Goal: Task Accomplishment & Management: Use online tool/utility

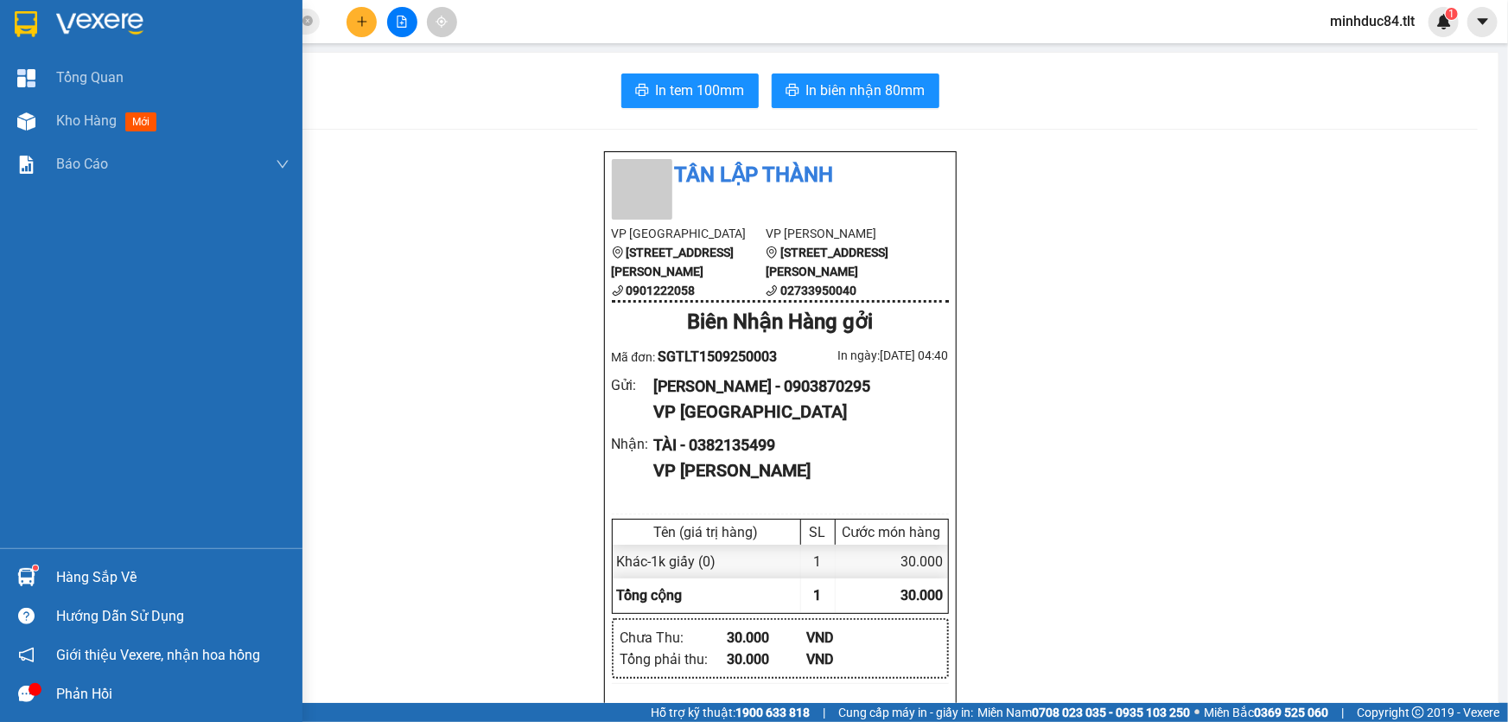
click at [51, 562] on div "Hàng sắp về" at bounding box center [151, 576] width 302 height 39
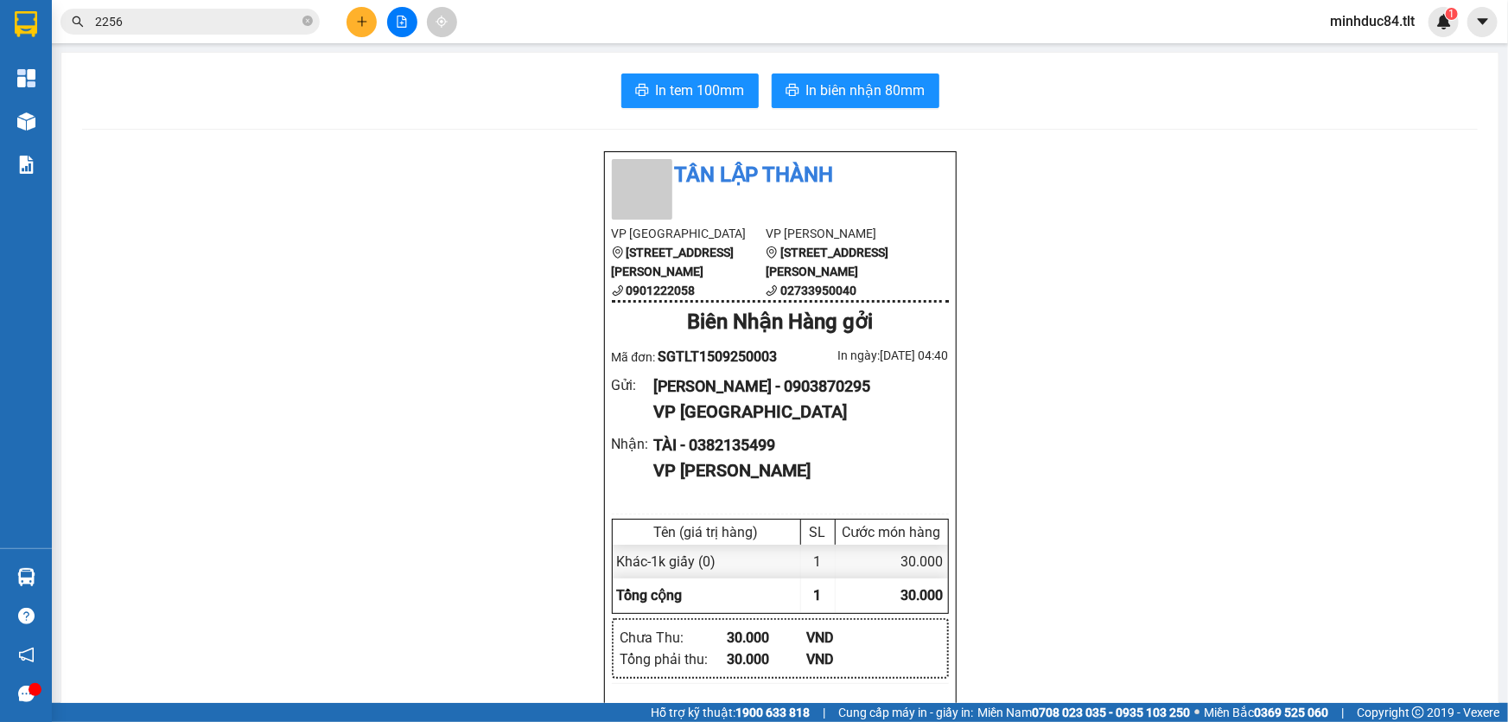
click at [362, 318] on section "Kết quả tìm kiếm ( 469 ) Bộ lọc Ngày tạo đơn gần nhất Mã ĐH Trạng thái Món hàng…" at bounding box center [754, 361] width 1508 height 722
click at [398, 30] on button at bounding box center [402, 22] width 30 height 30
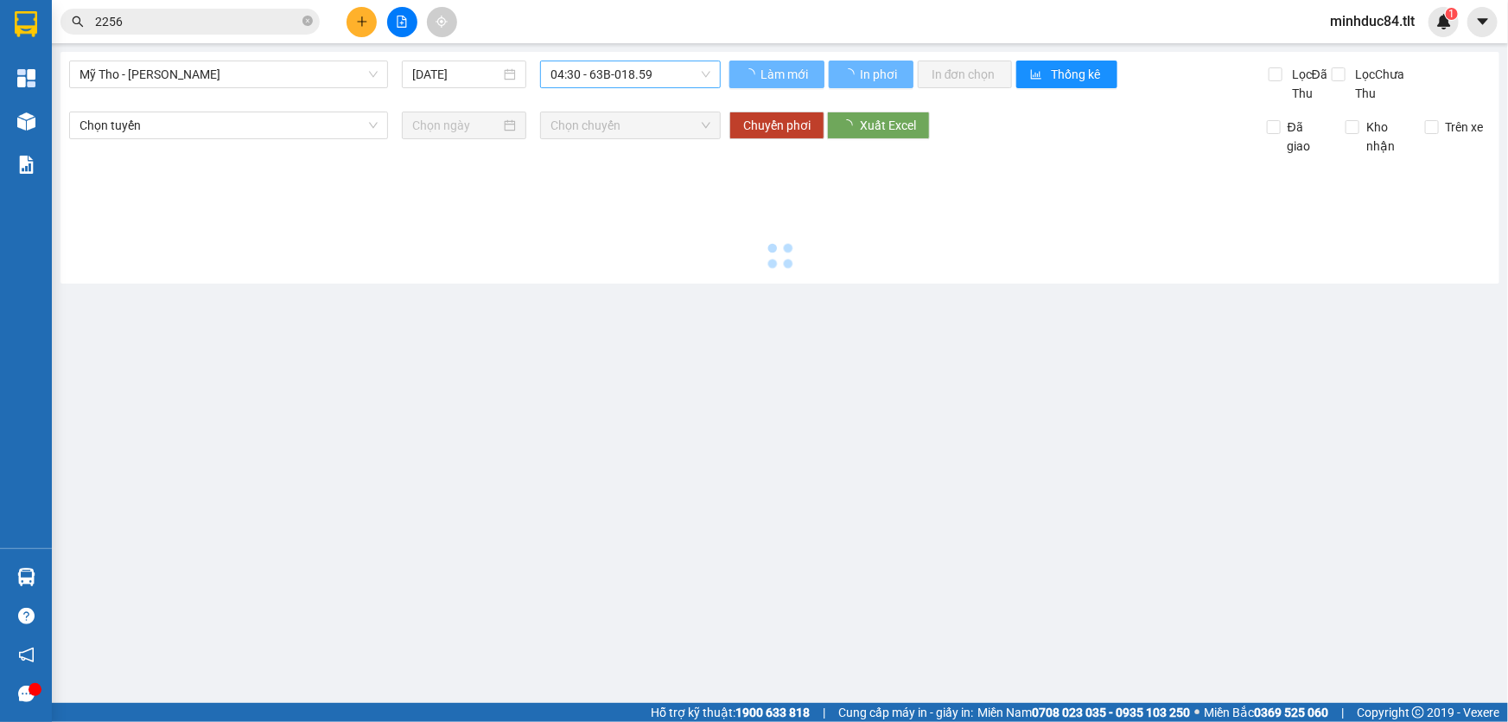
type input "[DATE]"
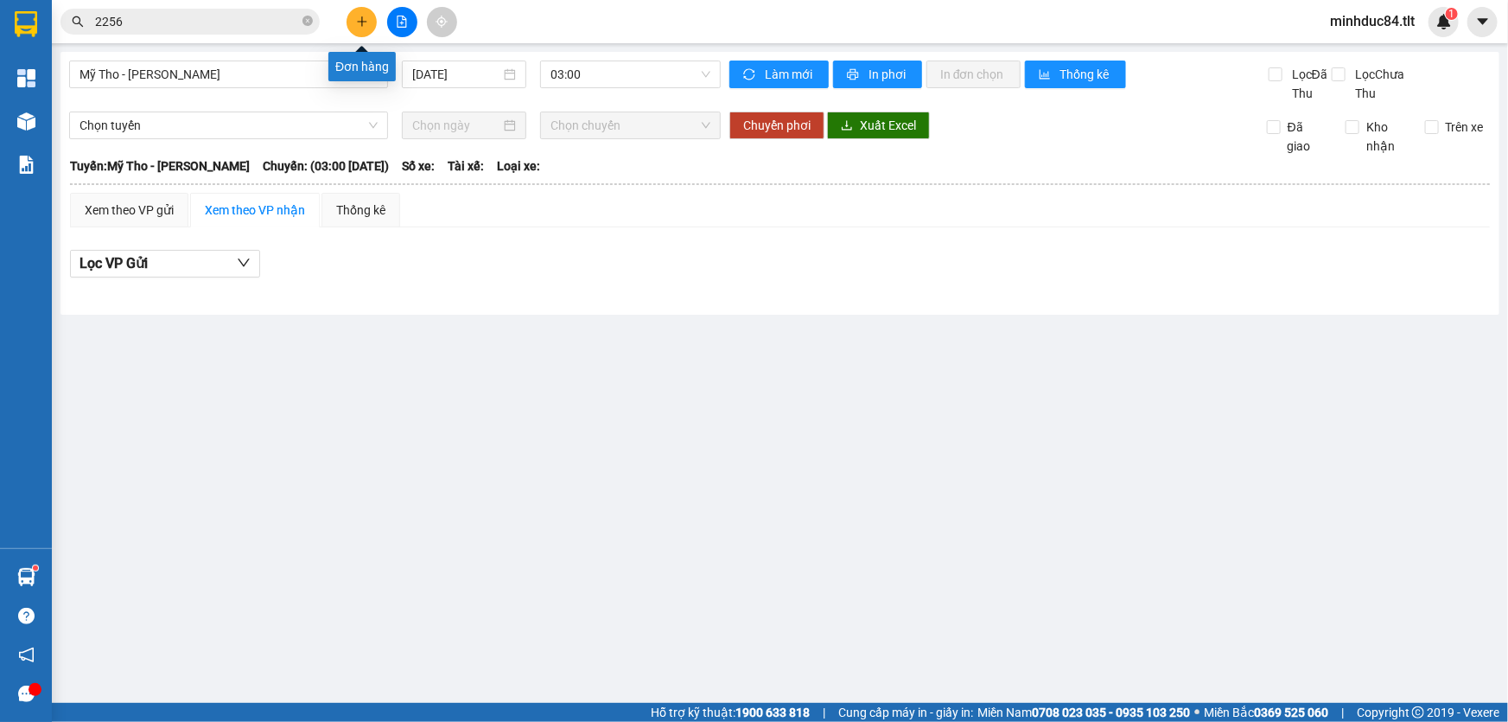
click at [359, 31] on button at bounding box center [362, 22] width 30 height 30
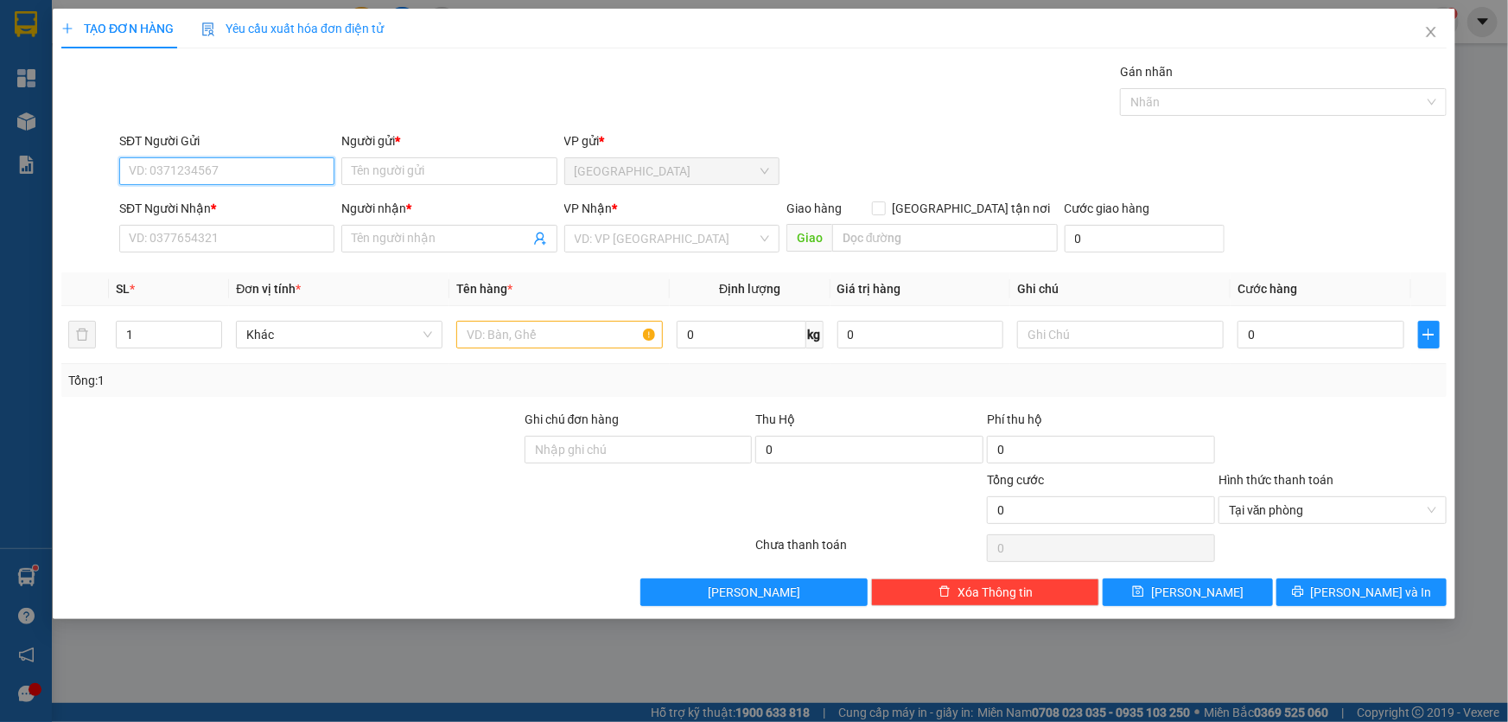
click at [294, 157] on input "SĐT Người Gửi" at bounding box center [226, 171] width 215 height 28
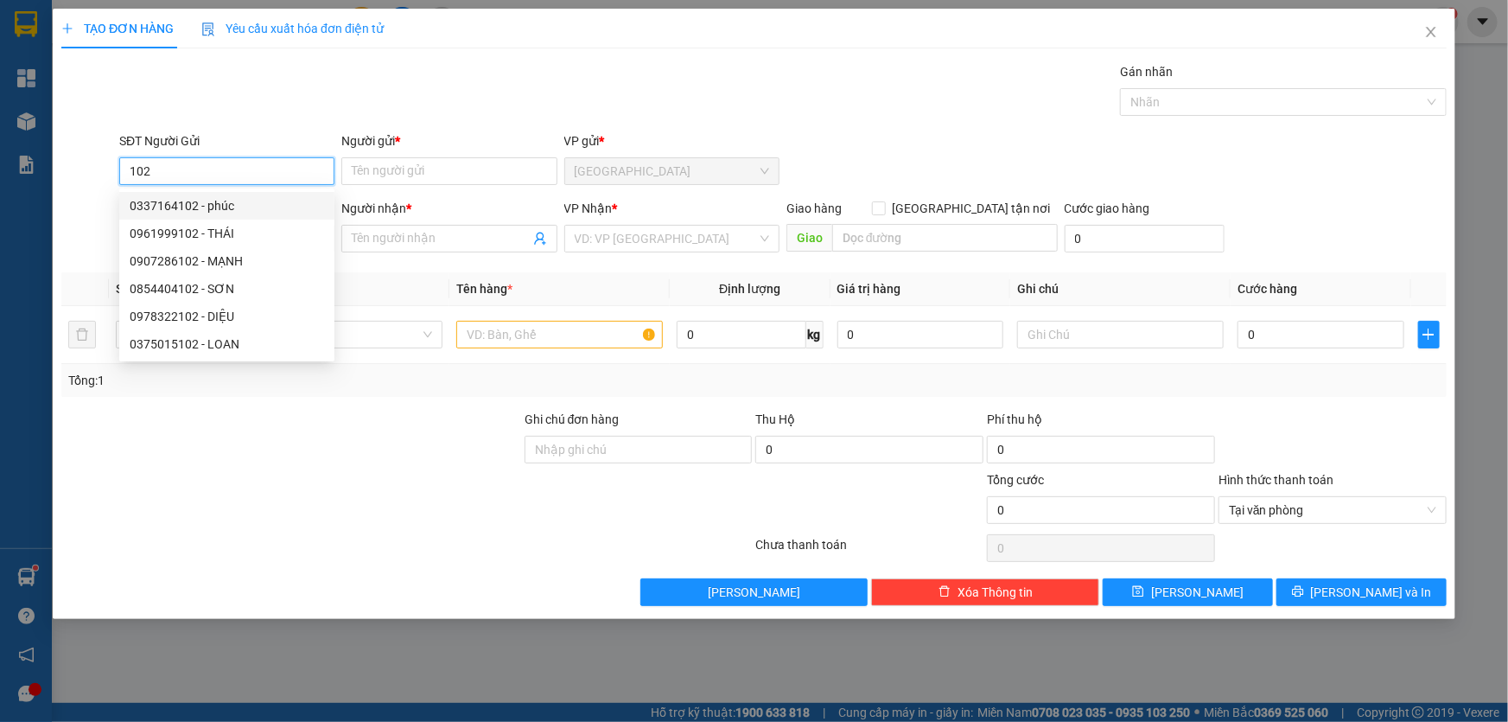
click at [267, 207] on div "0337164102 - phúc" at bounding box center [227, 205] width 194 height 19
type input "0337164102"
type input "phúc"
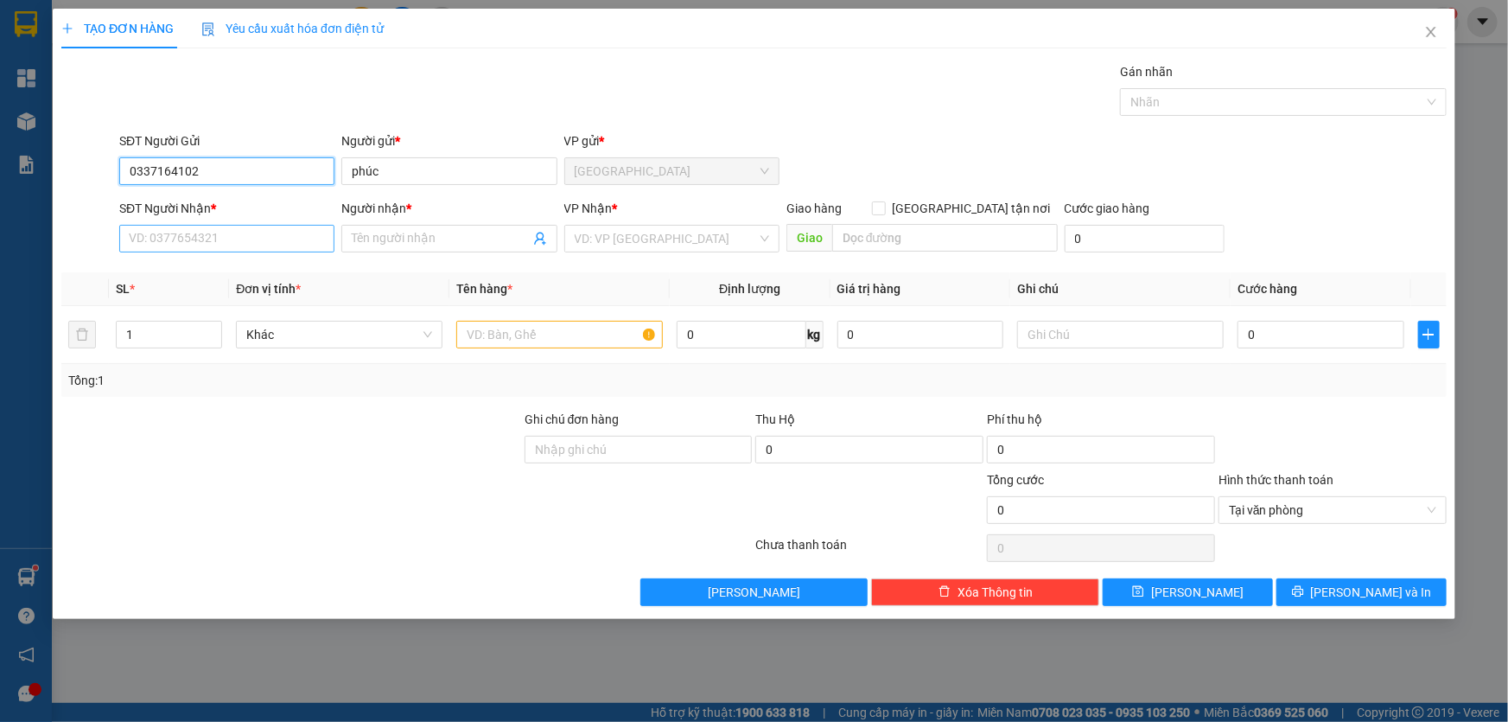
type input "0337164102"
click at [270, 245] on input "SĐT Người Nhận *" at bounding box center [226, 239] width 215 height 28
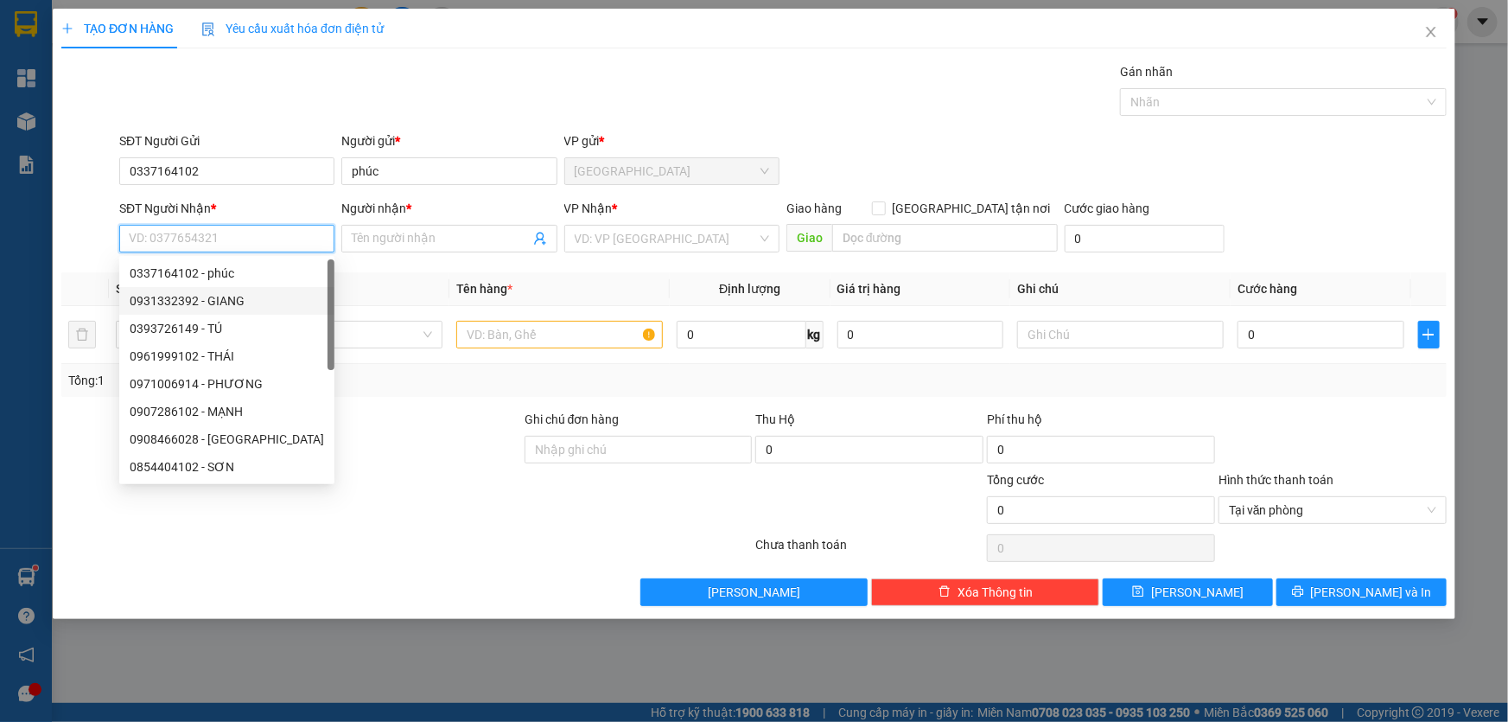
click at [259, 300] on div "0931332392 - GIANG" at bounding box center [227, 300] width 194 height 19
type input "0931332392"
type input "GIANG"
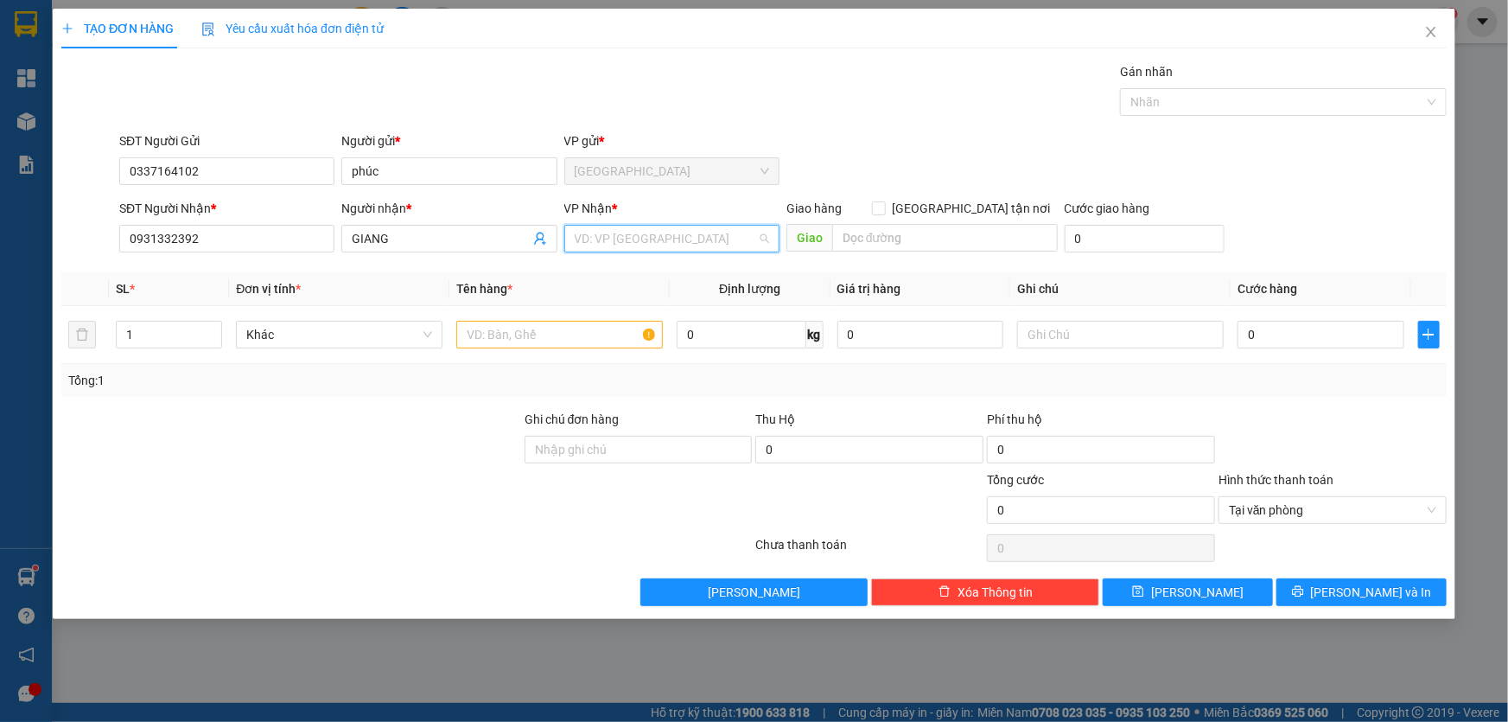
click at [697, 230] on input "search" at bounding box center [666, 239] width 182 height 26
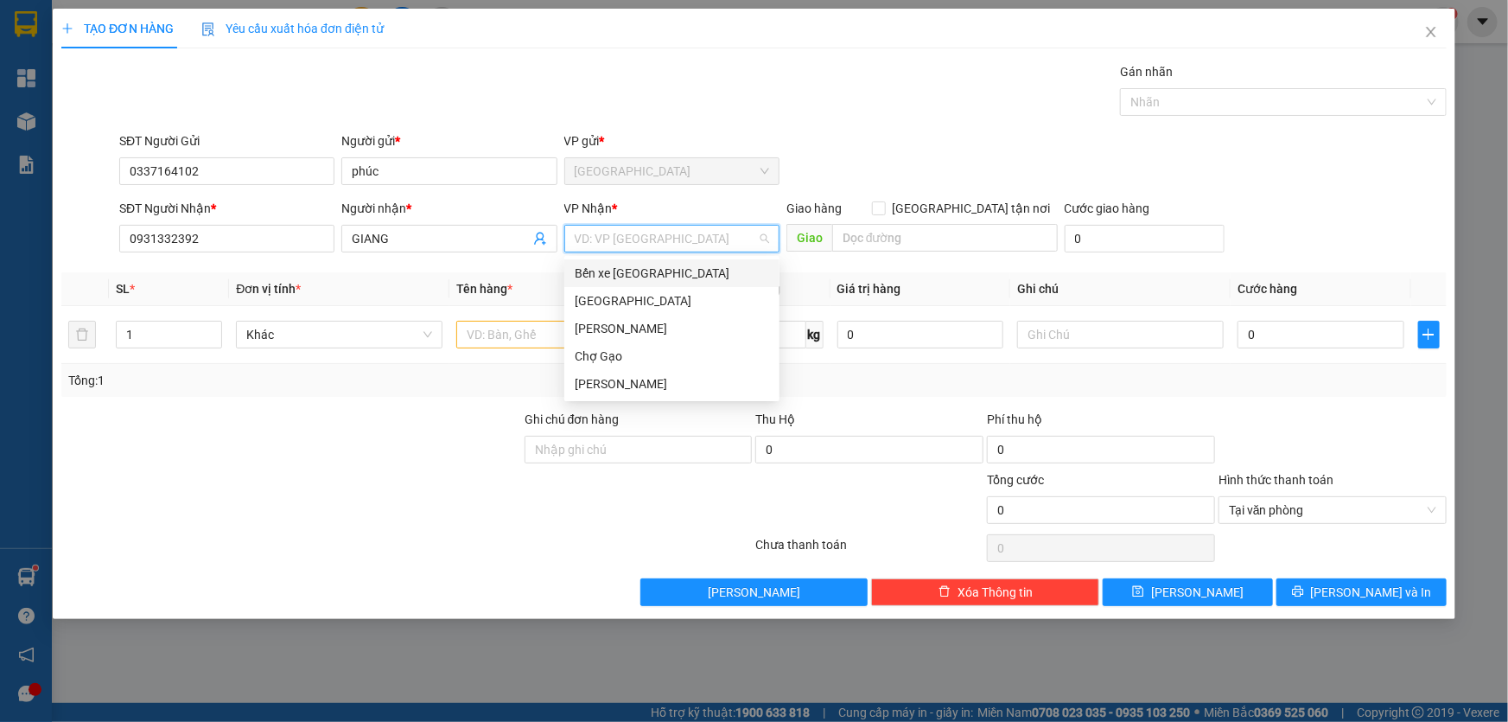
click at [683, 270] on div "Bến xe [GEOGRAPHIC_DATA]" at bounding box center [672, 273] width 194 height 19
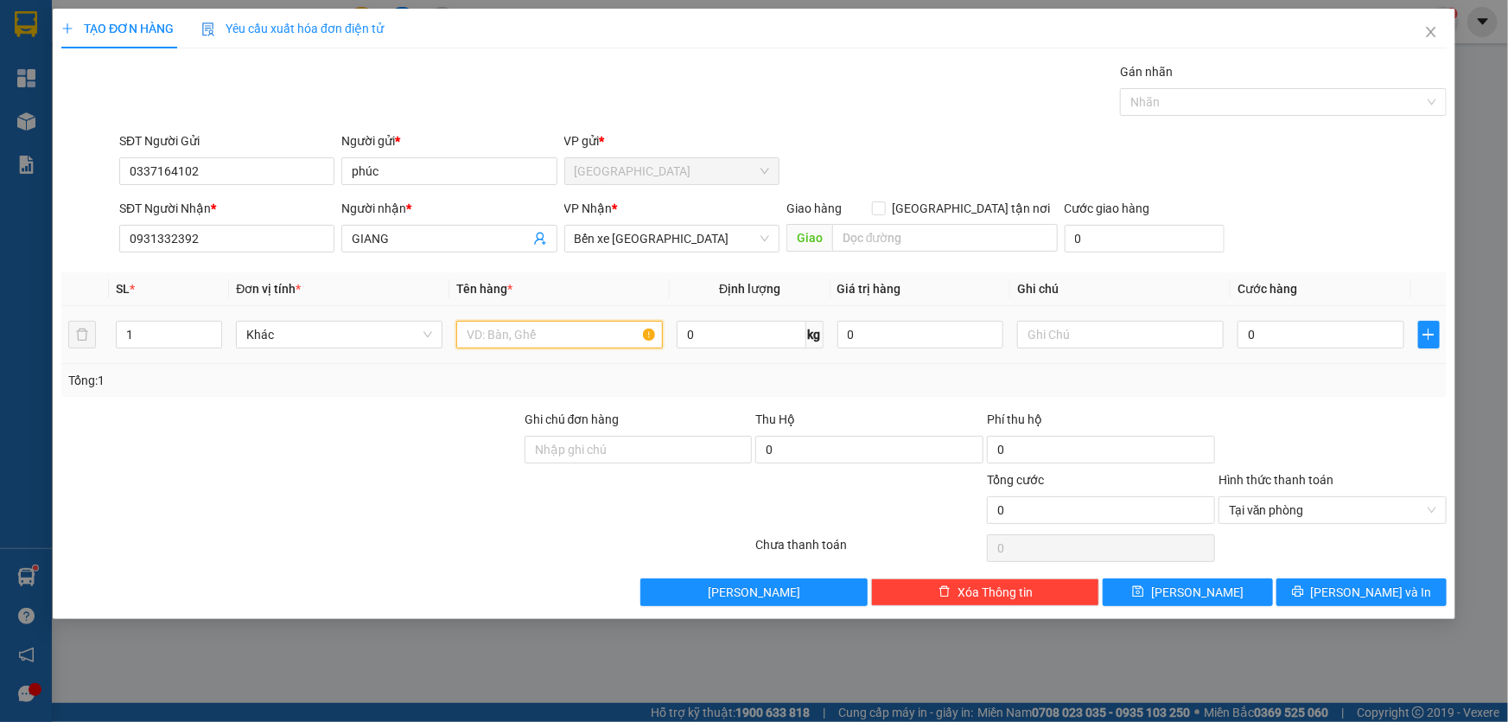
click at [538, 328] on input "text" at bounding box center [559, 335] width 207 height 28
click at [600, 321] on input "text" at bounding box center [559, 335] width 207 height 28
type input "1k b vàng"
click at [1327, 354] on td "0" at bounding box center [1321, 335] width 181 height 58
click at [1330, 326] on input "0" at bounding box center [1321, 335] width 167 height 28
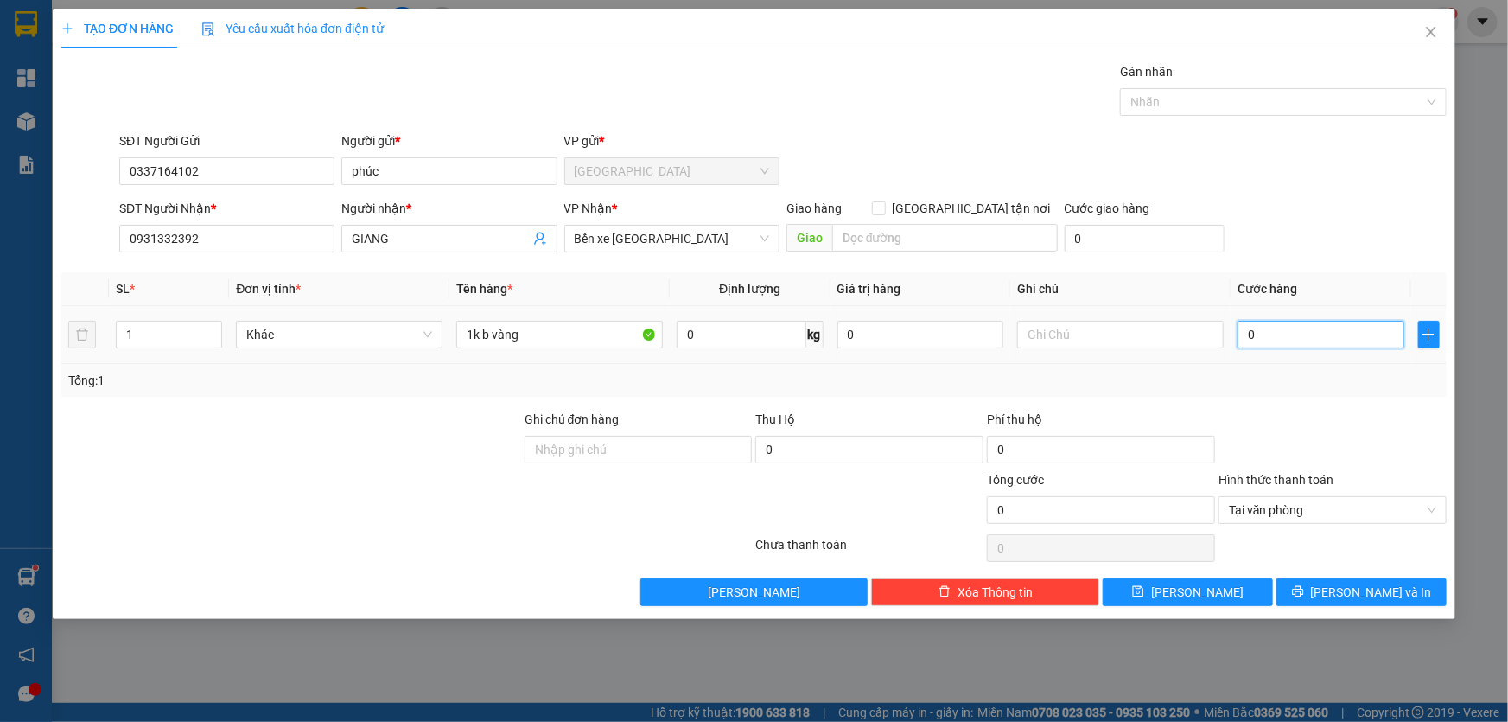
type input "2"
type input "25"
click at [1442, 511] on div "Tại văn phòng" at bounding box center [1333, 510] width 228 height 28
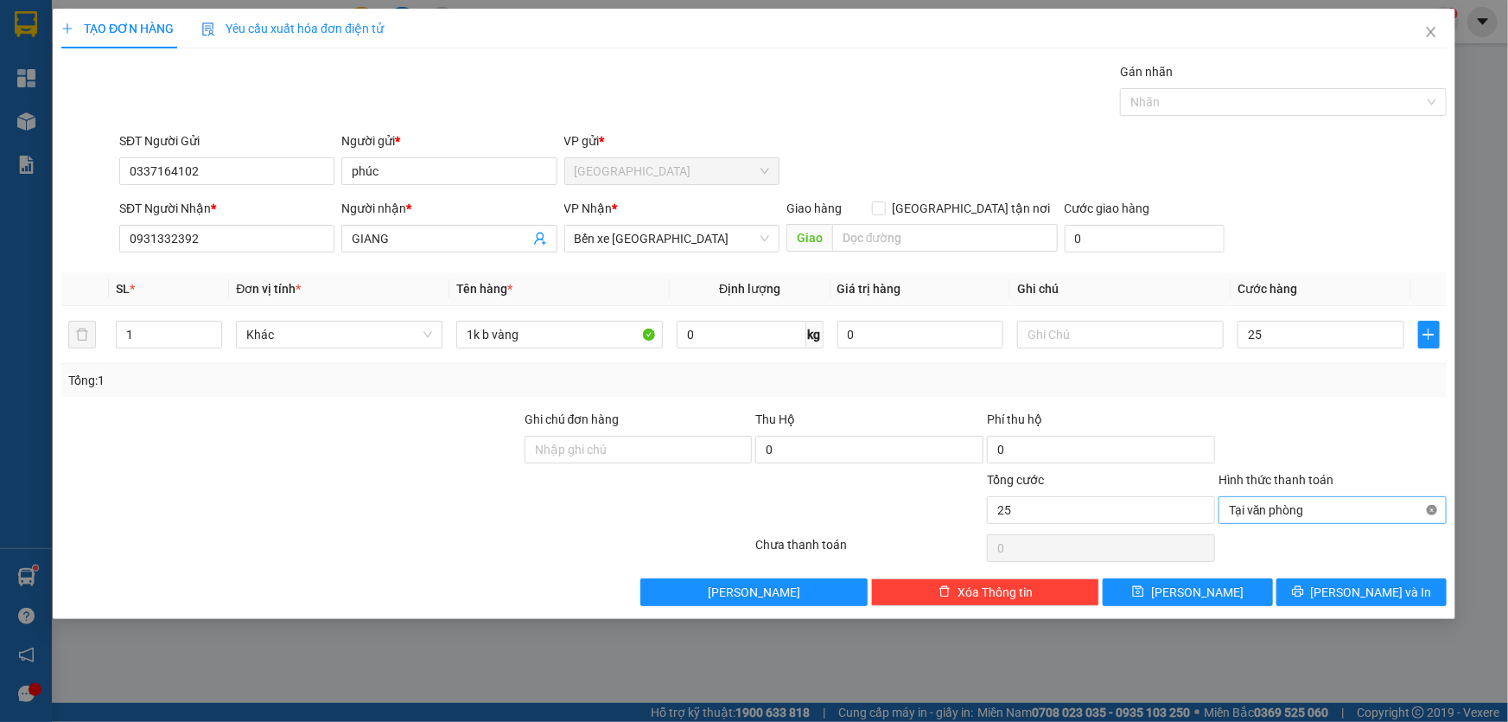
type input "25.000"
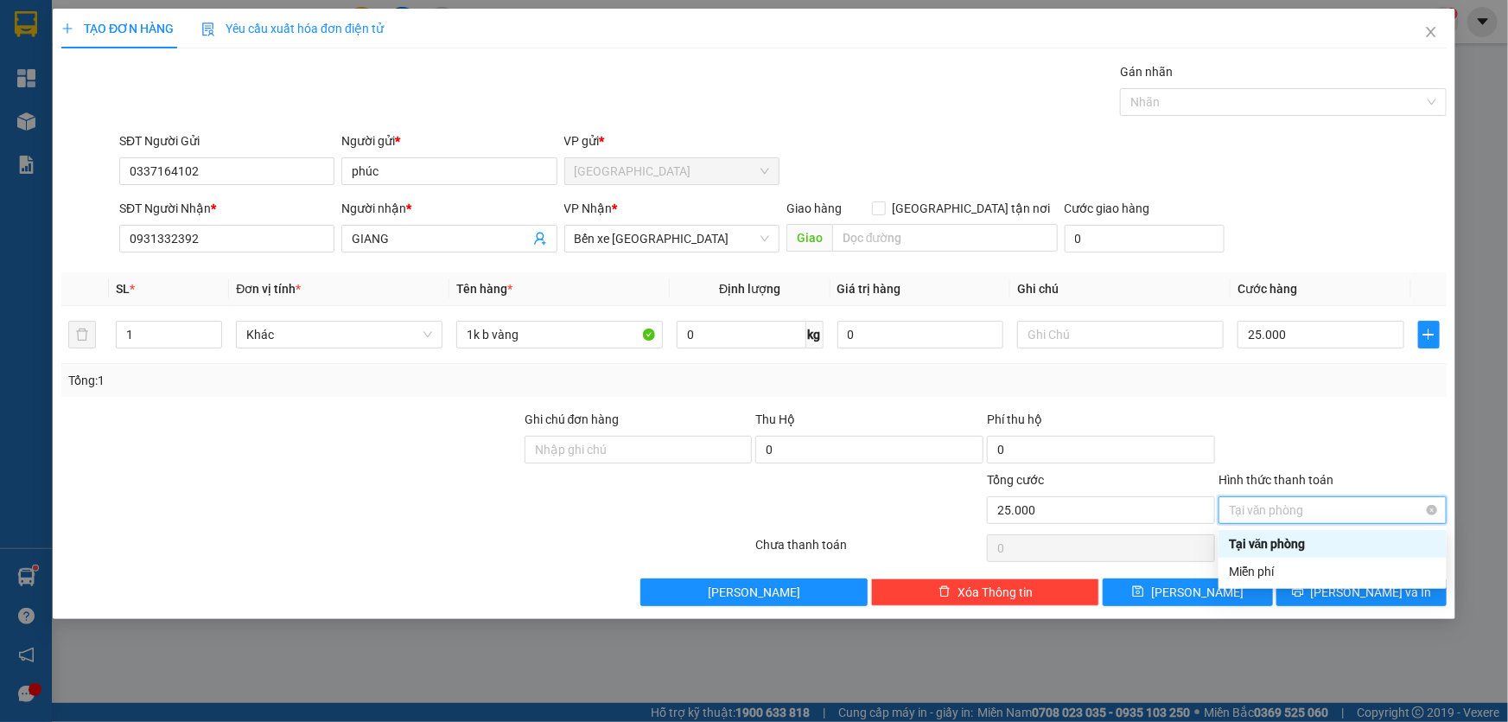
click at [1435, 500] on span "Tại văn phòng" at bounding box center [1332, 510] width 207 height 26
type input "25.000"
click at [1403, 452] on div at bounding box center [1333, 440] width 232 height 60
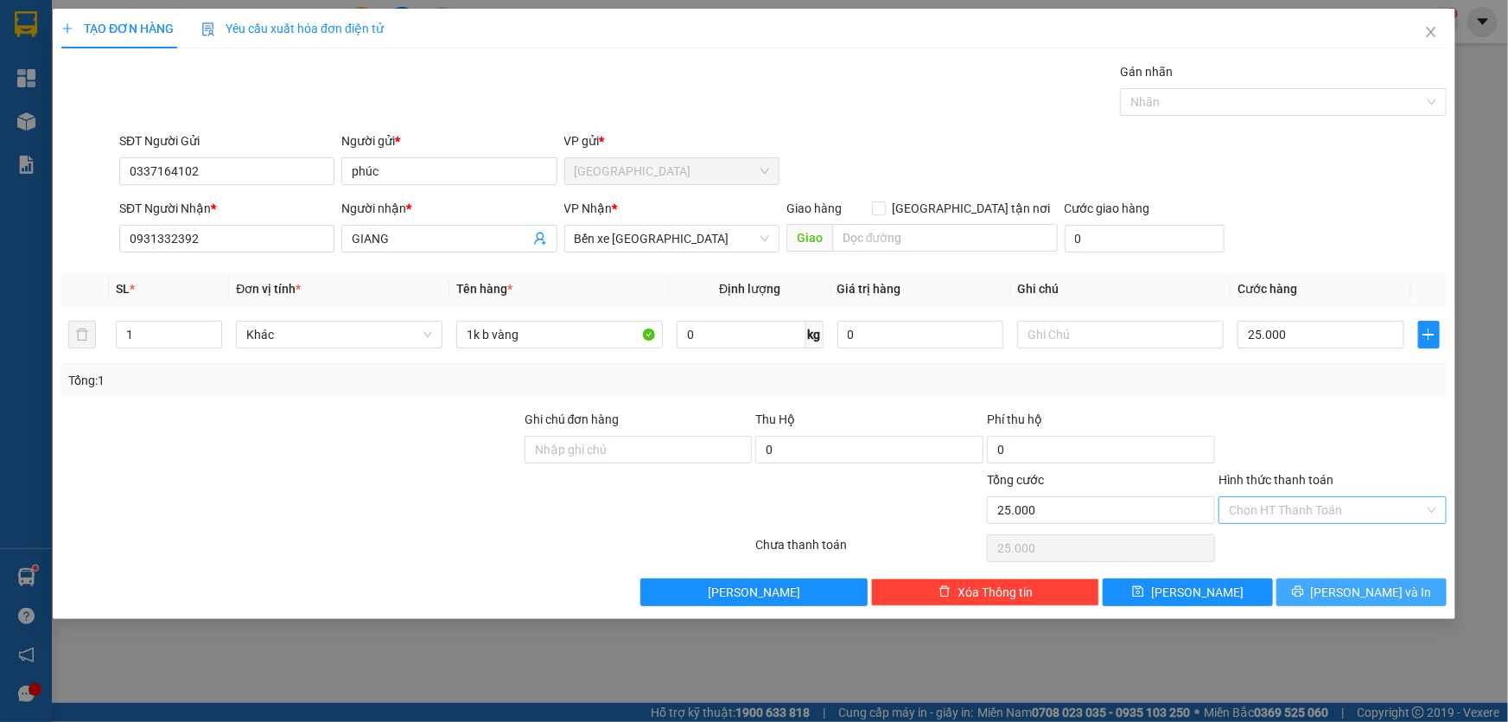
click at [1382, 605] on div "TẠO ĐƠN HÀNG Yêu cầu xuất hóa đơn điện tử Transit Pickup Surcharge Ids Transit …" at bounding box center [754, 314] width 1403 height 610
drag, startPoint x: 1289, startPoint y: 585, endPoint x: 1348, endPoint y: 640, distance: 80.7
click at [1348, 640] on div "TẠO ĐƠN HÀNG Yêu cầu xuất hóa đơn điện tử Transit Pickup Surcharge Ids Transit …" at bounding box center [754, 361] width 1508 height 722
click at [1349, 601] on button "Lưu và In" at bounding box center [1361, 592] width 170 height 28
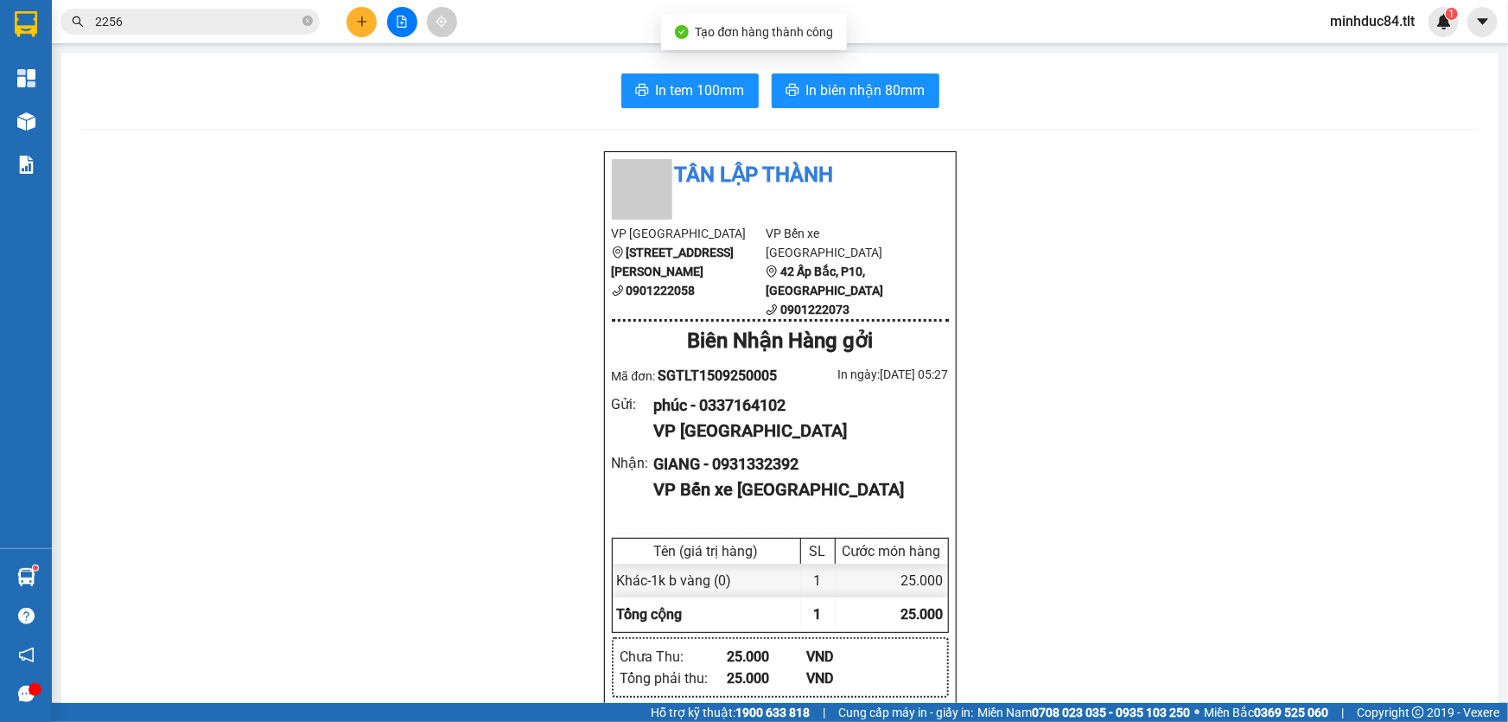
click at [674, 80] on span "In tem 100mm" at bounding box center [700, 91] width 89 height 22
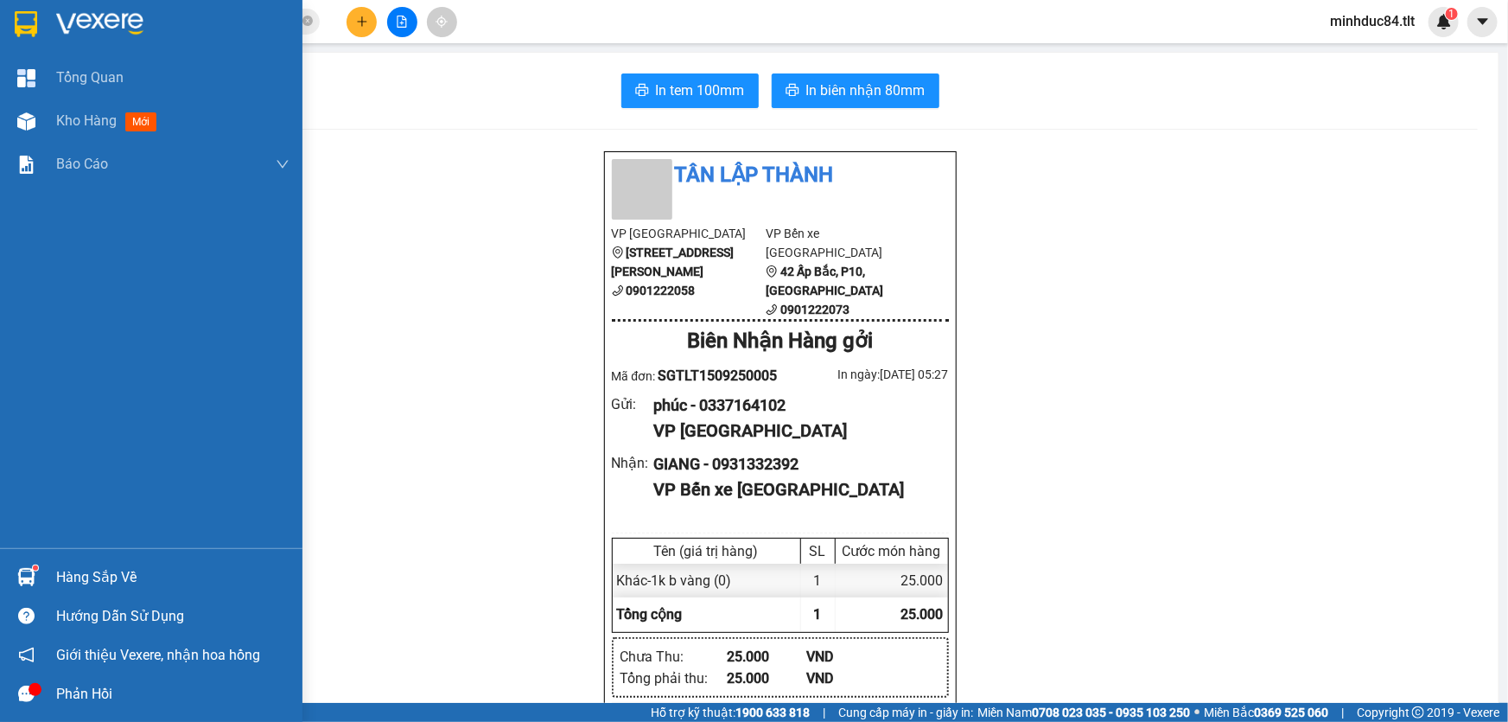
click at [27, 576] on img at bounding box center [26, 577] width 18 height 18
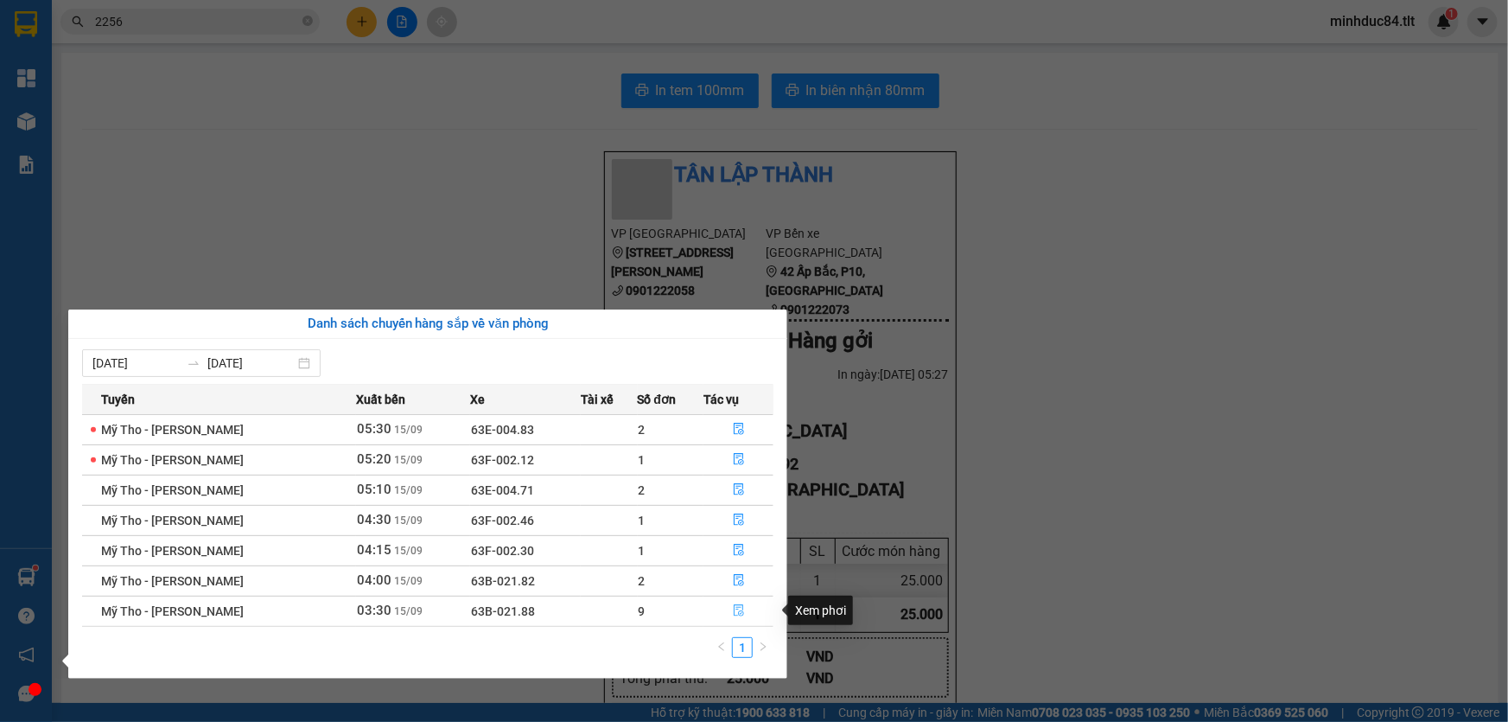
click at [745, 608] on button "button" at bounding box center [738, 611] width 68 height 28
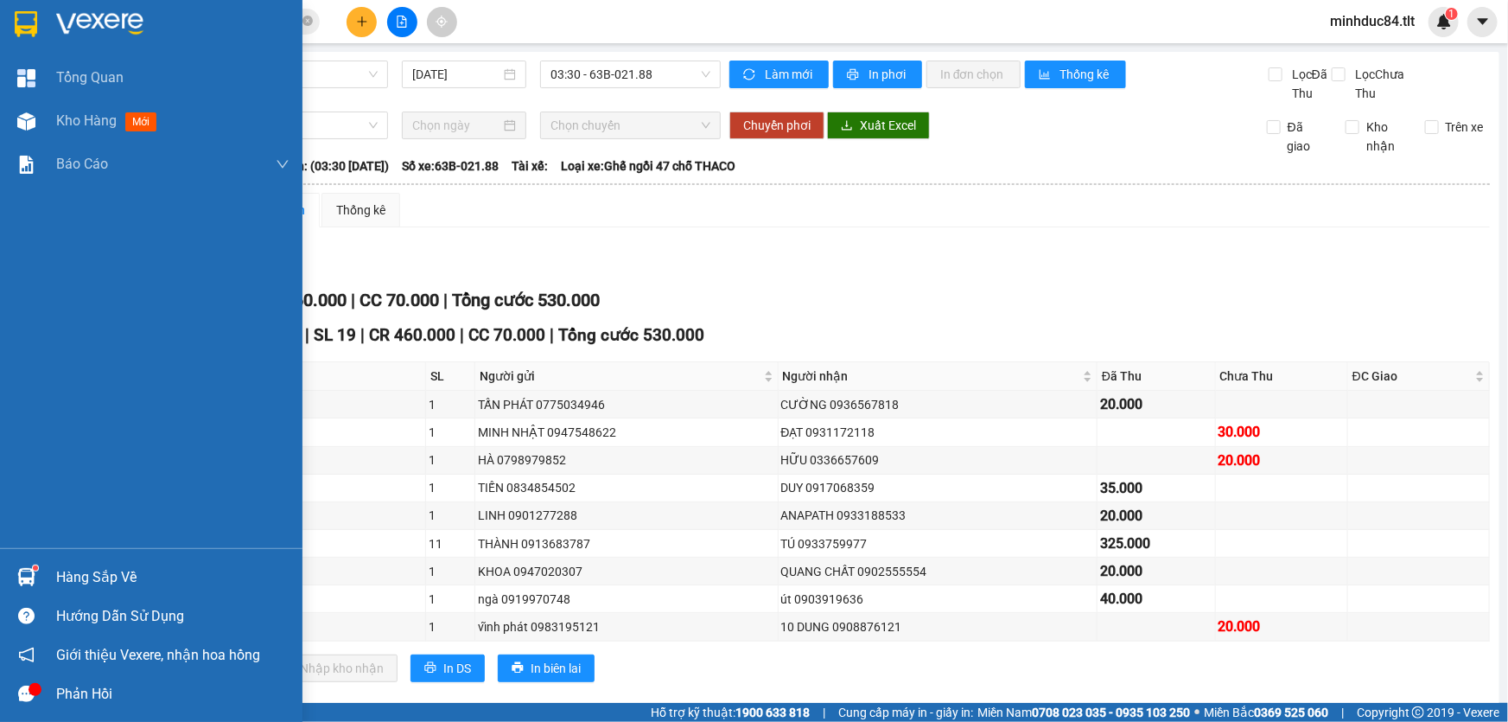
click at [48, 570] on div "Hàng sắp về" at bounding box center [151, 576] width 302 height 39
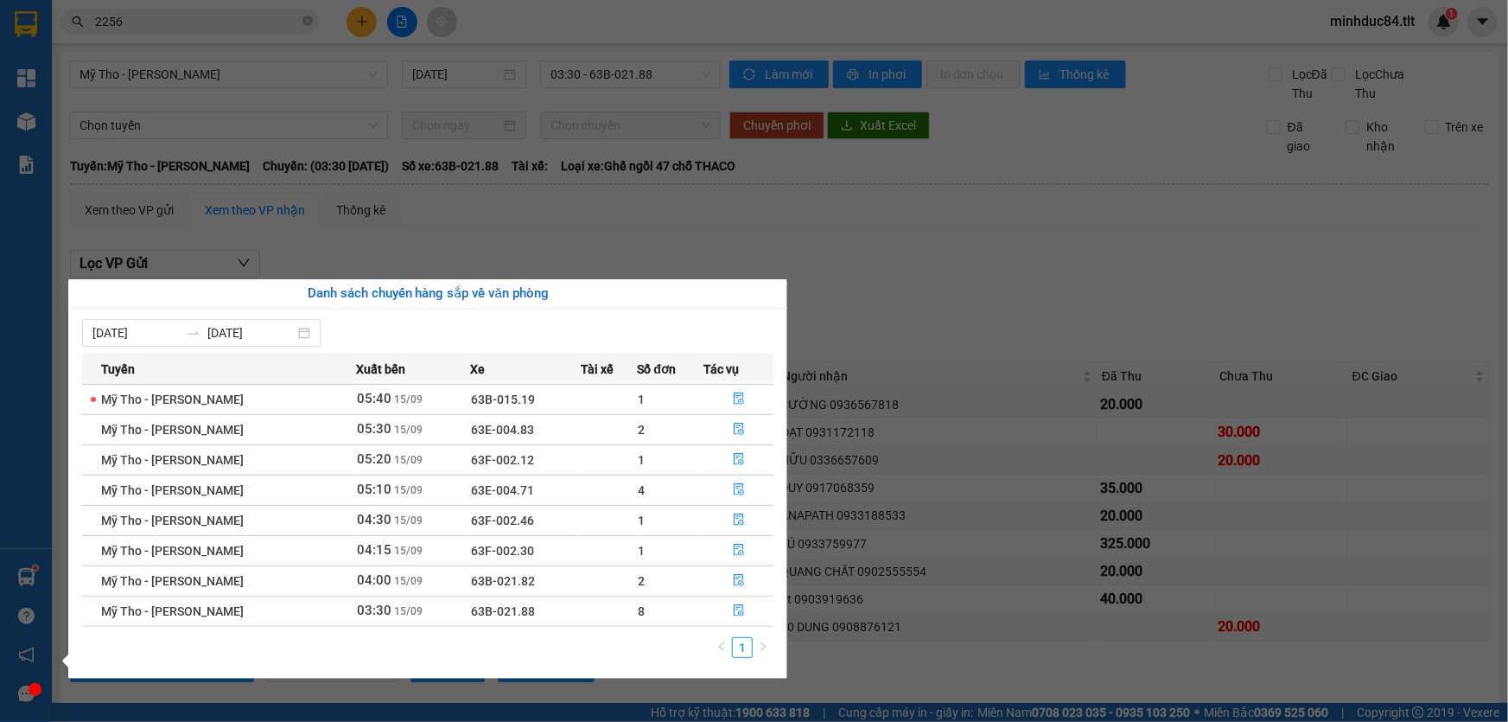
click at [1021, 267] on section "Kết quả tìm kiếm ( 469 ) Bộ lọc Ngày tạo đơn gần nhất Mã ĐH Trạng thái Món hàng…" at bounding box center [754, 361] width 1508 height 722
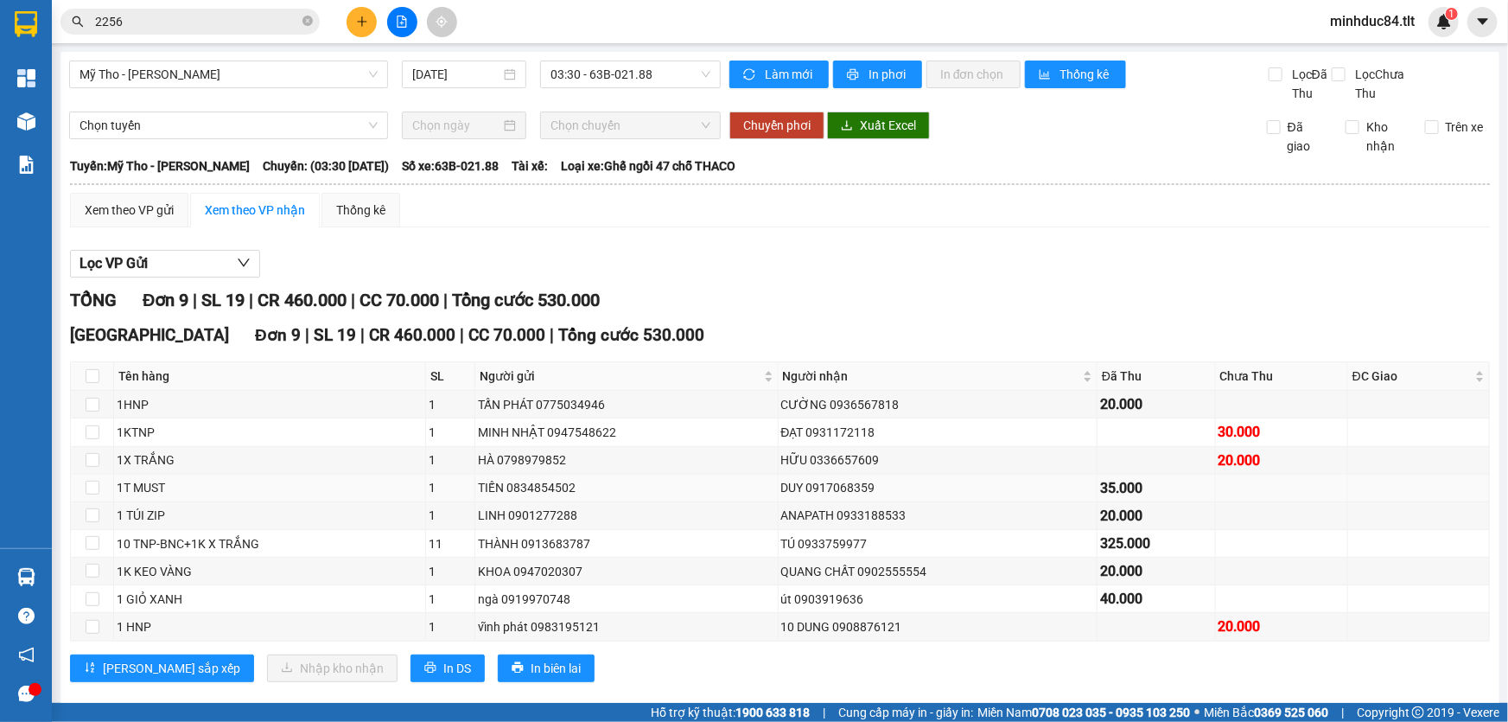
click at [170, 488] on div "1T MUST" at bounding box center [270, 487] width 306 height 19
click at [358, 22] on icon "plus" at bounding box center [362, 21] width 10 height 1
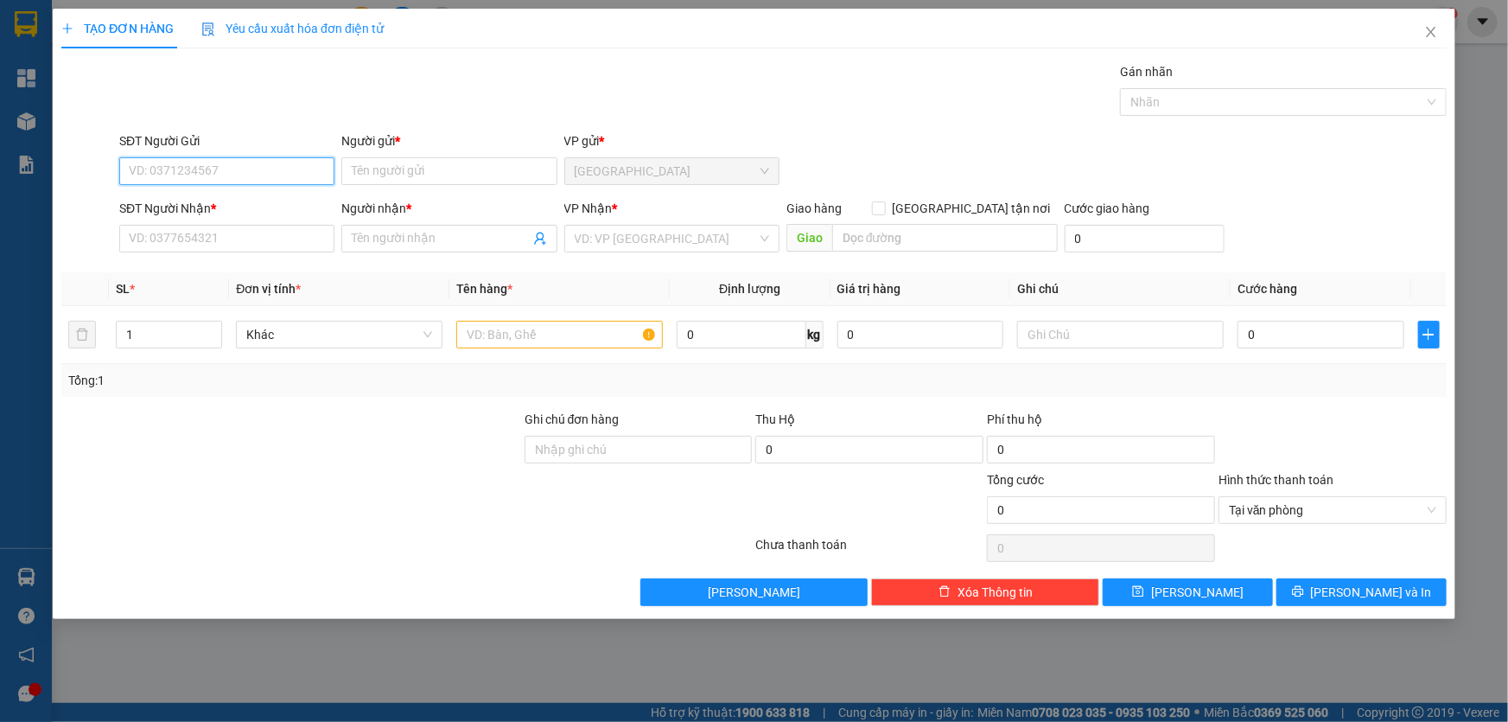
click at [207, 175] on input "SĐT Người Gửi" at bounding box center [226, 171] width 215 height 28
click at [175, 181] on input "SĐT Người Gửi" at bounding box center [226, 171] width 215 height 28
click at [210, 202] on div "0901222058 - SG" at bounding box center [227, 205] width 194 height 19
type input "0901222058"
type input "SG"
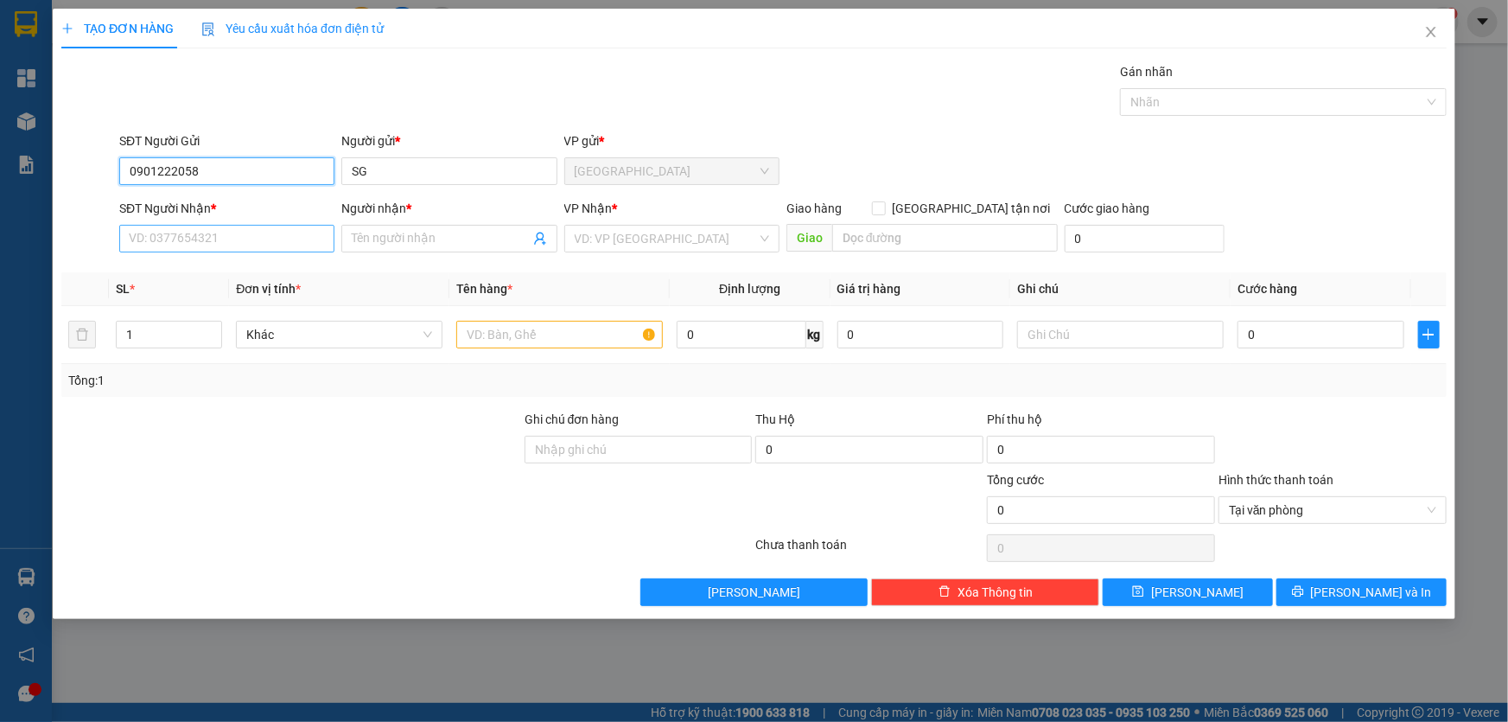
type input "0901222058"
click at [198, 225] on input "SĐT Người Nhận *" at bounding box center [226, 239] width 215 height 28
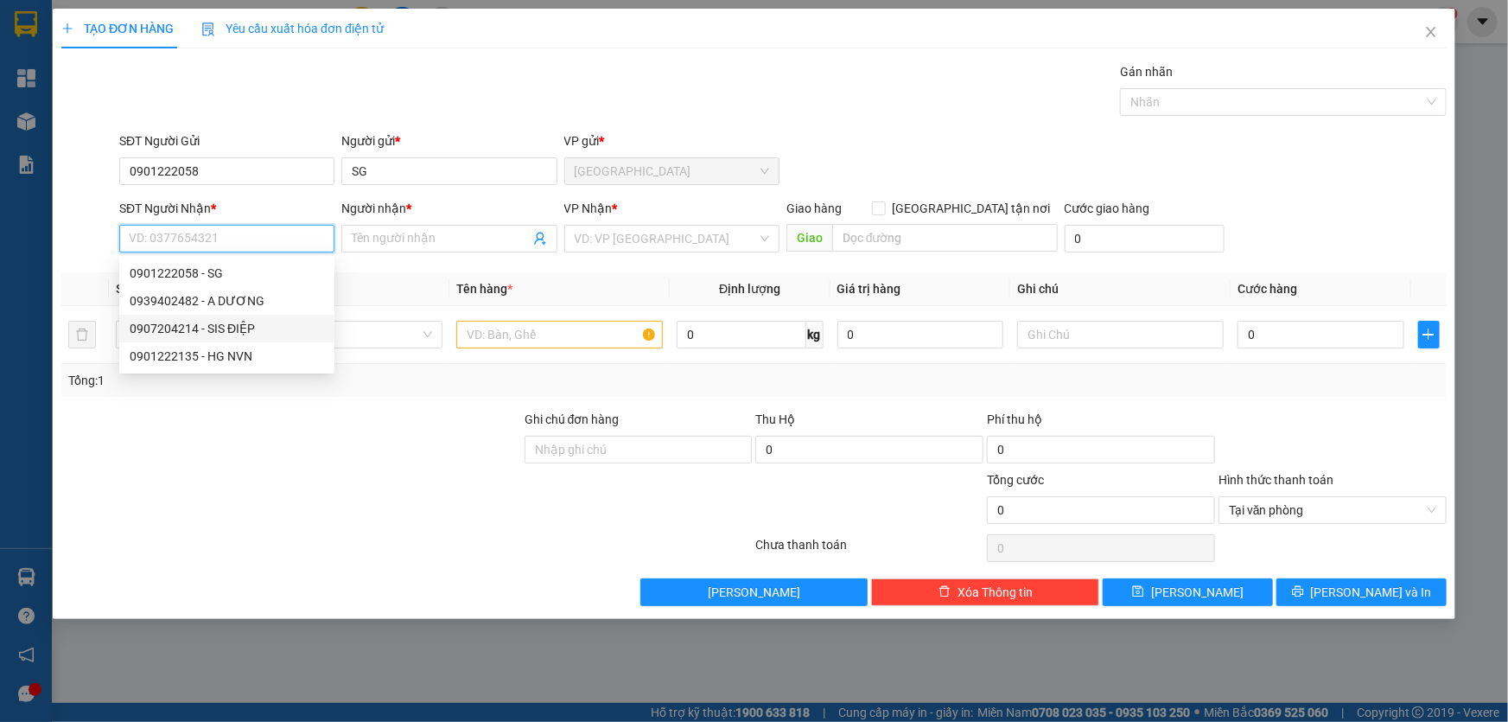
click at [226, 315] on div "0907204214 - SIS ĐIỆP" at bounding box center [226, 329] width 215 height 28
type input "0907204214"
type input "SIS ĐIỆP"
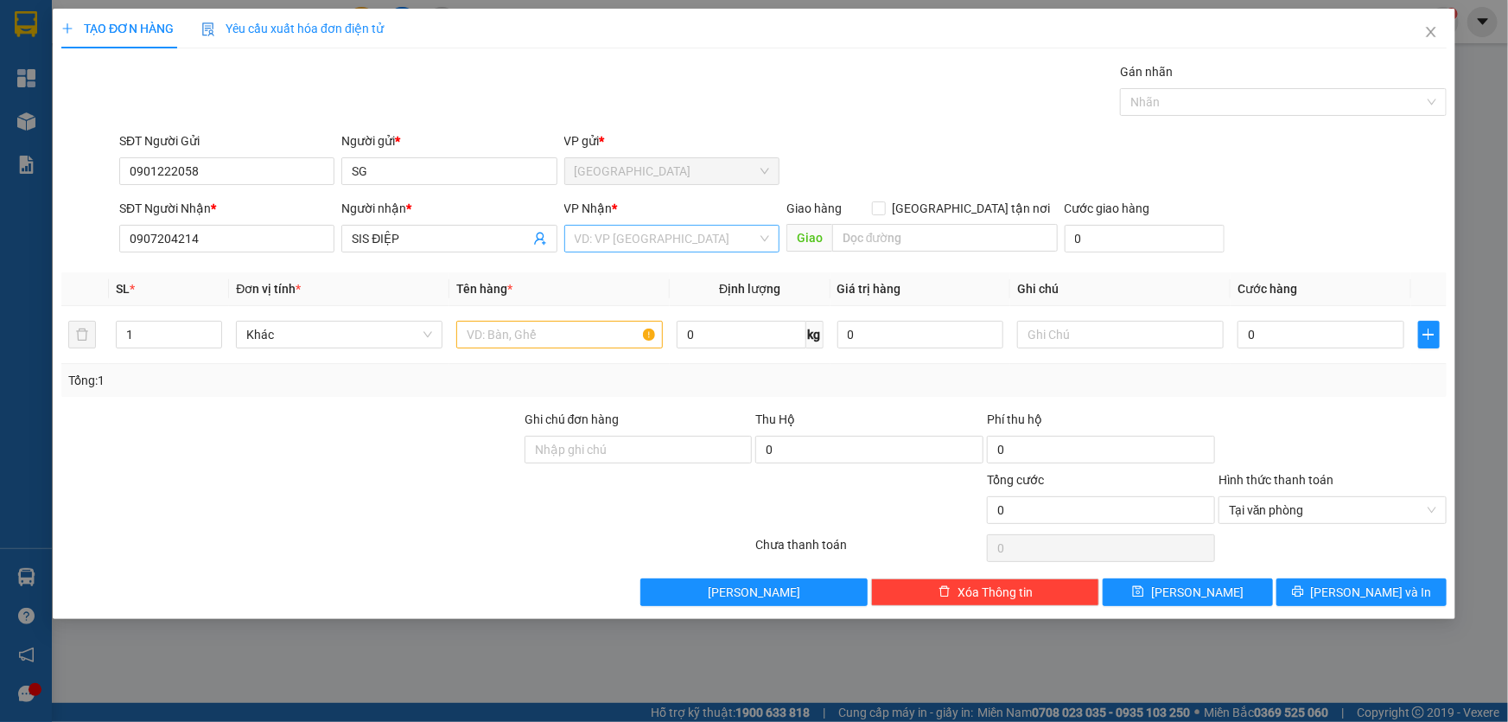
drag, startPoint x: 623, startPoint y: 247, endPoint x: 646, endPoint y: 254, distance: 23.5
click at [624, 247] on input "search" at bounding box center [666, 239] width 182 height 26
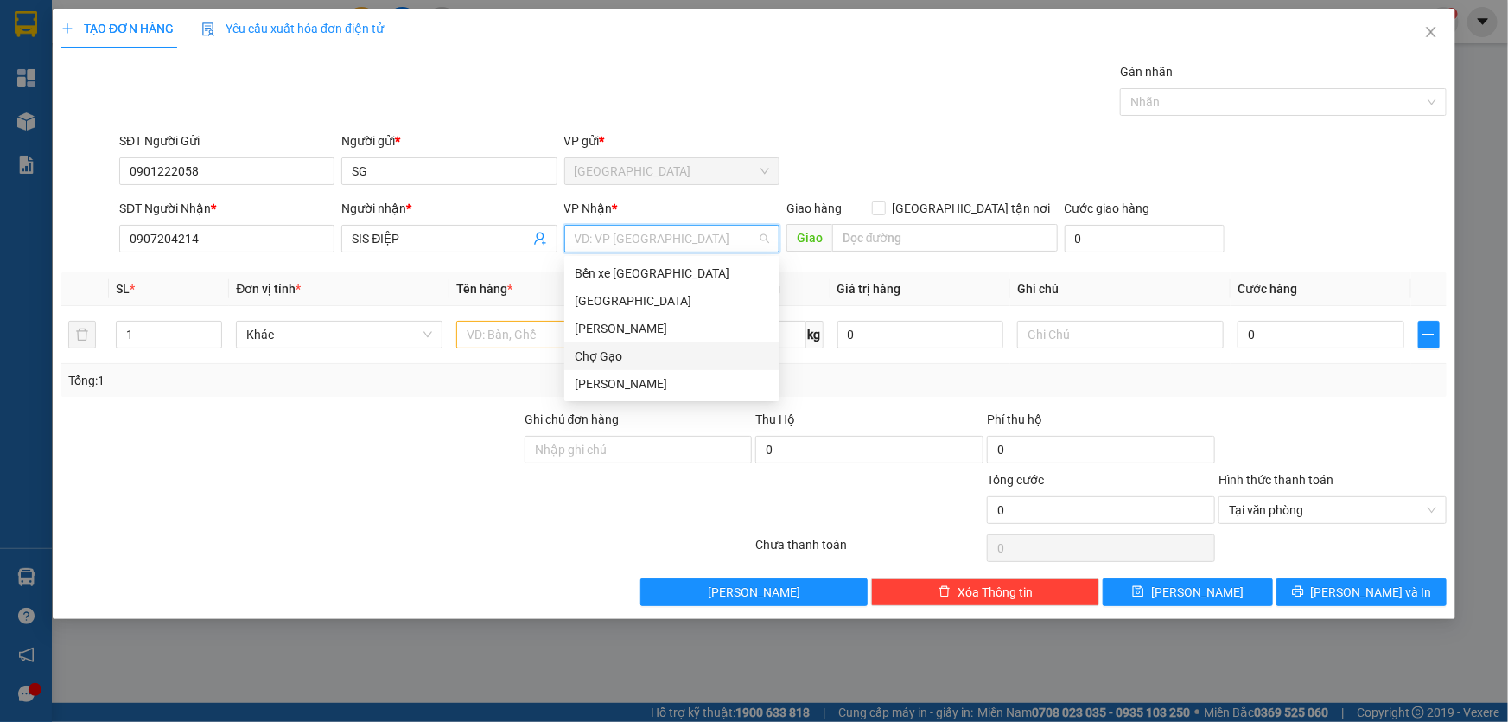
click at [633, 371] on div "Bến xe Tiền Giang Sài Gòn Cao Tốc Chợ Gạo Nguyễn Văn Nguyễn" at bounding box center [671, 328] width 215 height 138
click at [617, 374] on div "[PERSON_NAME]" at bounding box center [672, 383] width 194 height 19
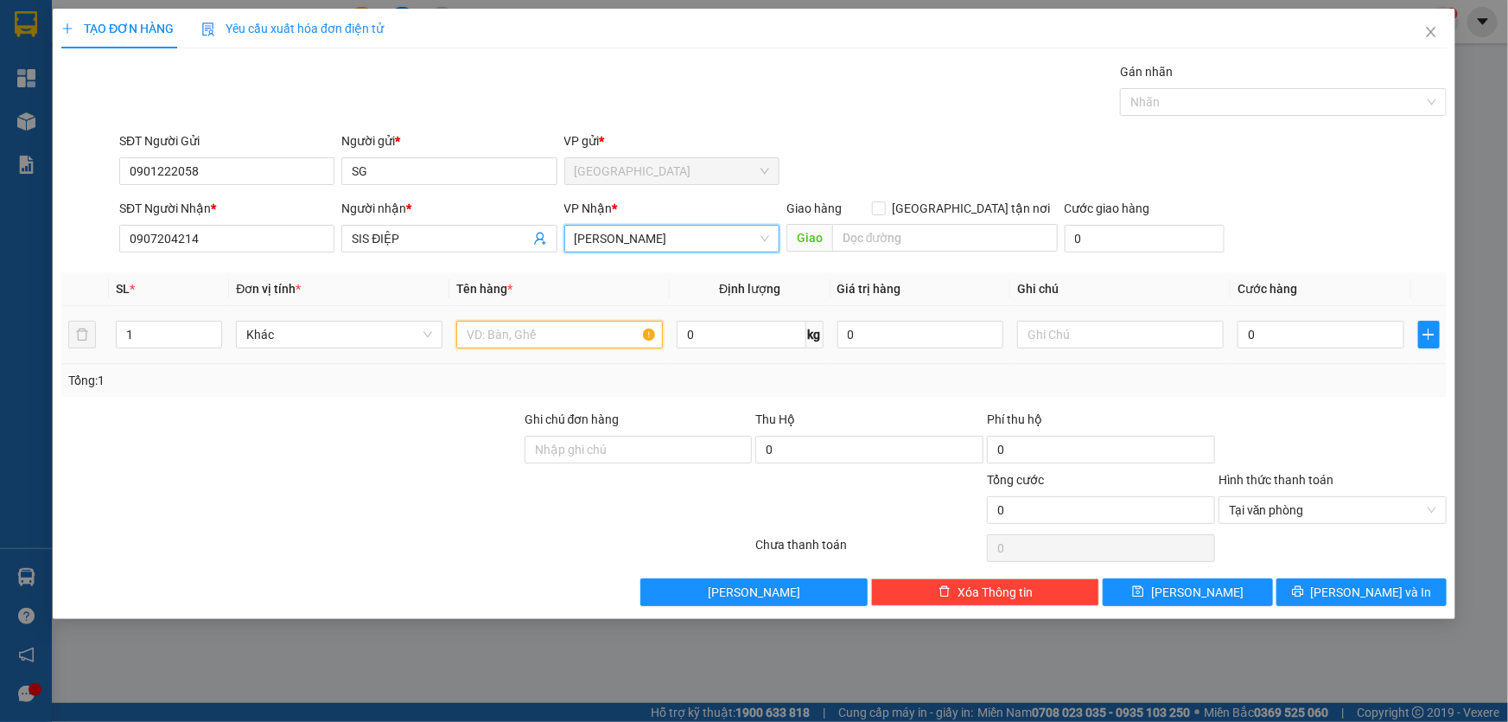
click at [544, 333] on input "text" at bounding box center [559, 335] width 207 height 28
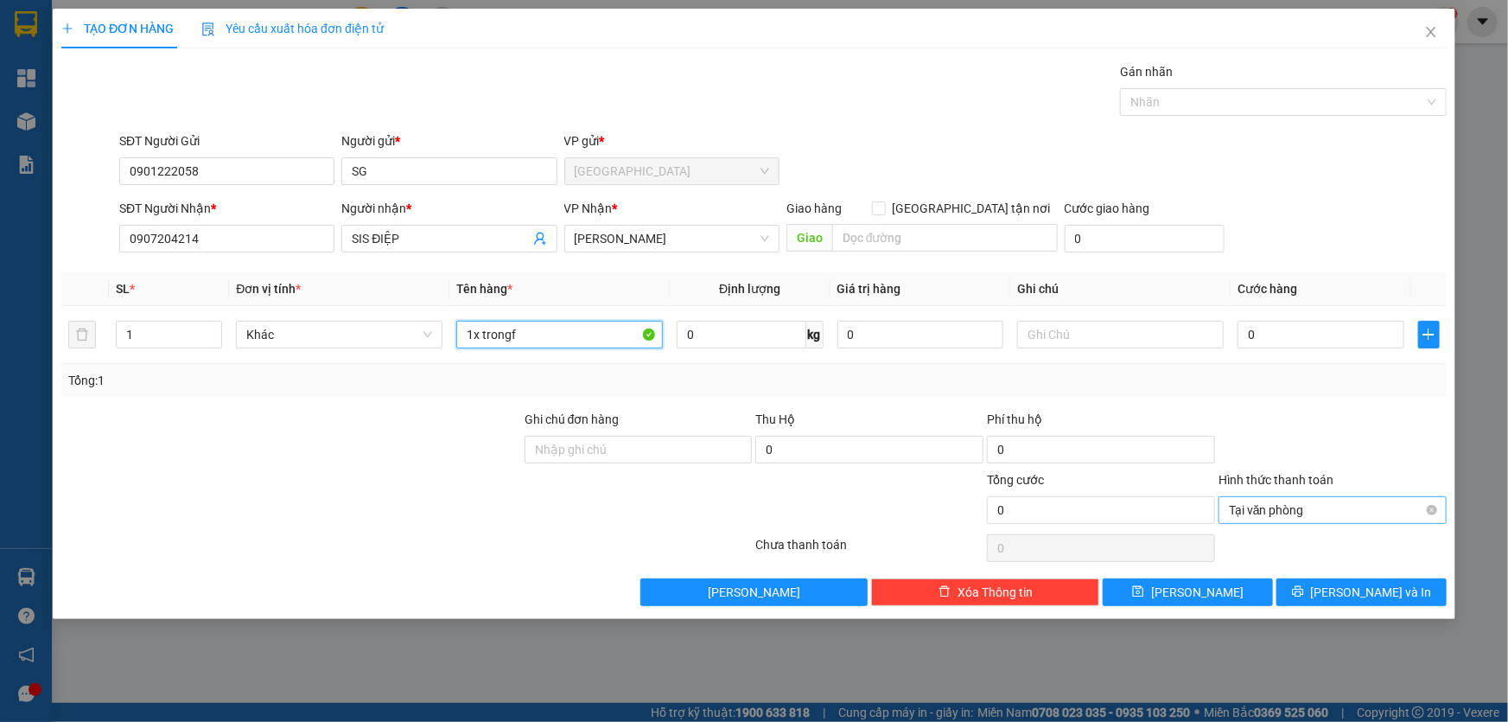
click at [1333, 497] on span "Tại văn phòng" at bounding box center [1332, 510] width 207 height 26
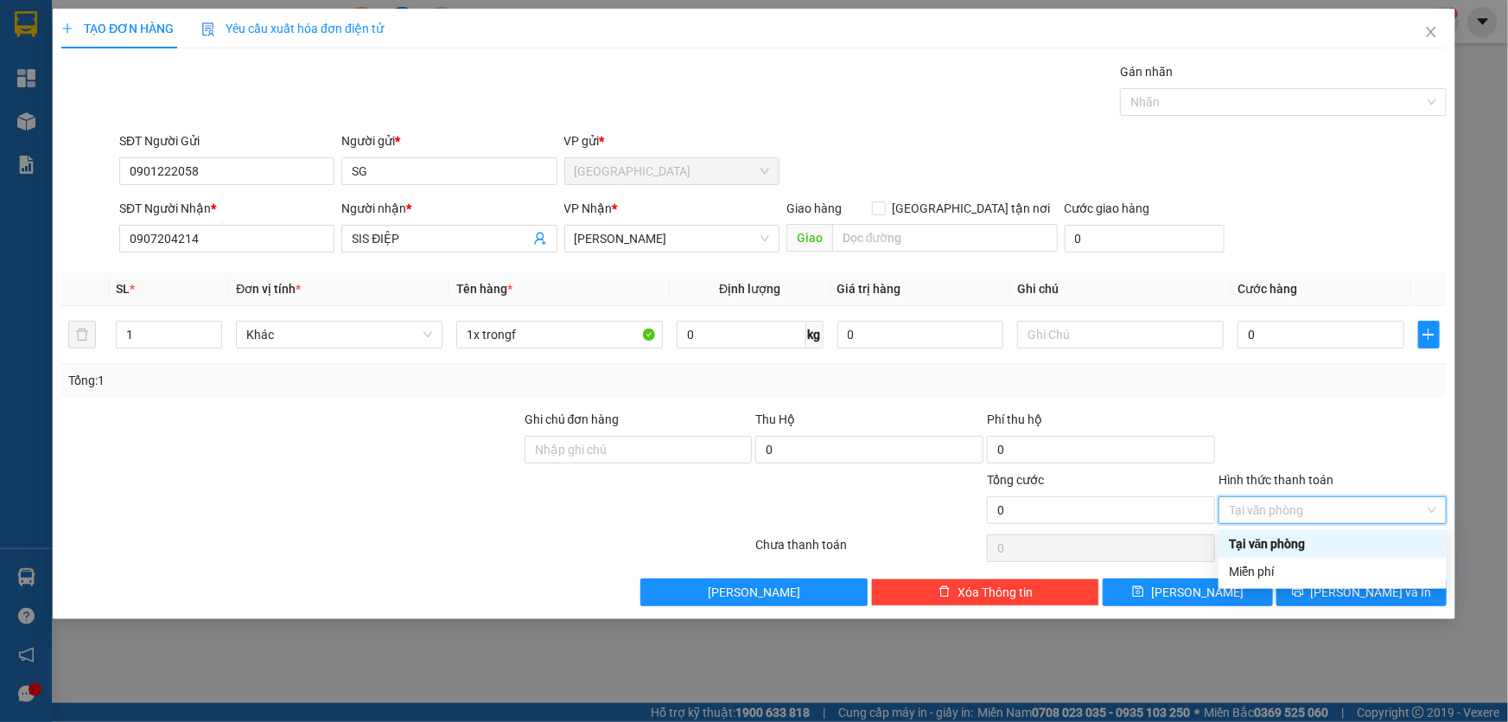
click at [1301, 564] on div "Miễn phí" at bounding box center [1332, 571] width 207 height 19
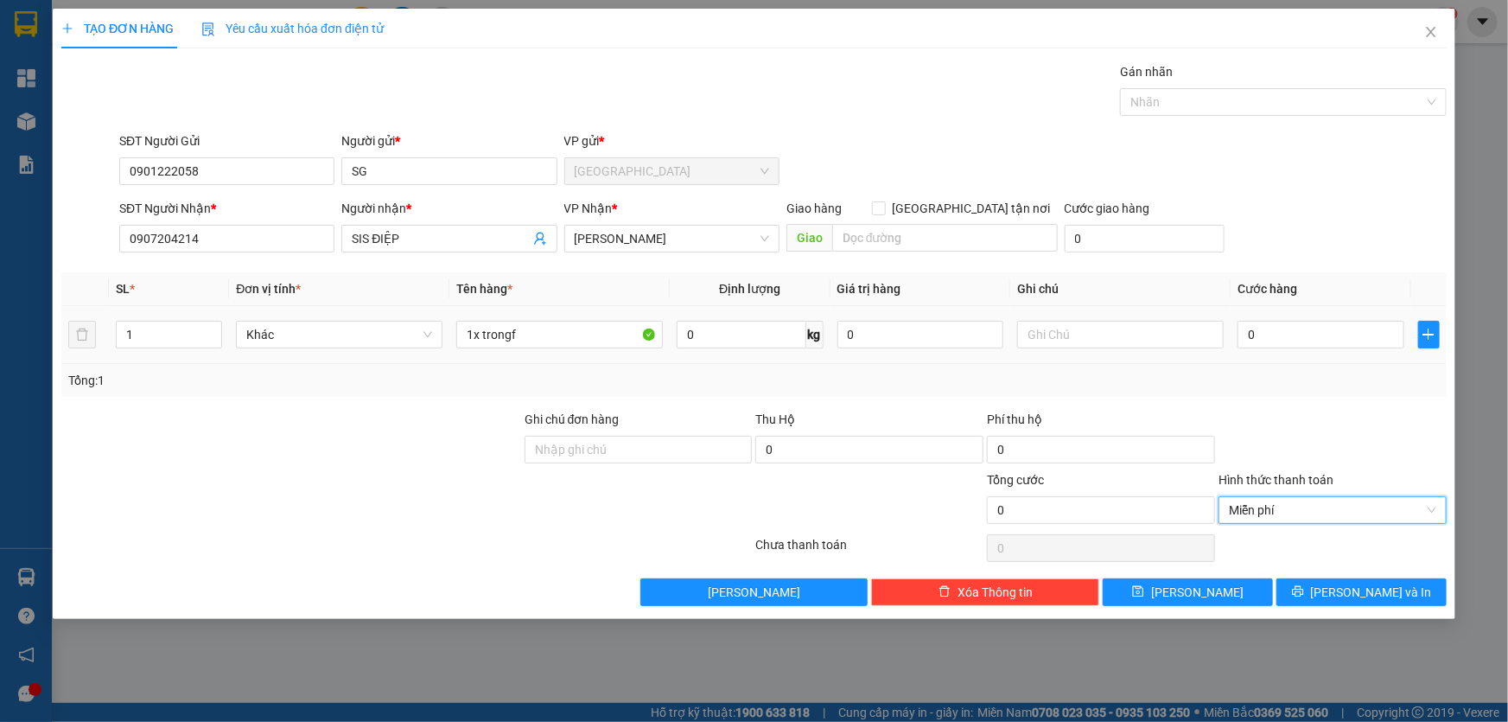
click at [617, 317] on div "1x trongf" at bounding box center [559, 334] width 207 height 35
click at [605, 340] on input "1x trongf" at bounding box center [559, 335] width 207 height 28
type input "1x trong"
click at [1346, 605] on div "TẠO ĐƠN HÀNG Yêu cầu xuất hóa đơn điện tử Transit Pickup Surcharge Ids Transit …" at bounding box center [754, 314] width 1403 height 610
click at [1340, 584] on button "Lưu và In" at bounding box center [1361, 592] width 170 height 28
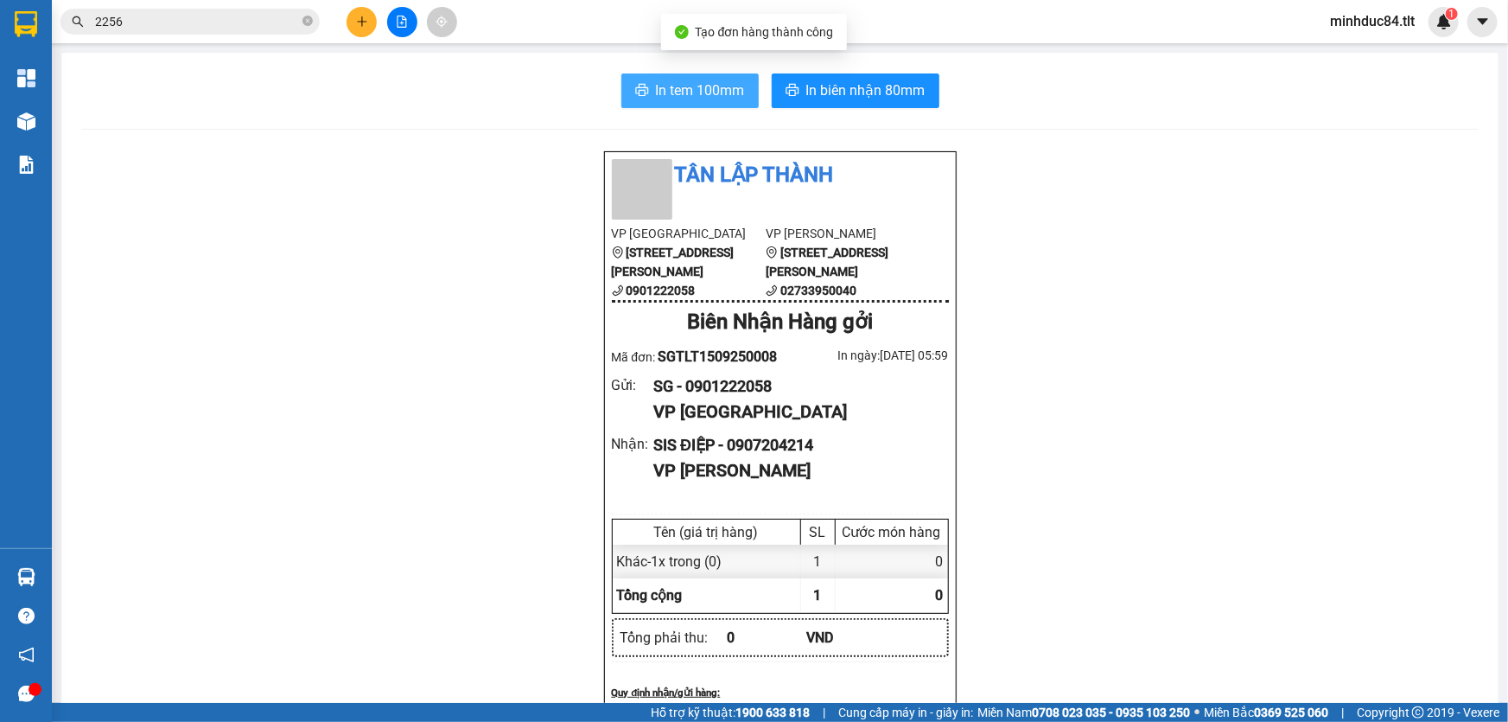
click at [683, 90] on span "In tem 100mm" at bounding box center [700, 91] width 89 height 22
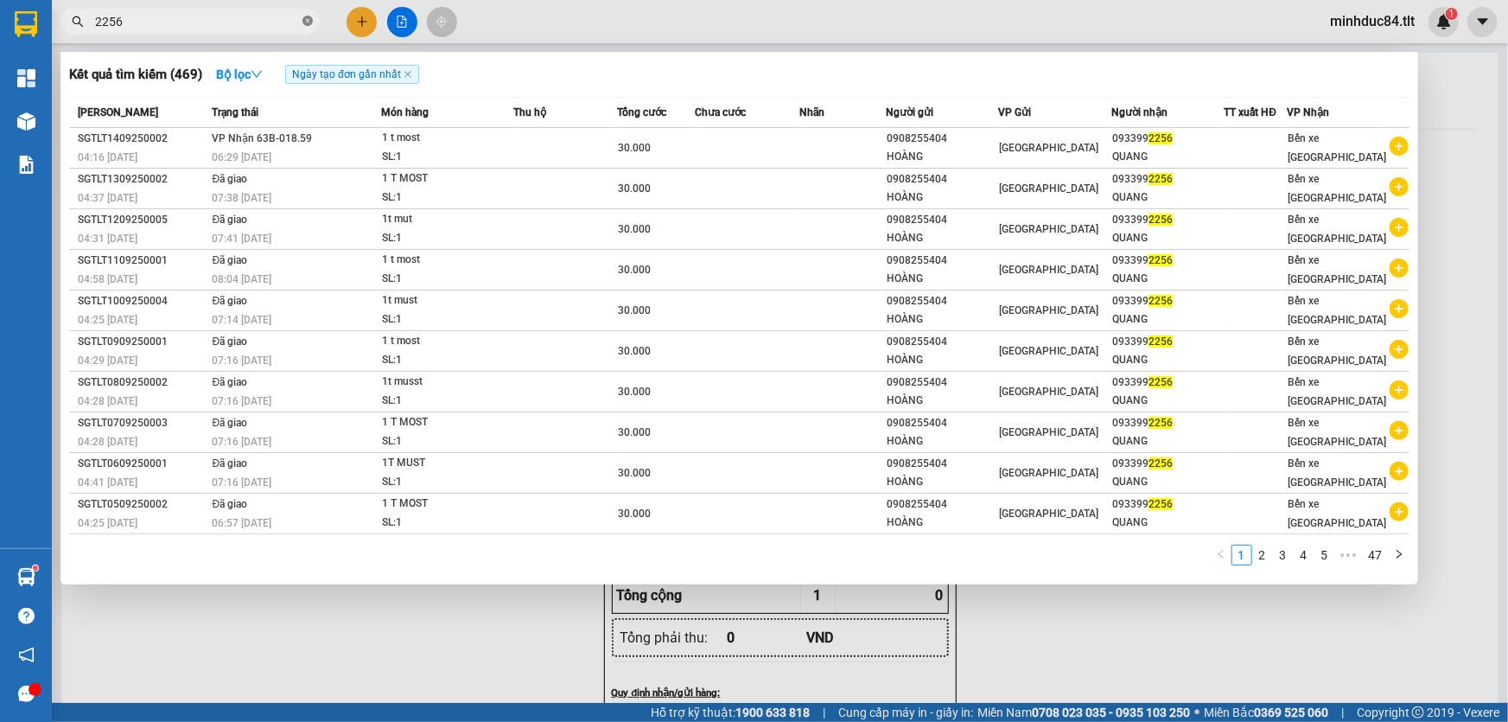
click at [307, 24] on icon "close-circle" at bounding box center [307, 21] width 10 height 10
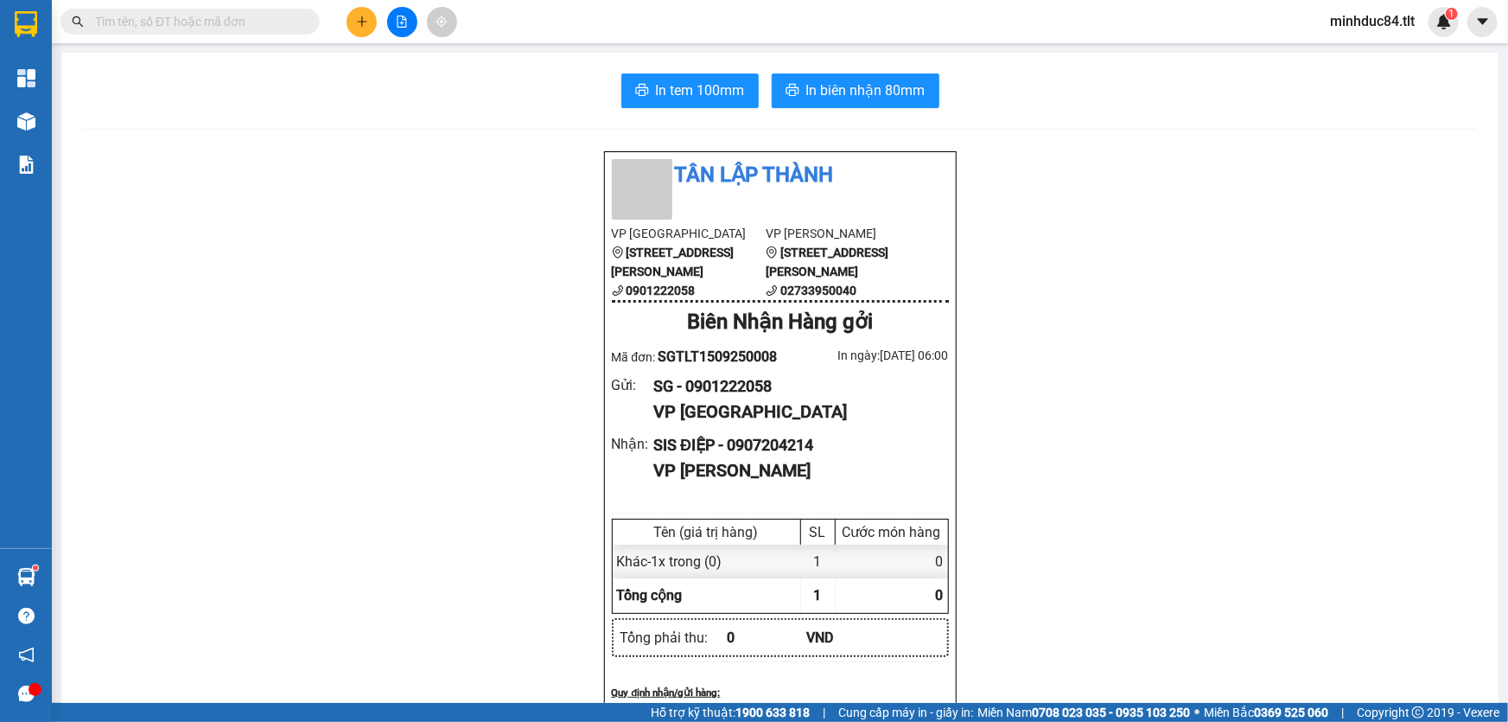
click at [284, 22] on input "text" at bounding box center [197, 21] width 204 height 19
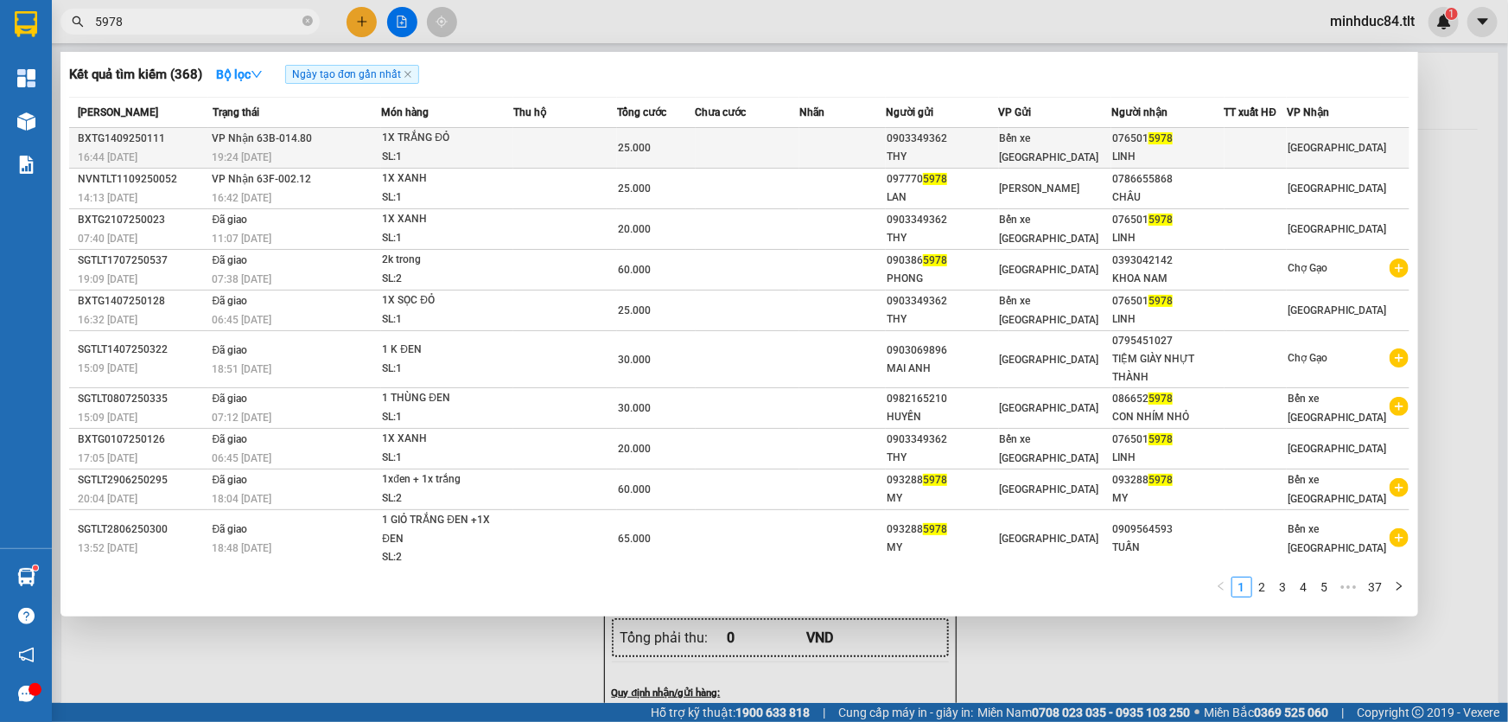
type input "5978"
click at [969, 139] on div "0903349362" at bounding box center [942, 139] width 111 height 18
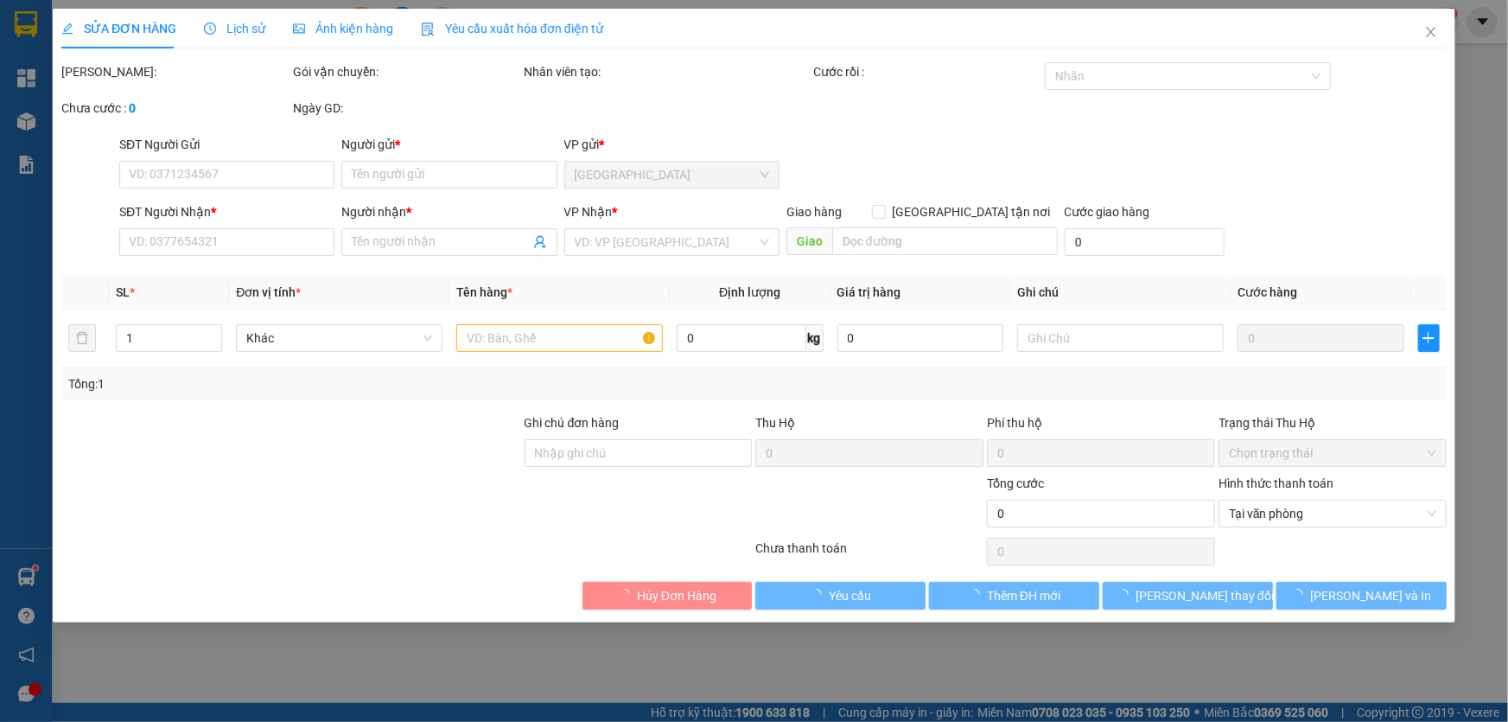
type input "0903349362"
type input "THY"
type input "0765015978"
type input "LINH"
type input "25.000"
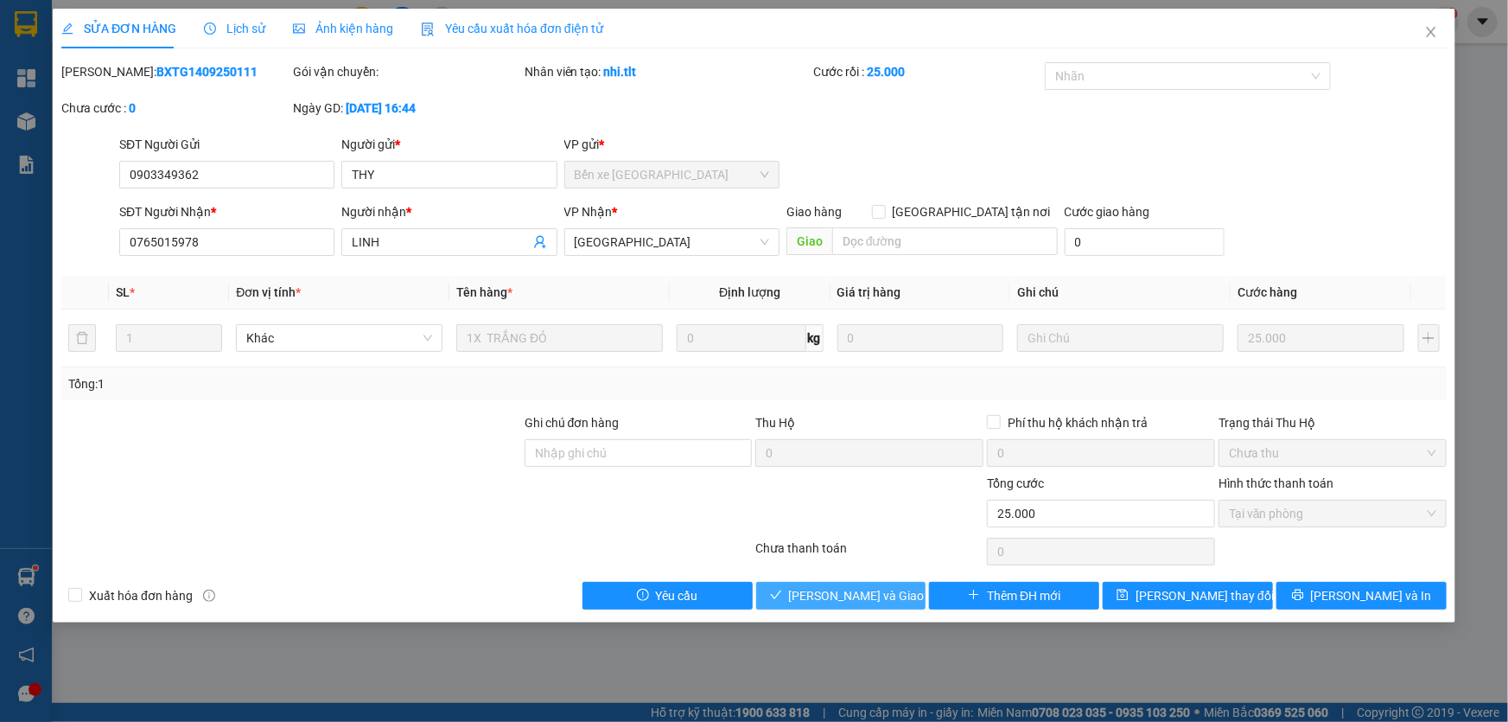
click at [826, 596] on span "Lưu và Giao hàng" at bounding box center [872, 595] width 166 height 19
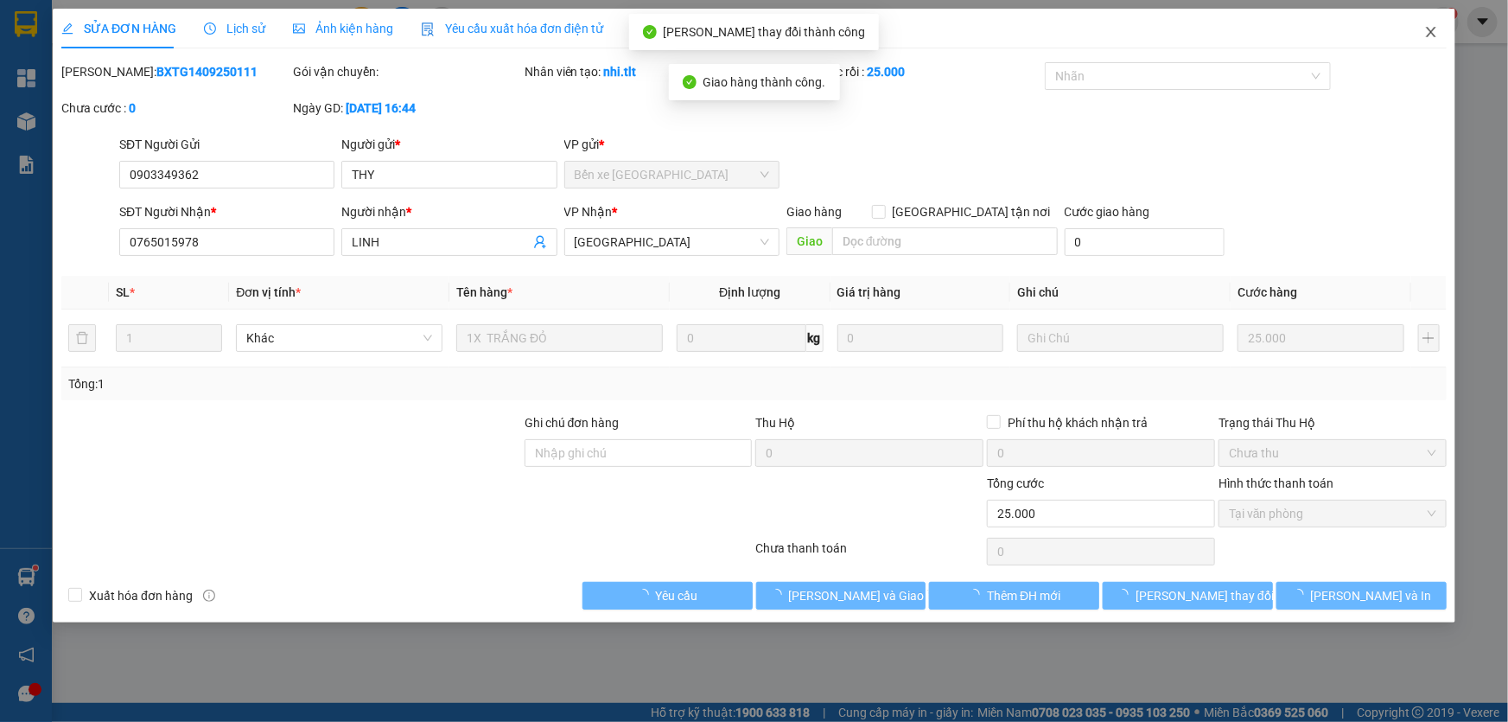
click at [1441, 30] on span "Close" at bounding box center [1431, 33] width 48 height 48
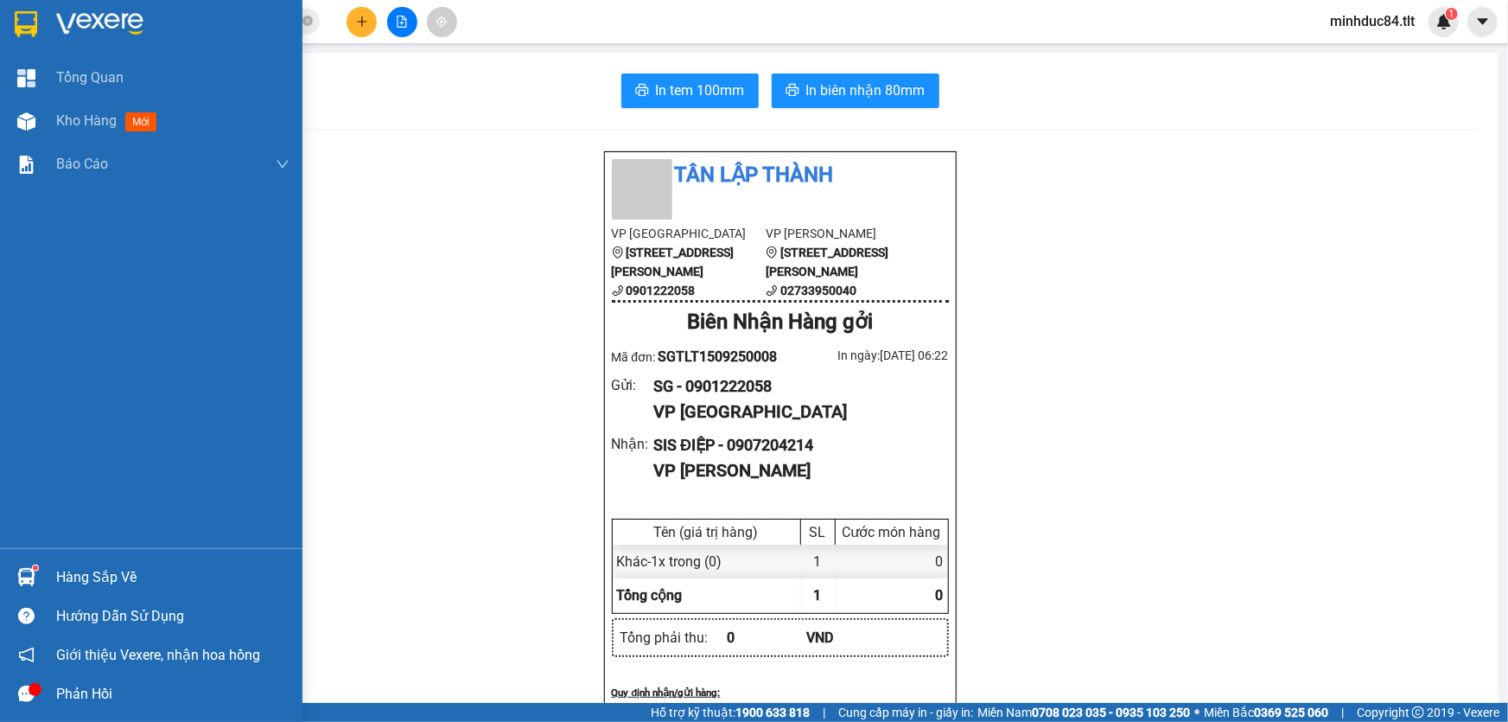
click at [89, 561] on div "Hàng sắp về" at bounding box center [151, 576] width 302 height 39
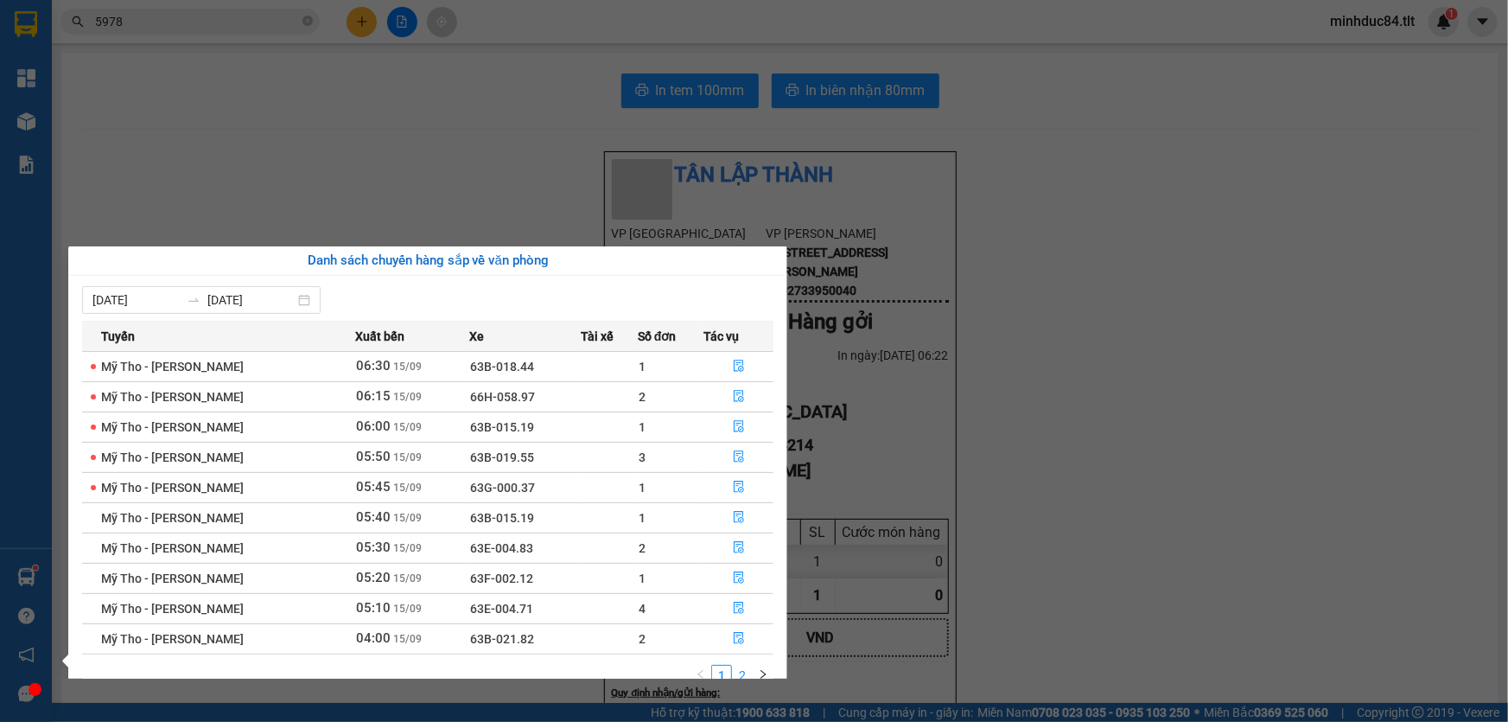
click at [740, 669] on link "2" at bounding box center [742, 674] width 19 height 19
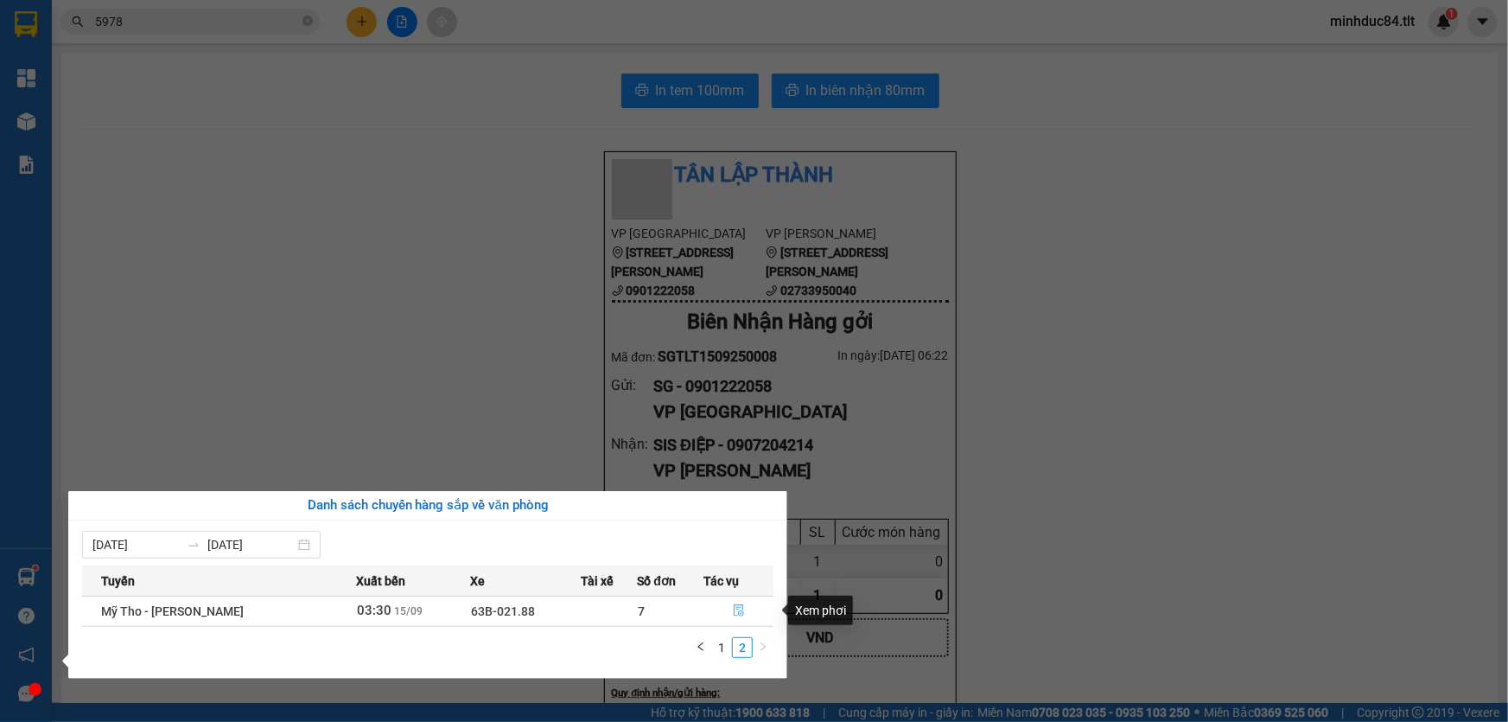
click at [733, 601] on button "button" at bounding box center [738, 611] width 68 height 28
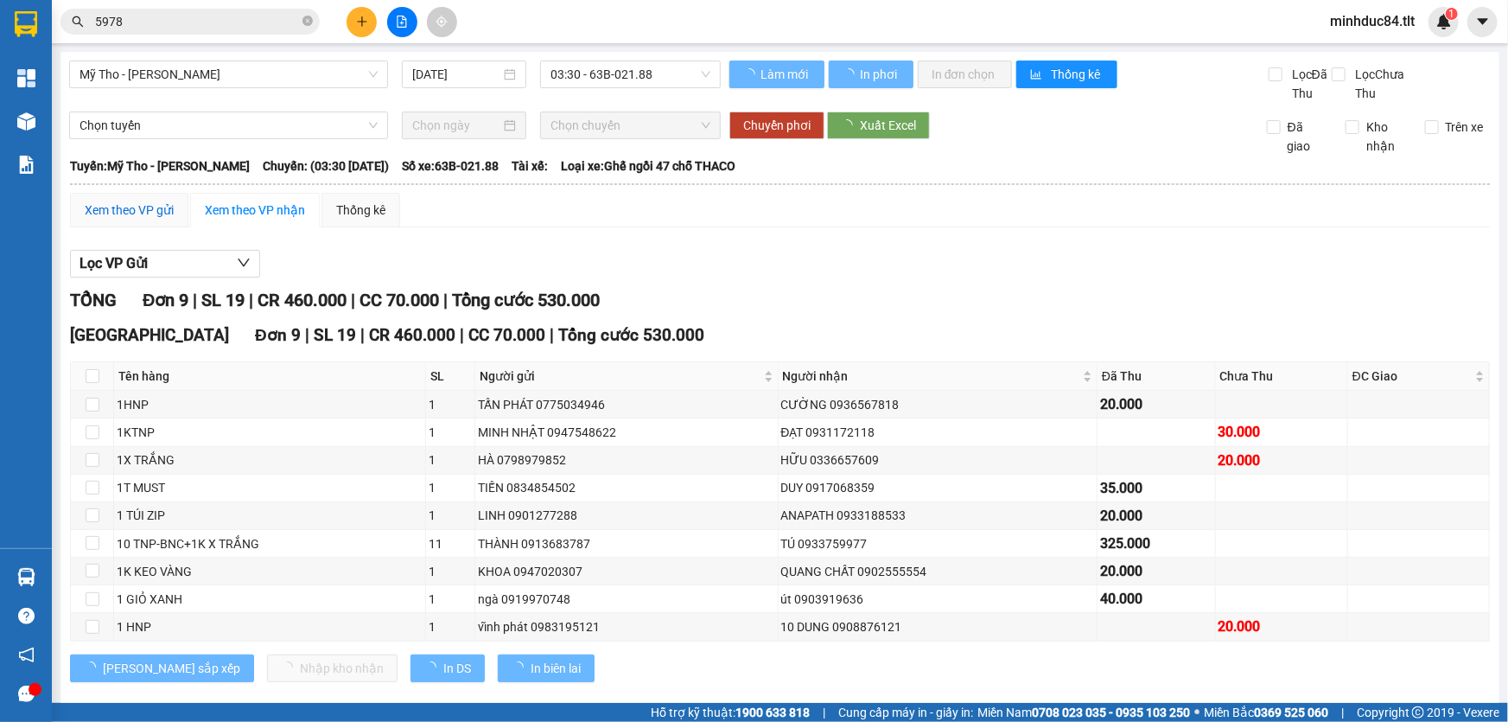
click at [134, 219] on div "Xem theo VP gửi" at bounding box center [129, 209] width 89 height 19
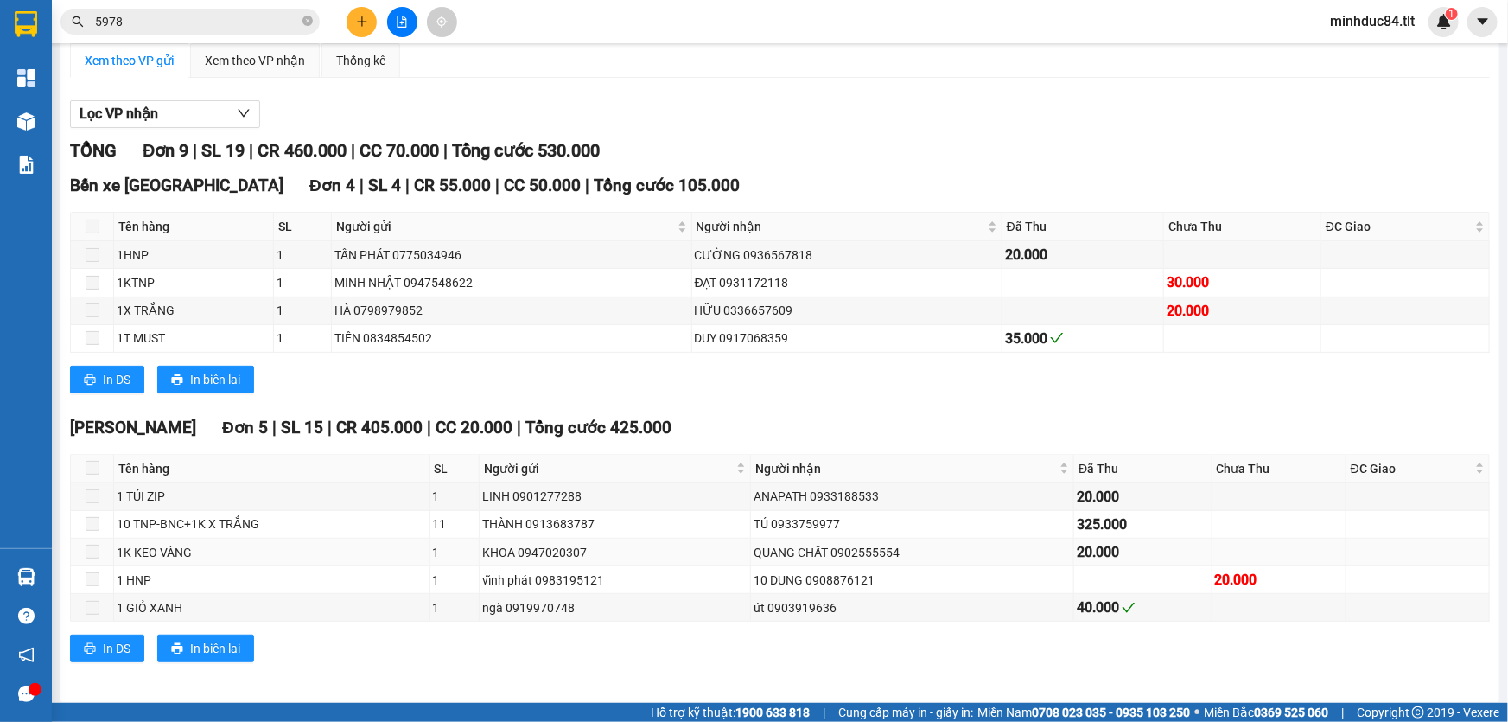
scroll to position [156, 0]
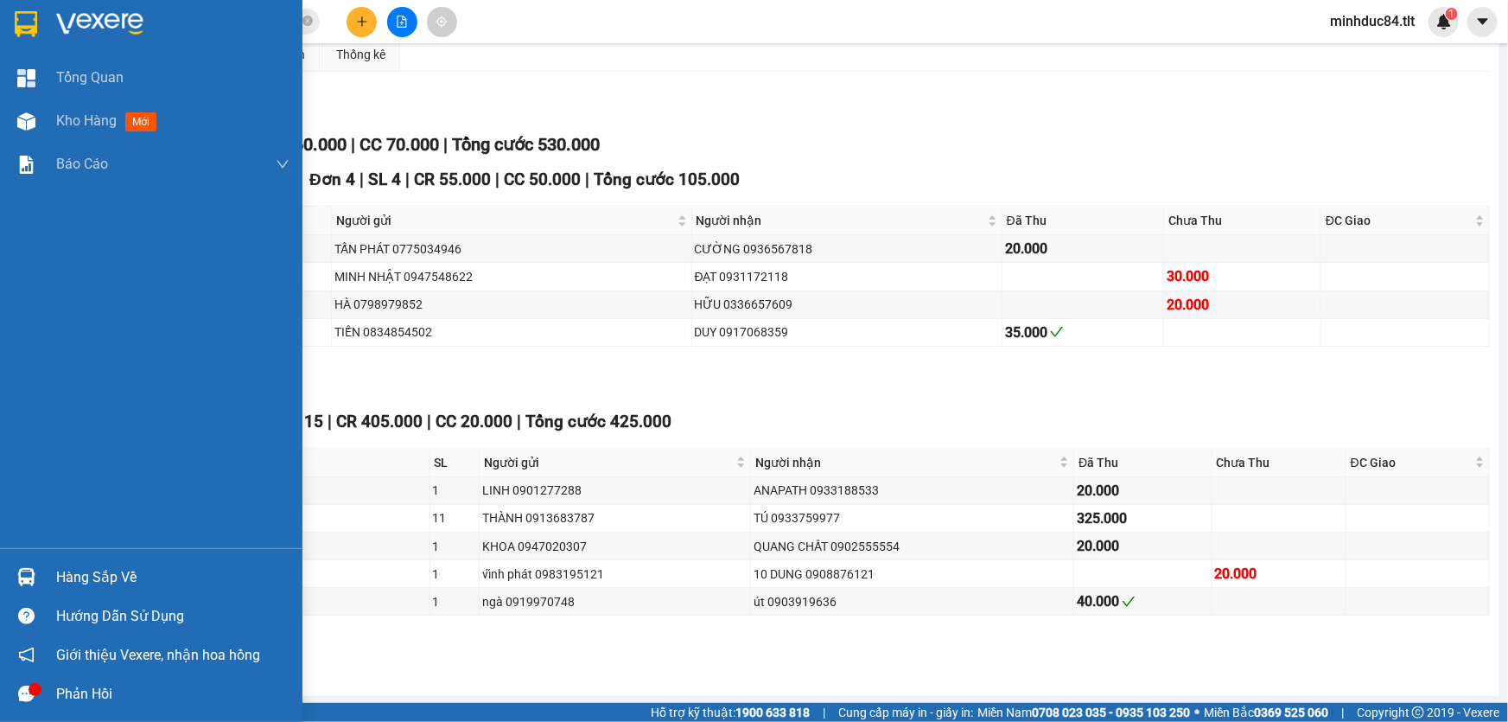
click at [39, 566] on div at bounding box center [26, 577] width 30 height 30
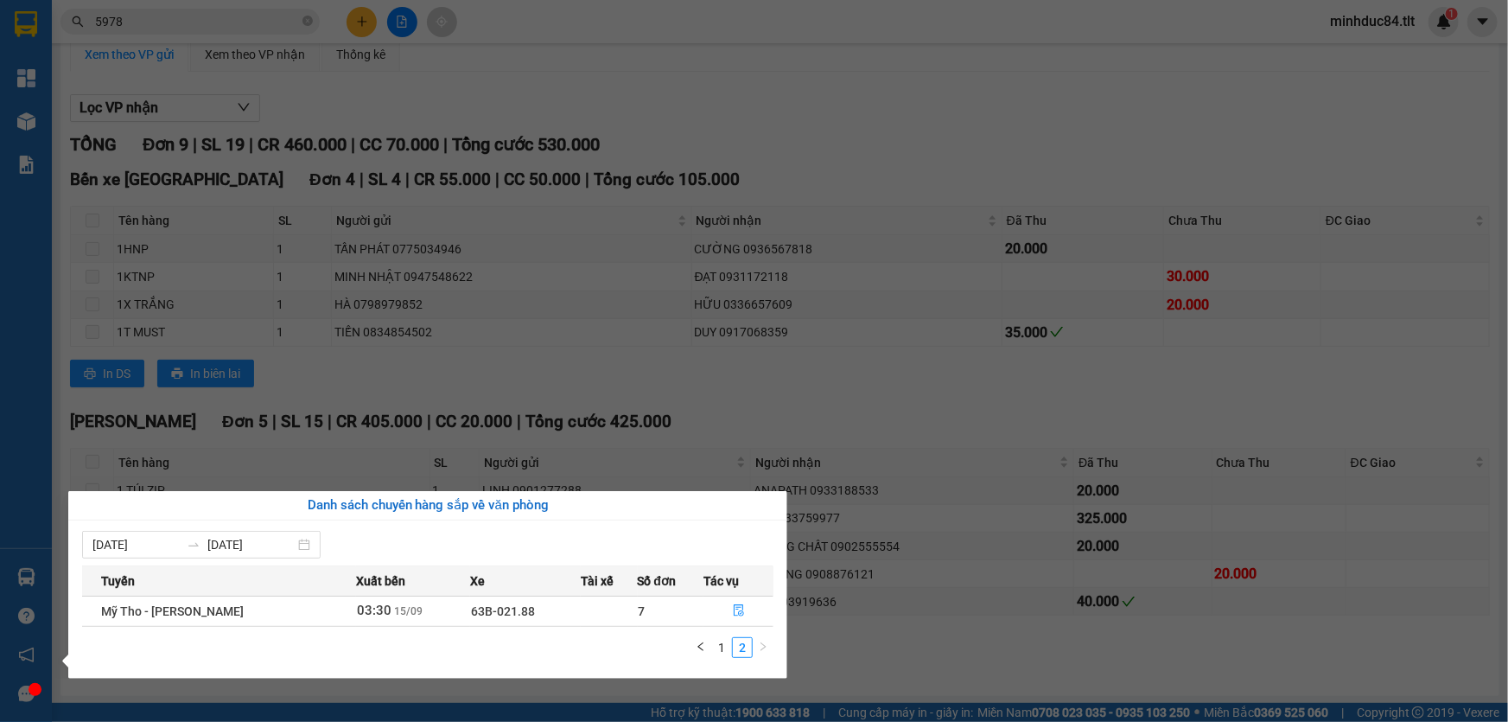
click at [939, 673] on section "Kết quả tìm kiếm ( 368 ) Bộ lọc Ngày tạo đơn gần nhất Mã ĐH Trạng thái Món hàng…" at bounding box center [754, 361] width 1508 height 722
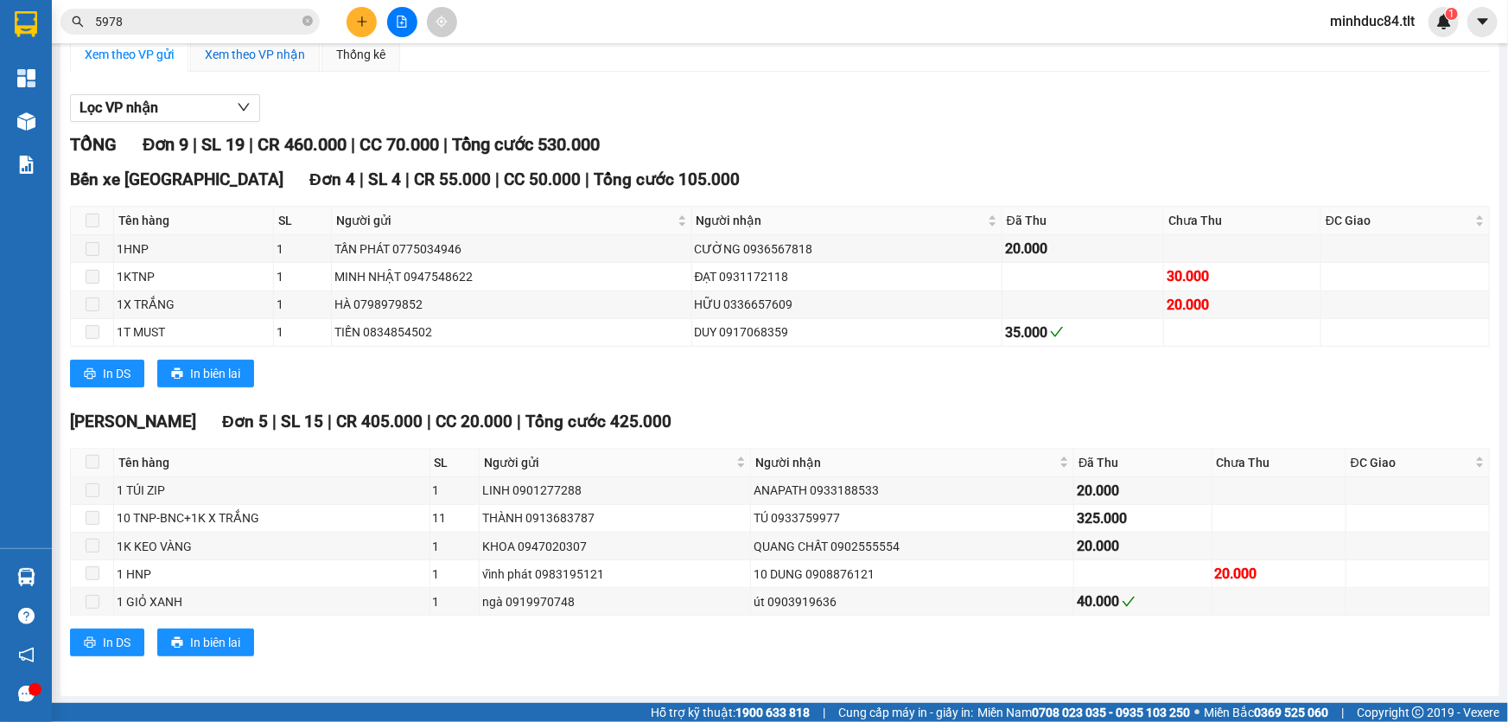
click at [240, 51] on div "Xem theo VP nhận" at bounding box center [255, 54] width 100 height 19
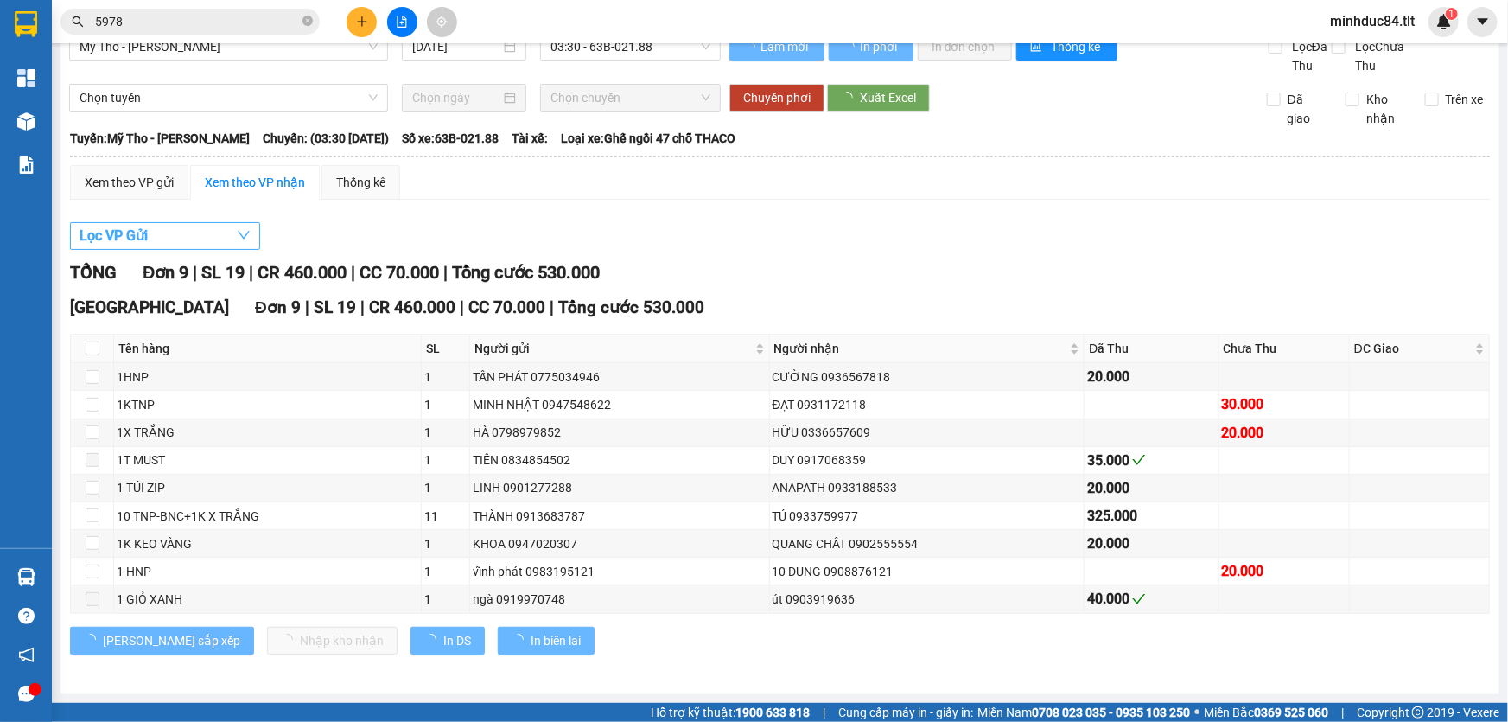
scroll to position [25, 0]
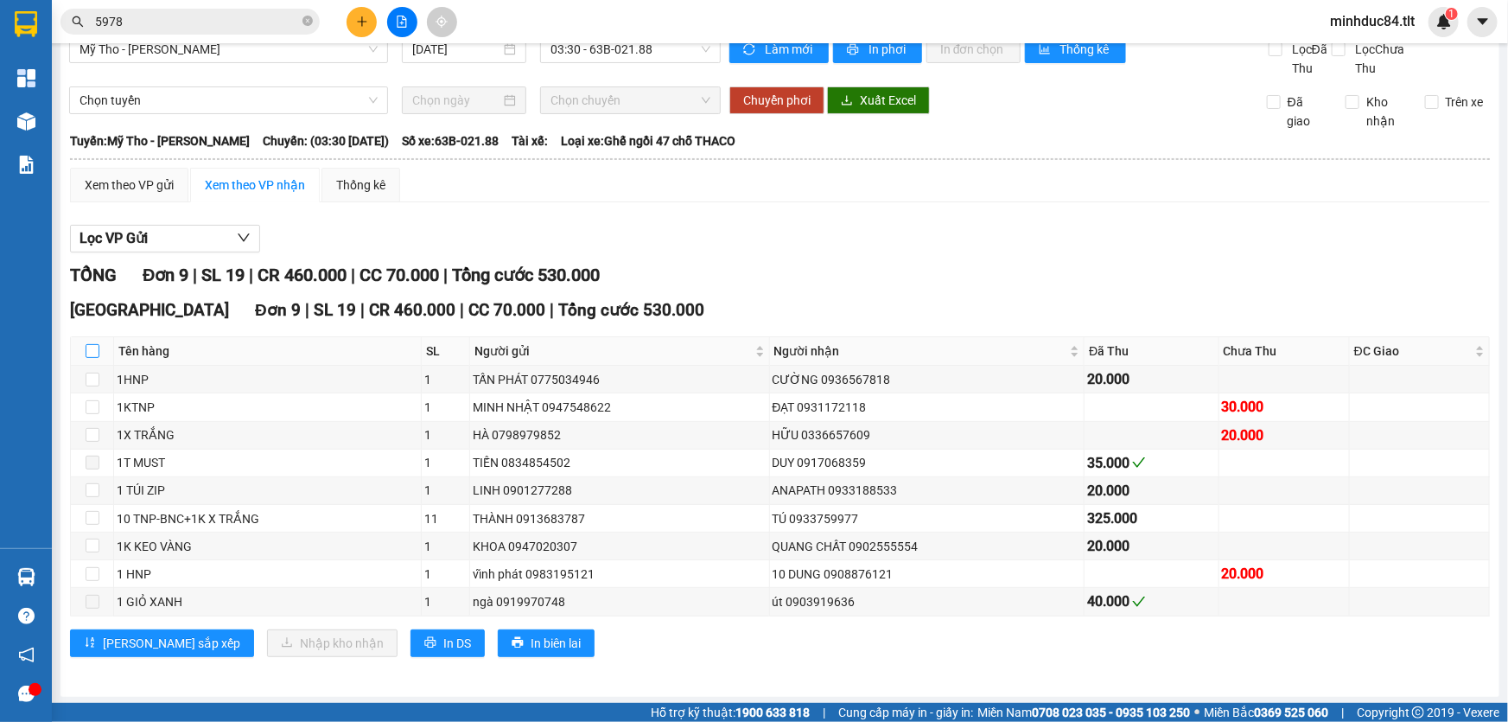
click at [91, 357] on input "checkbox" at bounding box center [93, 351] width 14 height 14
checkbox input "true"
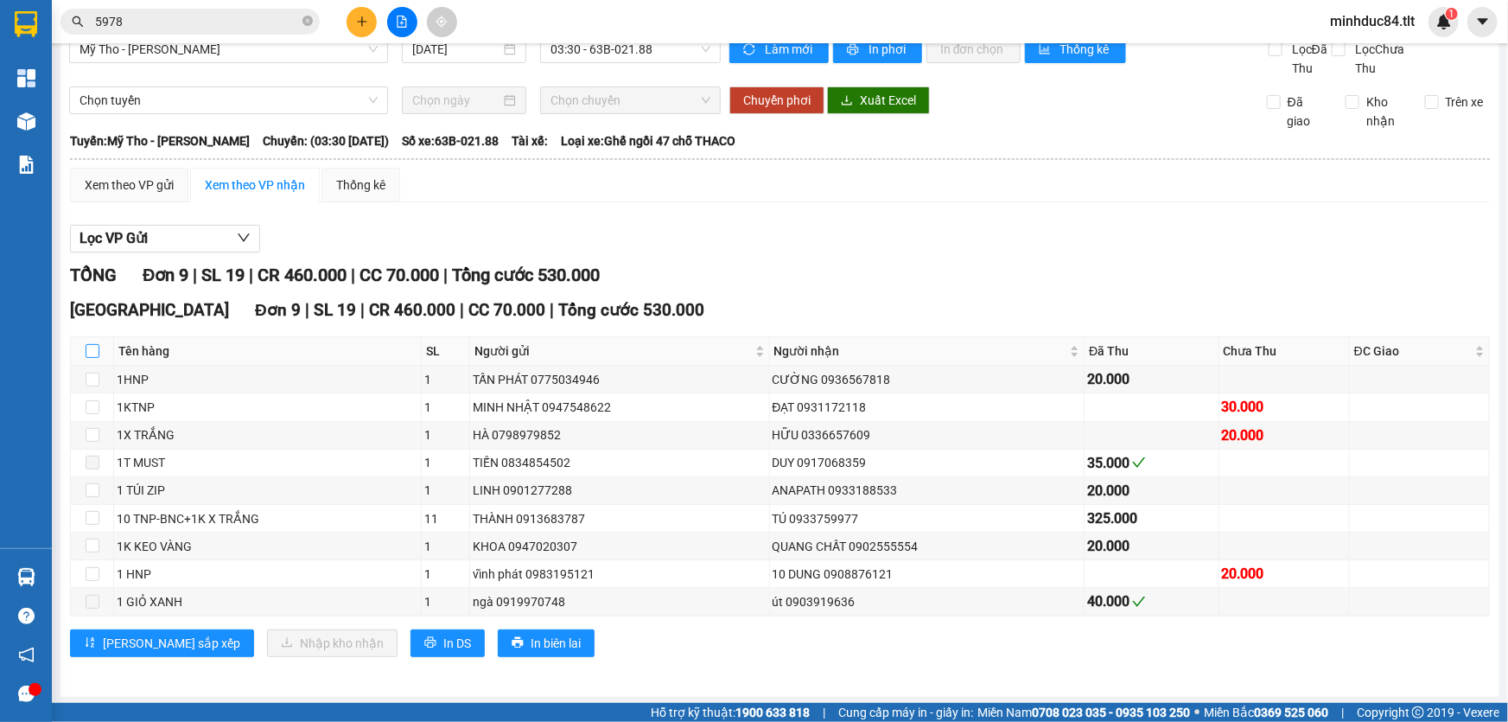
checkbox input "true"
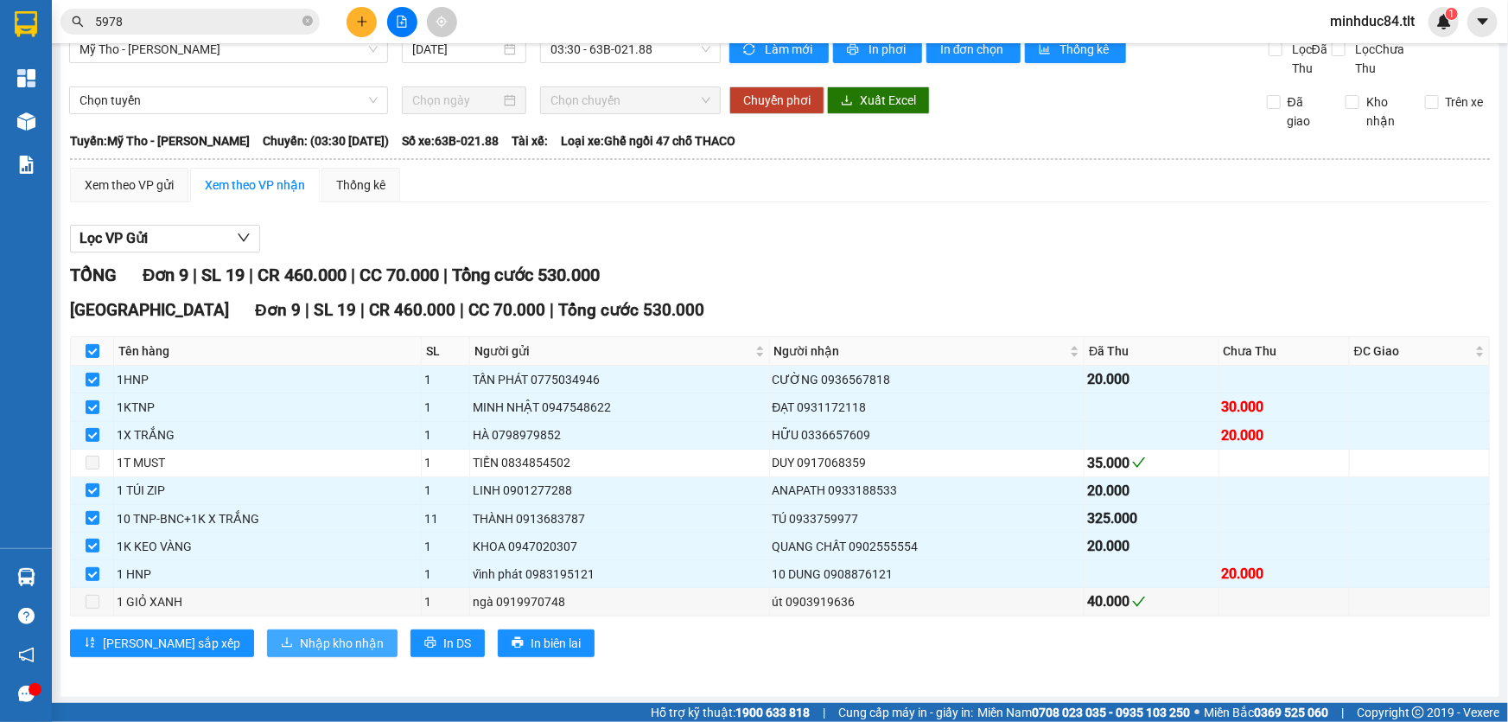
click at [281, 640] on icon "download" at bounding box center [287, 642] width 12 height 12
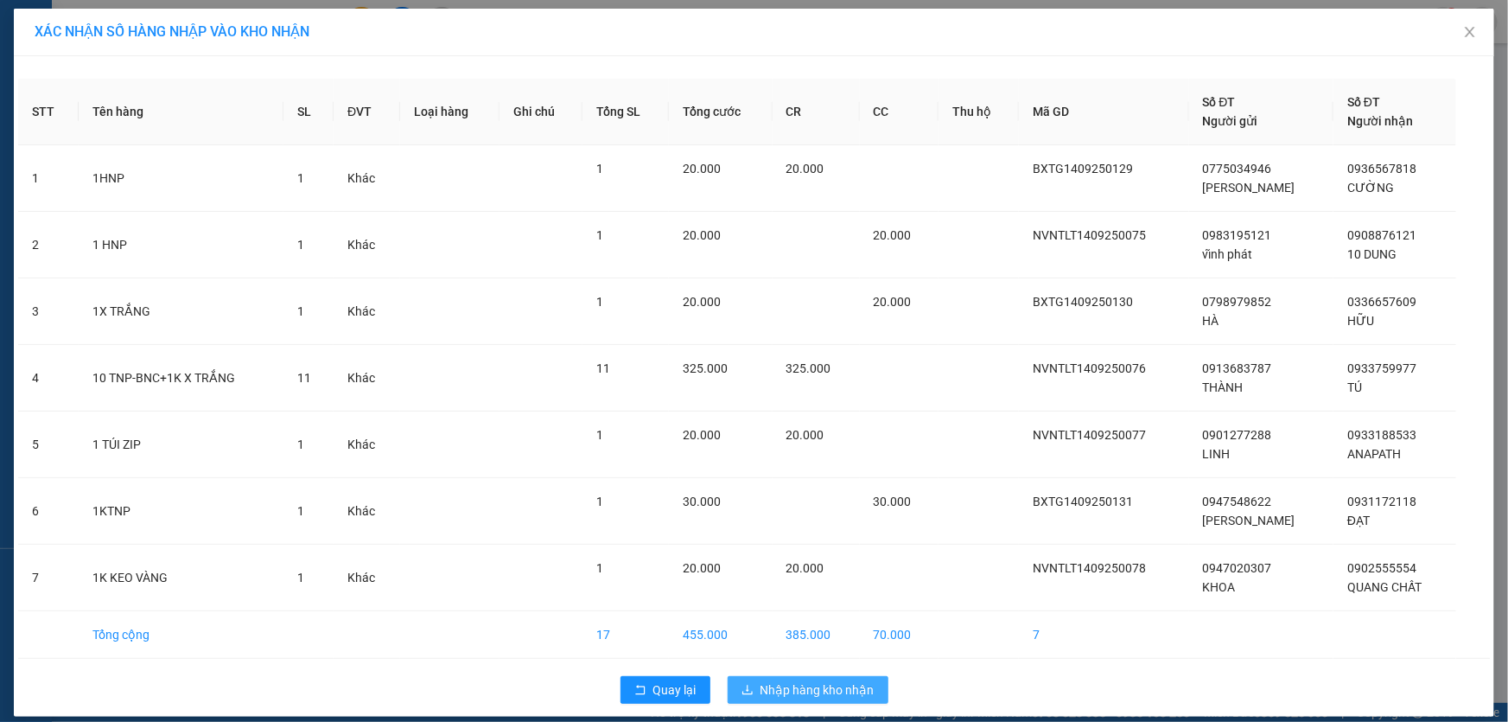
click at [802, 687] on span "Nhập hàng kho nhận" at bounding box center [817, 689] width 114 height 19
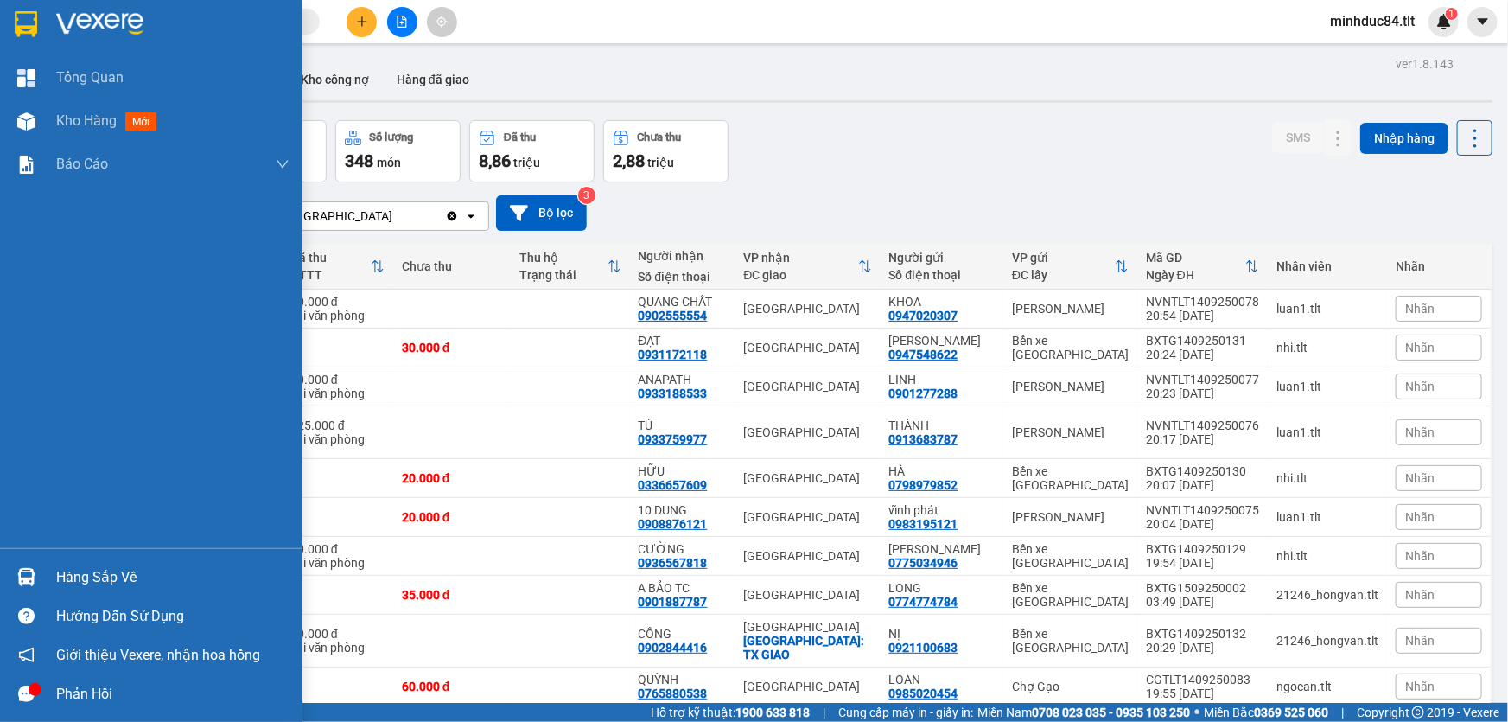
click at [42, 572] on div "Hàng sắp về" at bounding box center [151, 576] width 302 height 39
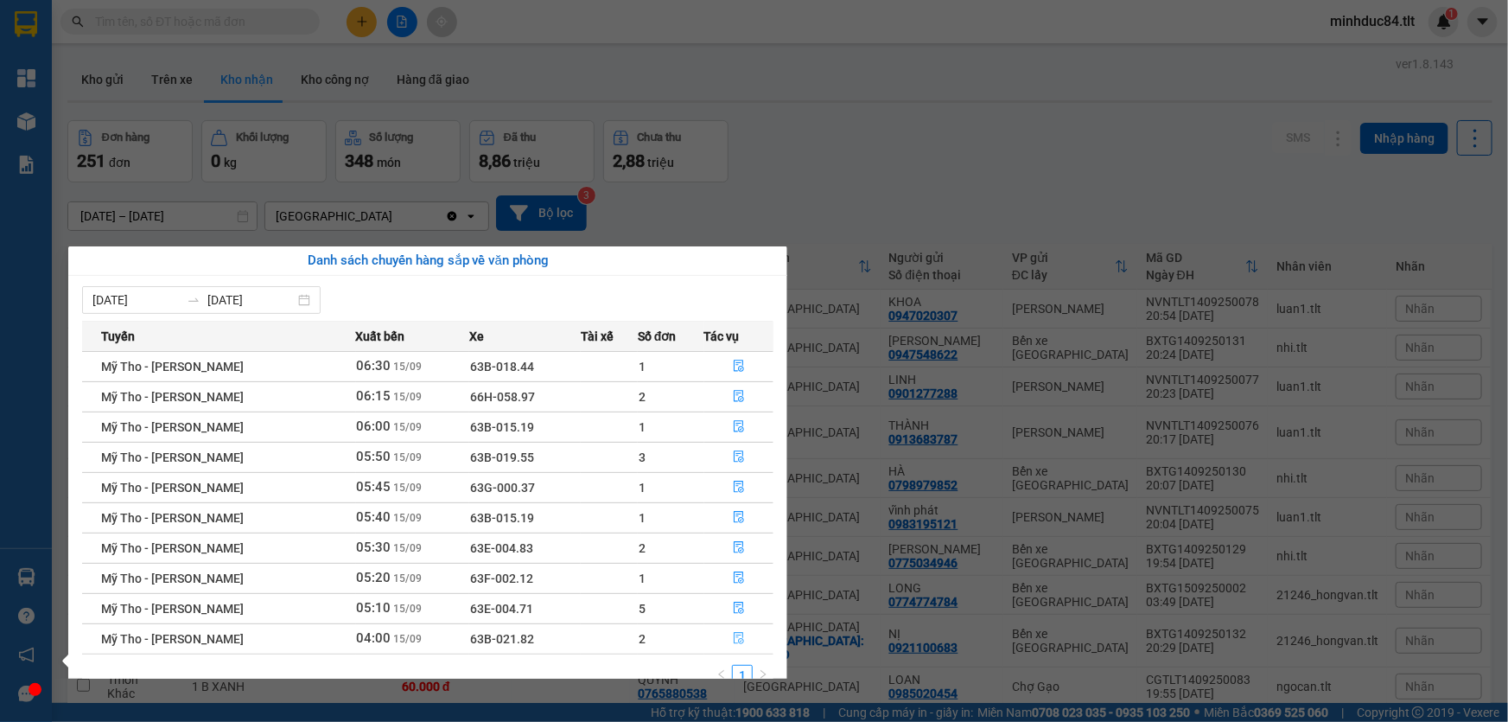
click at [739, 636] on icon "file-done" at bounding box center [739, 638] width 12 height 12
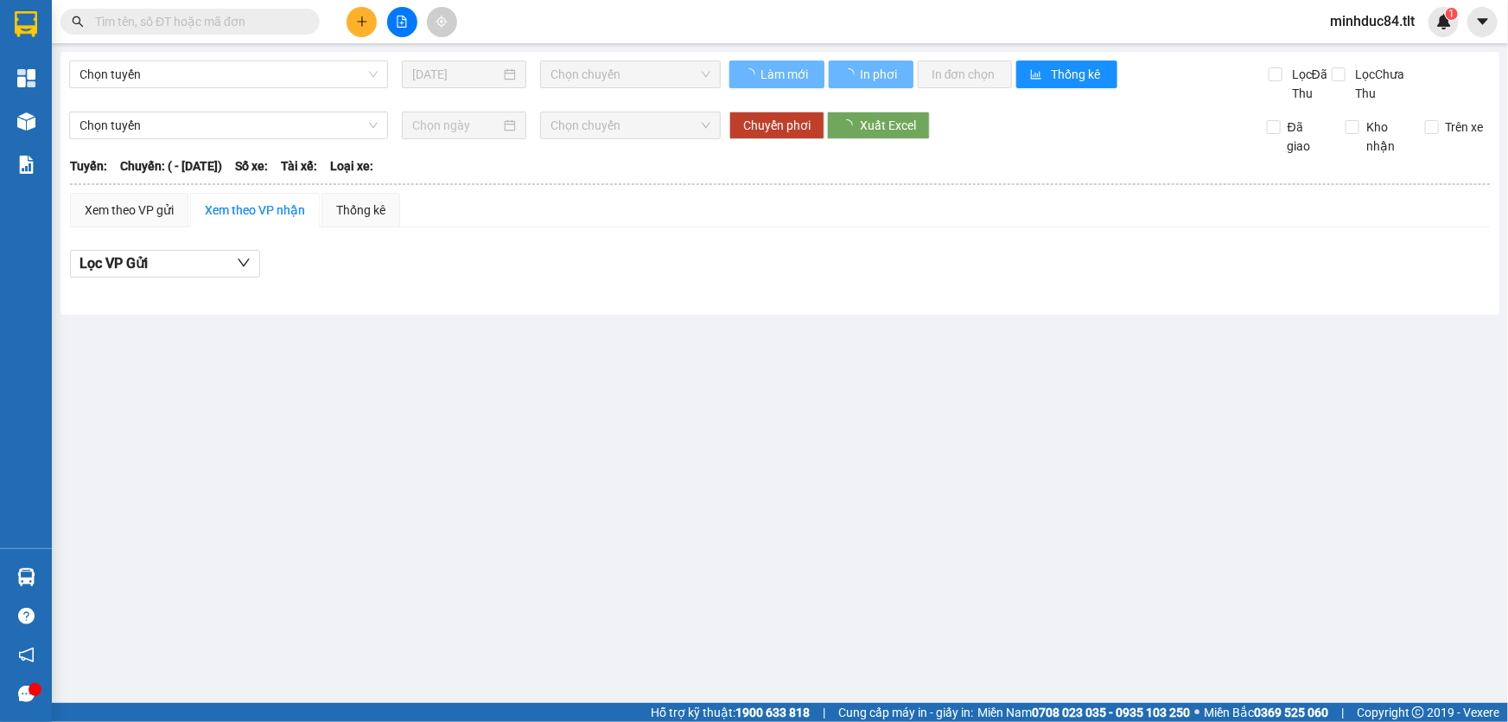
type input "[DATE]"
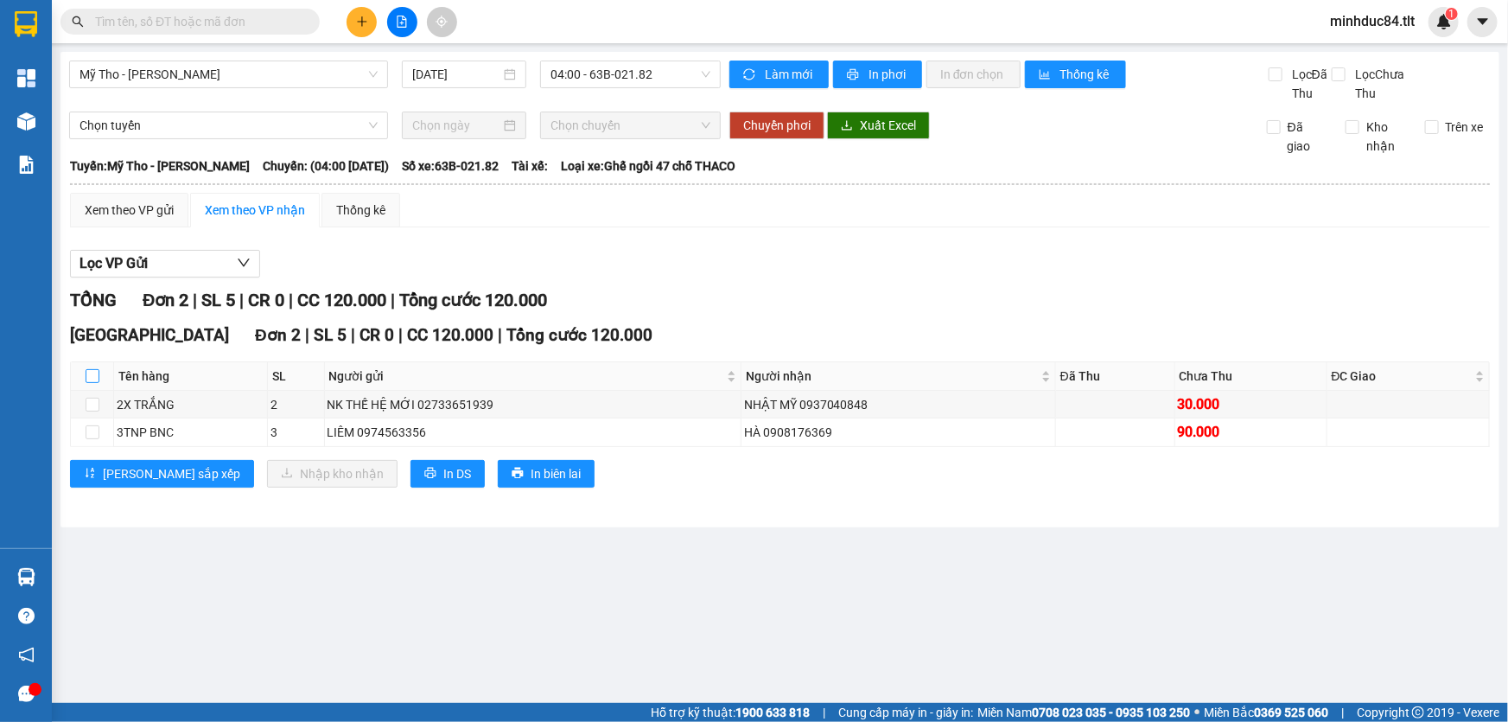
click at [86, 373] on input "checkbox" at bounding box center [93, 376] width 14 height 14
checkbox input "true"
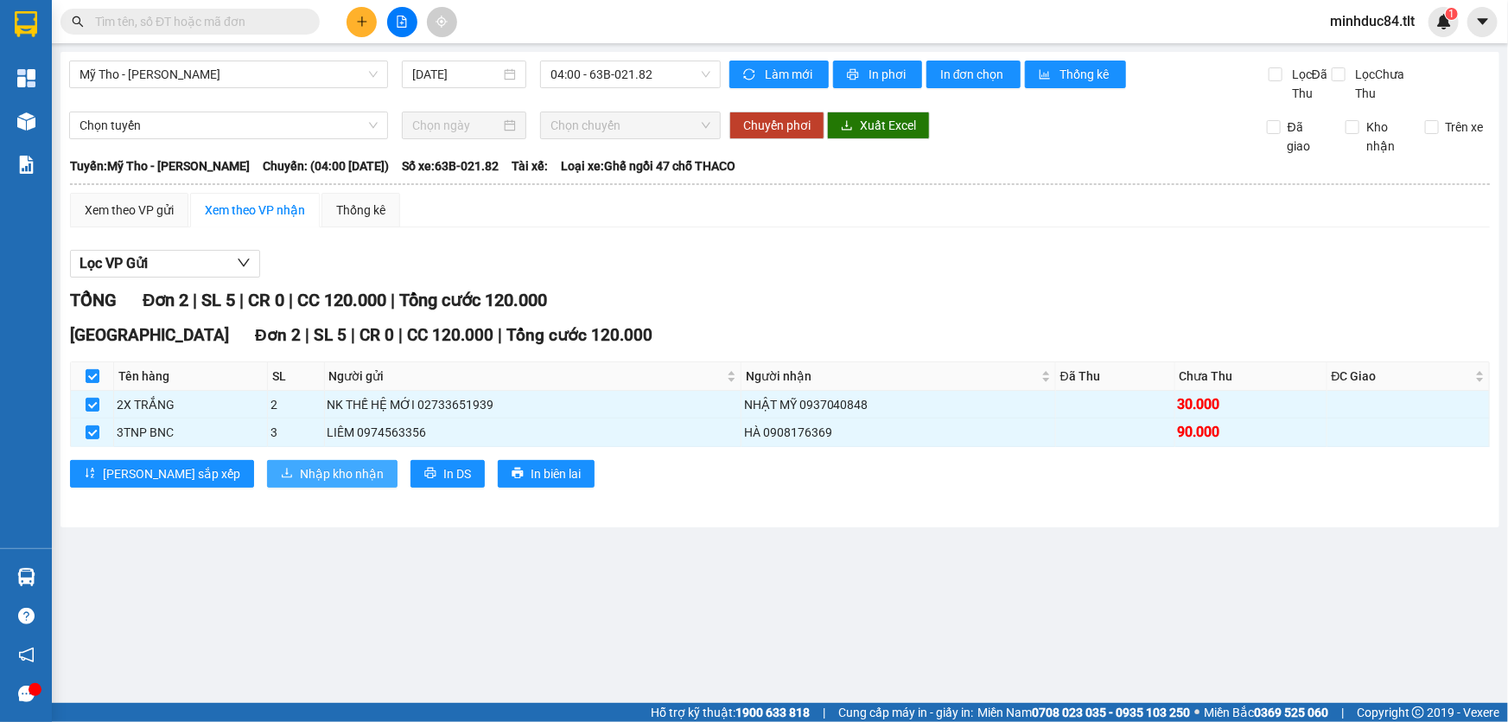
click at [300, 477] on span "Nhập kho nhận" at bounding box center [342, 473] width 84 height 19
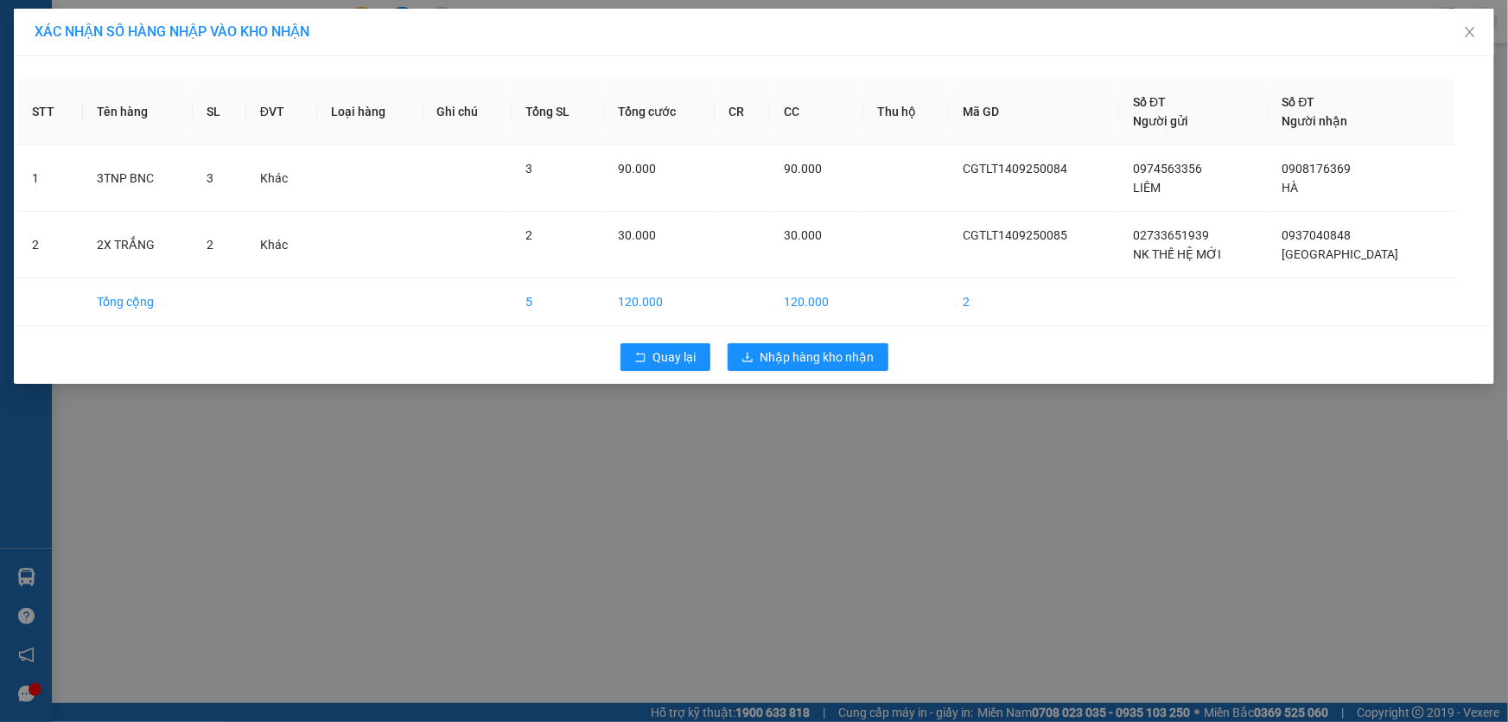
click at [804, 334] on div "Quay lại Nhập hàng kho nhận" at bounding box center [754, 356] width 1472 height 45
click at [828, 354] on span "Nhập hàng kho nhận" at bounding box center [817, 356] width 114 height 19
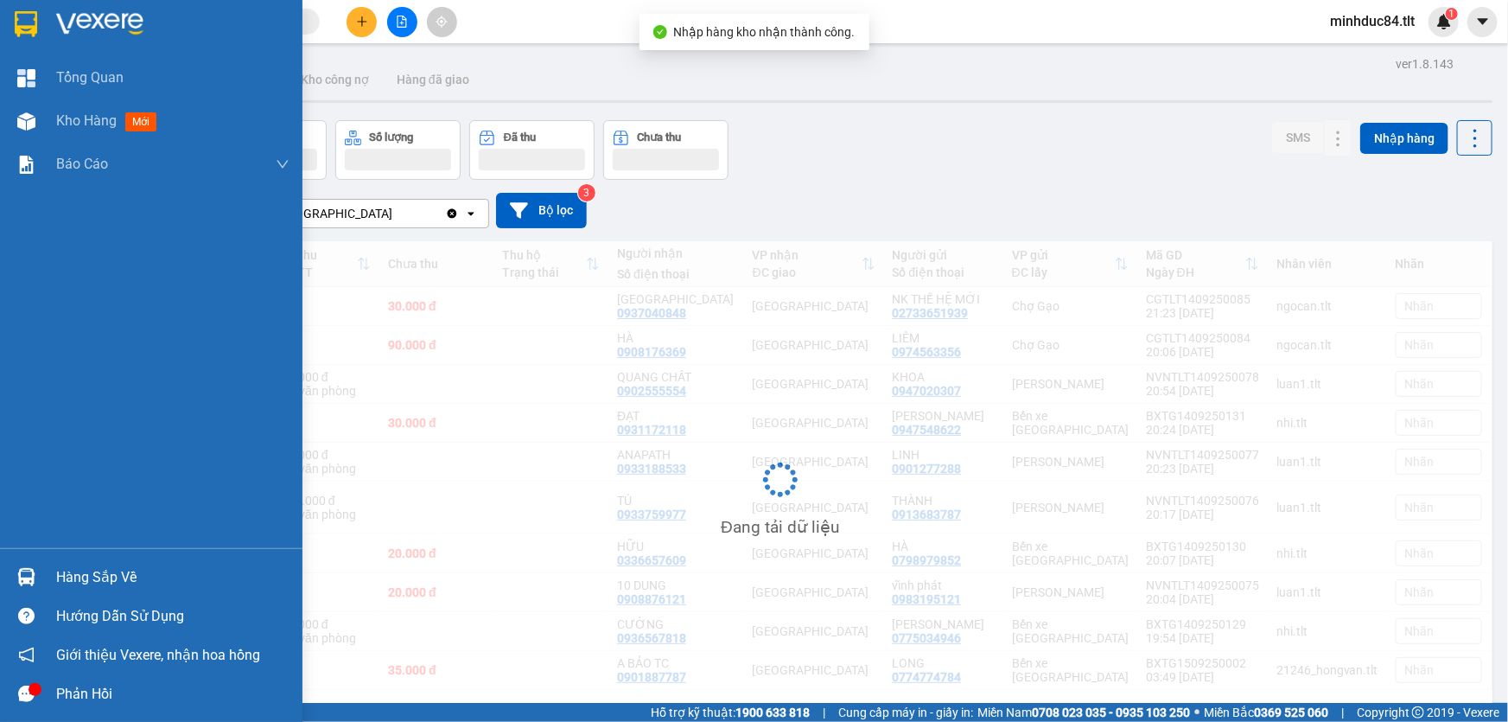
drag, startPoint x: 35, startPoint y: 571, endPoint x: 25, endPoint y: 572, distance: 9.5
click at [25, 572] on div at bounding box center [26, 577] width 30 height 30
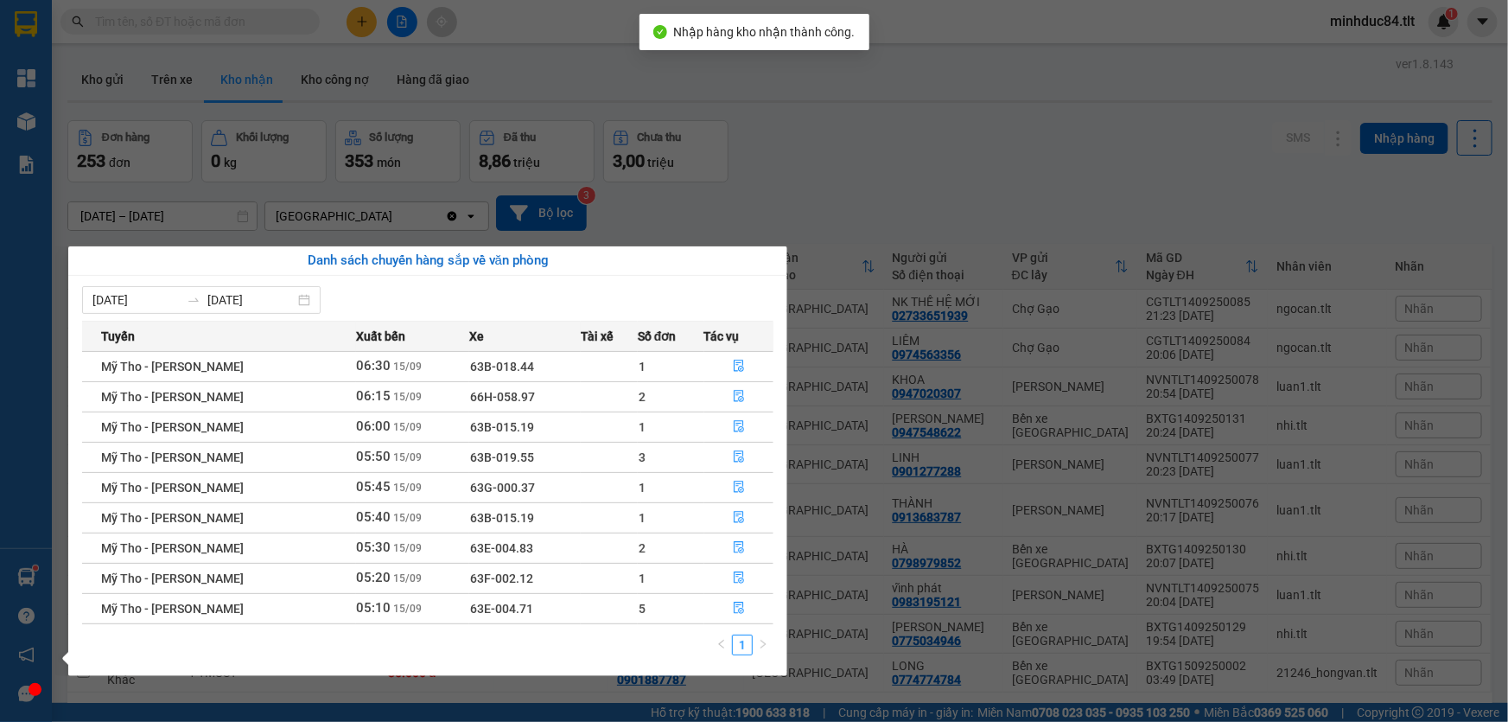
click at [25, 572] on div "Tổng Quan Kho hàng mới Báo cáo Báo cáo dòng tiền (Nhân Viên) Báo cáo dòng tiền …" at bounding box center [26, 361] width 52 height 722
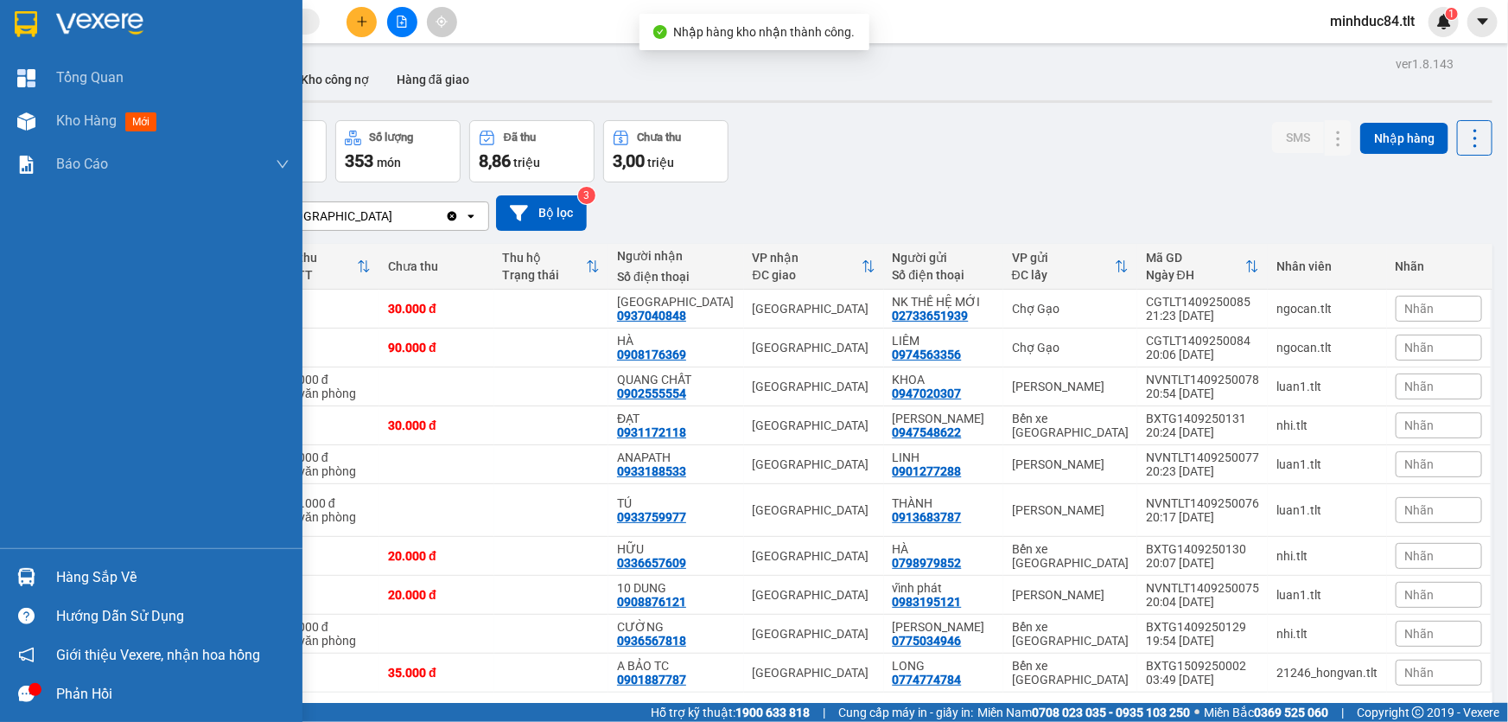
click at [22, 570] on img at bounding box center [26, 577] width 18 height 18
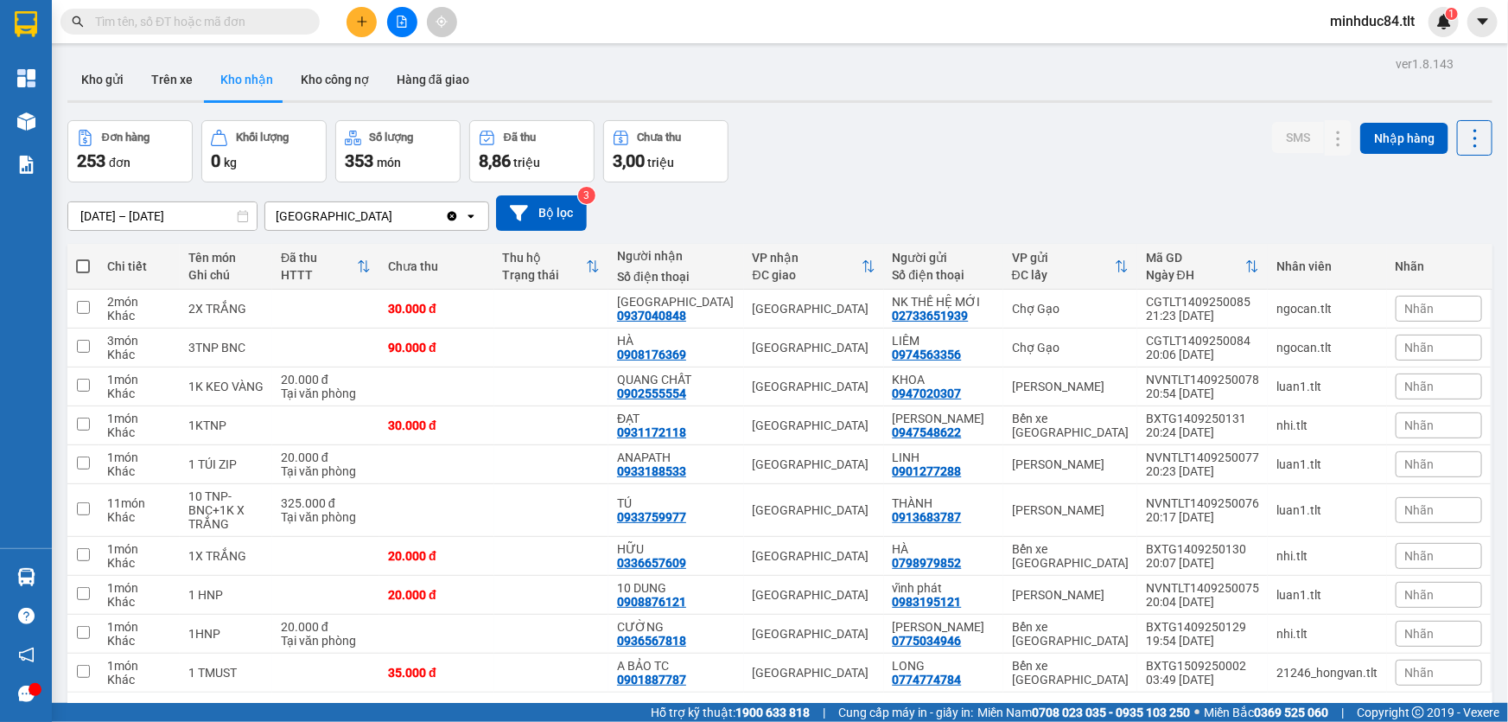
drag, startPoint x: 282, startPoint y: 32, endPoint x: 272, endPoint y: 17, distance: 17.5
click at [280, 31] on section "Kết quả tìm kiếm ( 0 ) Bộ lọc Ngày tạo đơn gần nhất No Data minhduc84.tlt 1 Tổn…" at bounding box center [754, 361] width 1508 height 722
click at [263, 17] on input "text" at bounding box center [197, 21] width 204 height 19
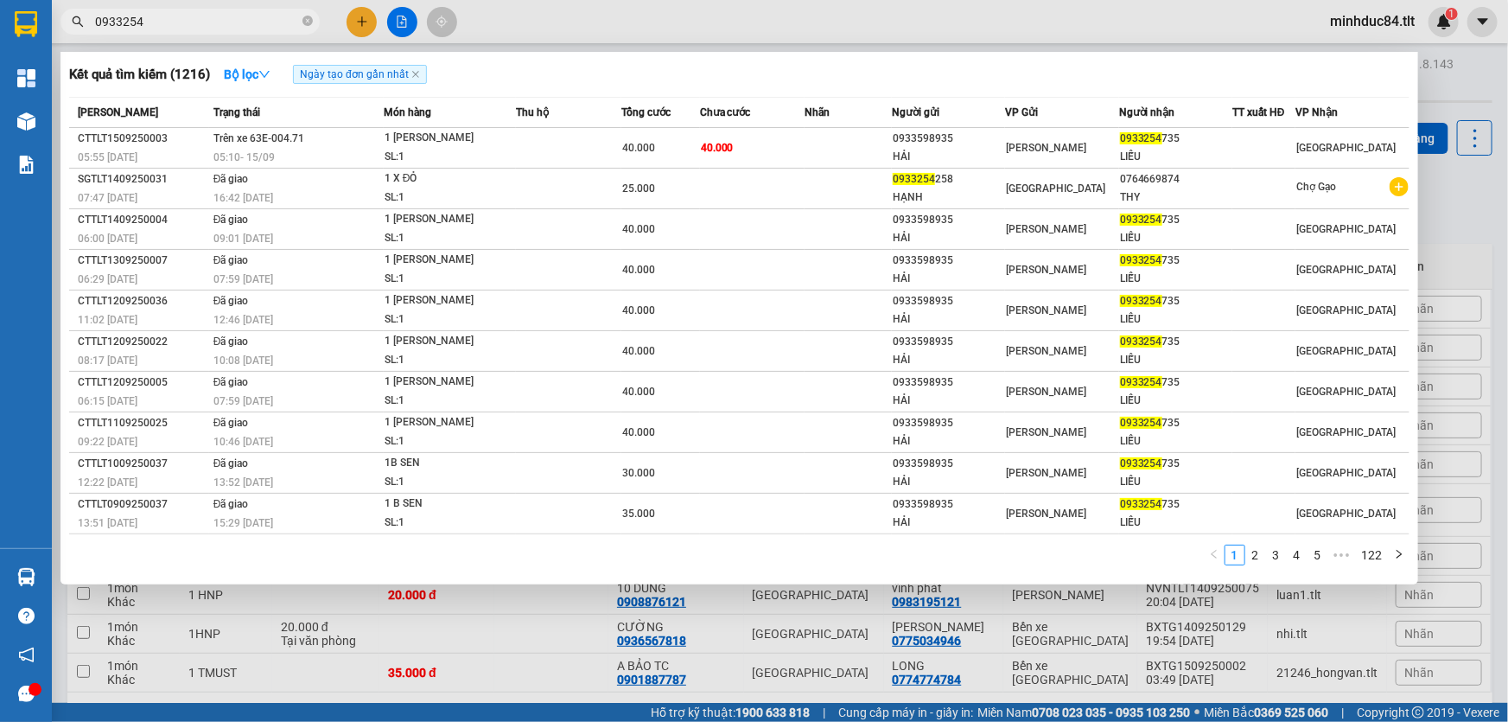
type input "0933254"
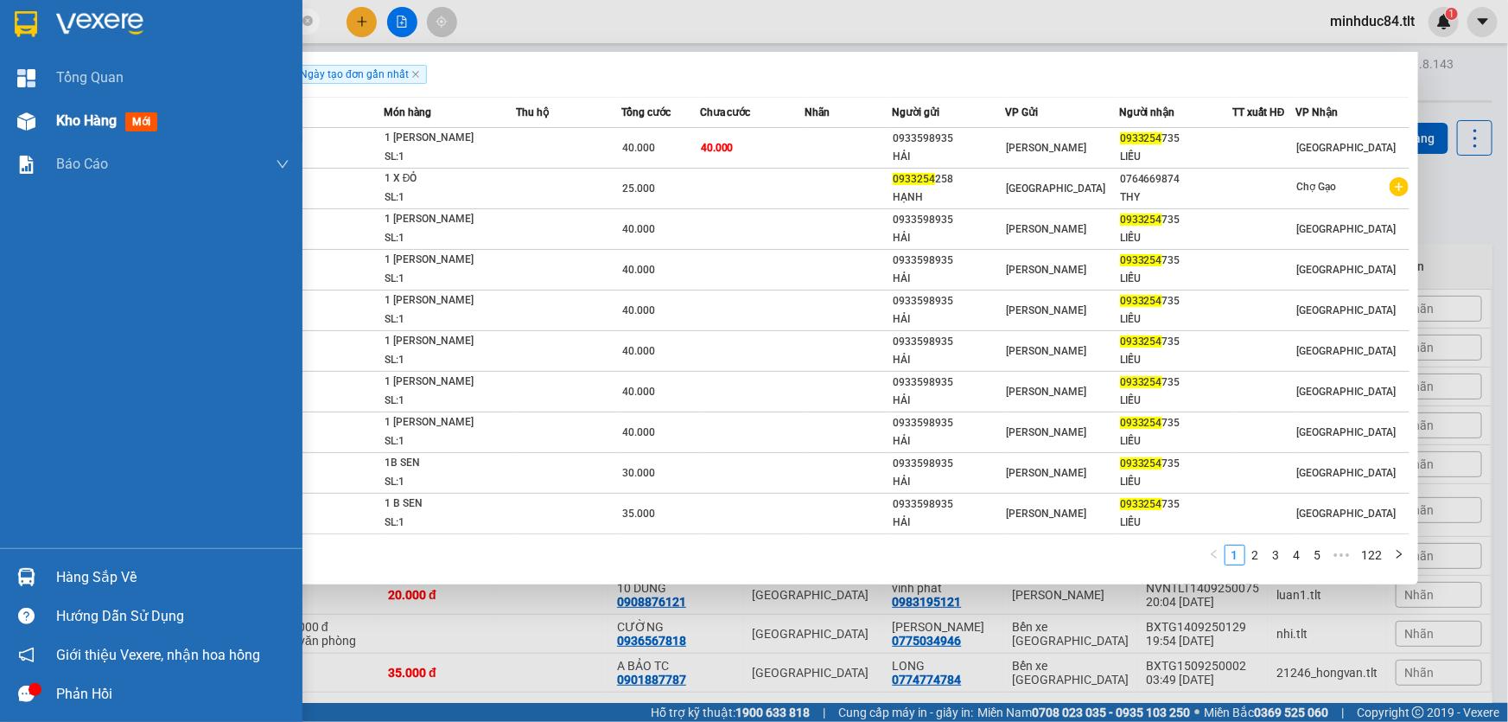
click at [41, 112] on div at bounding box center [26, 121] width 30 height 30
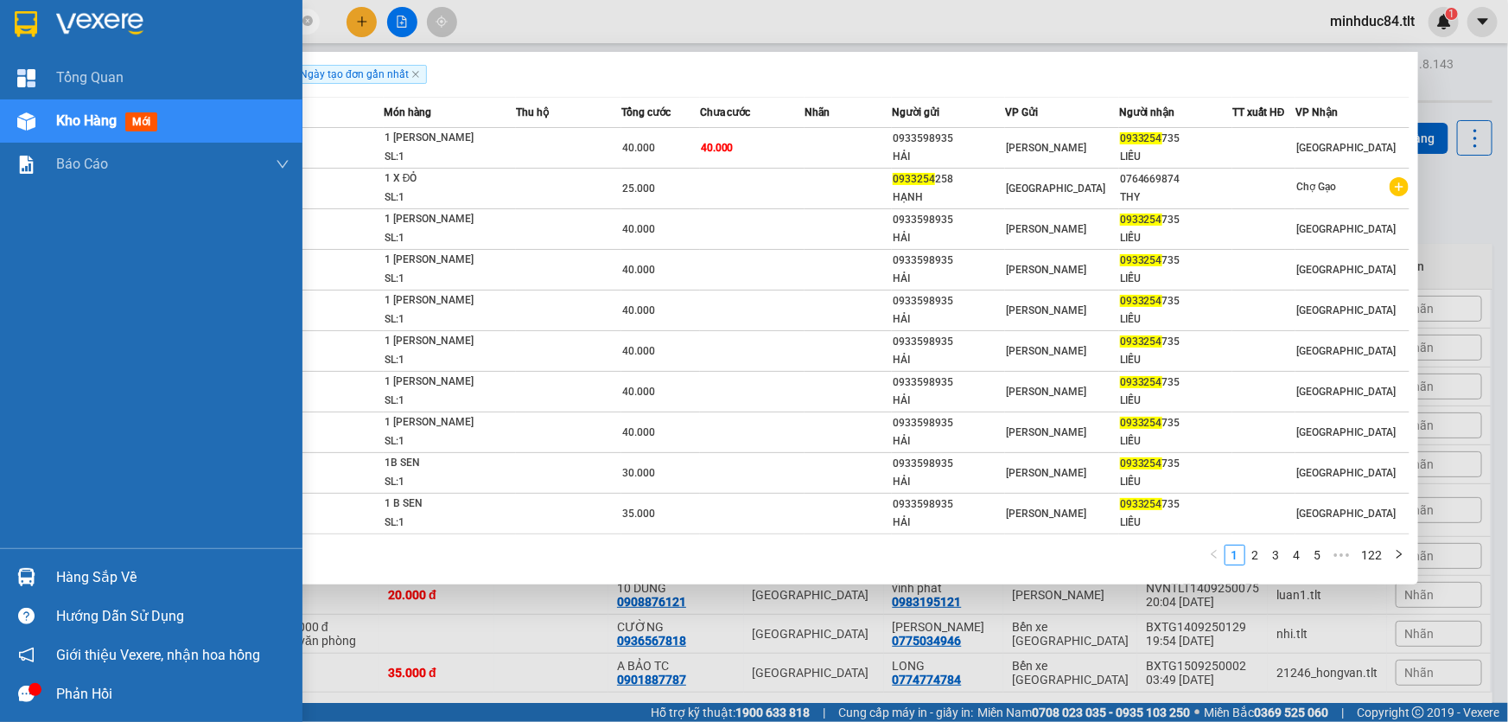
click at [37, 538] on div "Tổng Quan Kho hàng mới Báo cáo Báo cáo dòng tiền (Nhân Viên) Báo cáo dòng tiền …" at bounding box center [151, 302] width 302 height 492
drag, startPoint x: 60, startPoint y: 556, endPoint x: 61, endPoint y: 570, distance: 14.8
click at [60, 557] on div "Hàng sắp về Hướng dẫn sử dụng Giới thiệu Vexere, nhận hoa hồng Phản hồi" at bounding box center [151, 630] width 302 height 165
click at [61, 570] on div "Hàng sắp về" at bounding box center [172, 577] width 233 height 26
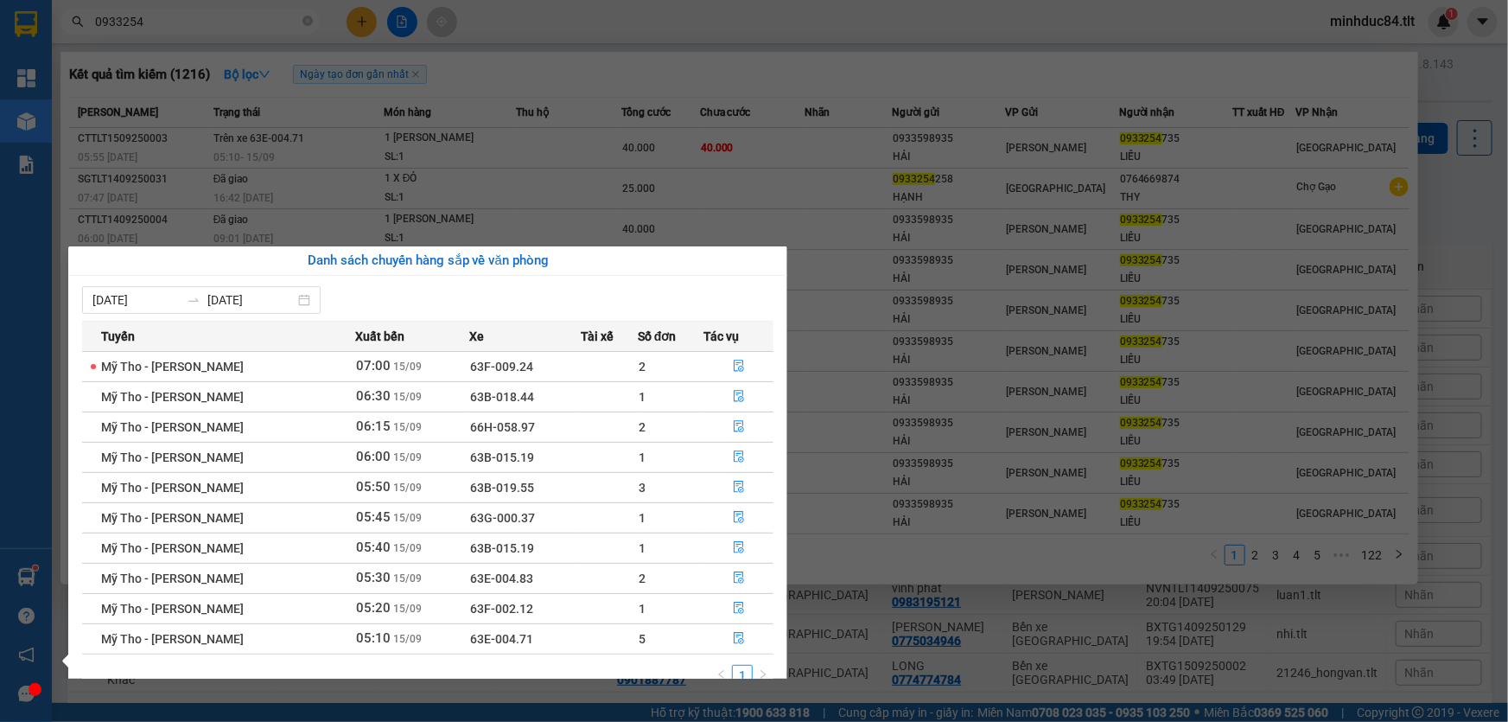
click at [922, 111] on section "Kết quả tìm kiếm ( 1216 ) Bộ lọc Ngày tạo đơn gần nhất Mã ĐH Trạng thái Món hàn…" at bounding box center [754, 361] width 1508 height 722
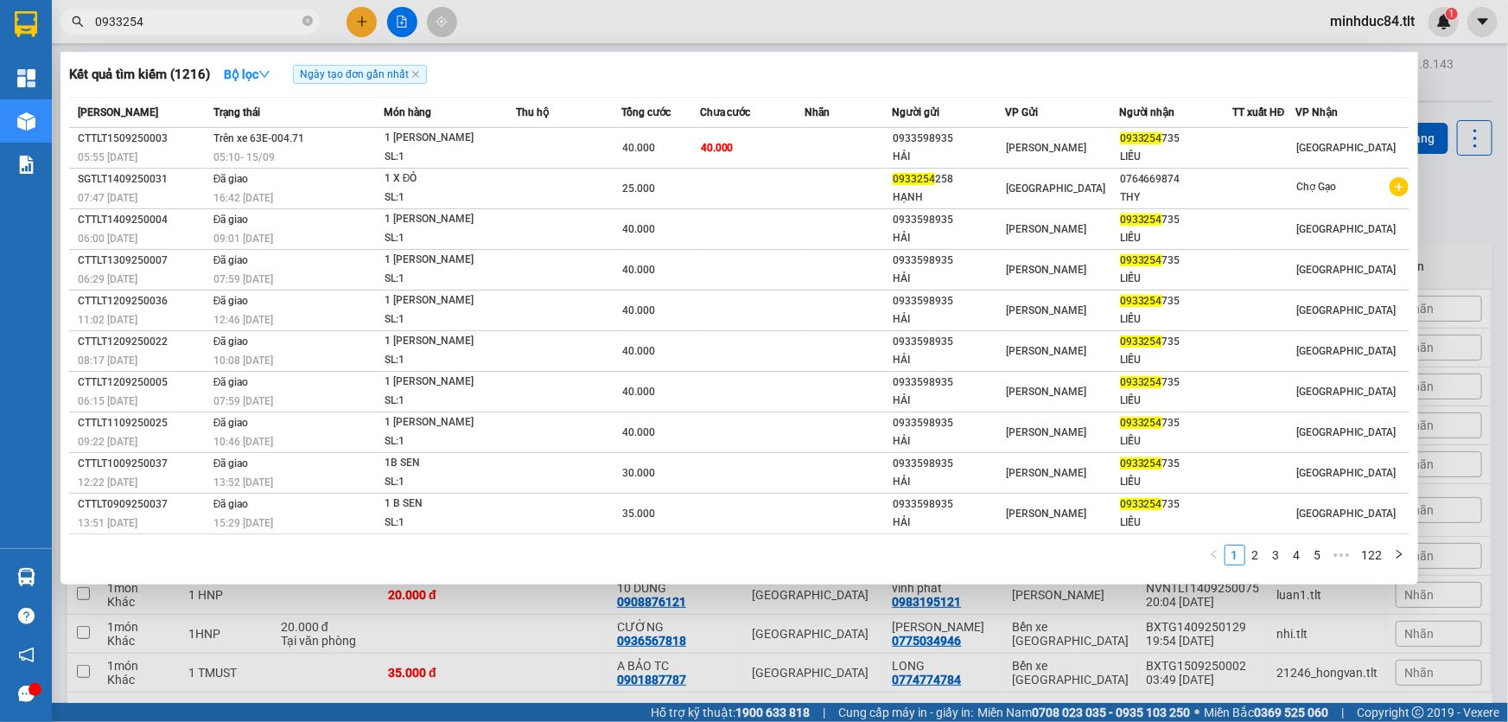
click at [941, 25] on div at bounding box center [754, 361] width 1508 height 722
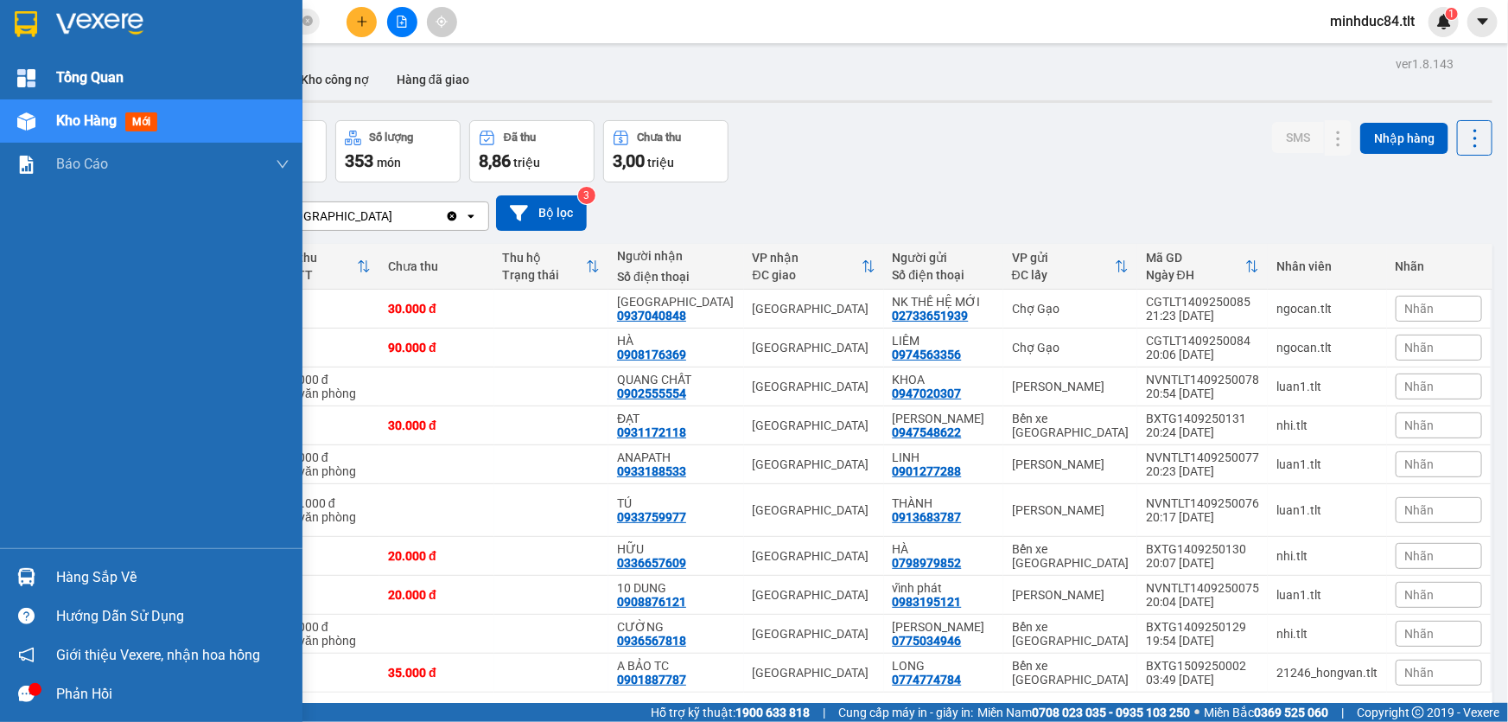
click at [52, 63] on div "Tổng Quan" at bounding box center [151, 77] width 302 height 43
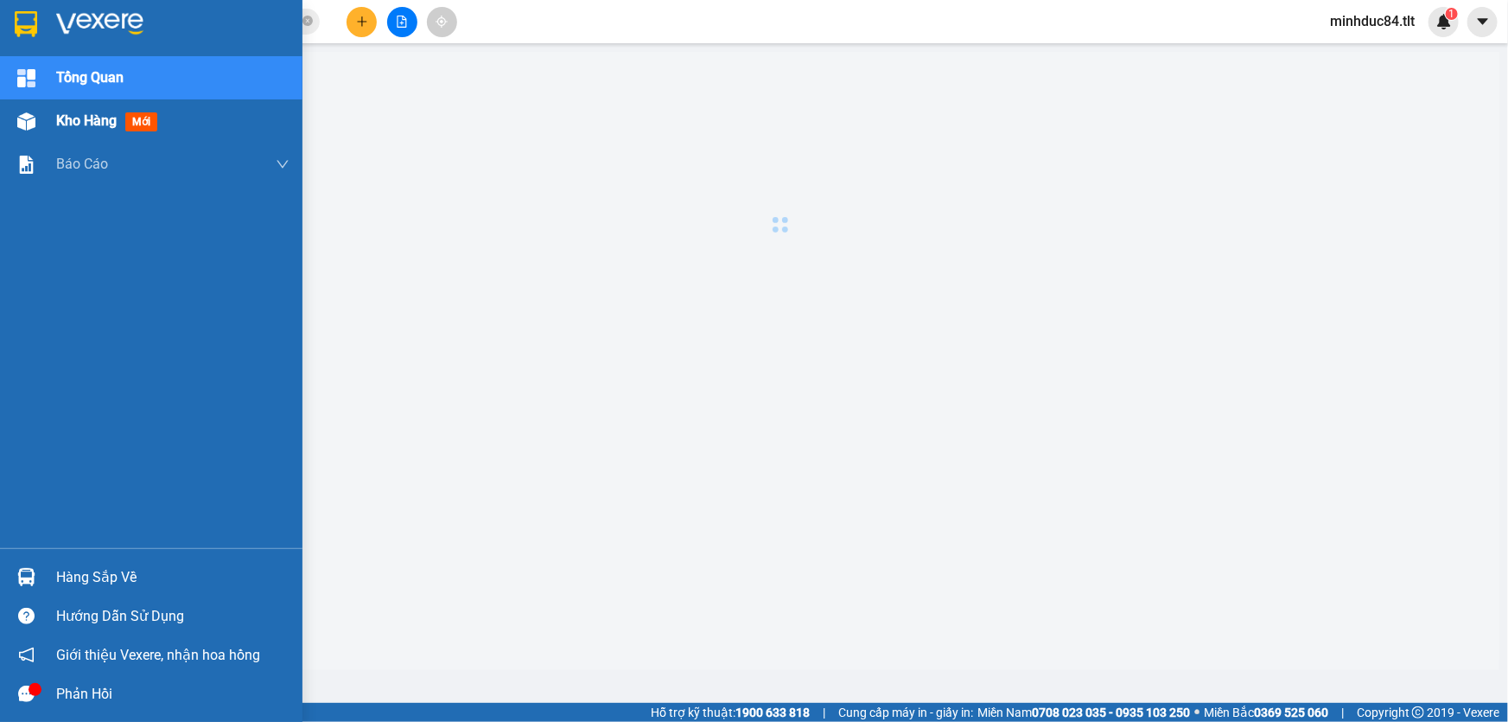
click at [88, 125] on span "Kho hàng" at bounding box center [86, 120] width 60 height 16
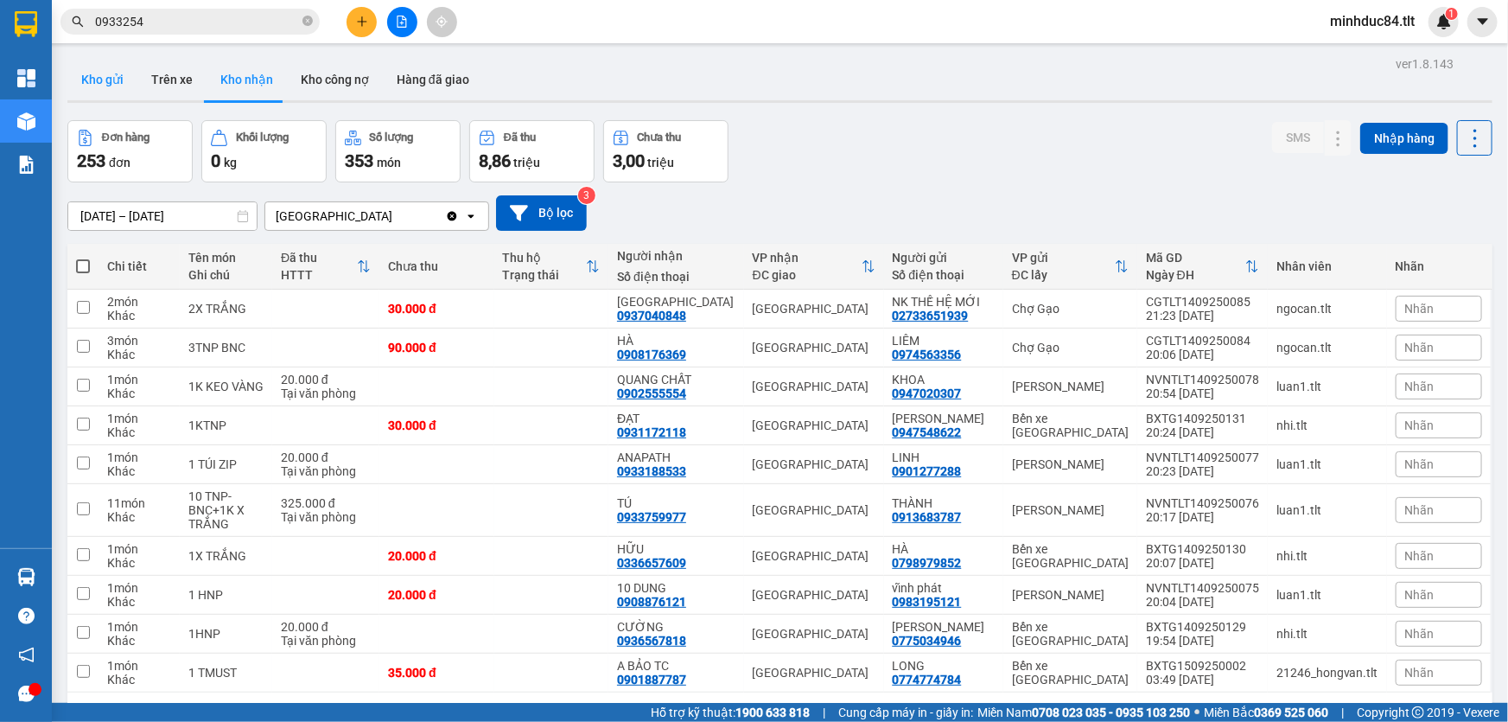
drag, startPoint x: 80, startPoint y: 81, endPoint x: 86, endPoint y: 90, distance: 10.1
click at [80, 82] on button "Kho gửi" at bounding box center [102, 79] width 70 height 41
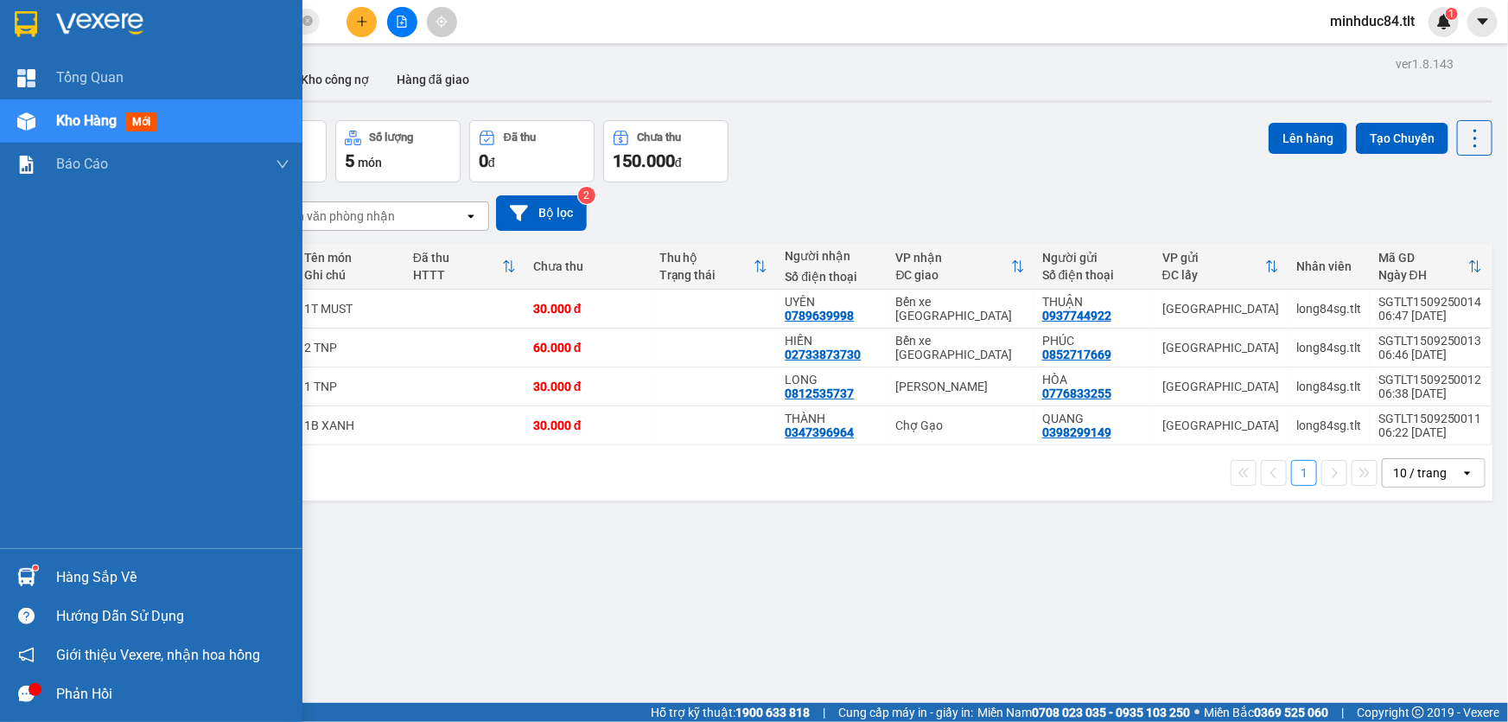
click at [25, 570] on img at bounding box center [26, 577] width 18 height 18
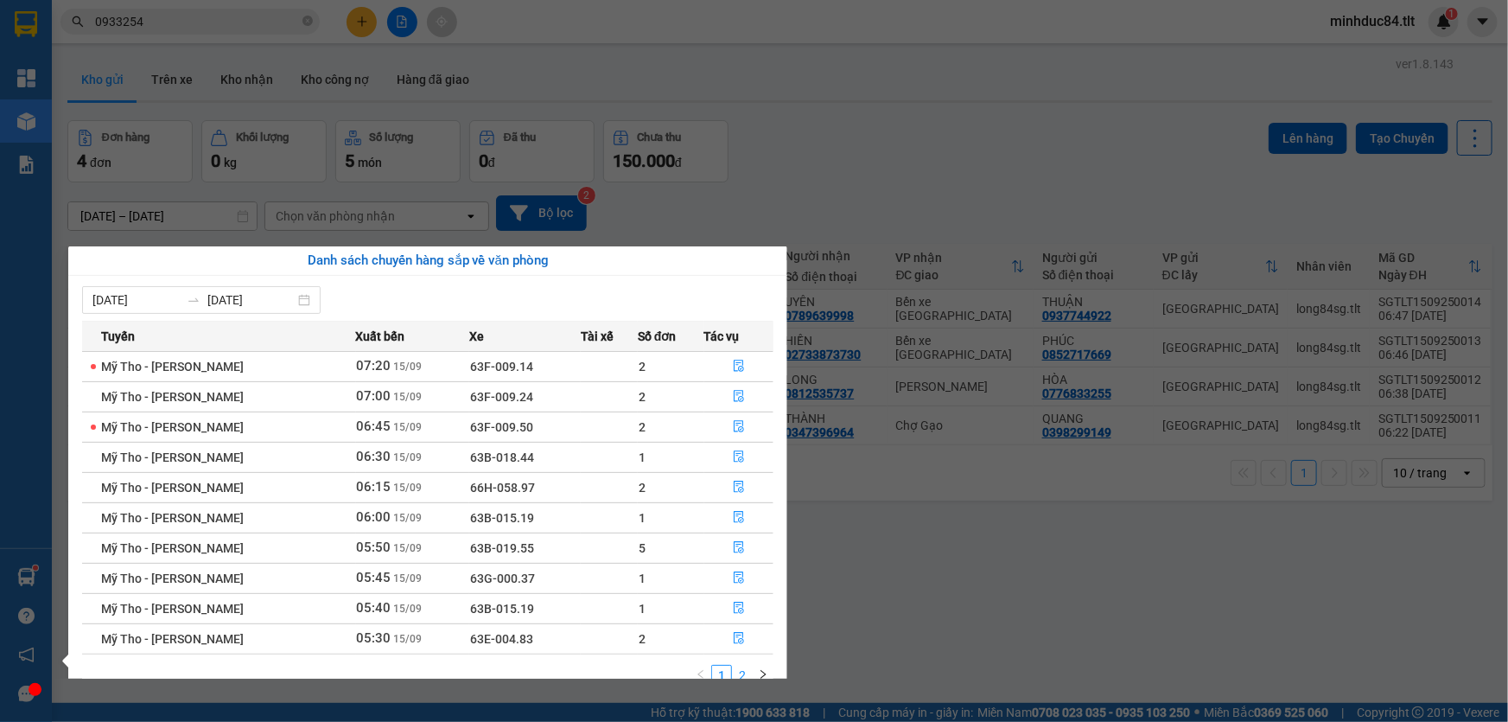
click at [746, 673] on link "2" at bounding box center [742, 674] width 19 height 19
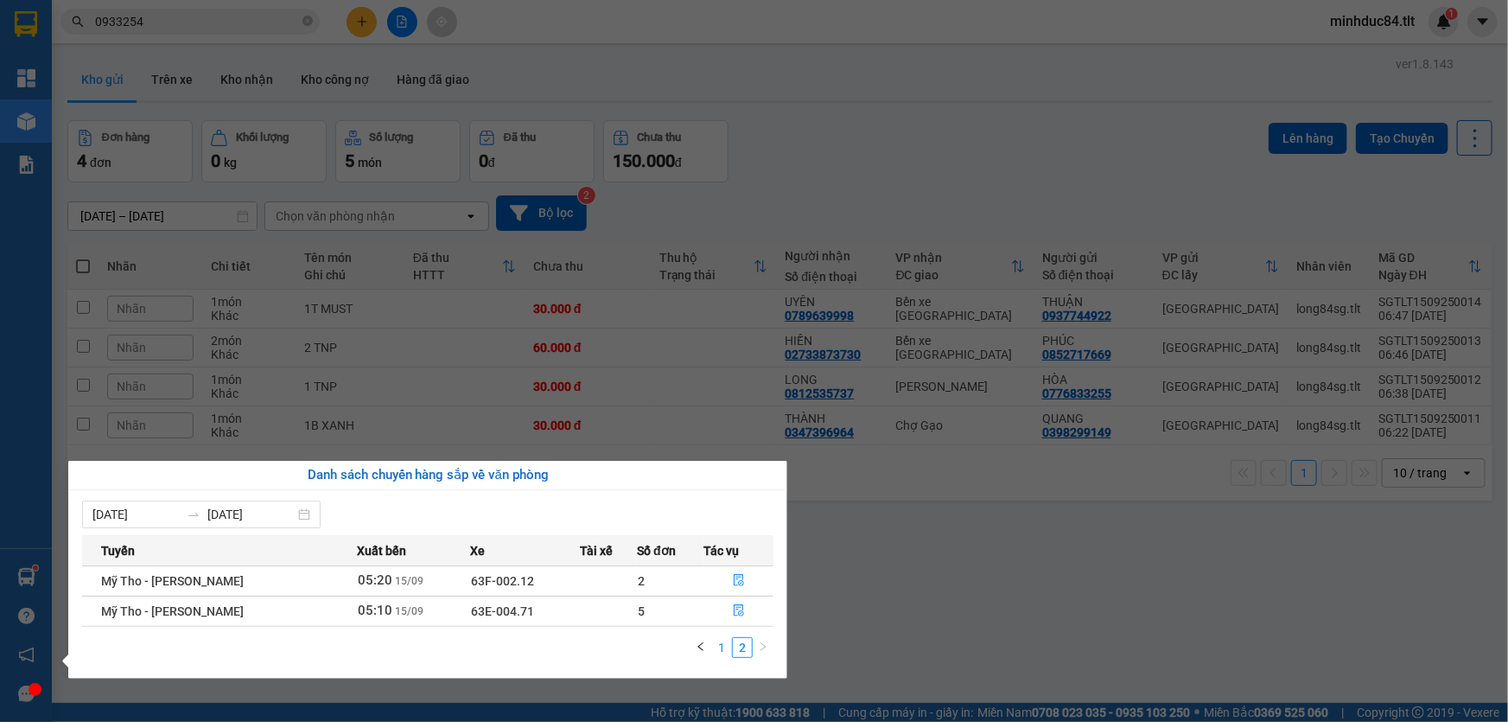
click at [721, 640] on link "1" at bounding box center [721, 647] width 19 height 19
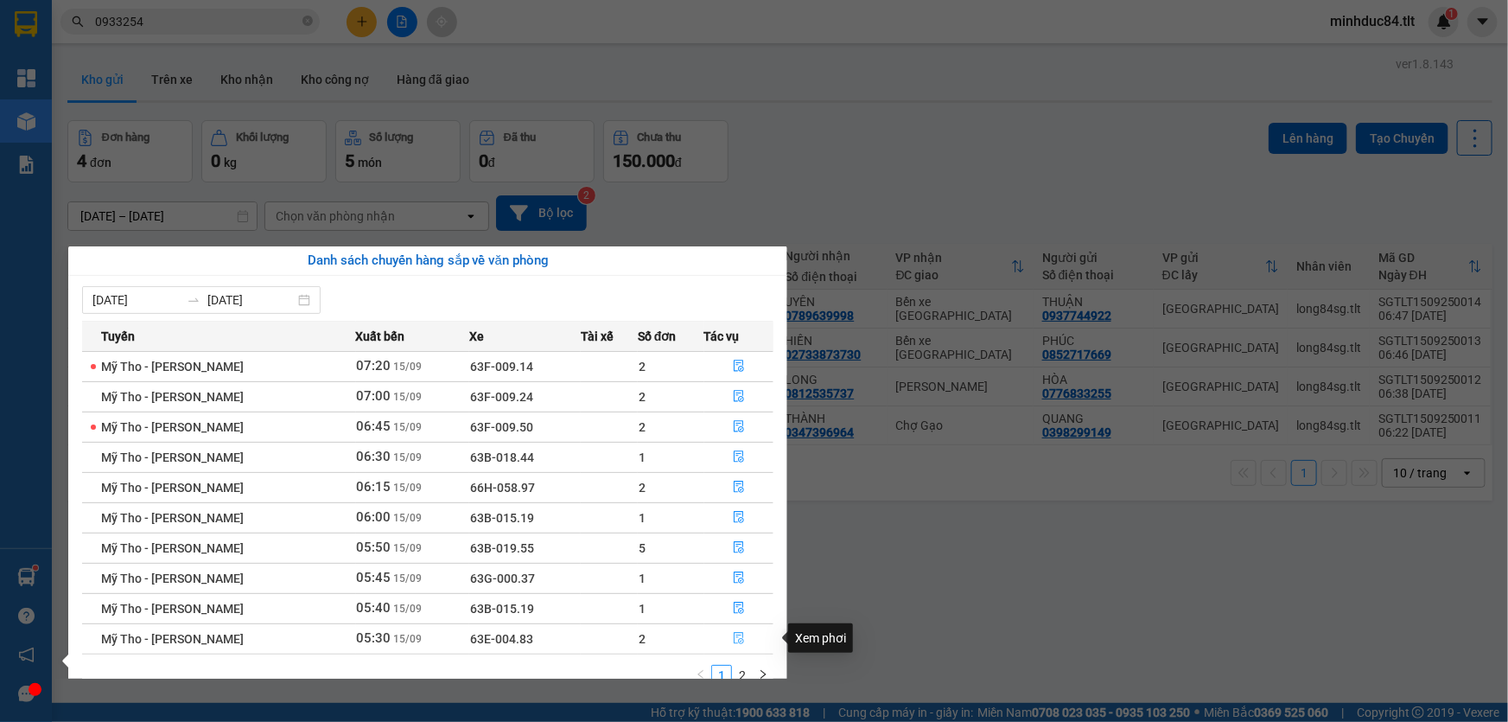
drag, startPoint x: 746, startPoint y: 632, endPoint x: 748, endPoint y: 642, distance: 10.7
click at [745, 632] on button "button" at bounding box center [739, 639] width 68 height 28
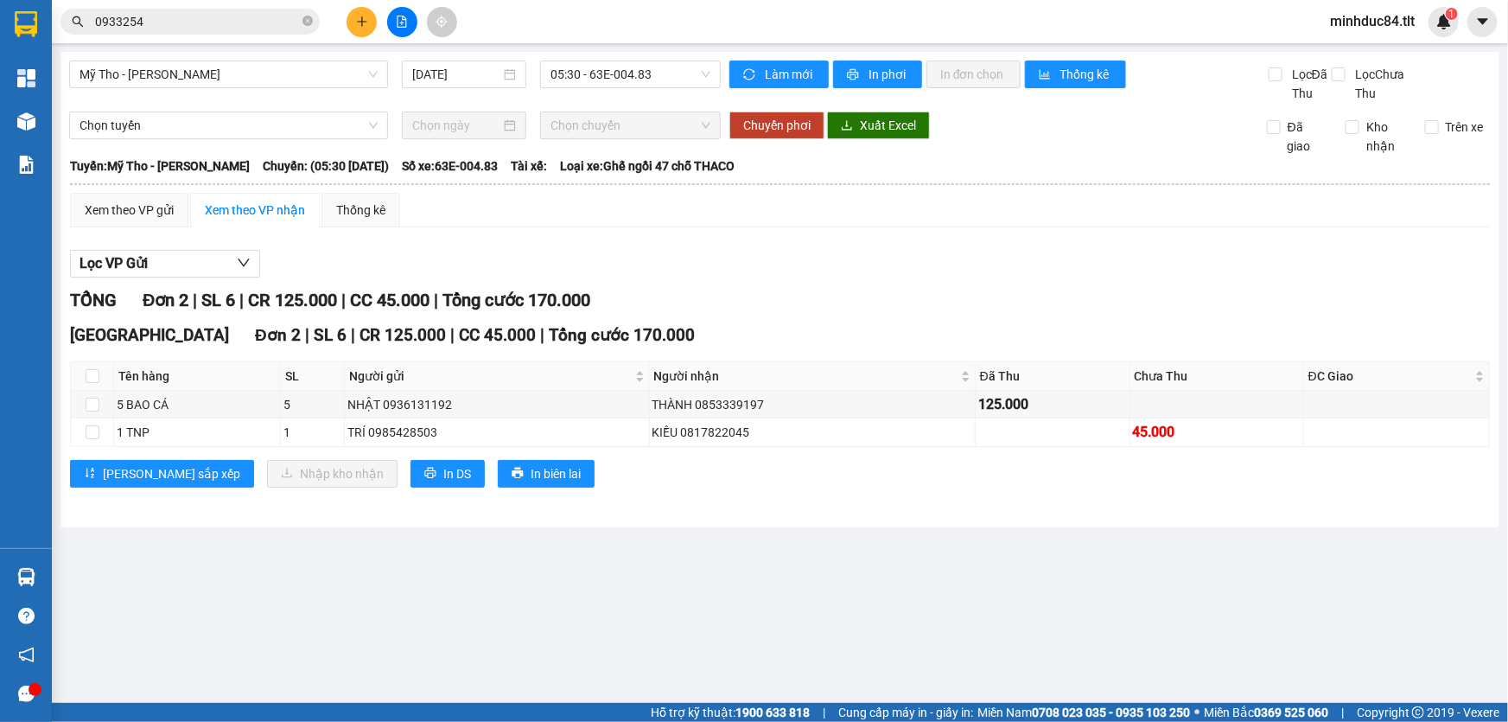
click at [856, 601] on main "Mỹ Tho - [GEOGRAPHIC_DATA] [DATE] 05:30 - 63E-004.83 Làm mới In phơi In đơn chọ…" at bounding box center [754, 351] width 1508 height 703
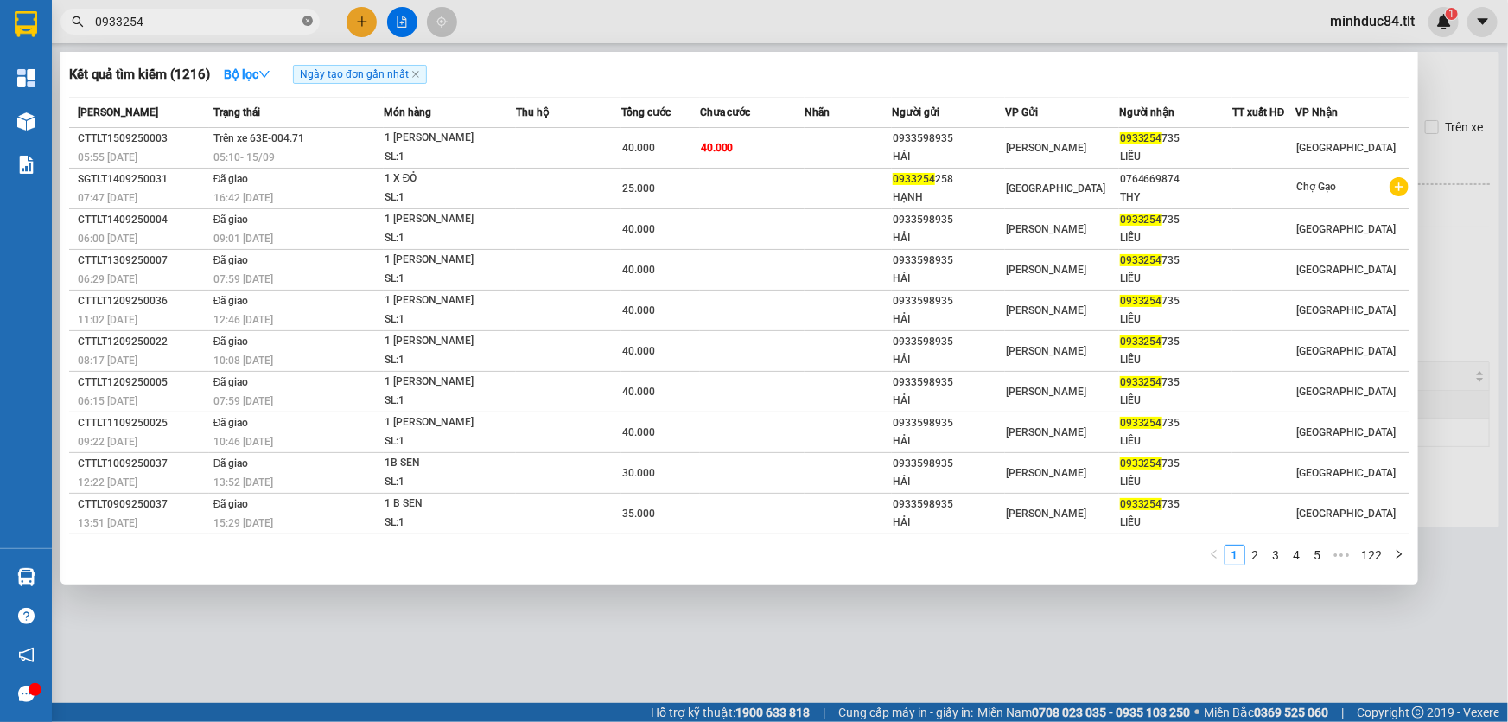
click at [311, 28] on span at bounding box center [307, 22] width 10 height 16
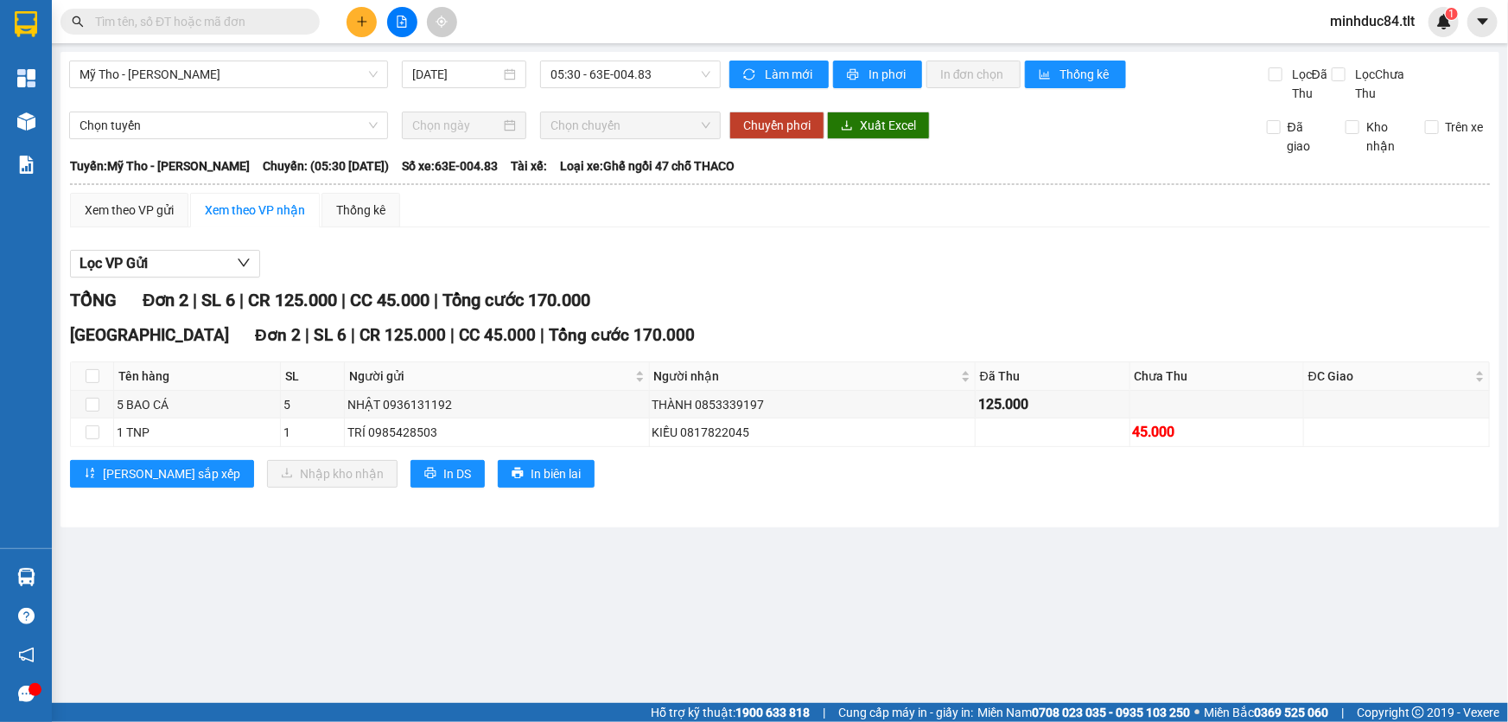
click at [277, 14] on input "text" at bounding box center [197, 21] width 204 height 19
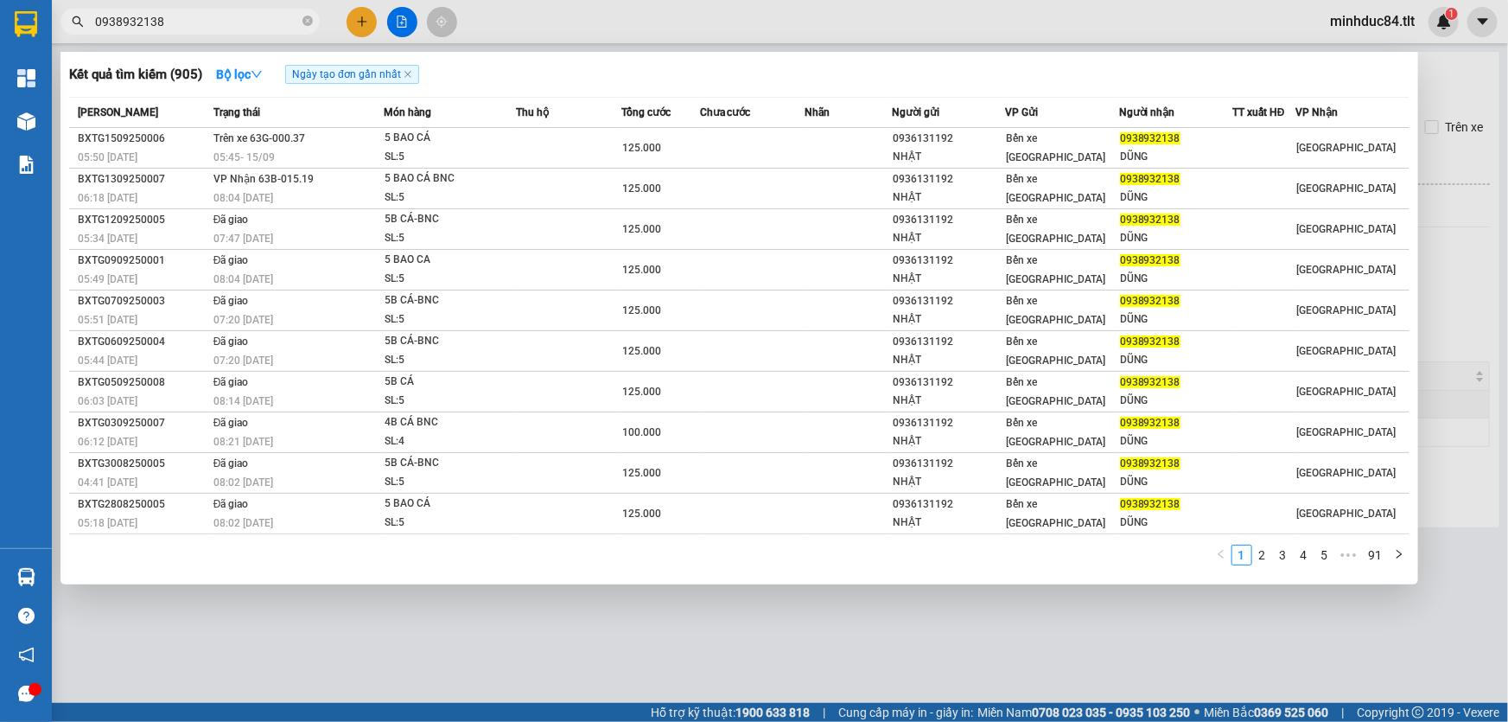
type input "0938932138"
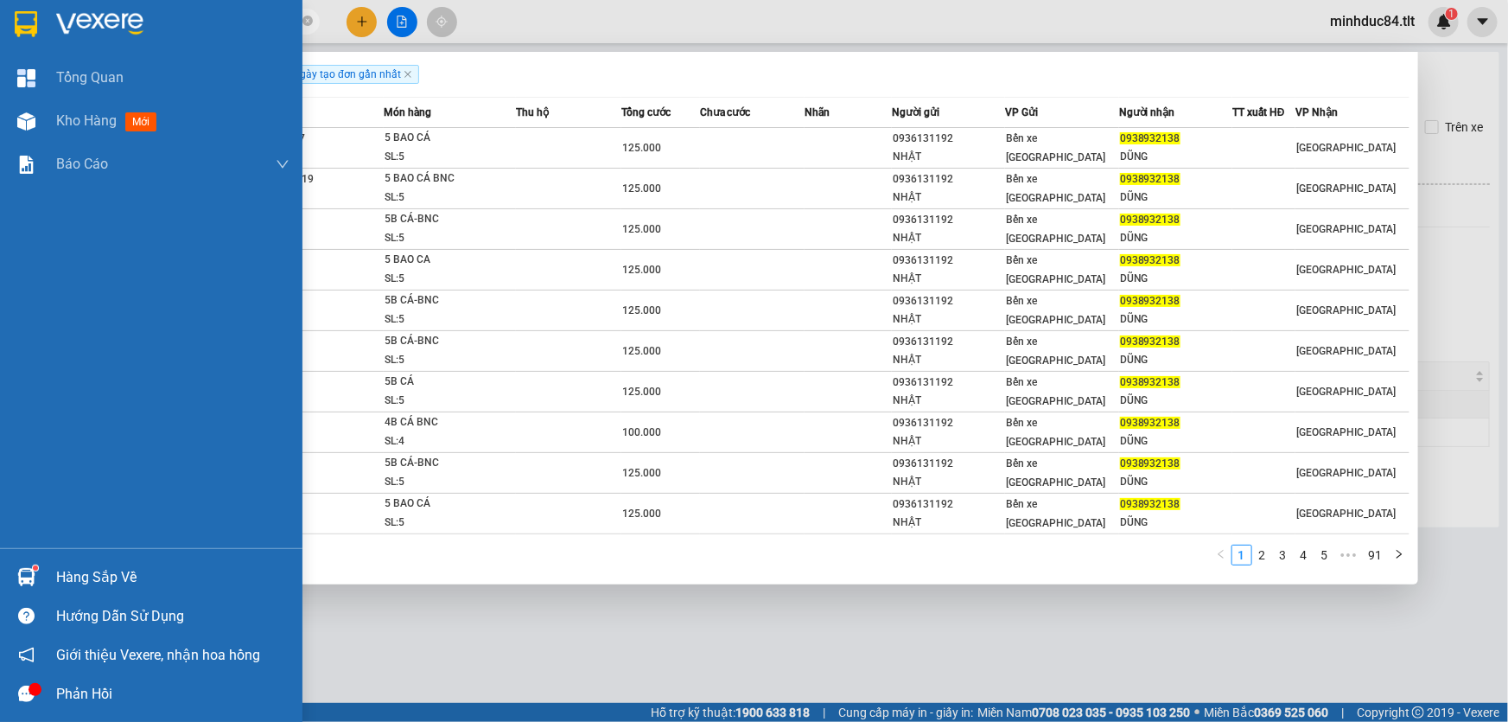
click at [25, 561] on div "Hàng sắp về" at bounding box center [151, 576] width 302 height 39
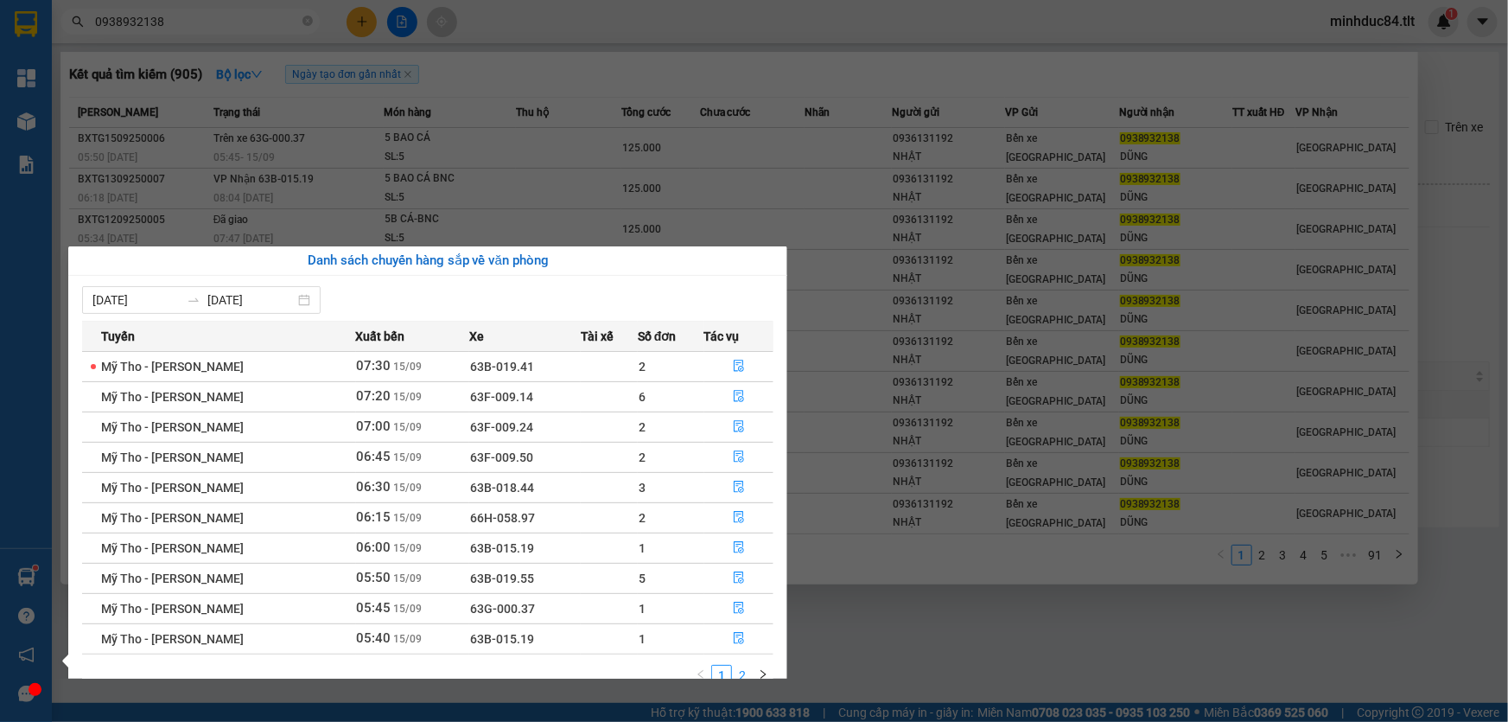
click at [743, 667] on link "2" at bounding box center [742, 674] width 19 height 19
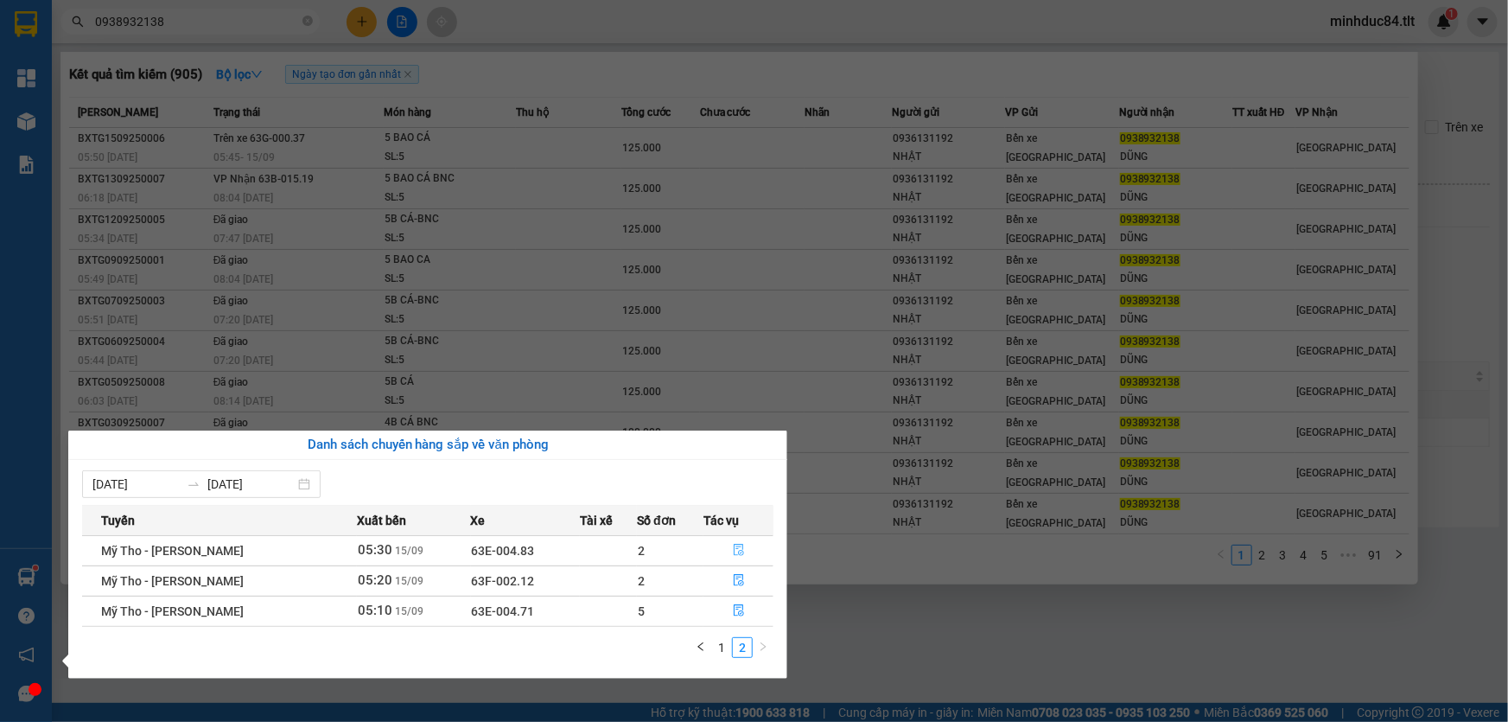
click at [741, 550] on icon "file-done" at bounding box center [739, 550] width 12 height 12
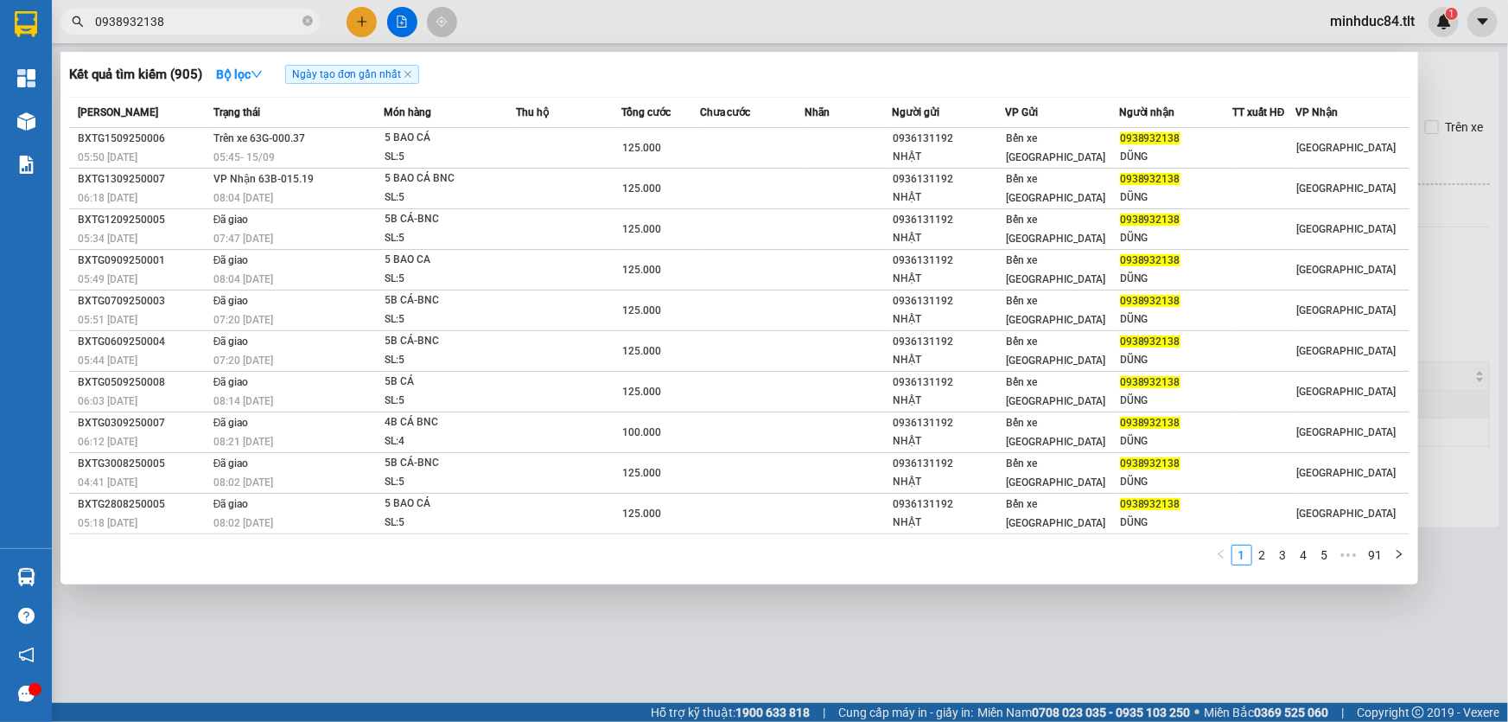
drag, startPoint x: 800, startPoint y: 707, endPoint x: 716, endPoint y: 626, distance: 117.4
click at [793, 706] on div at bounding box center [754, 361] width 1508 height 722
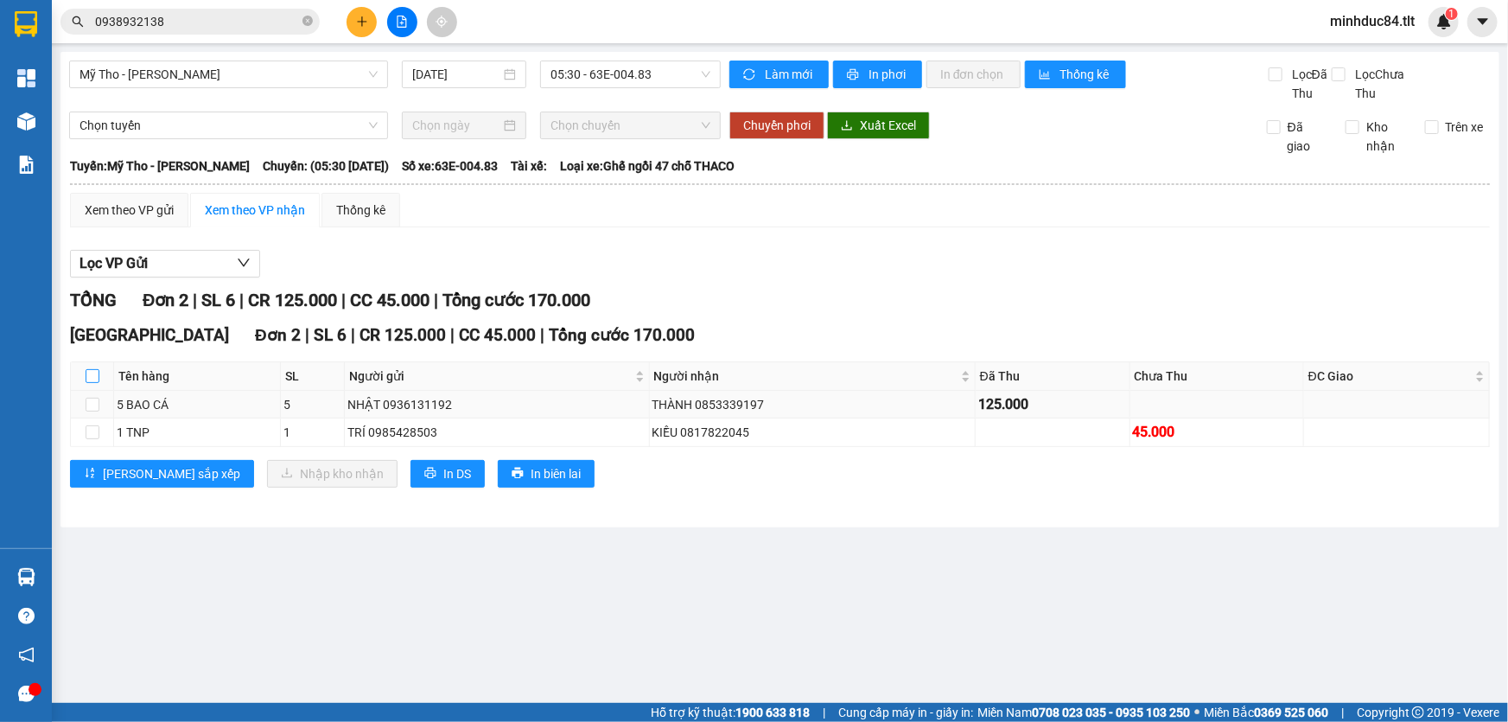
drag, startPoint x: 95, startPoint y: 377, endPoint x: 235, endPoint y: 398, distance: 141.7
click at [95, 378] on input "checkbox" at bounding box center [93, 376] width 14 height 14
checkbox input "true"
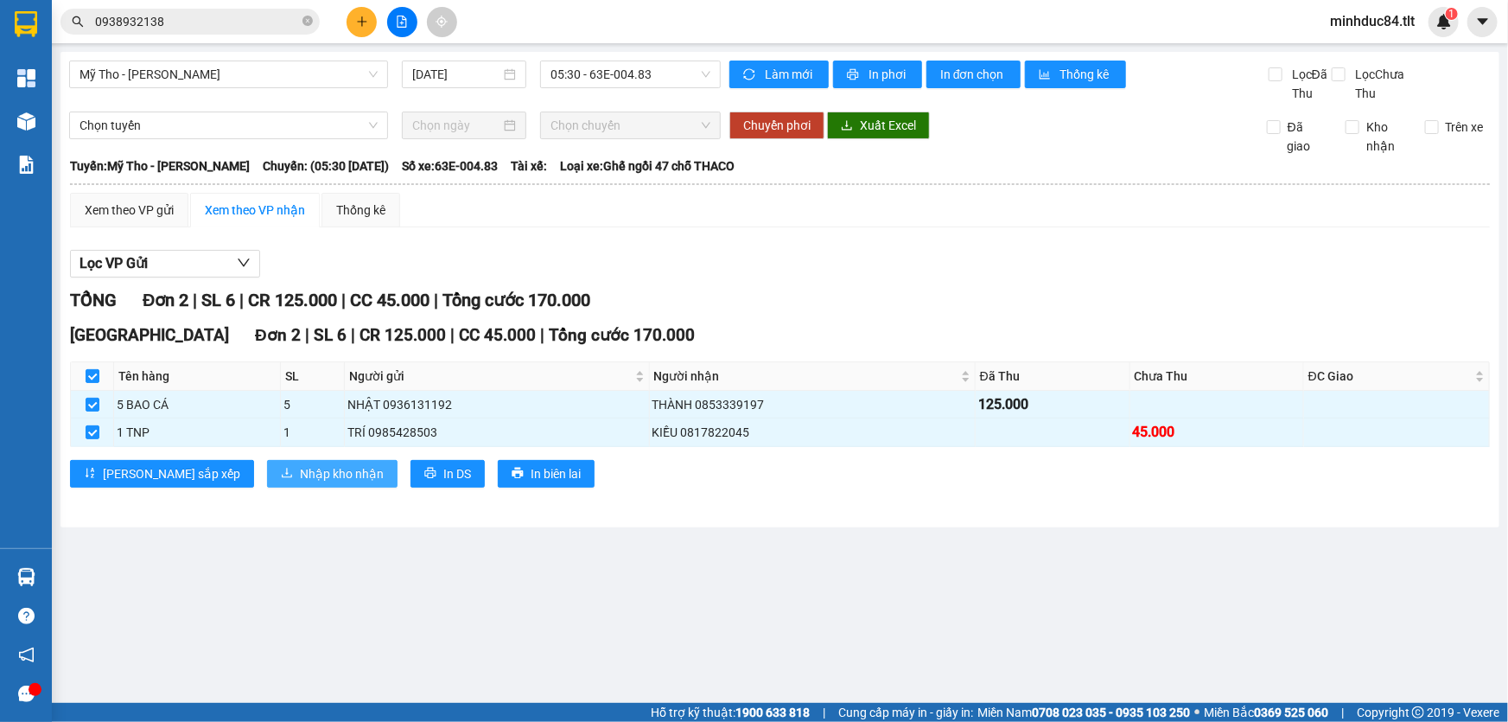
click at [300, 464] on span "Nhập kho nhận" at bounding box center [342, 473] width 84 height 19
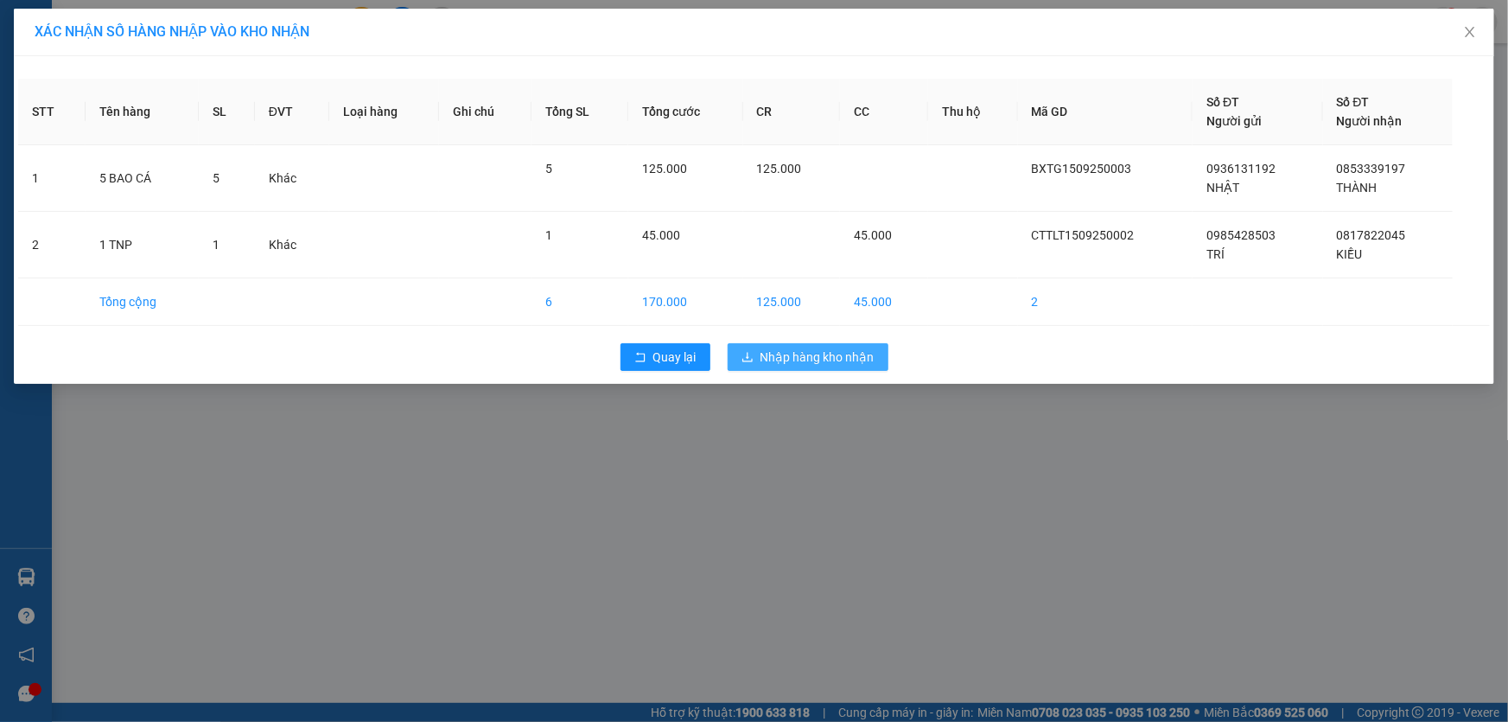
click at [798, 354] on span "Nhập hàng kho nhận" at bounding box center [817, 356] width 114 height 19
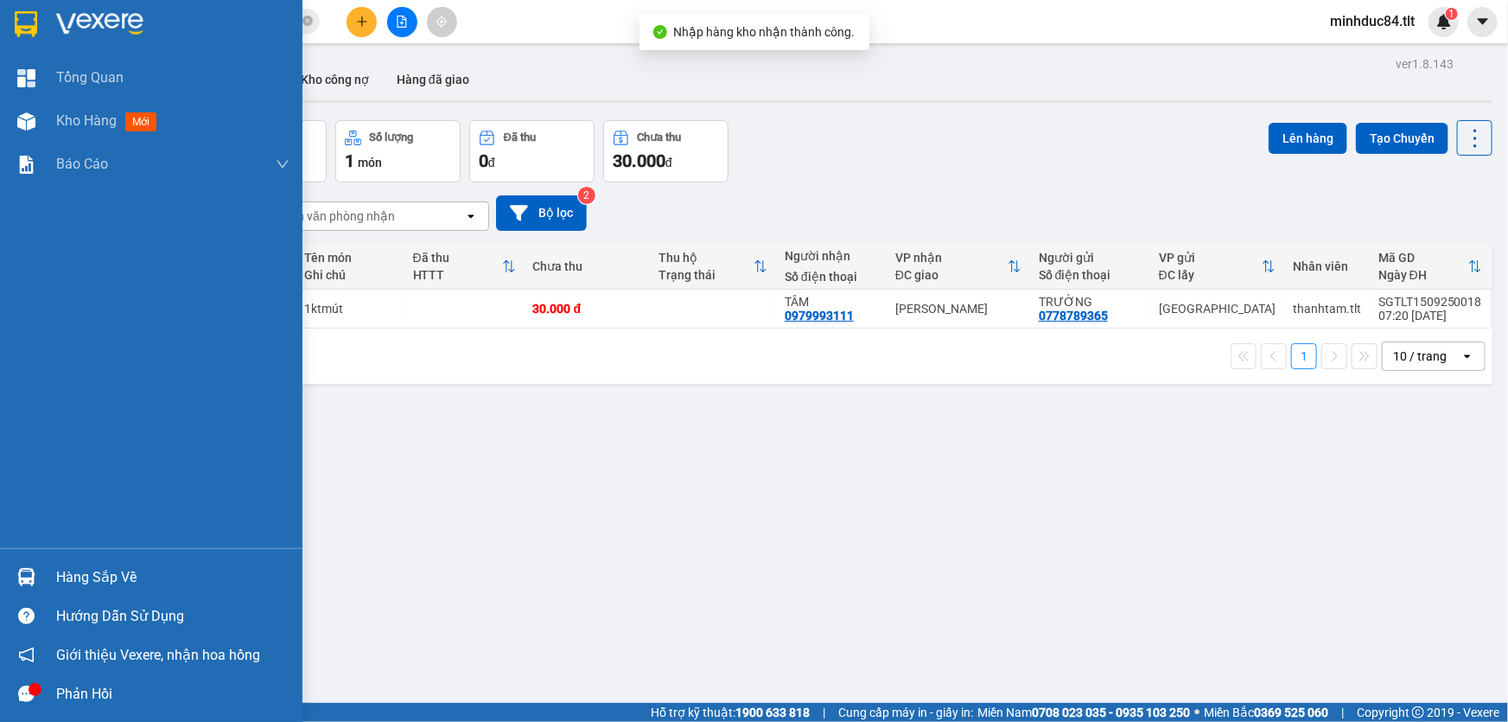
click at [28, 570] on img at bounding box center [26, 577] width 18 height 18
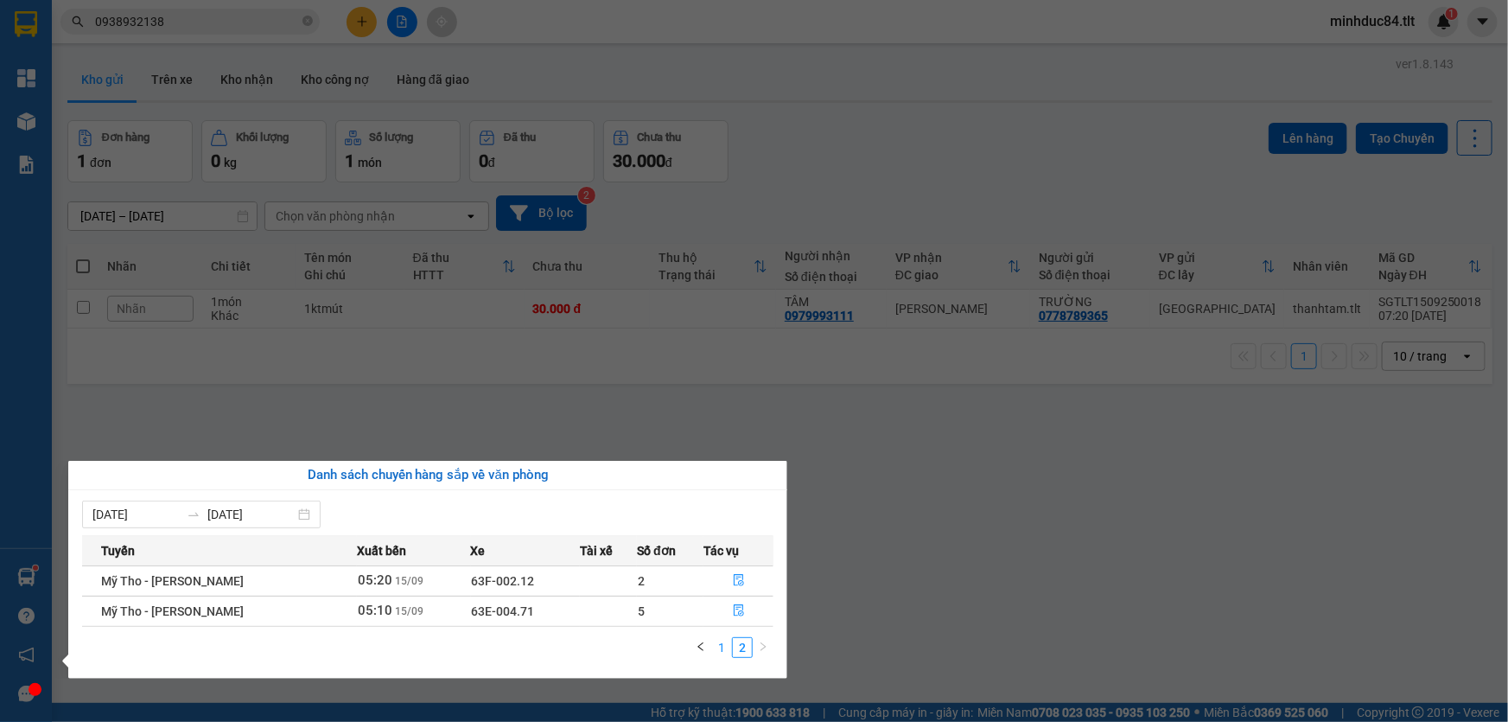
click at [727, 645] on link "1" at bounding box center [721, 647] width 19 height 19
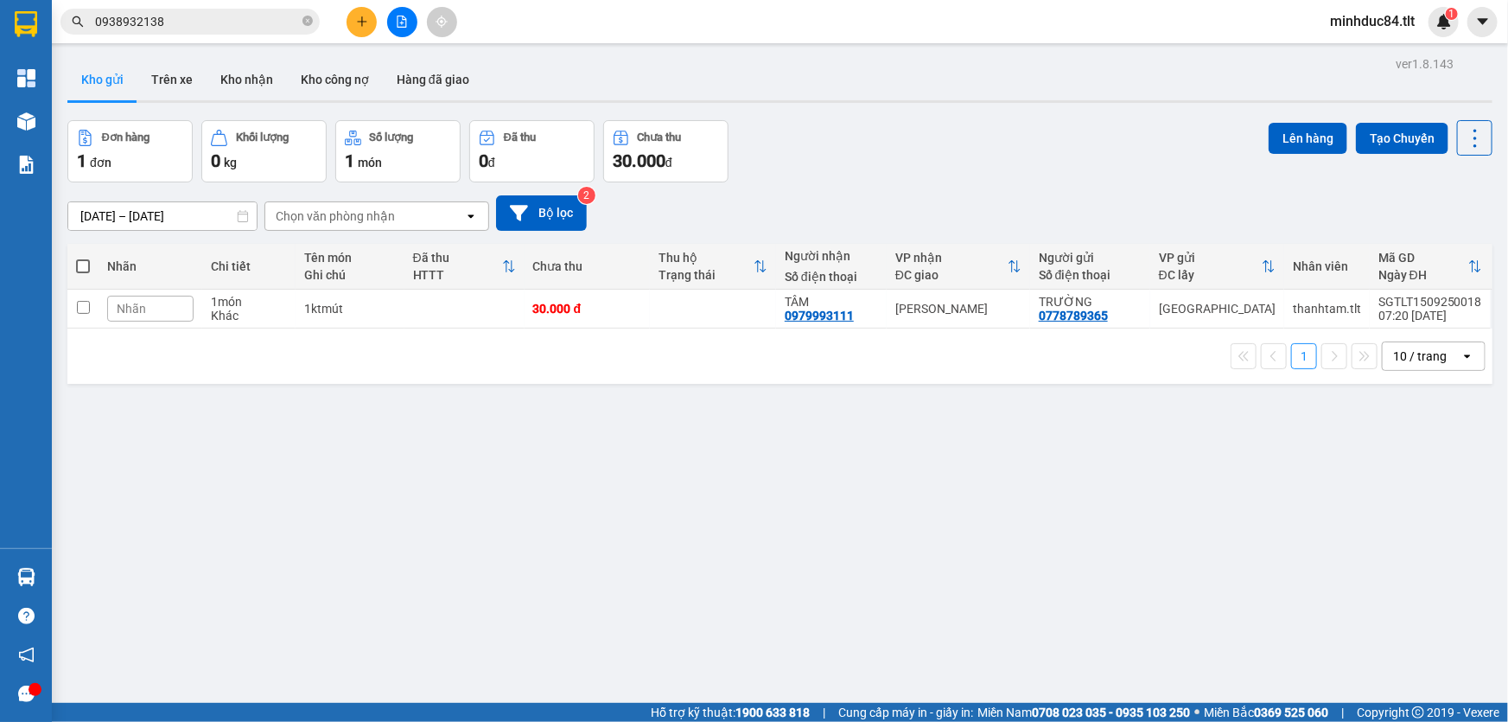
click at [861, 644] on section "Kết quả tìm kiếm ( 905 ) Bộ lọc Ngày tạo đơn gần nhất Mã ĐH Trạng thái Món hàng…" at bounding box center [754, 361] width 1508 height 722
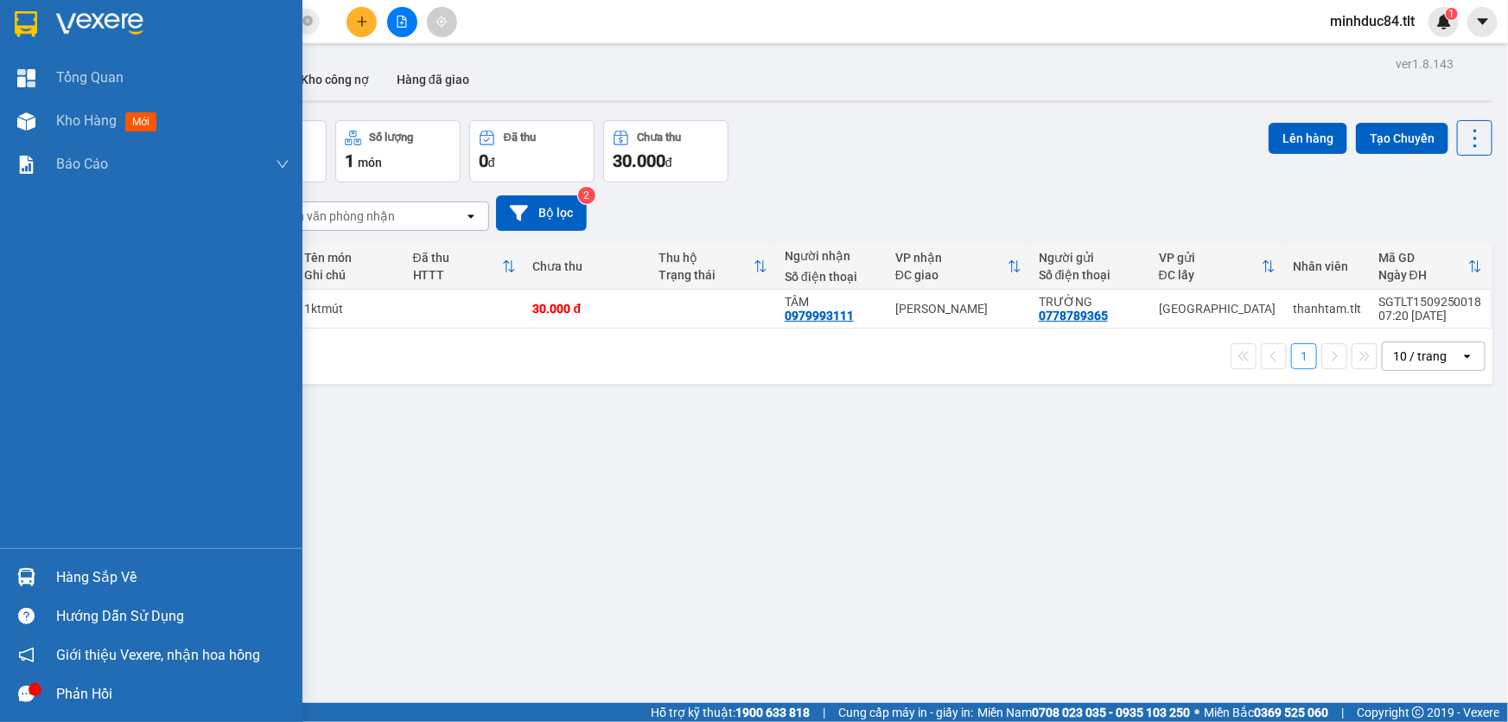
click at [10, 557] on div "Hàng sắp về" at bounding box center [151, 576] width 302 height 39
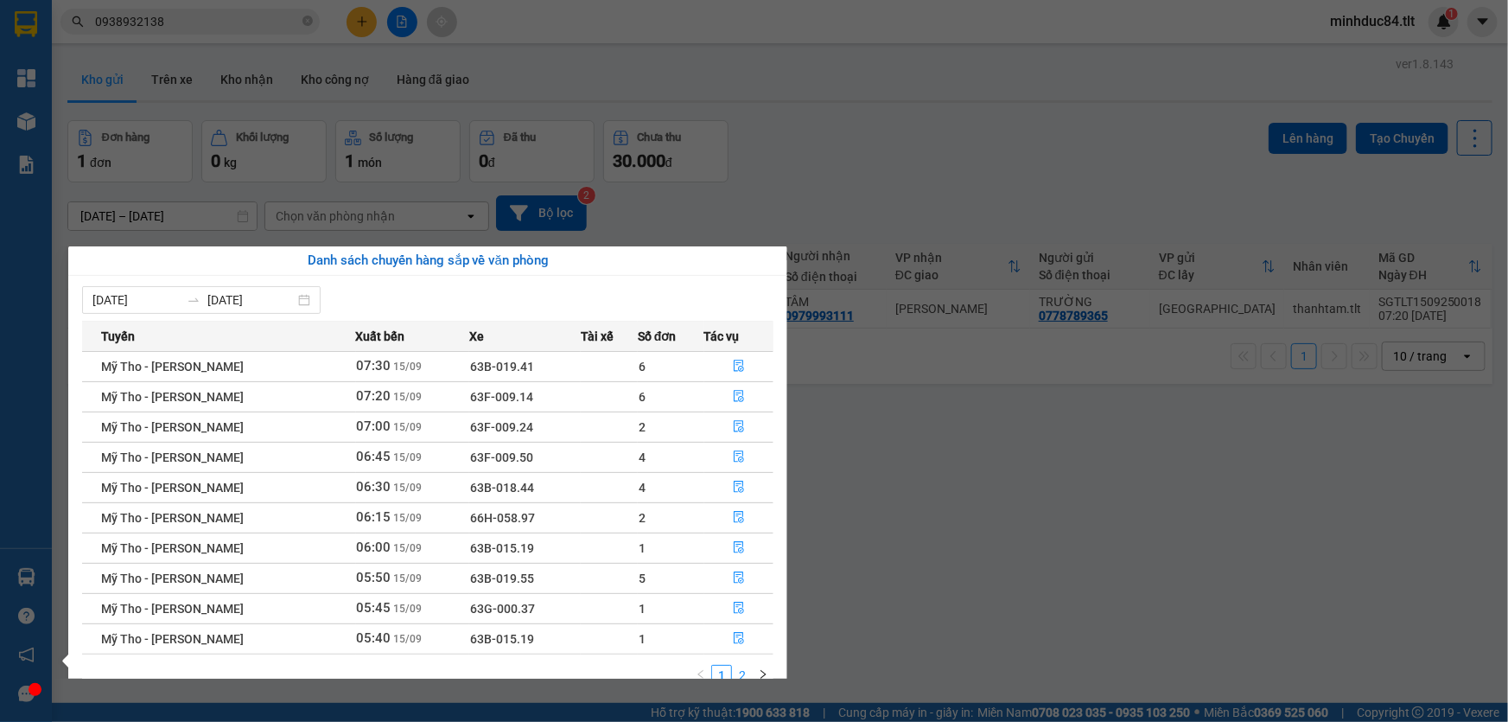
click at [742, 673] on link "2" at bounding box center [742, 674] width 19 height 19
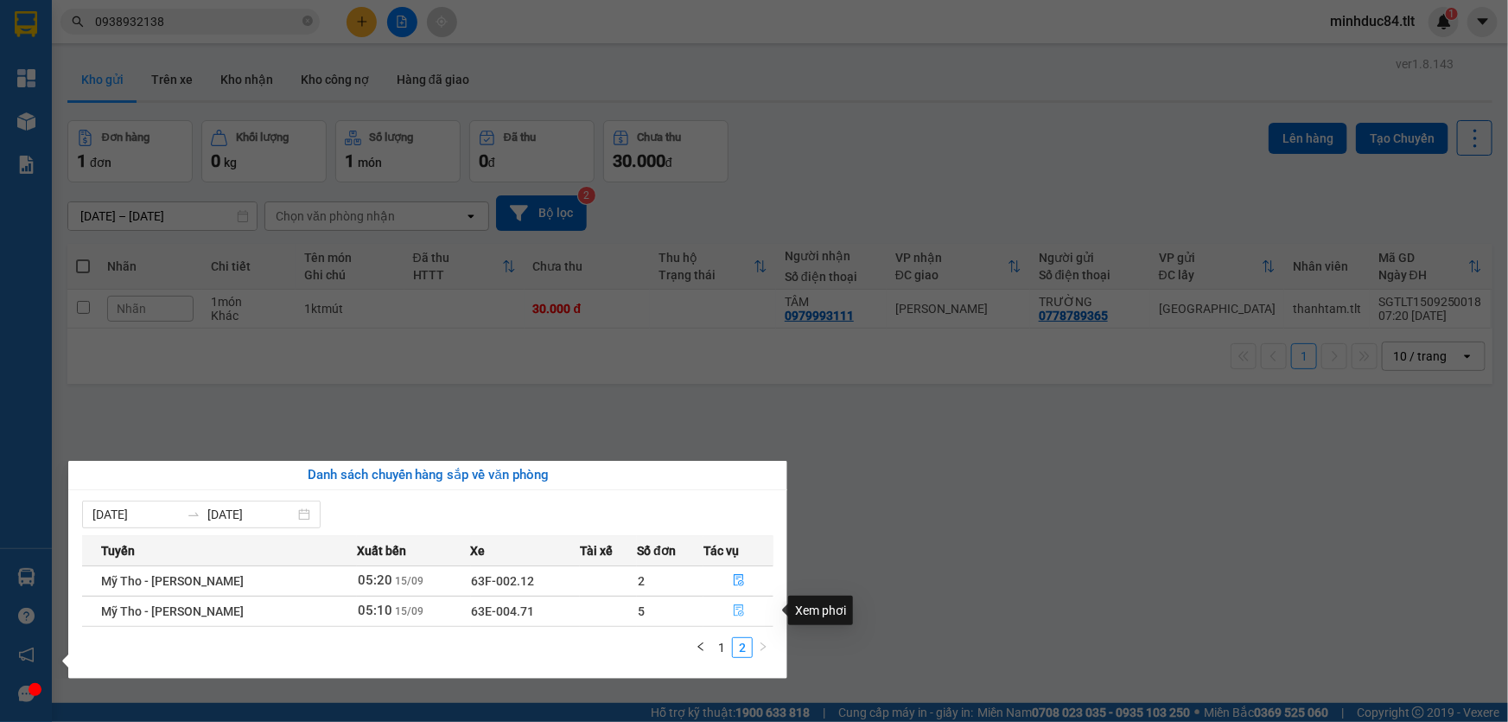
click at [723, 605] on button "button" at bounding box center [738, 611] width 68 height 28
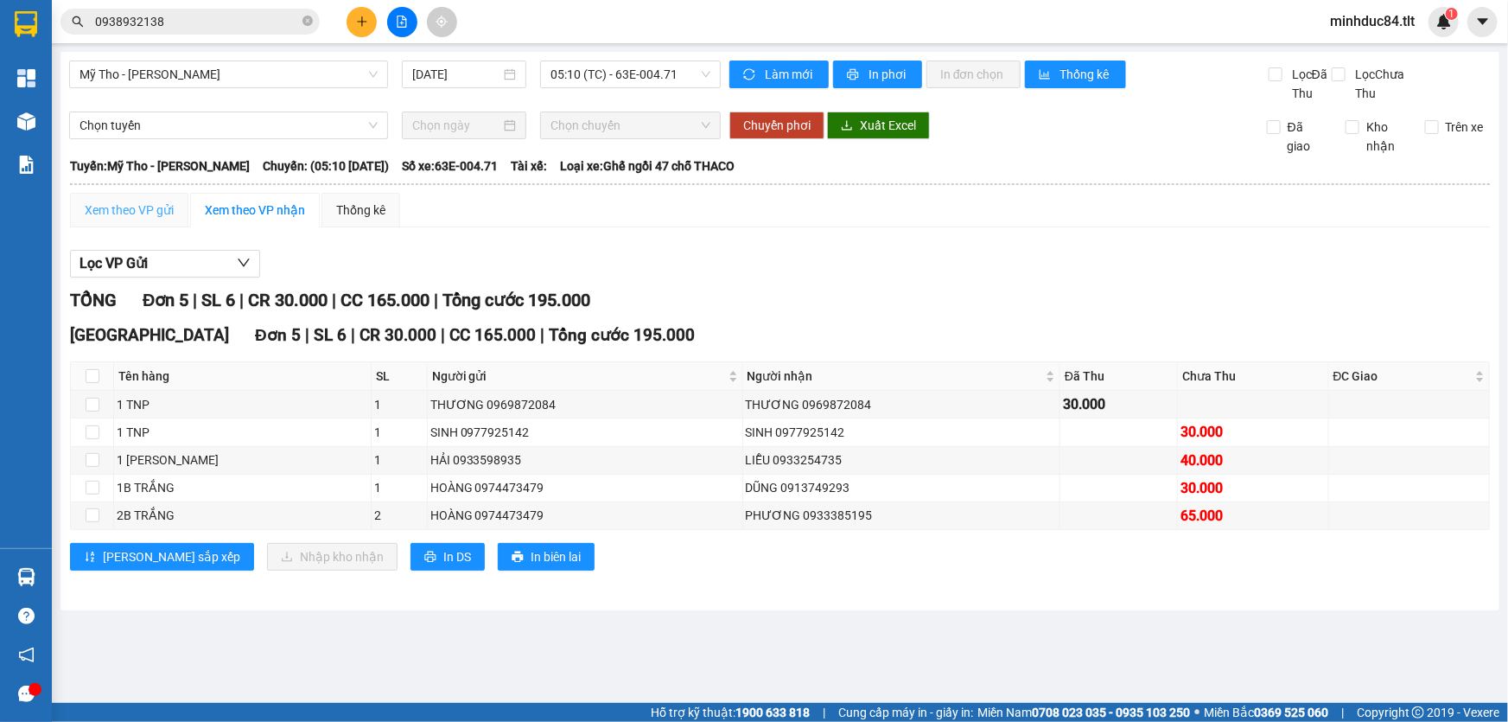
click at [153, 226] on div "Xem theo VP gửi" at bounding box center [129, 210] width 118 height 35
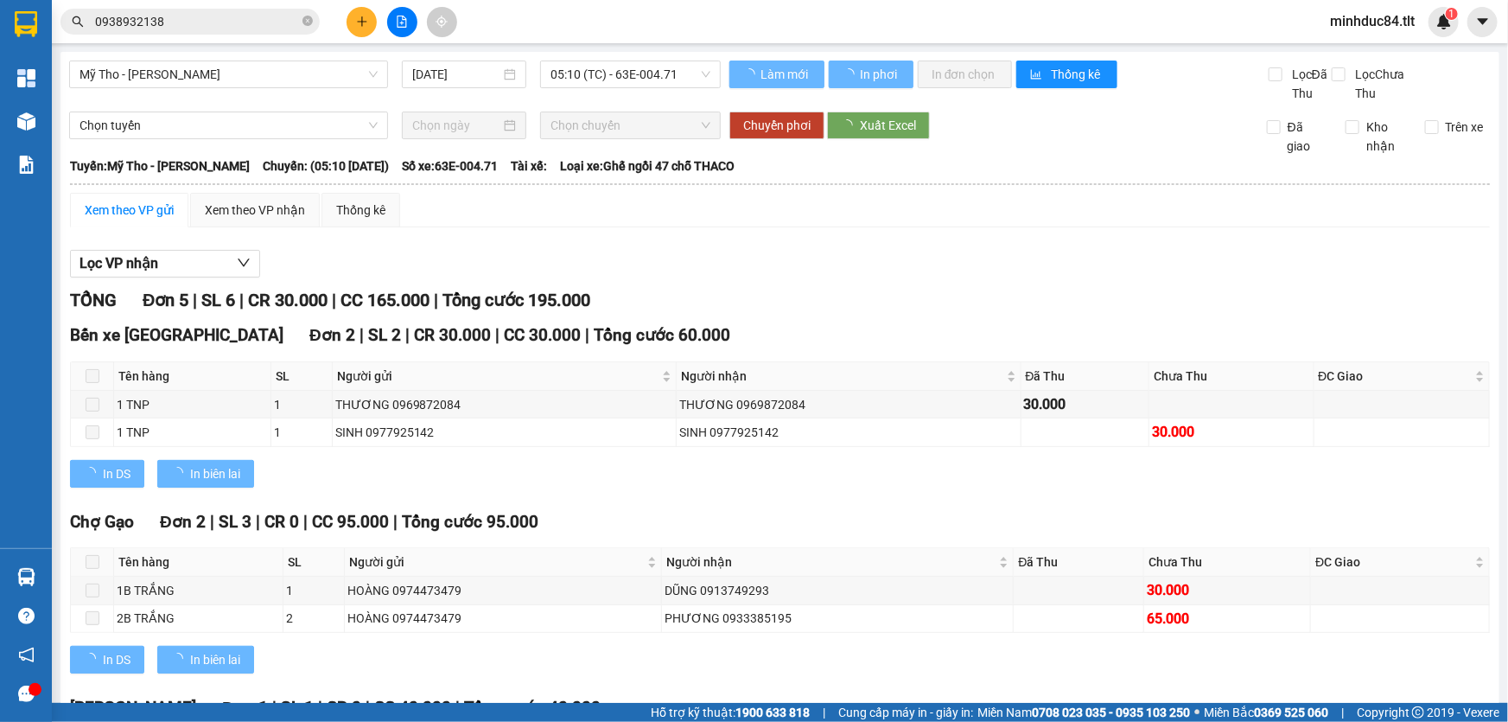
click at [156, 210] on div "Xem theo VP gửi" at bounding box center [129, 209] width 89 height 19
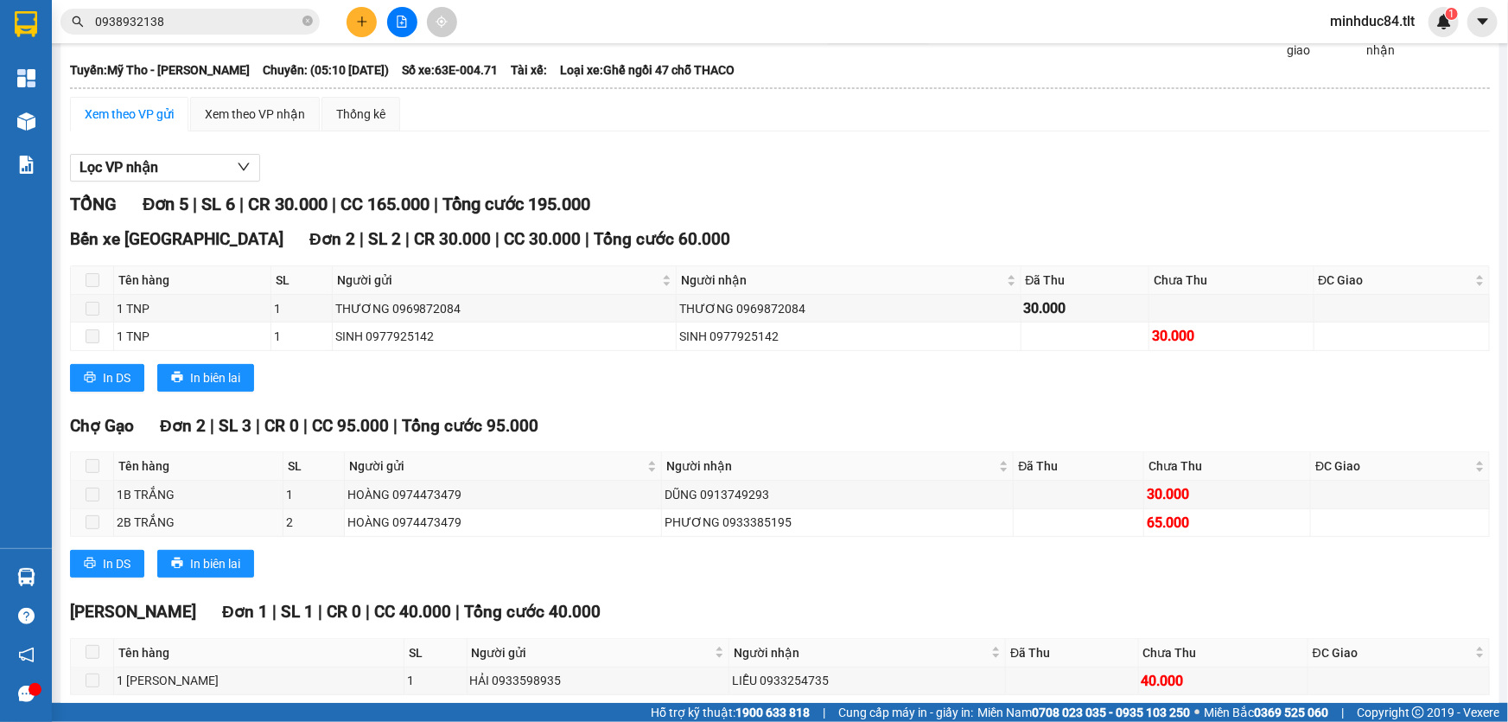
scroll to position [175, 0]
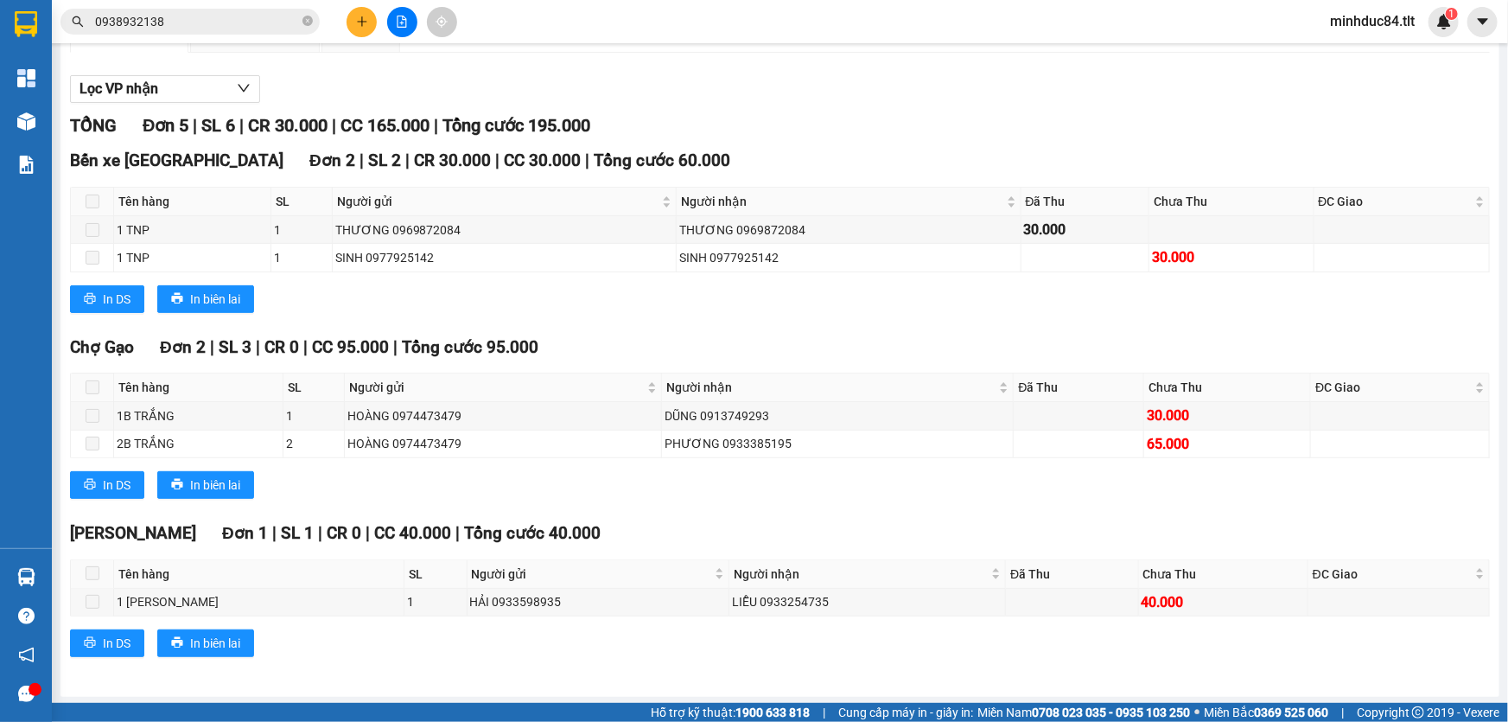
click at [859, 511] on div "TỔNG Đơn 5 | SL 6 | CR 30.000 | CC 165.000 | Tổng cước 195.000 Bến xe [GEOGRAPH…" at bounding box center [780, 395] width 1420 height 566
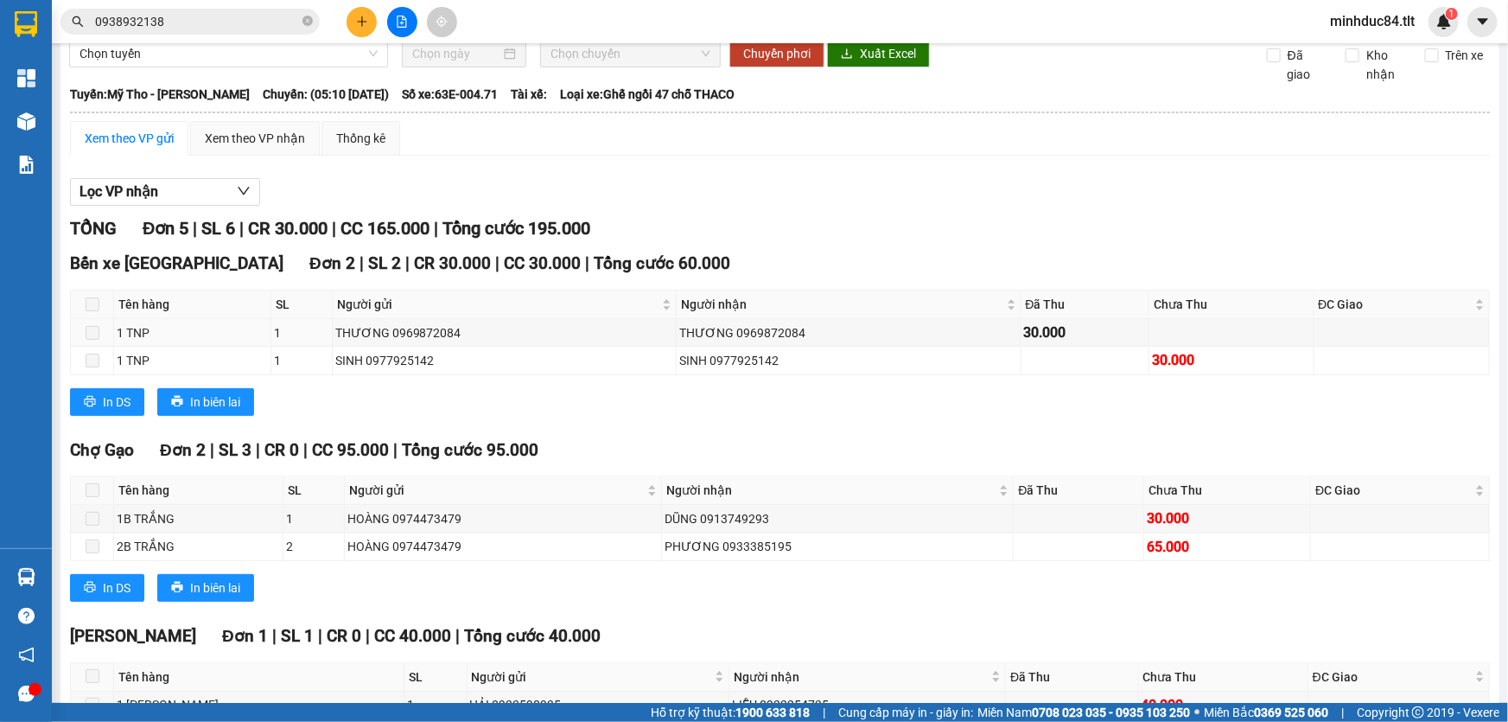
scroll to position [0, 0]
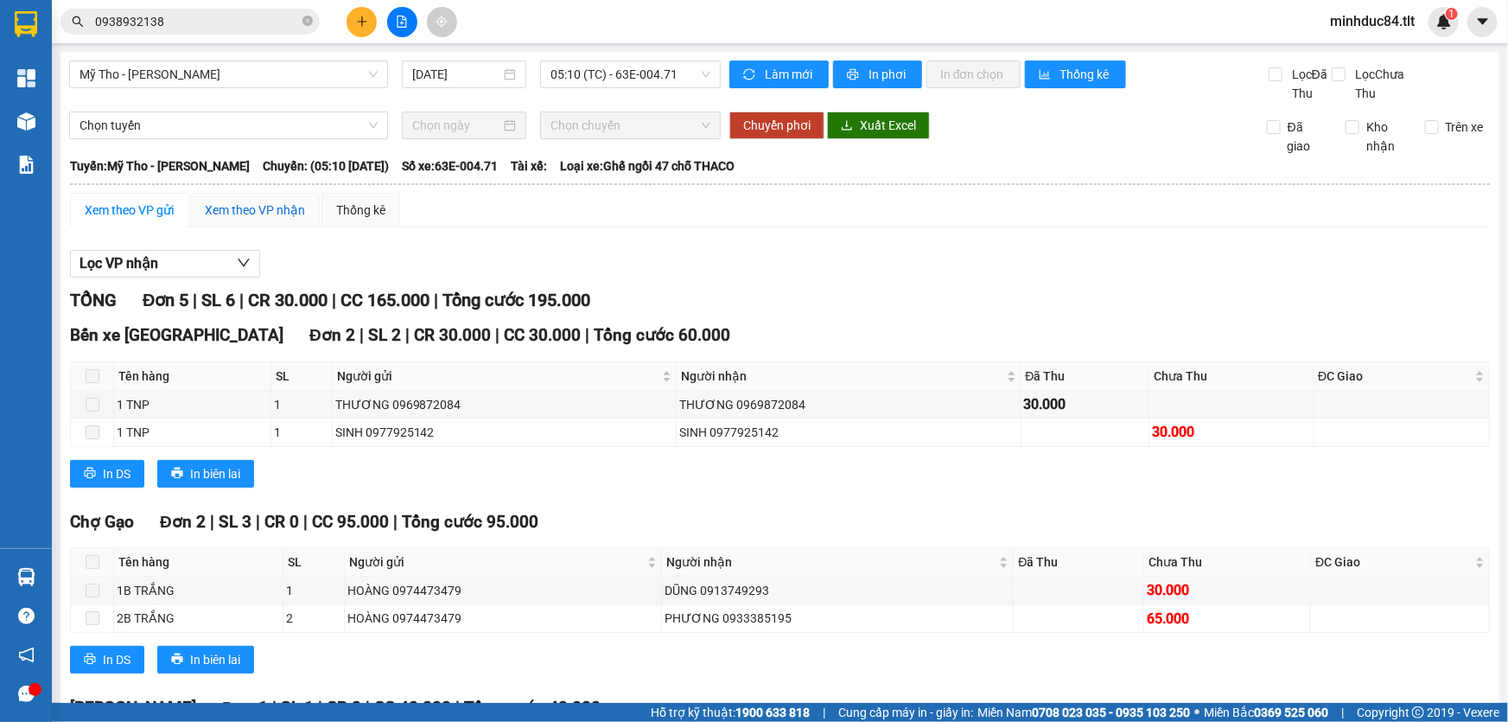
click at [263, 207] on div "Xem theo VP nhận" at bounding box center [255, 209] width 100 height 19
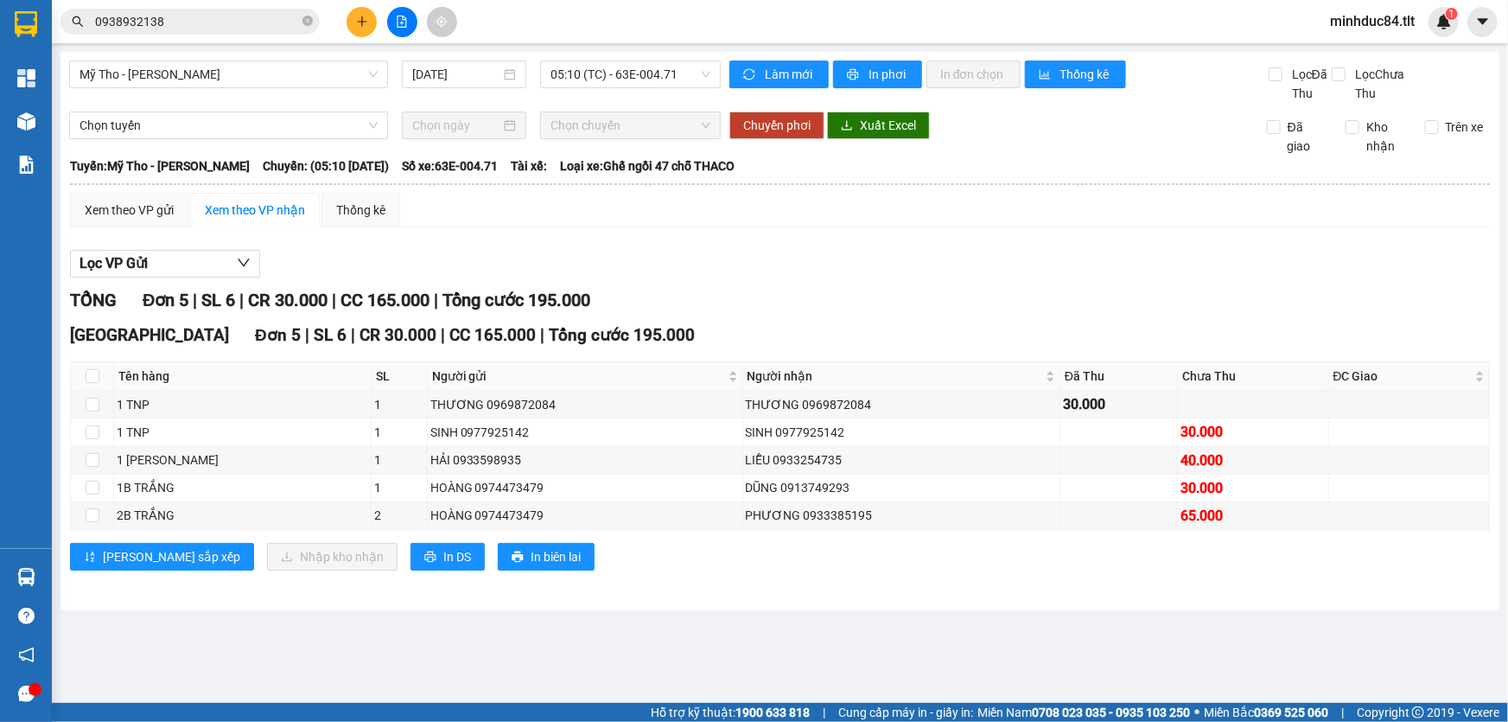
click at [80, 372] on th at bounding box center [92, 376] width 43 height 29
click at [98, 378] on input "checkbox" at bounding box center [93, 376] width 14 height 14
checkbox input "true"
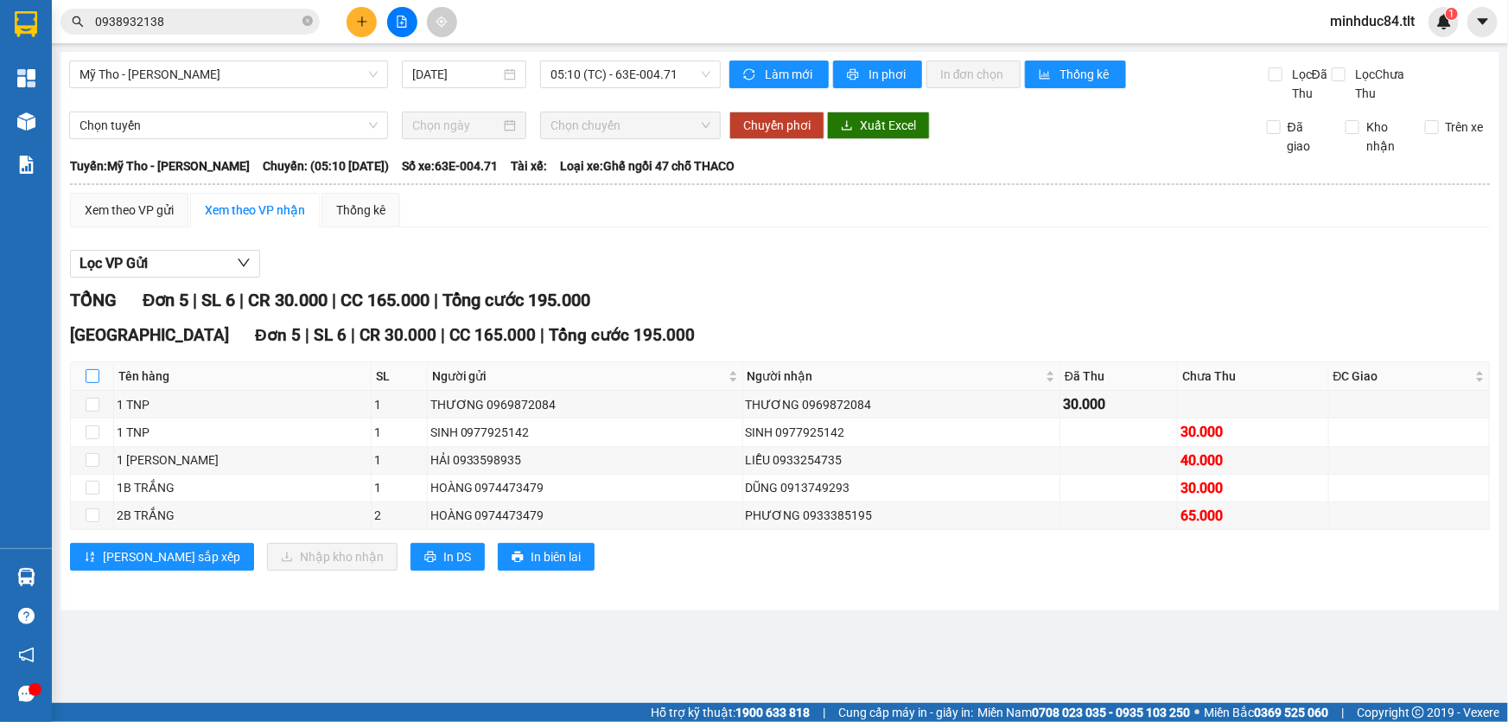
checkbox input "true"
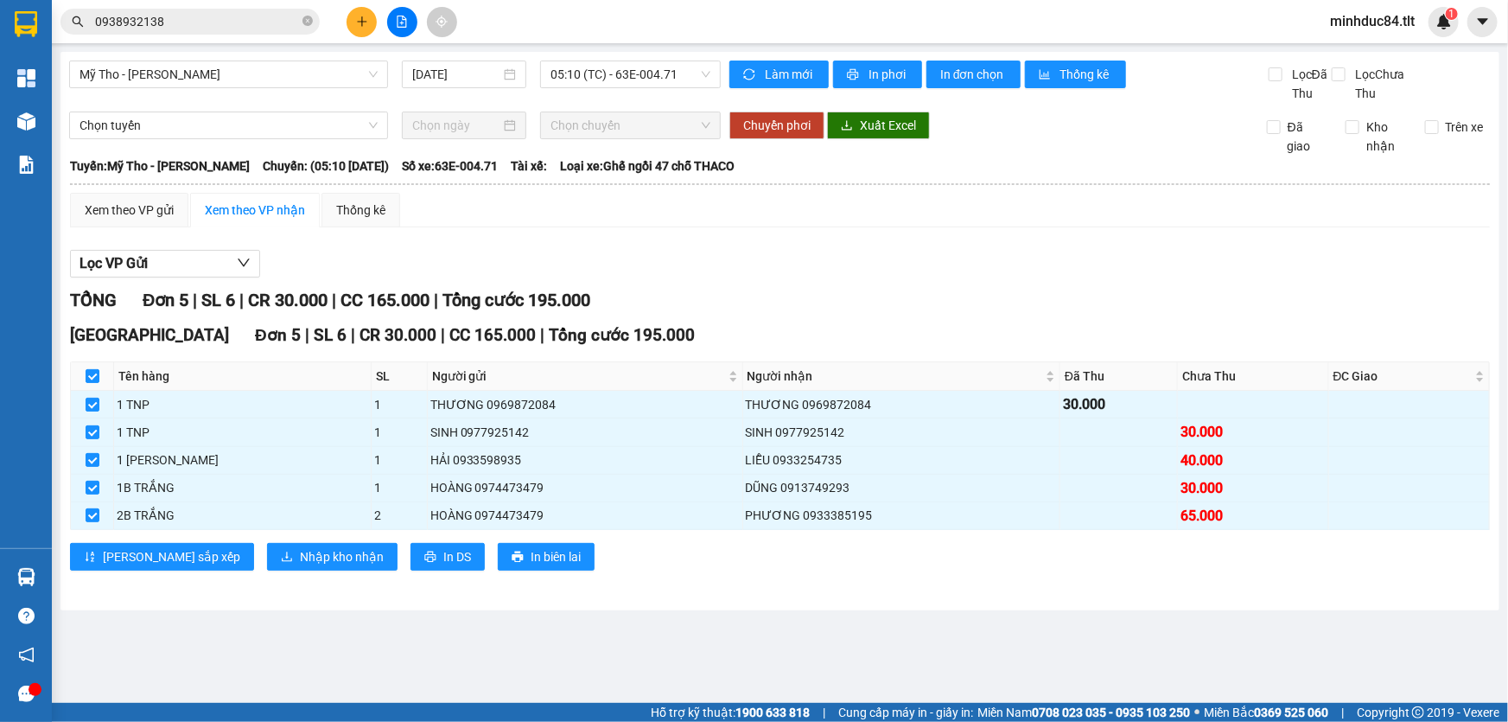
click at [263, 537] on div "[GEOGRAPHIC_DATA] 5 | SL 6 | CR 30.000 | CC 165.000 | Tổng cước 195.000 Tên hàn…" at bounding box center [780, 452] width 1420 height 261
click at [300, 560] on span "Nhập kho nhận" at bounding box center [342, 556] width 84 height 19
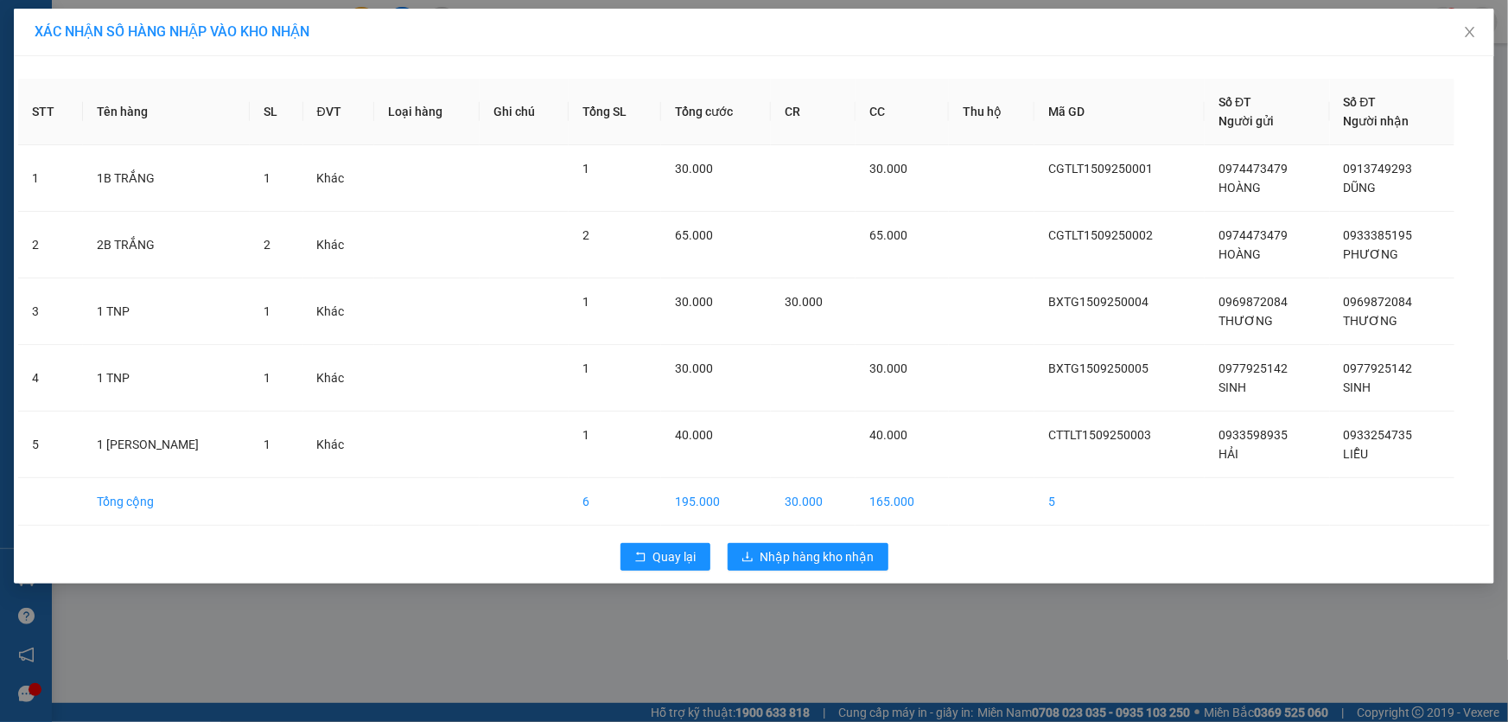
click at [830, 571] on div "Quay lại Nhập hàng kho nhận" at bounding box center [754, 556] width 1472 height 45
click at [843, 553] on span "Nhập hàng kho nhận" at bounding box center [817, 556] width 114 height 19
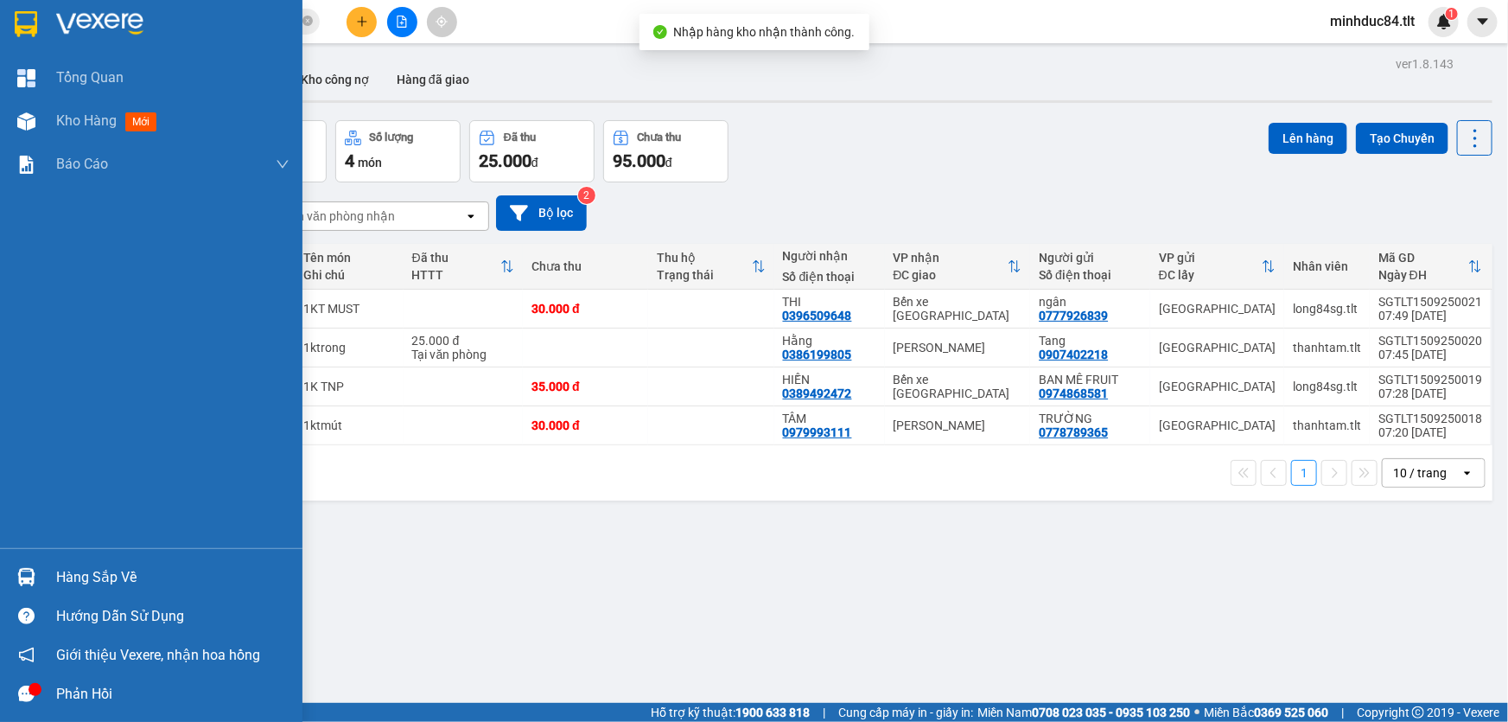
click at [43, 579] on div "Hàng sắp về" at bounding box center [151, 576] width 302 height 39
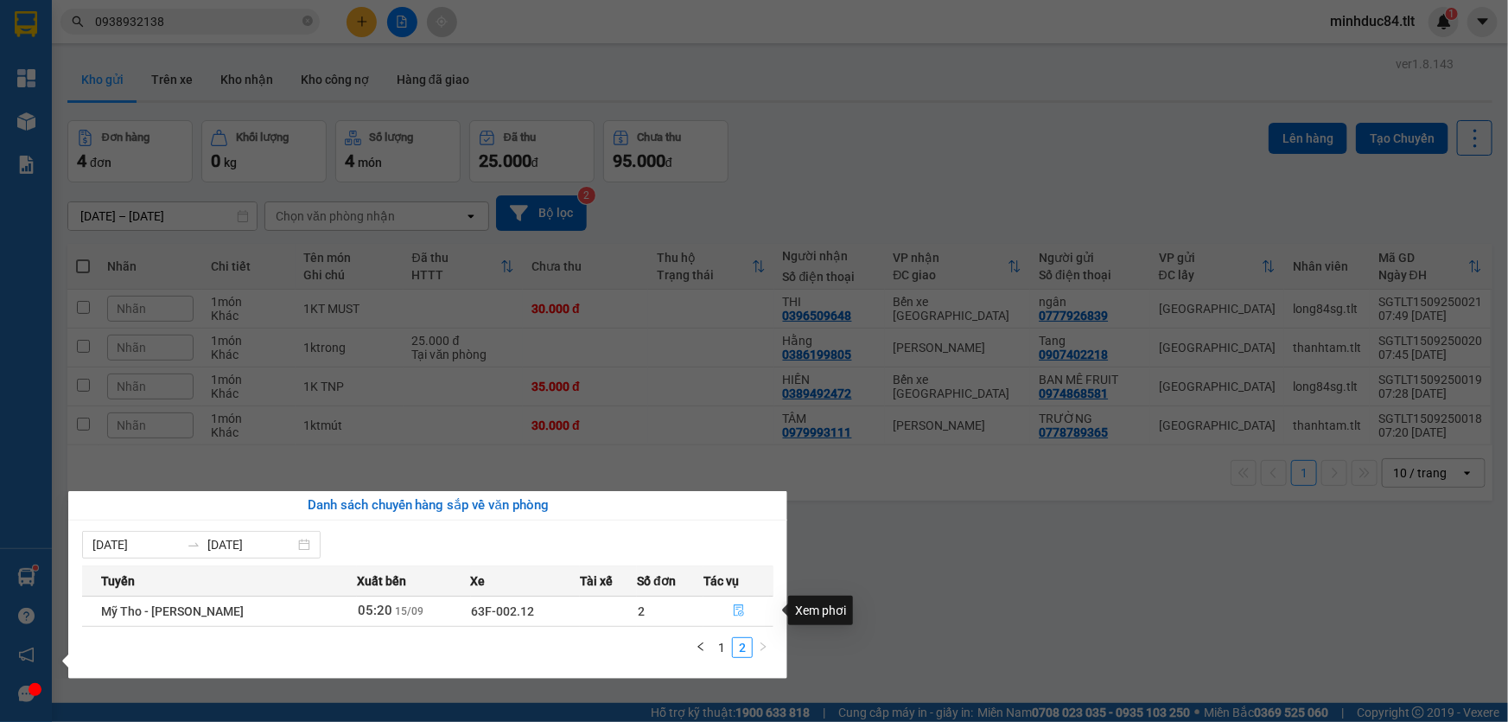
click at [739, 608] on icon "file-done" at bounding box center [739, 610] width 12 height 12
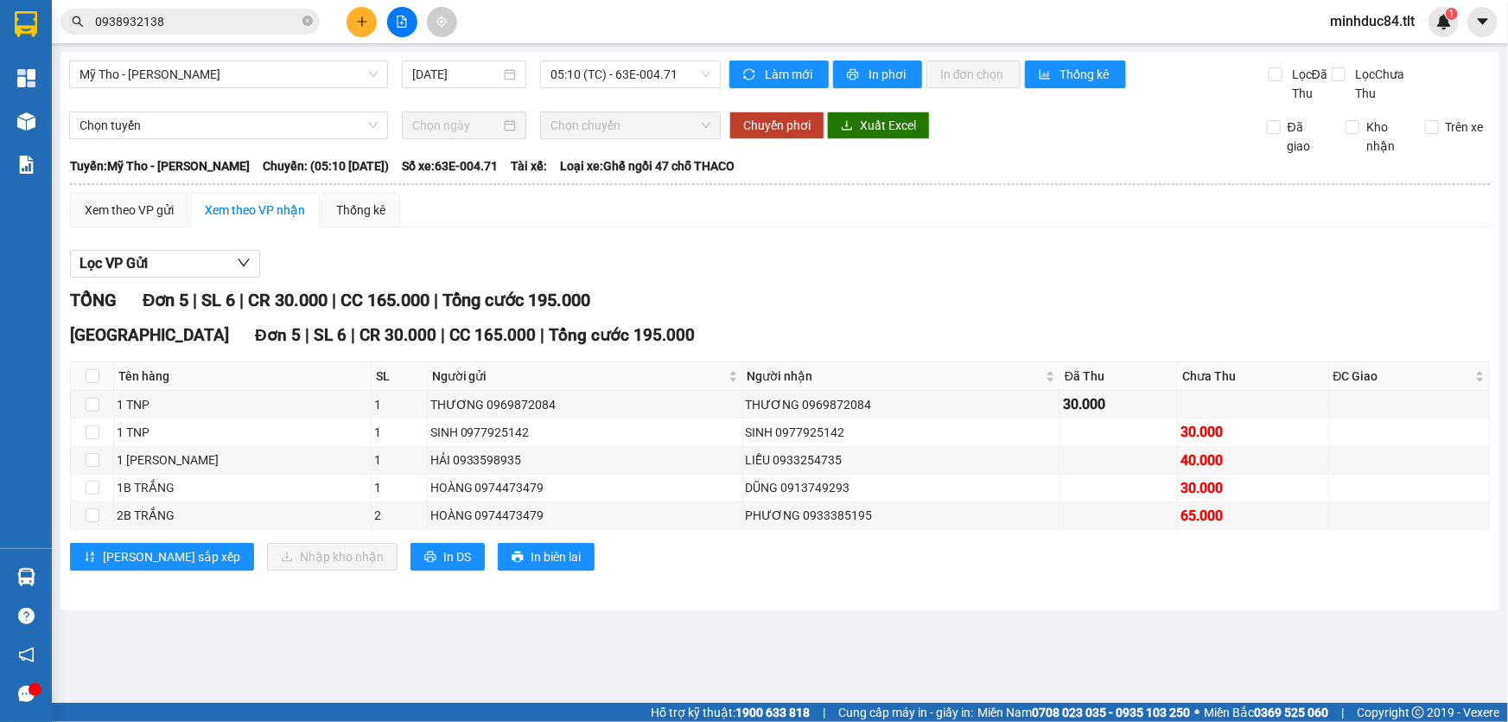
click at [943, 630] on main "Mỹ Tho - [PERSON_NAME] [DATE] 05:10 (TC) - 63E-004.71 Làm mới In phơi In đơn ch…" at bounding box center [754, 351] width 1508 height 703
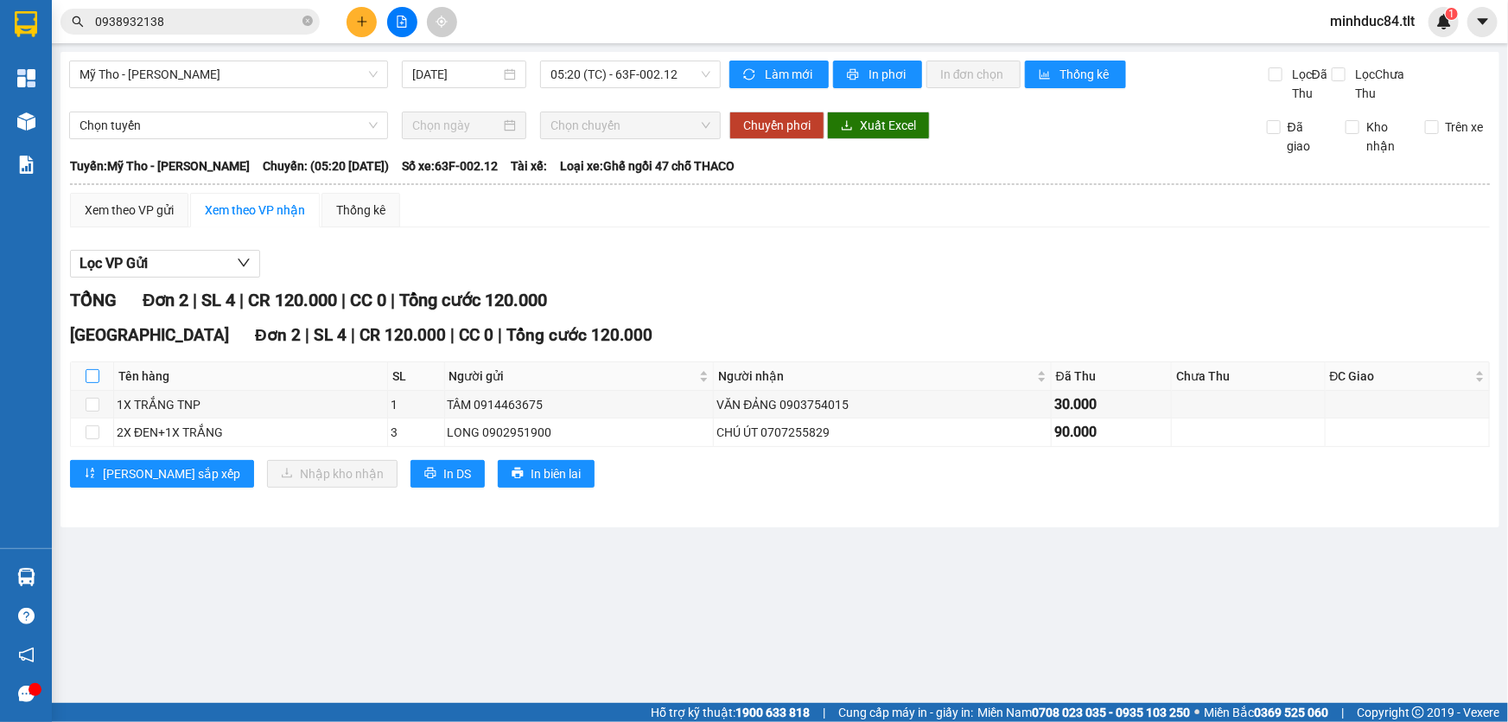
click at [86, 377] on input "checkbox" at bounding box center [93, 376] width 14 height 14
checkbox input "true"
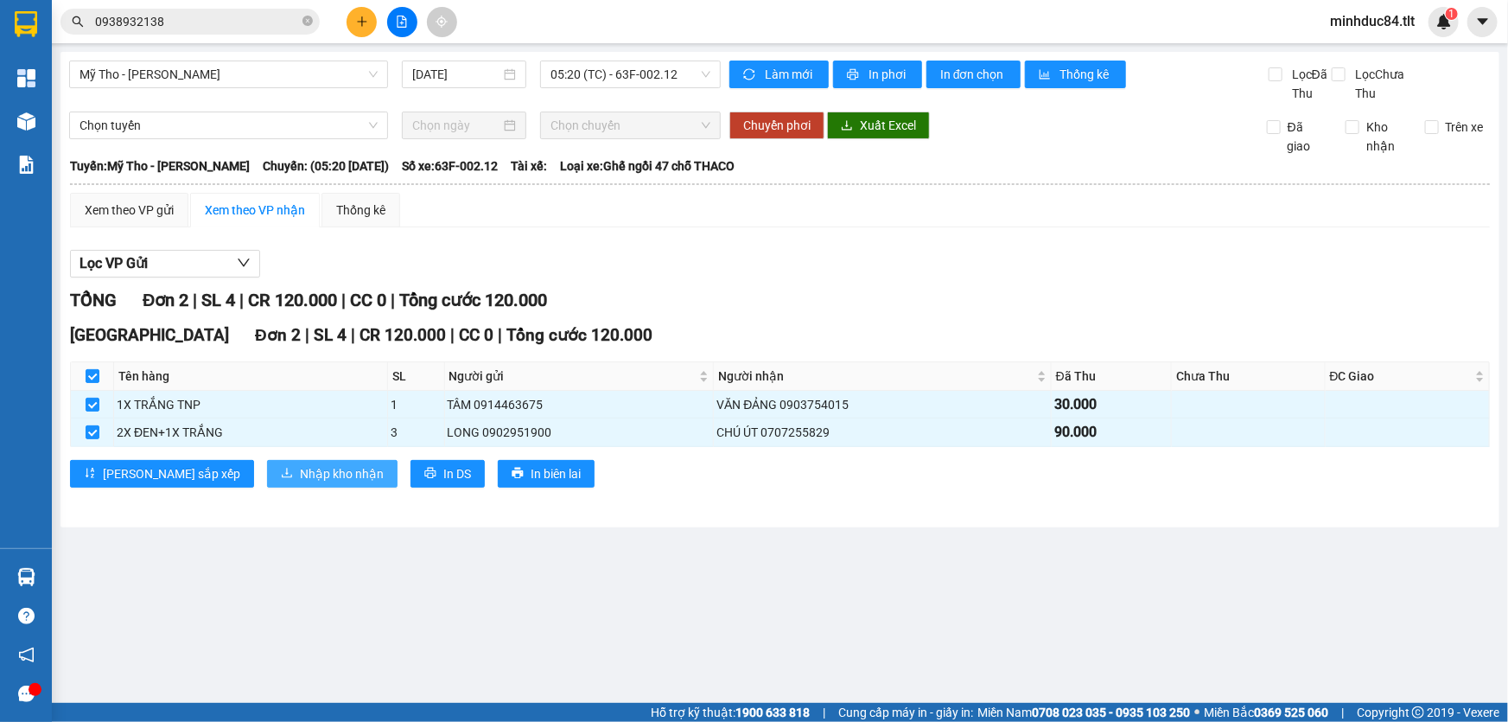
click at [300, 466] on span "Nhập kho nhận" at bounding box center [342, 473] width 84 height 19
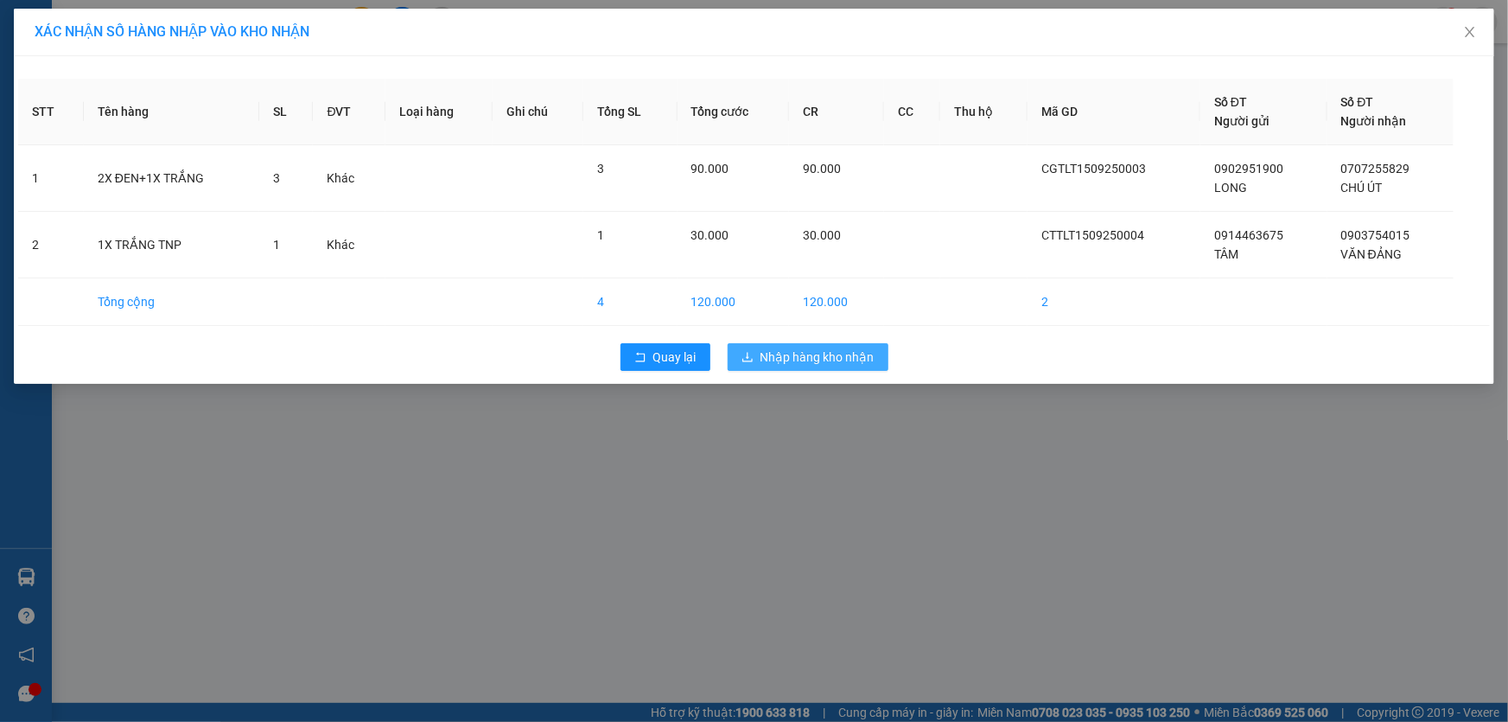
click at [841, 361] on span "Nhập hàng kho nhận" at bounding box center [817, 356] width 114 height 19
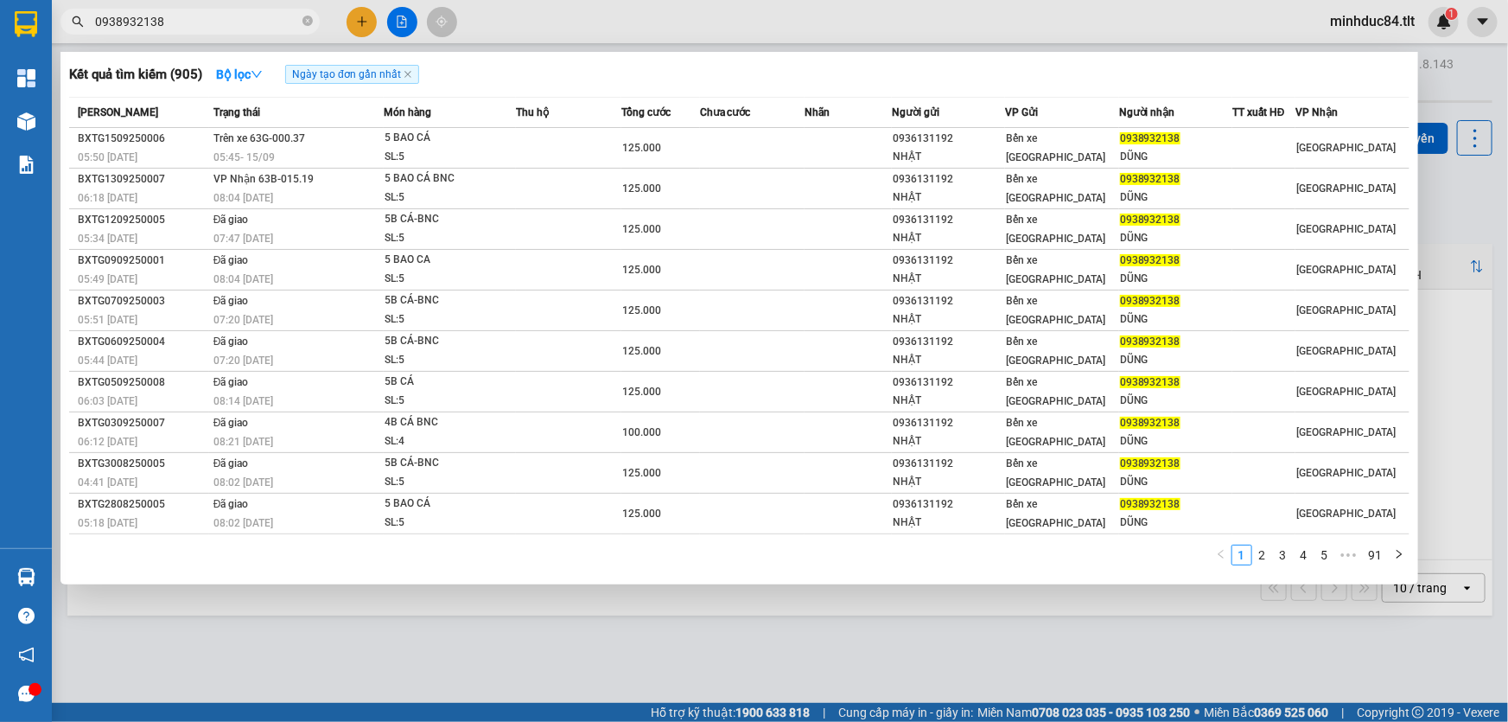
click at [298, 22] on input "0938932138" at bounding box center [197, 21] width 204 height 19
click at [303, 29] on span at bounding box center [307, 22] width 10 height 16
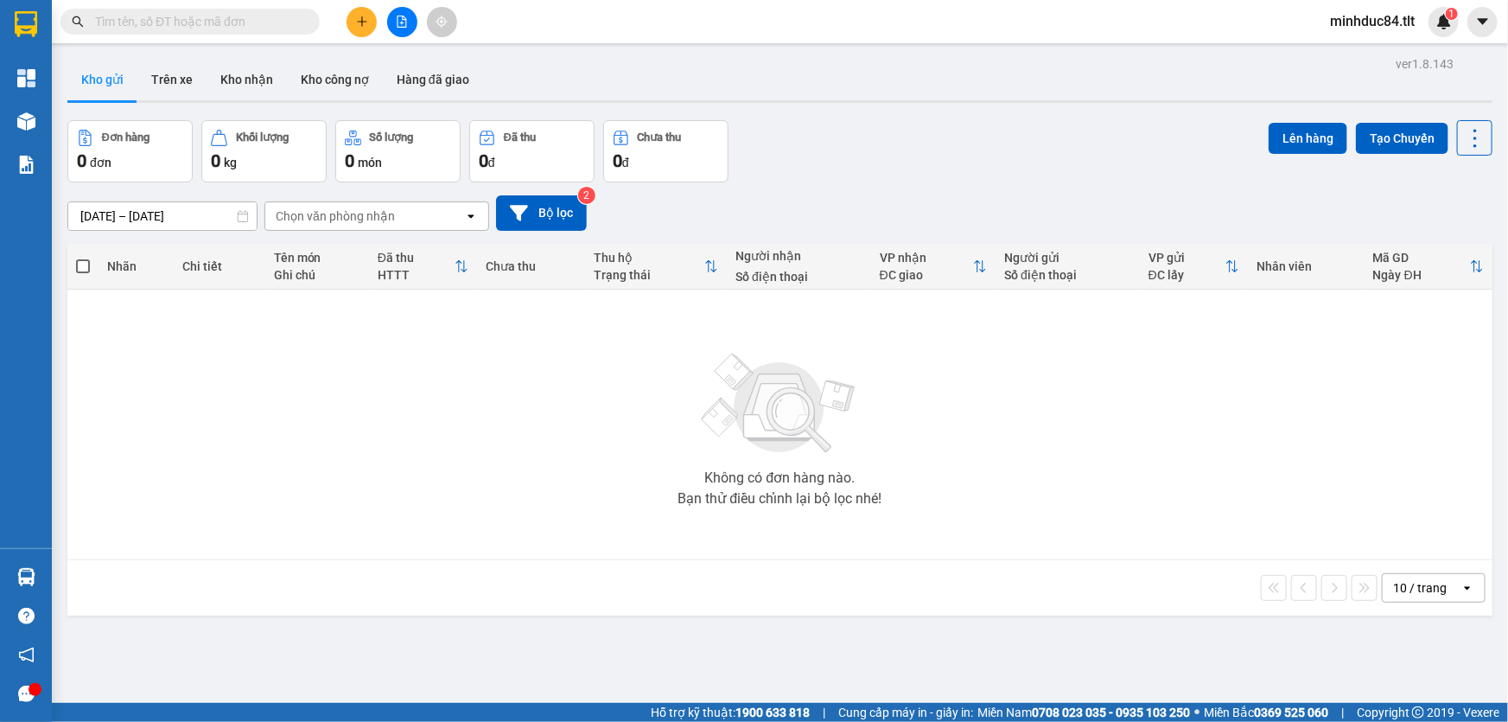
click at [271, 25] on input "text" at bounding box center [197, 21] width 204 height 19
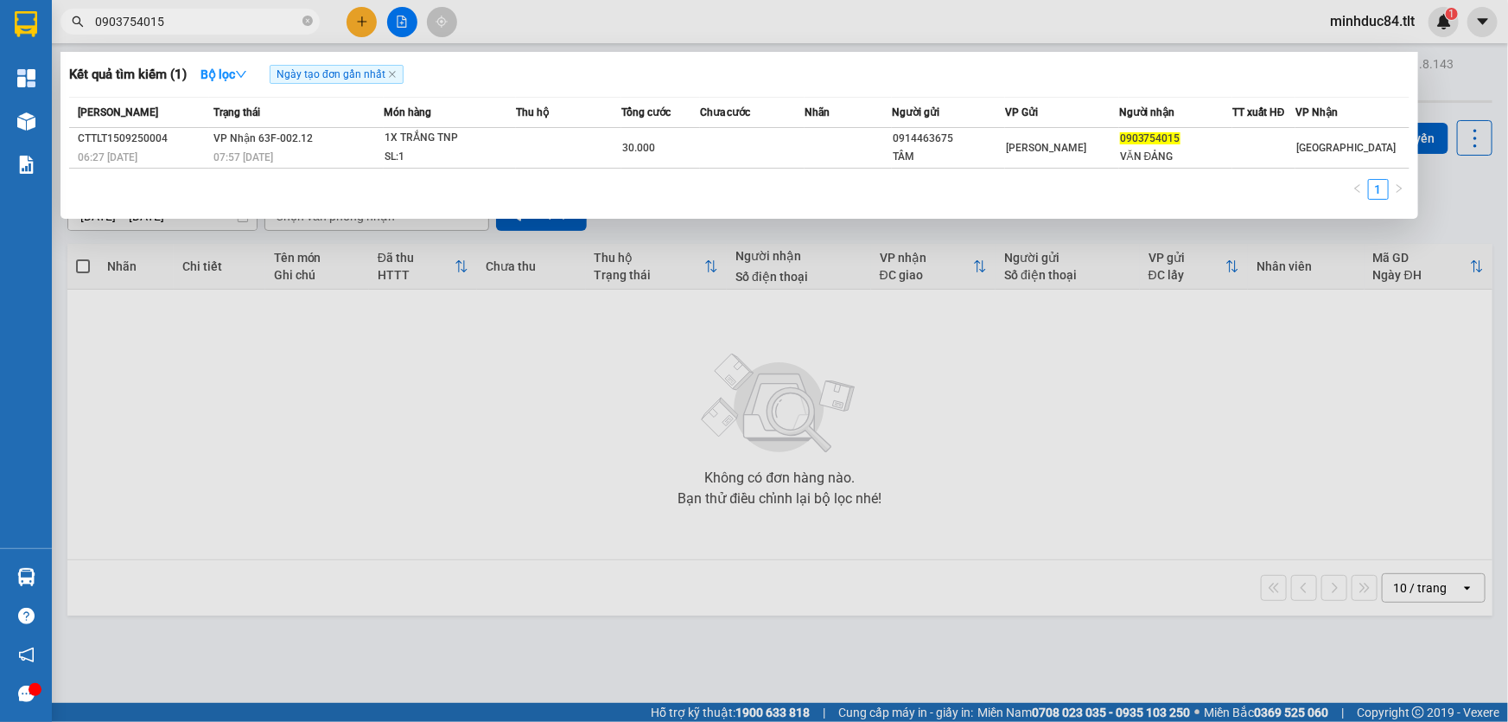
type input "0903754015"
drag, startPoint x: 267, startPoint y: 379, endPoint x: 41, endPoint y: 175, distance: 304.7
click at [266, 379] on div at bounding box center [754, 361] width 1508 height 722
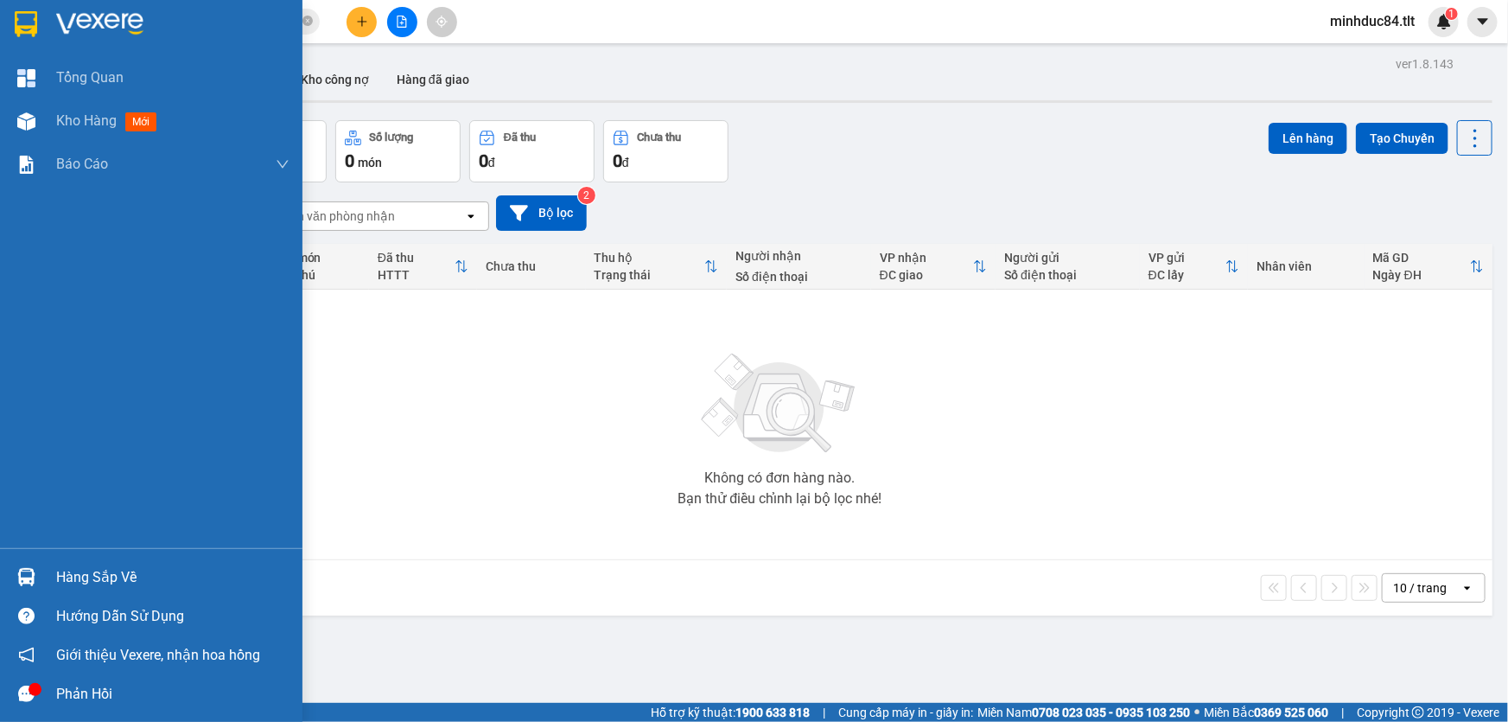
click at [87, 576] on div "Hàng sắp về" at bounding box center [172, 577] width 233 height 26
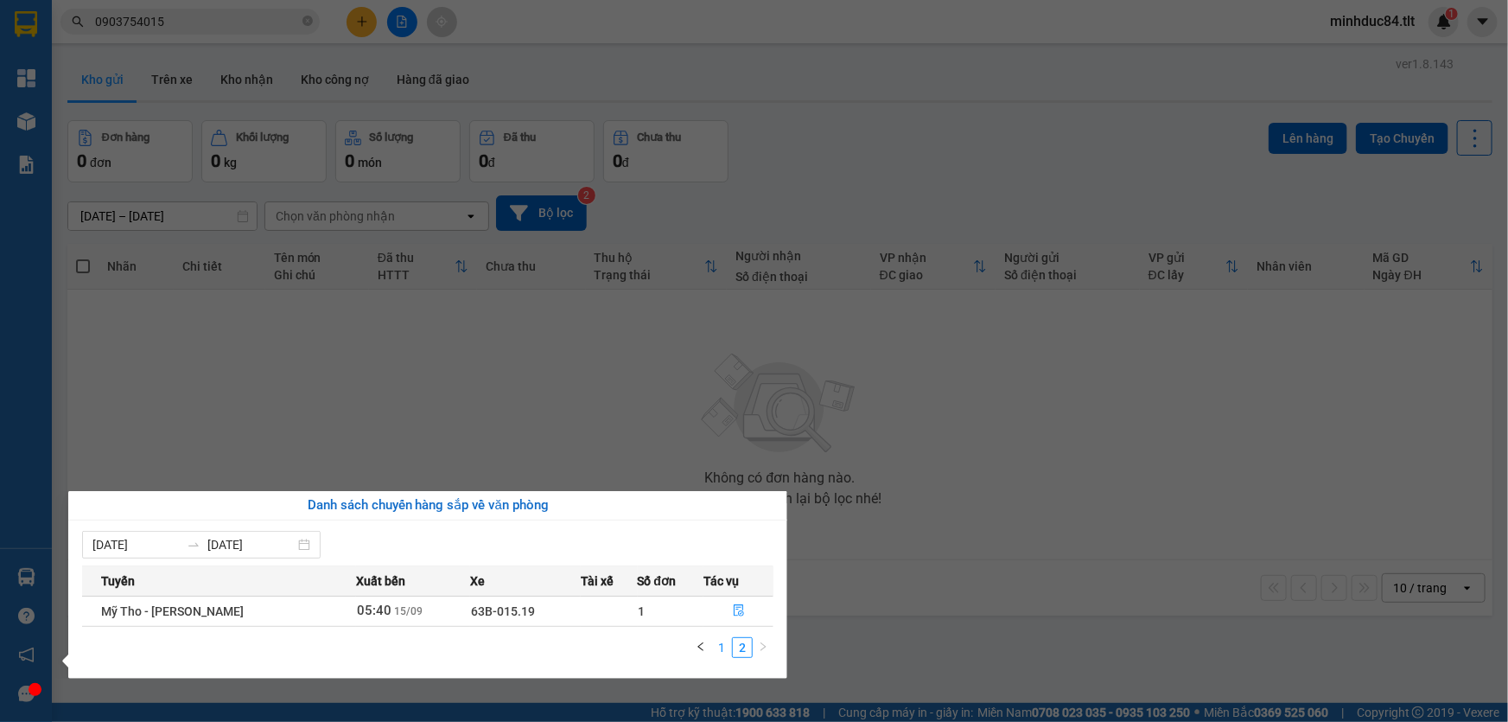
click at [725, 652] on link "1" at bounding box center [721, 647] width 19 height 19
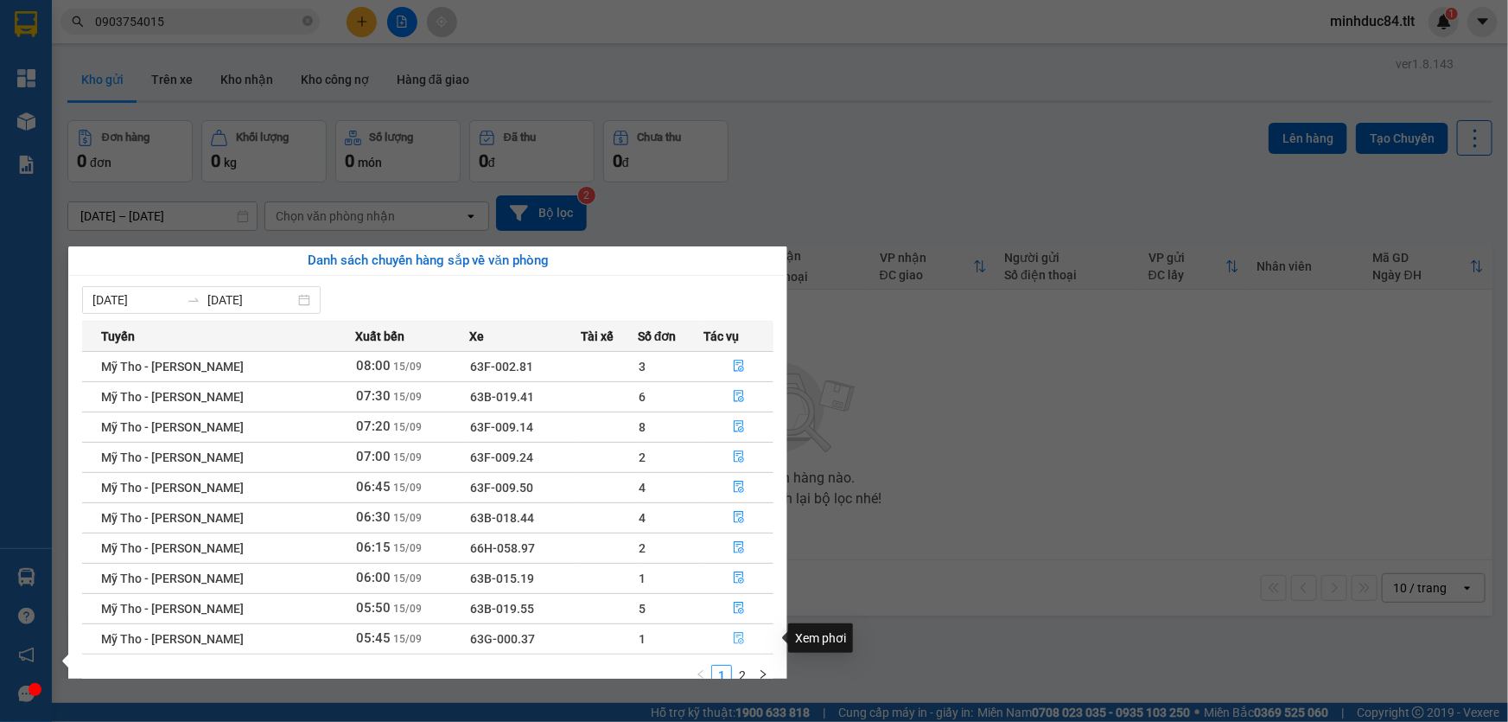
click at [735, 646] on button "button" at bounding box center [739, 639] width 68 height 28
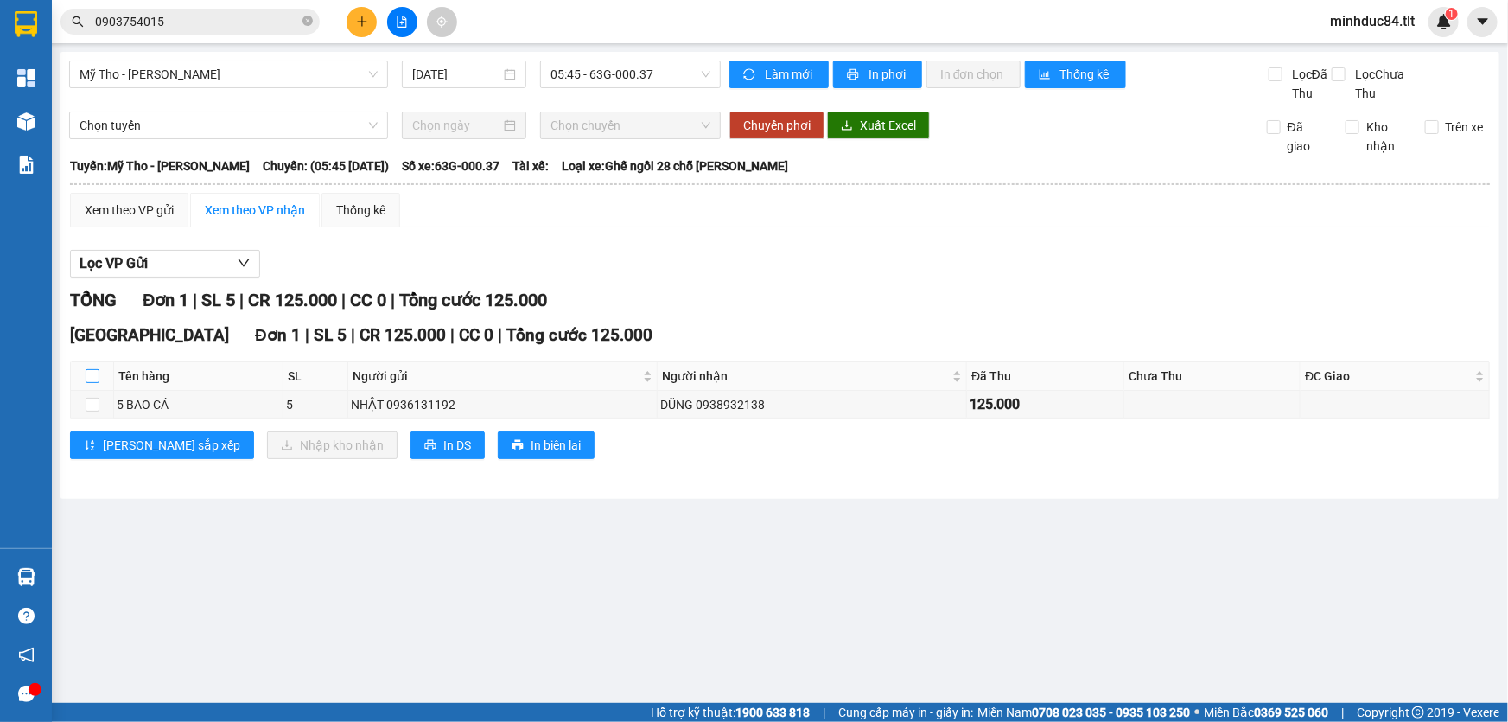
click at [92, 371] on input "checkbox" at bounding box center [93, 376] width 14 height 14
checkbox input "true"
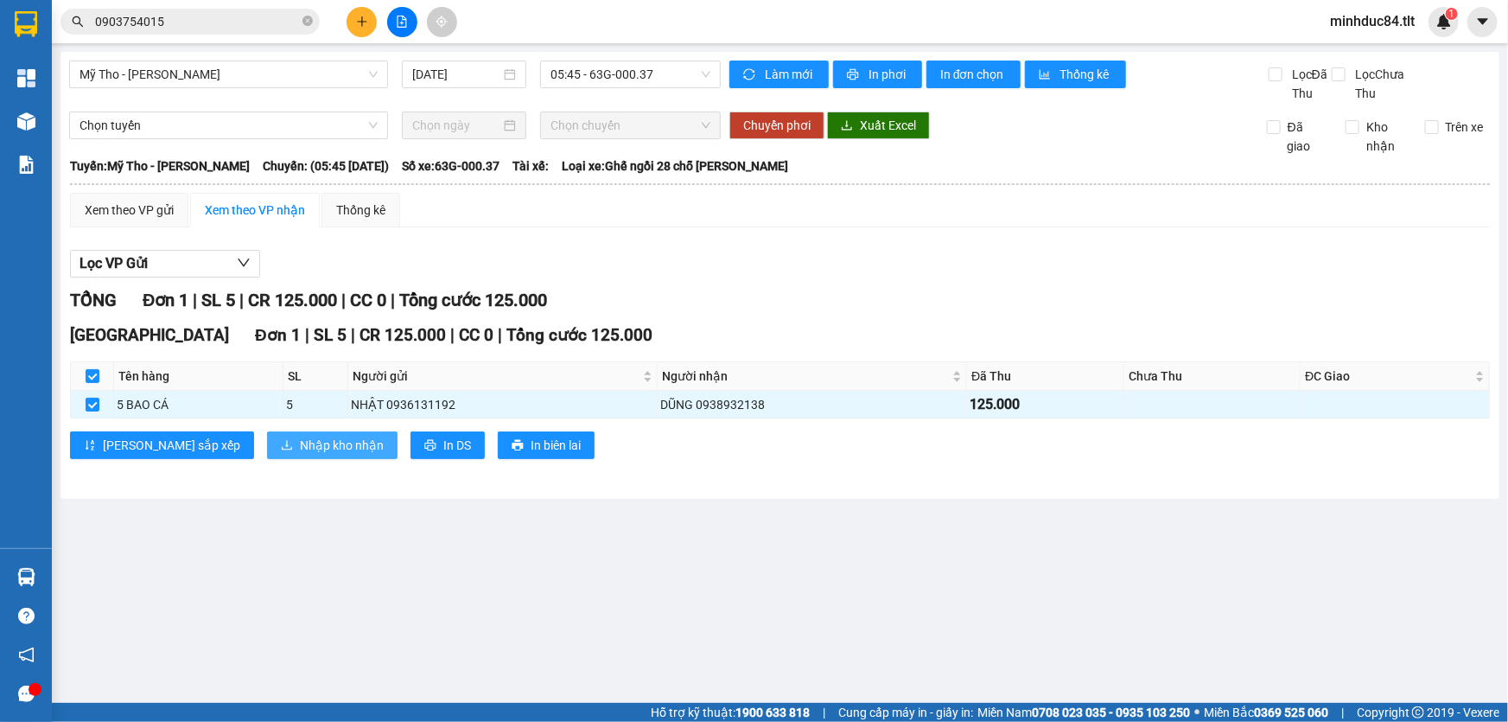
click at [300, 440] on span "Nhập kho nhận" at bounding box center [342, 445] width 84 height 19
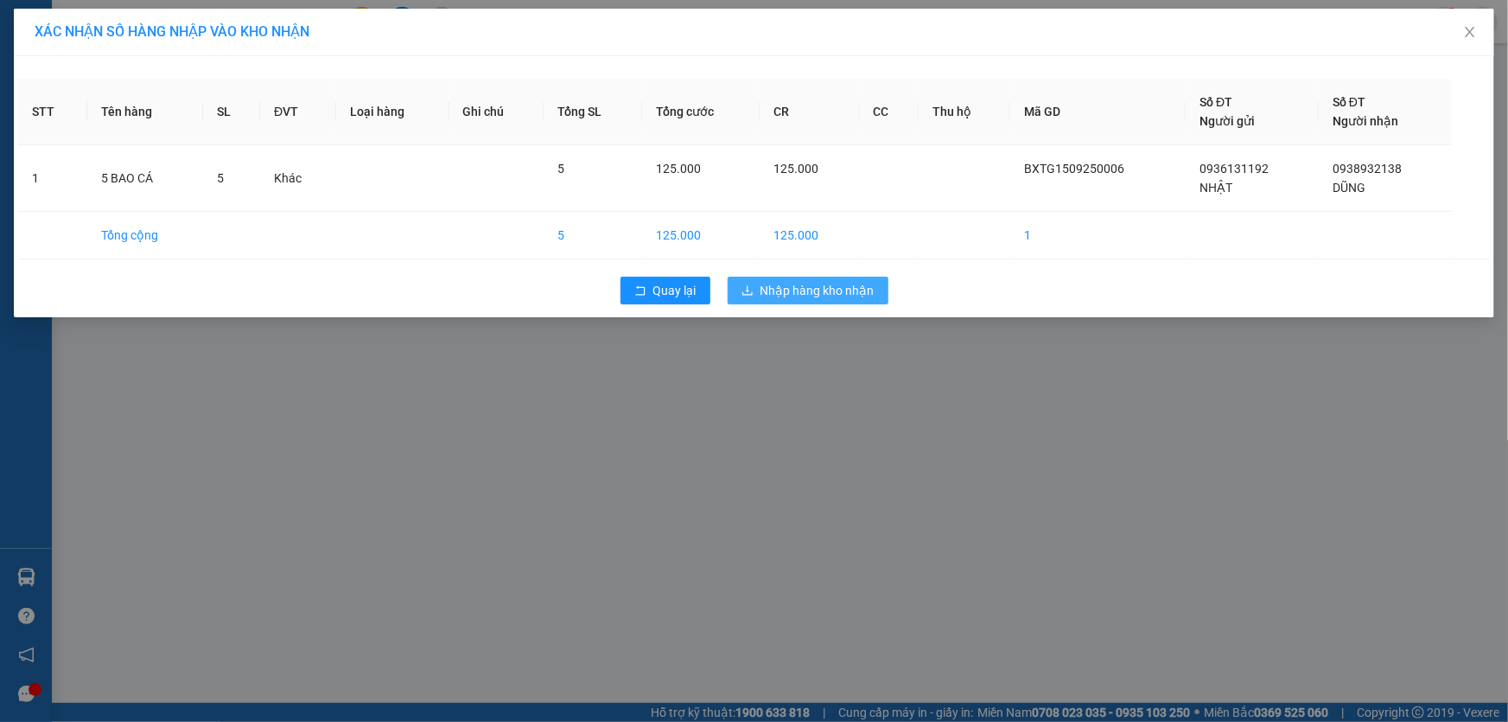
click at [886, 294] on button "Nhập hàng kho nhận" at bounding box center [808, 291] width 161 height 28
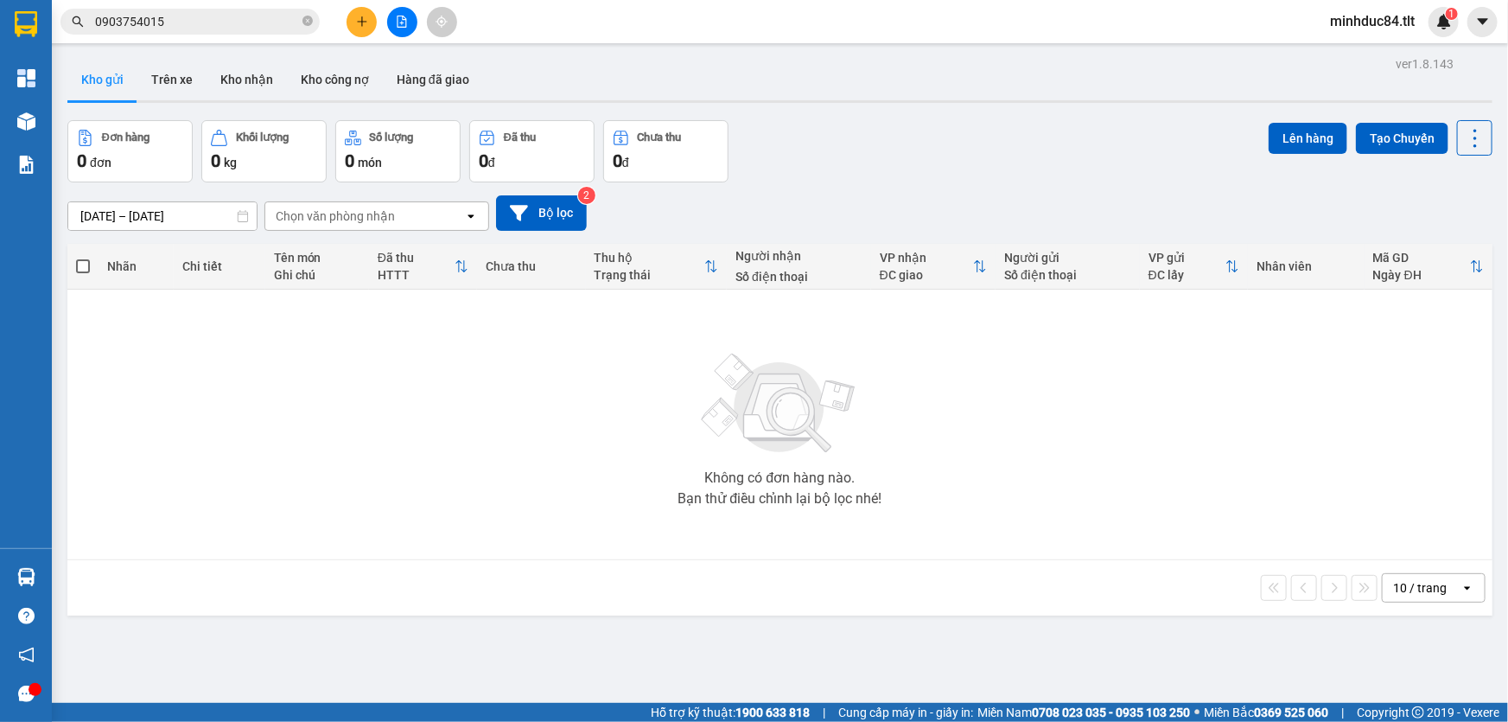
click at [309, 30] on span at bounding box center [307, 21] width 10 height 19
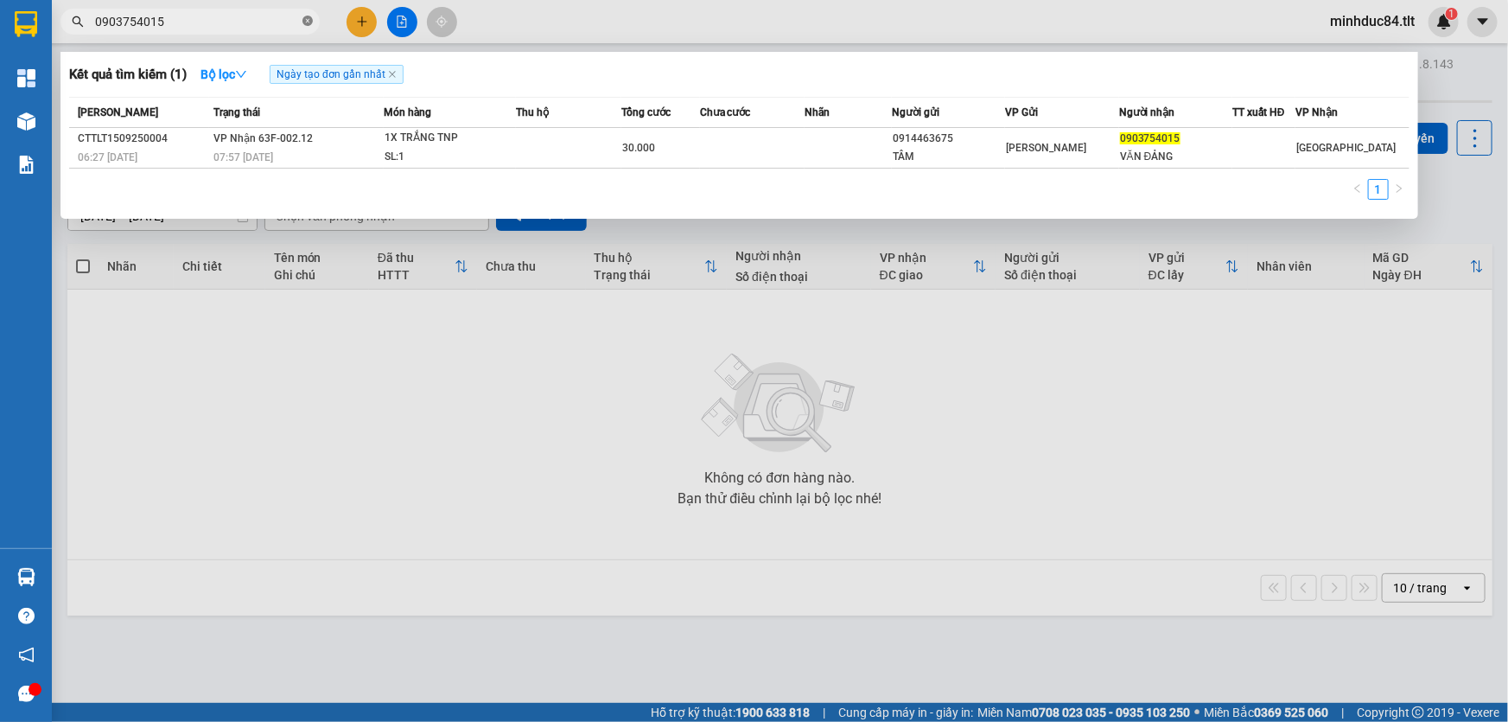
click at [309, 24] on icon "close-circle" at bounding box center [307, 21] width 10 height 10
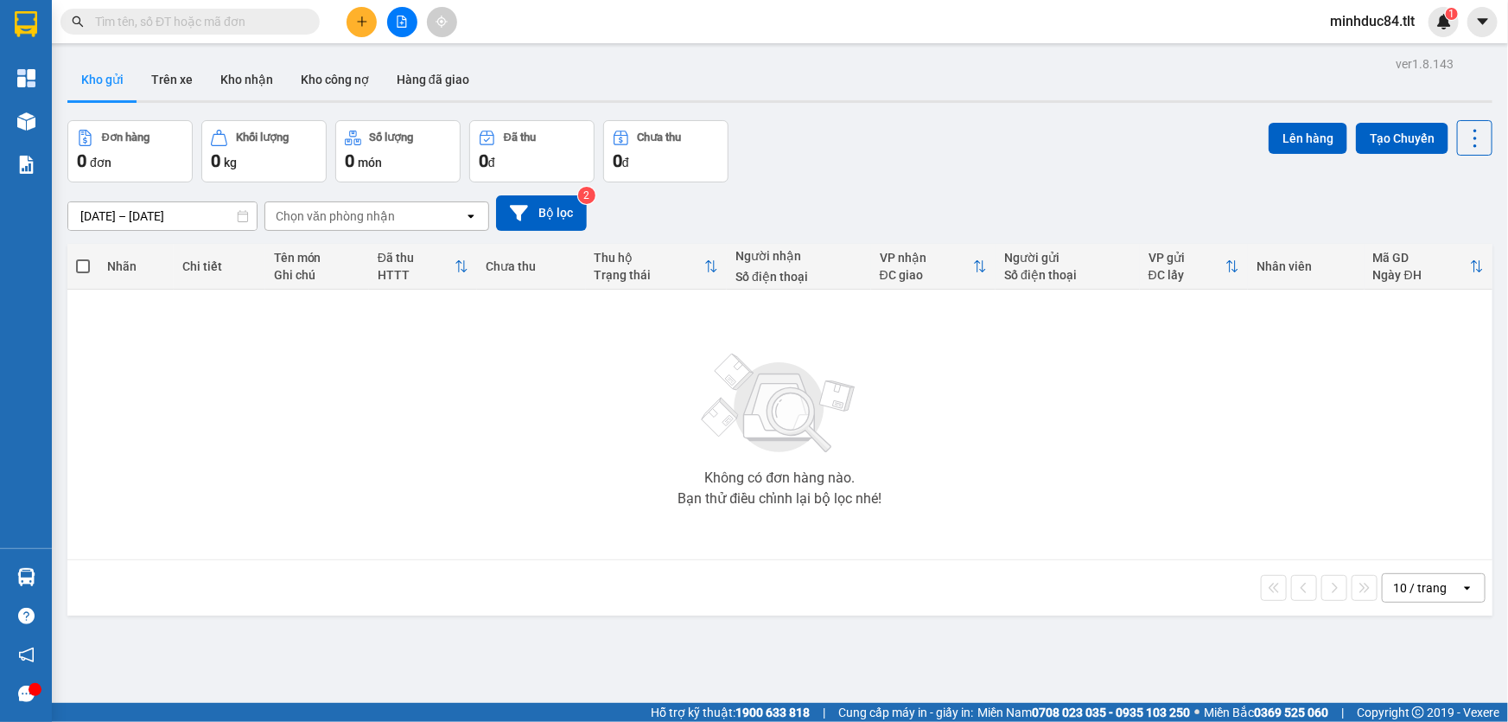
click at [249, 19] on input "text" at bounding box center [197, 21] width 204 height 19
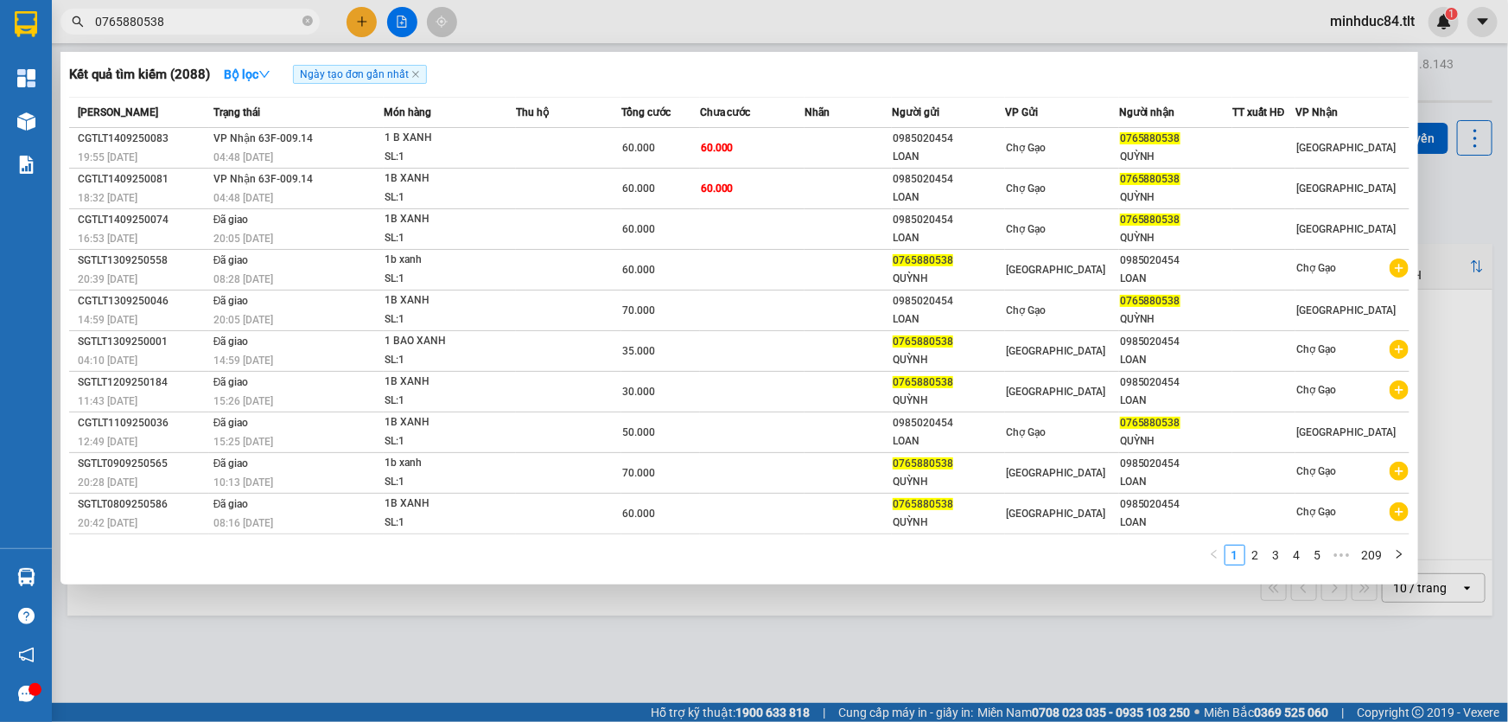
type input "0765880538"
click at [301, 30] on span "0765880538" at bounding box center [189, 22] width 259 height 26
click at [308, 15] on span at bounding box center [307, 22] width 10 height 16
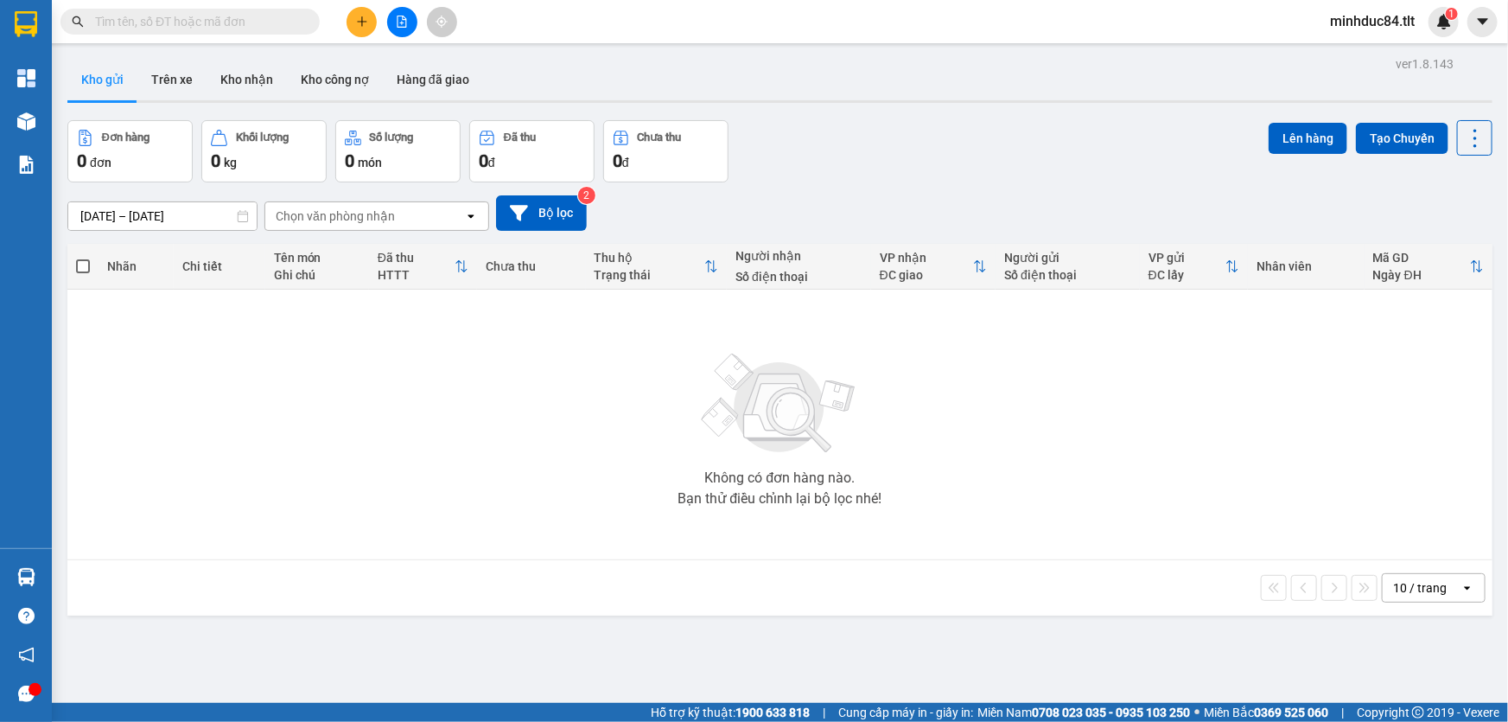
click at [202, 30] on input "text" at bounding box center [197, 21] width 204 height 19
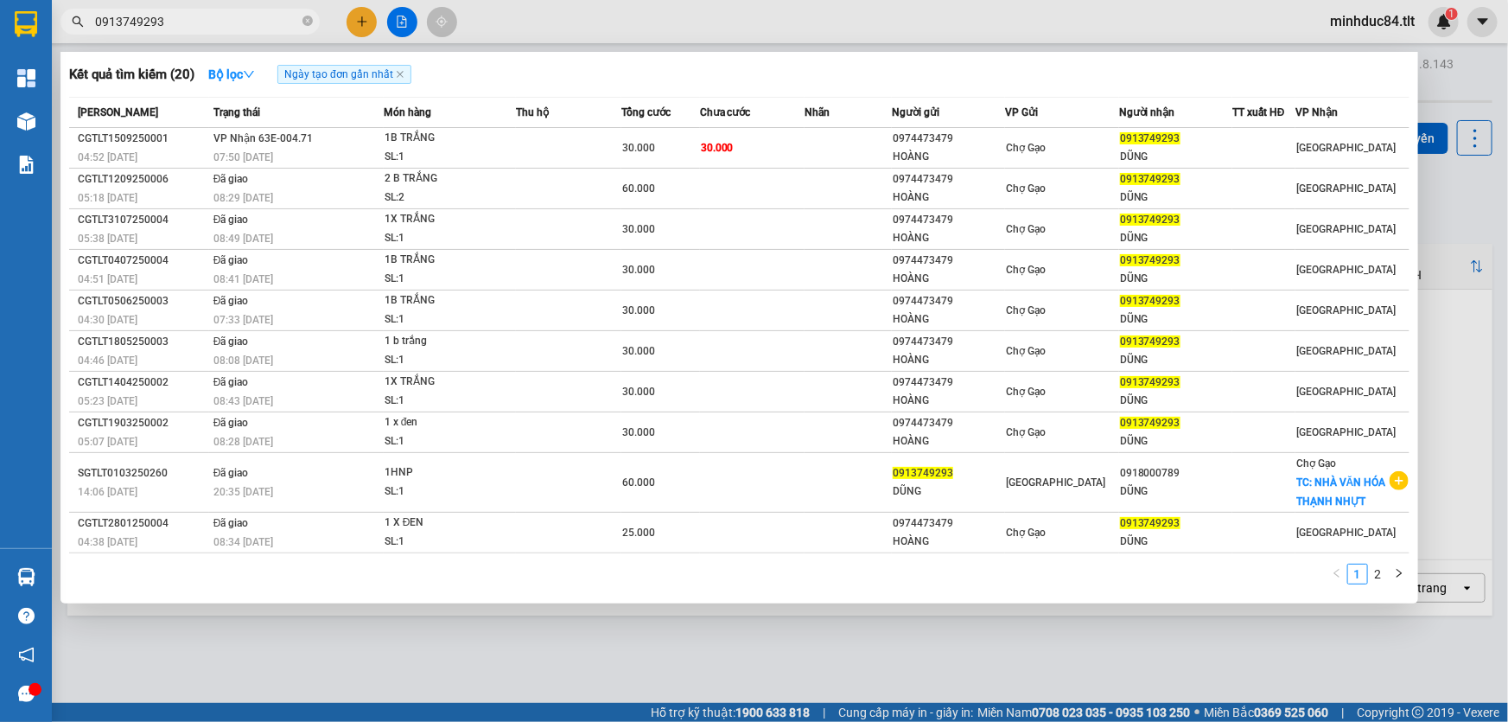
type input "0913749293"
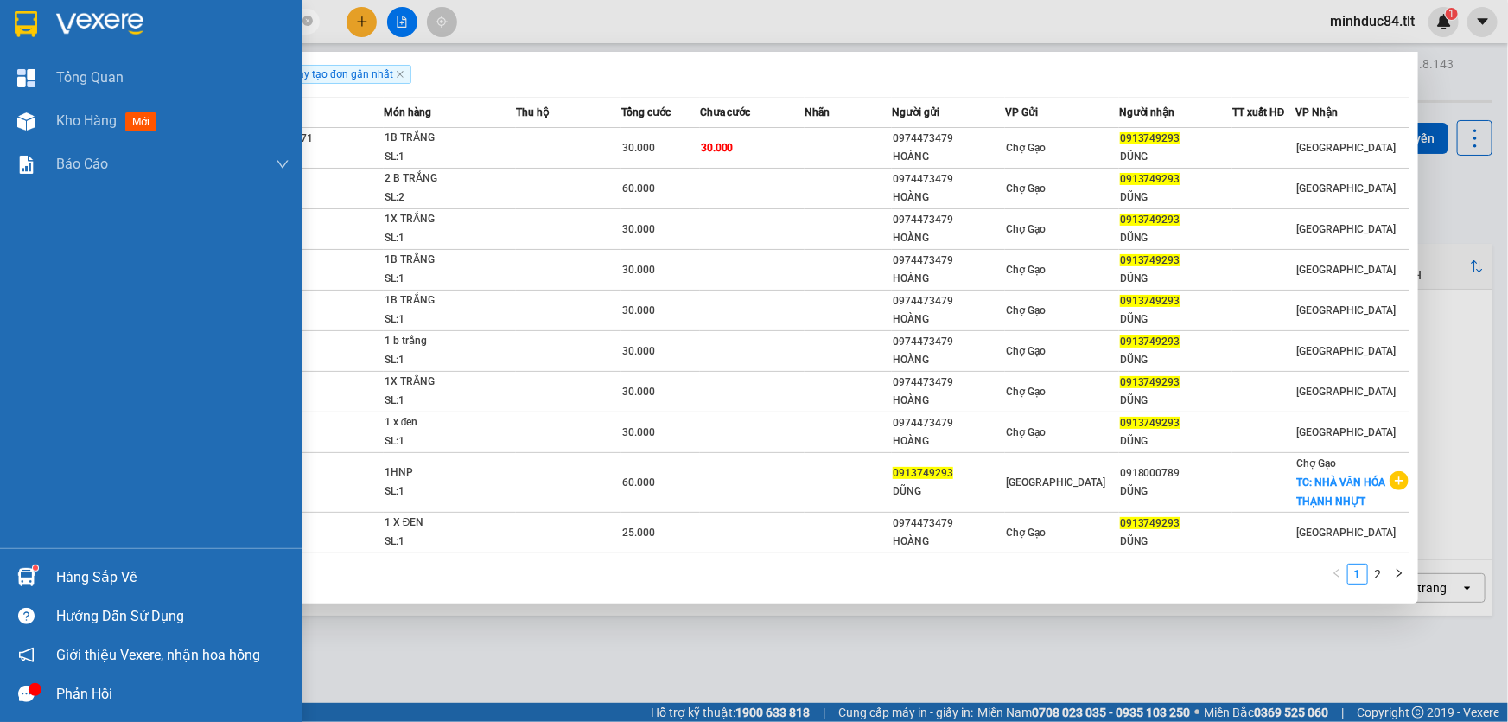
click at [43, 570] on div "Hàng sắp về" at bounding box center [151, 576] width 302 height 39
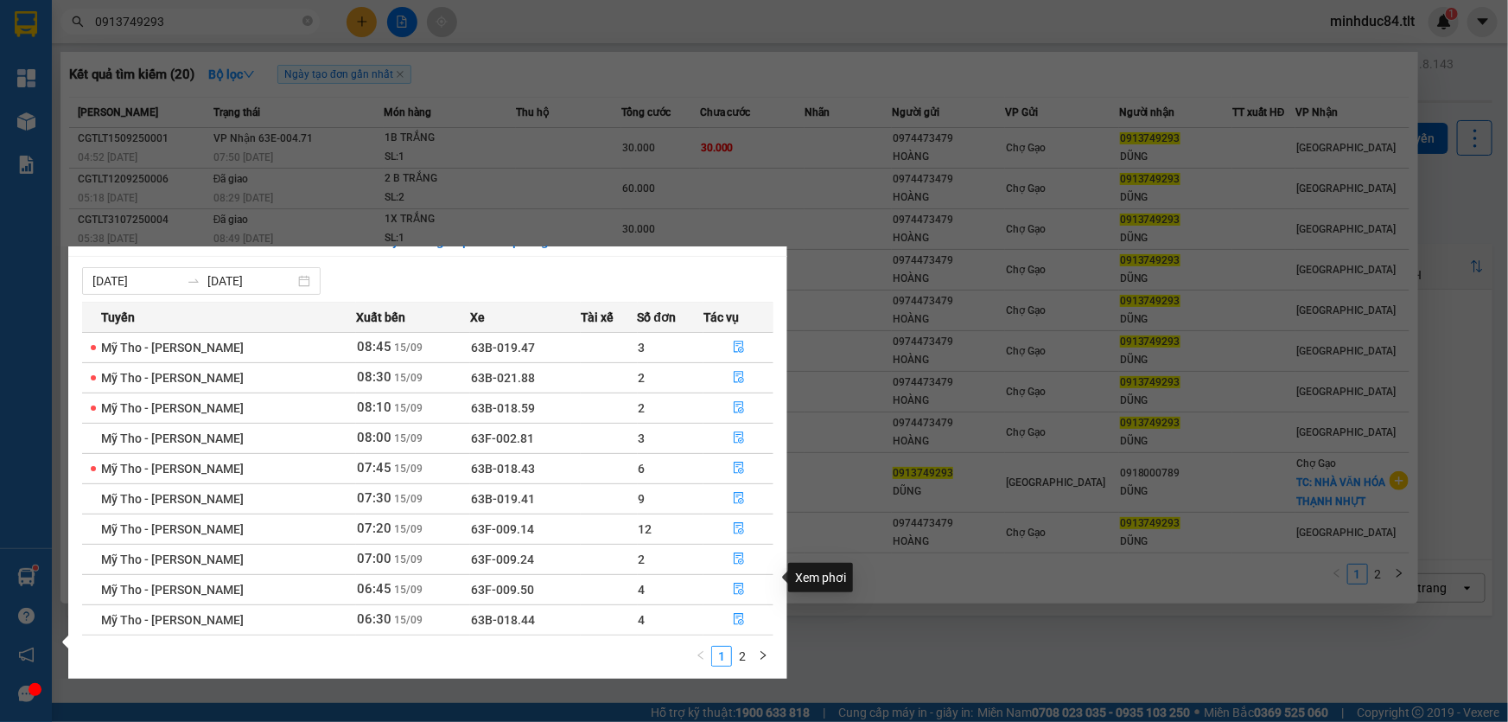
scroll to position [27, 0]
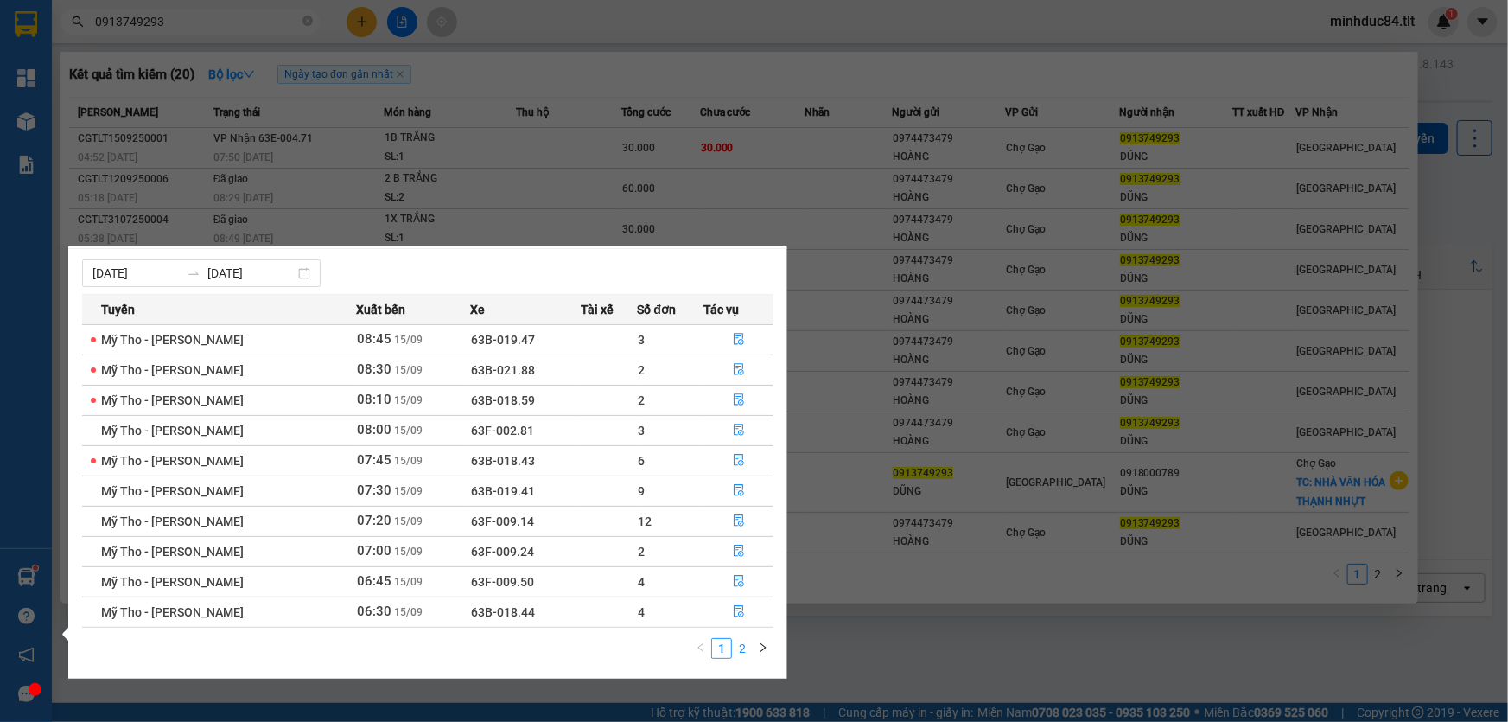
click at [736, 657] on li "2" at bounding box center [742, 648] width 21 height 21
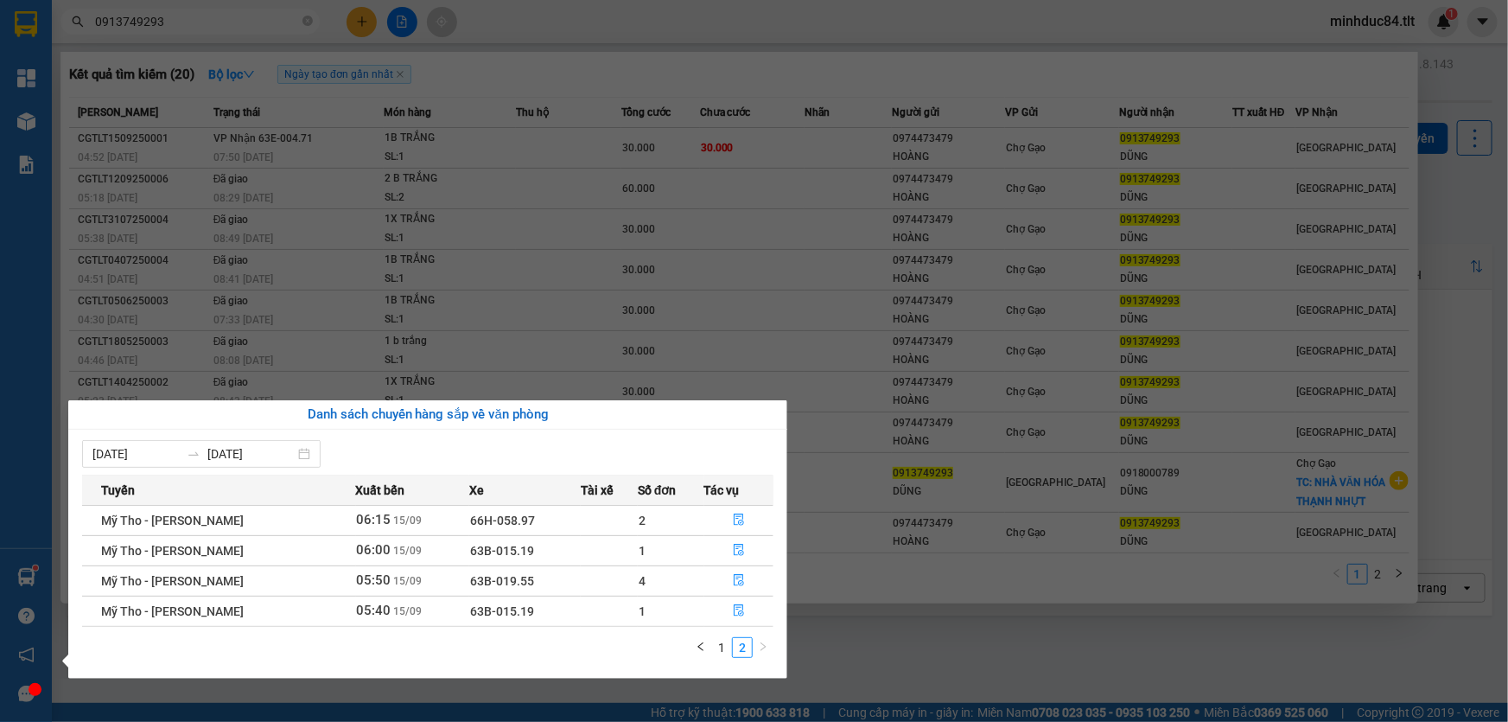
scroll to position [0, 0]
click at [735, 614] on icon "file-done" at bounding box center [739, 610] width 10 height 12
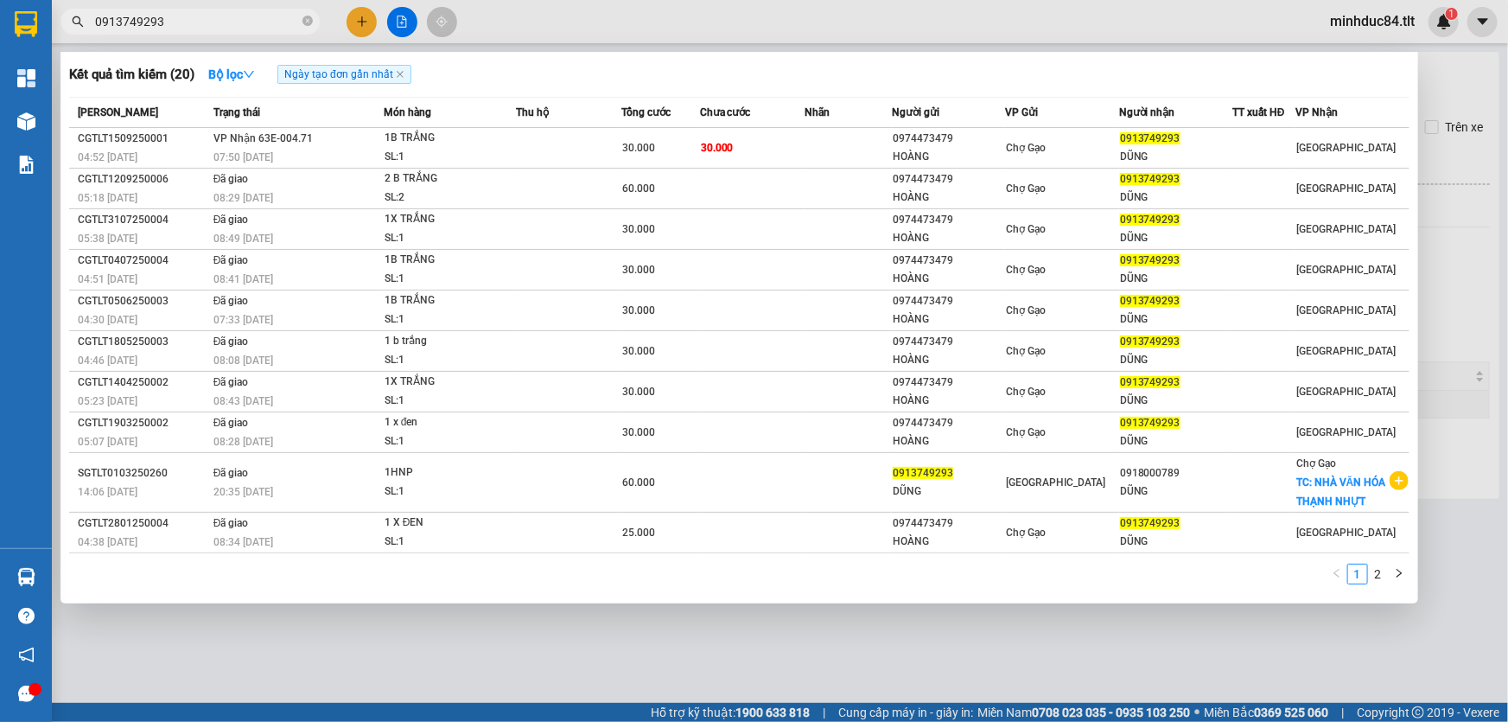
click at [776, 631] on div at bounding box center [754, 361] width 1508 height 722
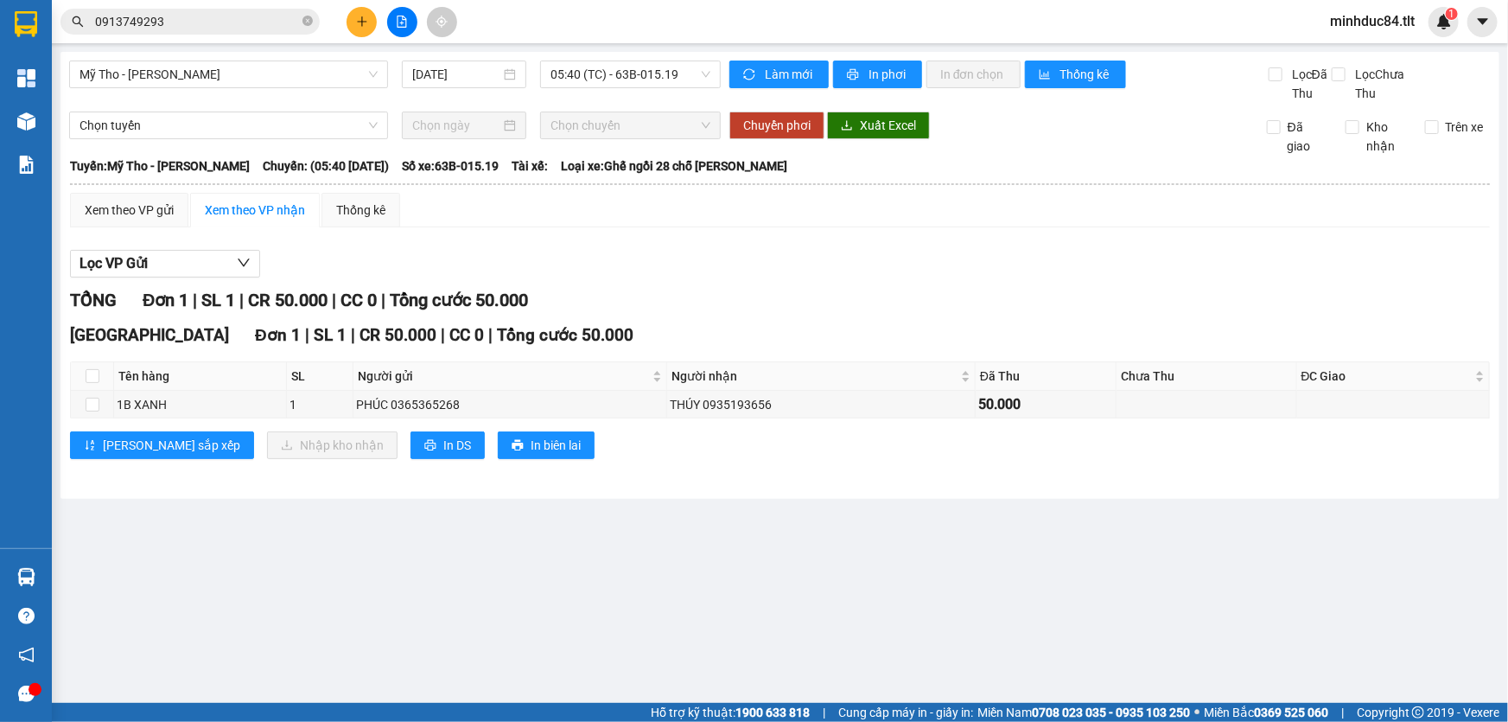
click at [743, 535] on main "Mỹ Tho - [PERSON_NAME] [DATE] 05:40 (TC) - 63B-015.19 Làm mới In phơi In đơn ch…" at bounding box center [754, 351] width 1508 height 703
click at [92, 372] on label at bounding box center [93, 375] width 14 height 19
click at [88, 375] on input "checkbox" at bounding box center [93, 376] width 14 height 14
checkbox input "true"
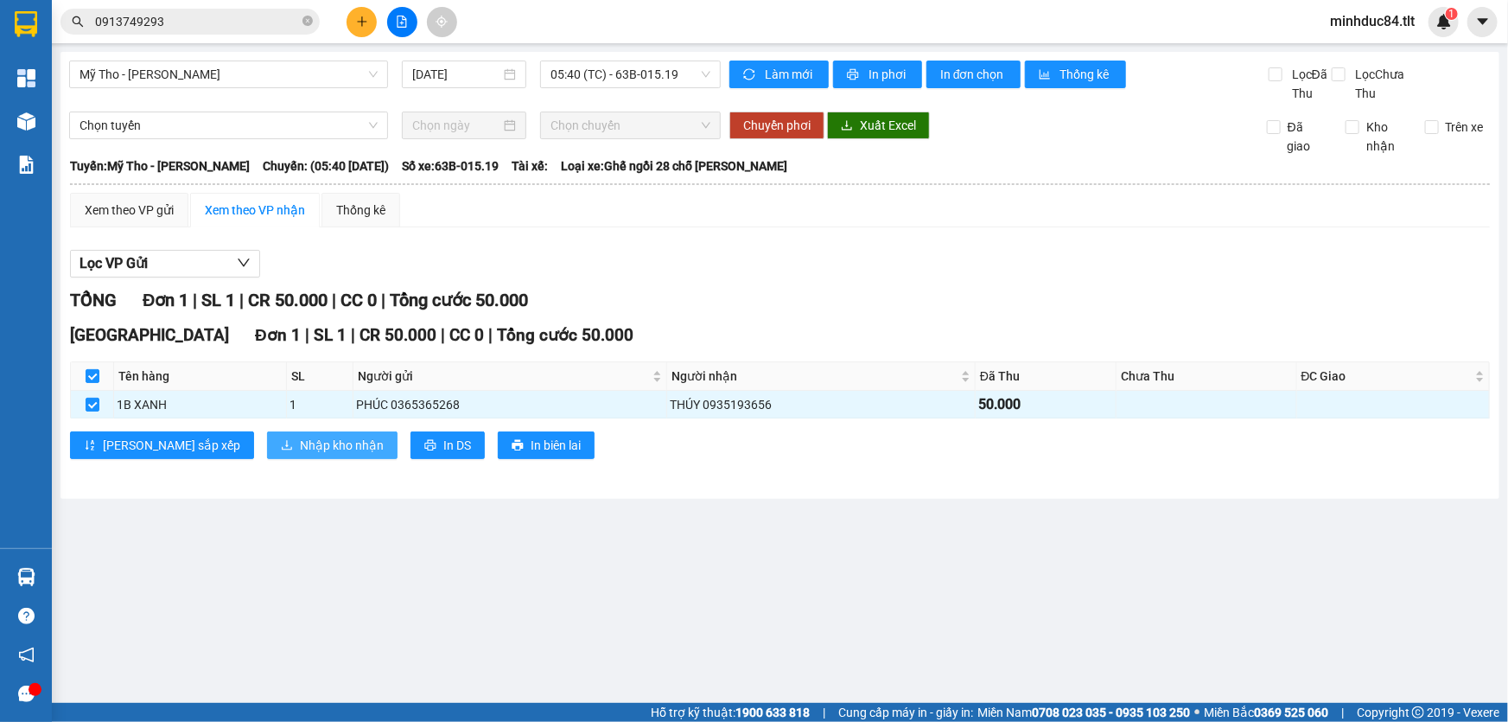
click at [300, 439] on span "Nhập kho nhận" at bounding box center [342, 445] width 84 height 19
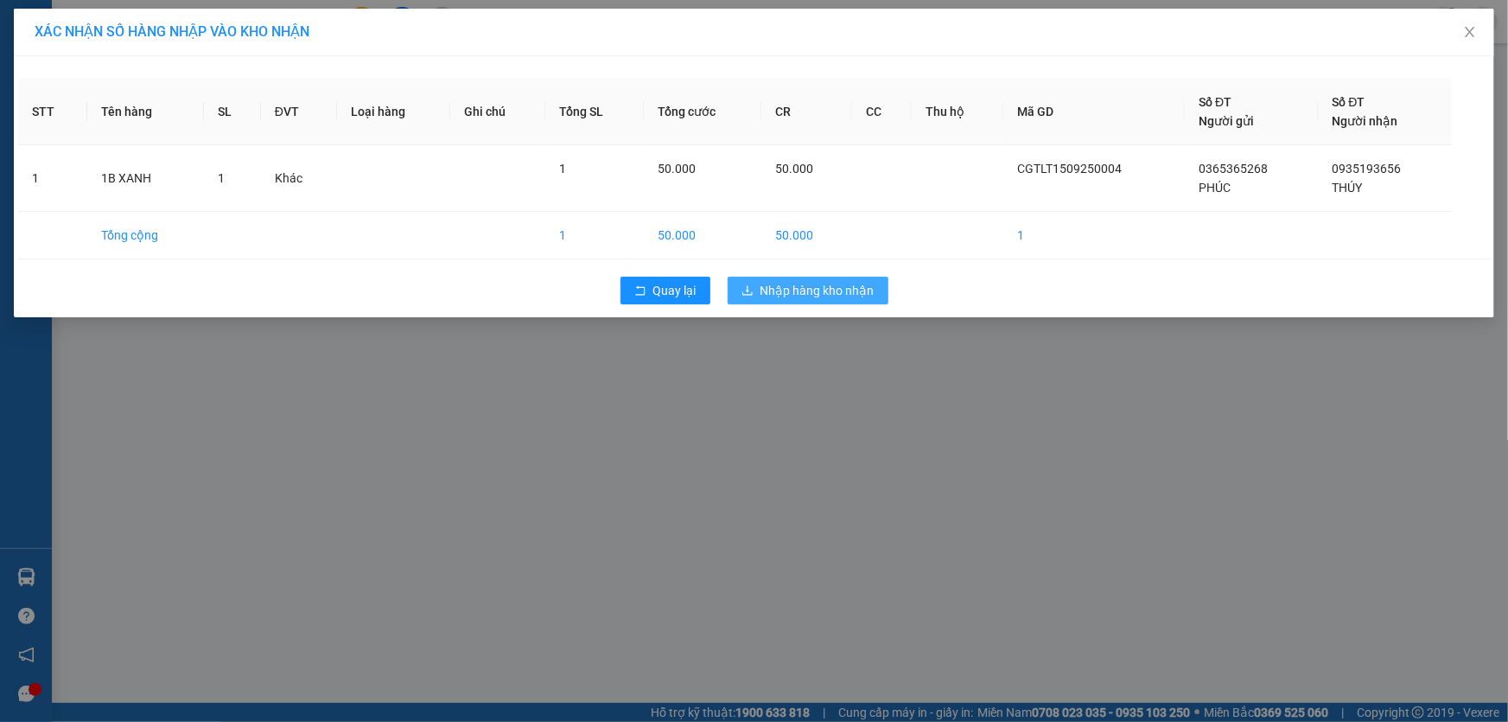
click at [823, 294] on span "Nhập hàng kho nhận" at bounding box center [817, 290] width 114 height 19
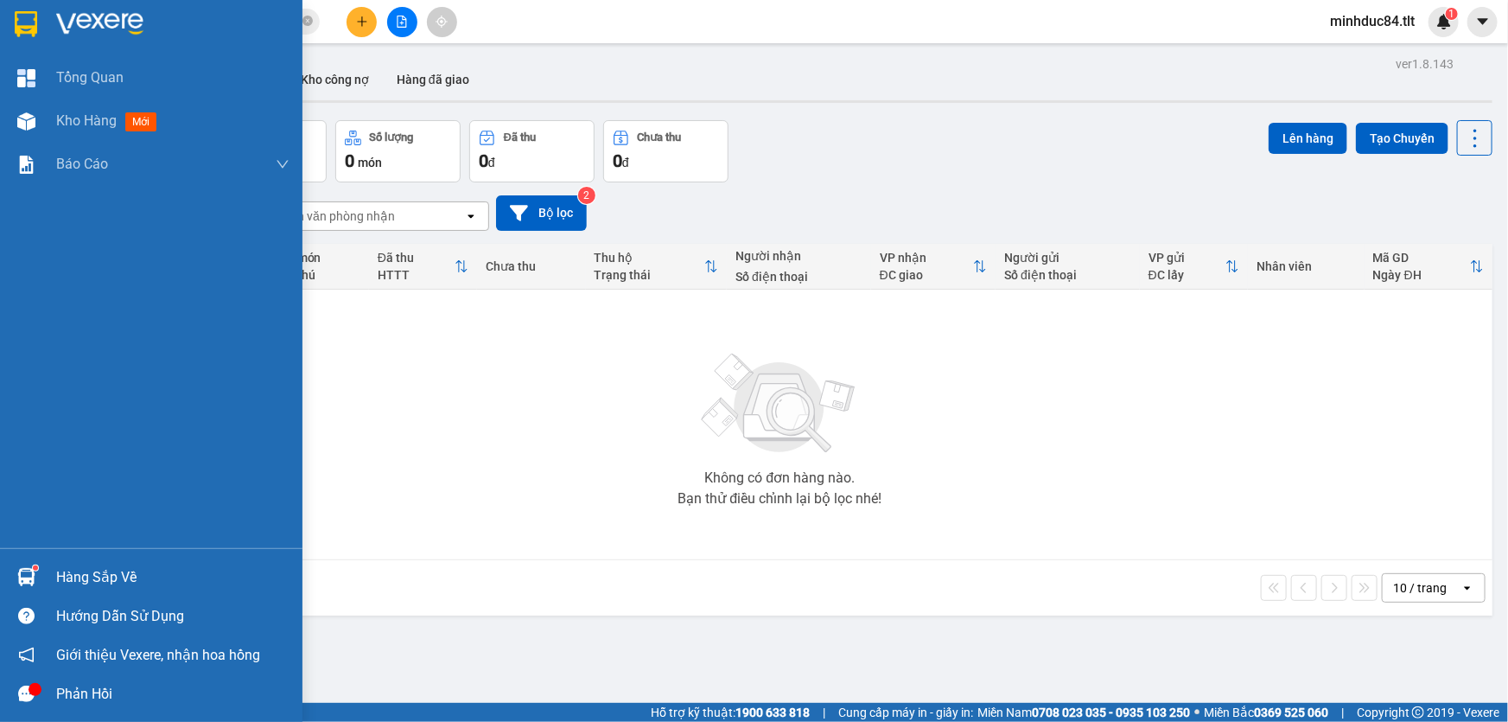
click at [18, 588] on div at bounding box center [26, 577] width 30 height 30
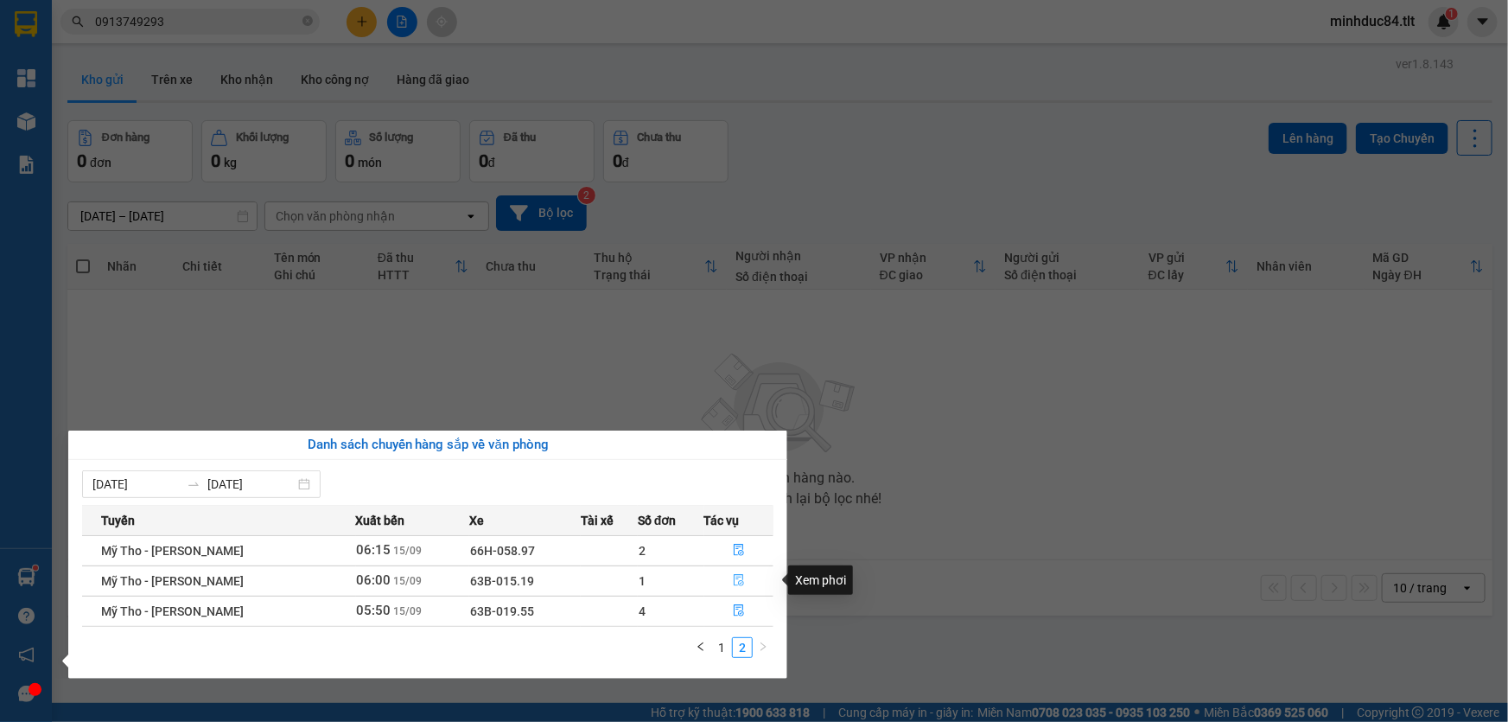
click at [737, 579] on icon "file-done" at bounding box center [739, 580] width 12 height 12
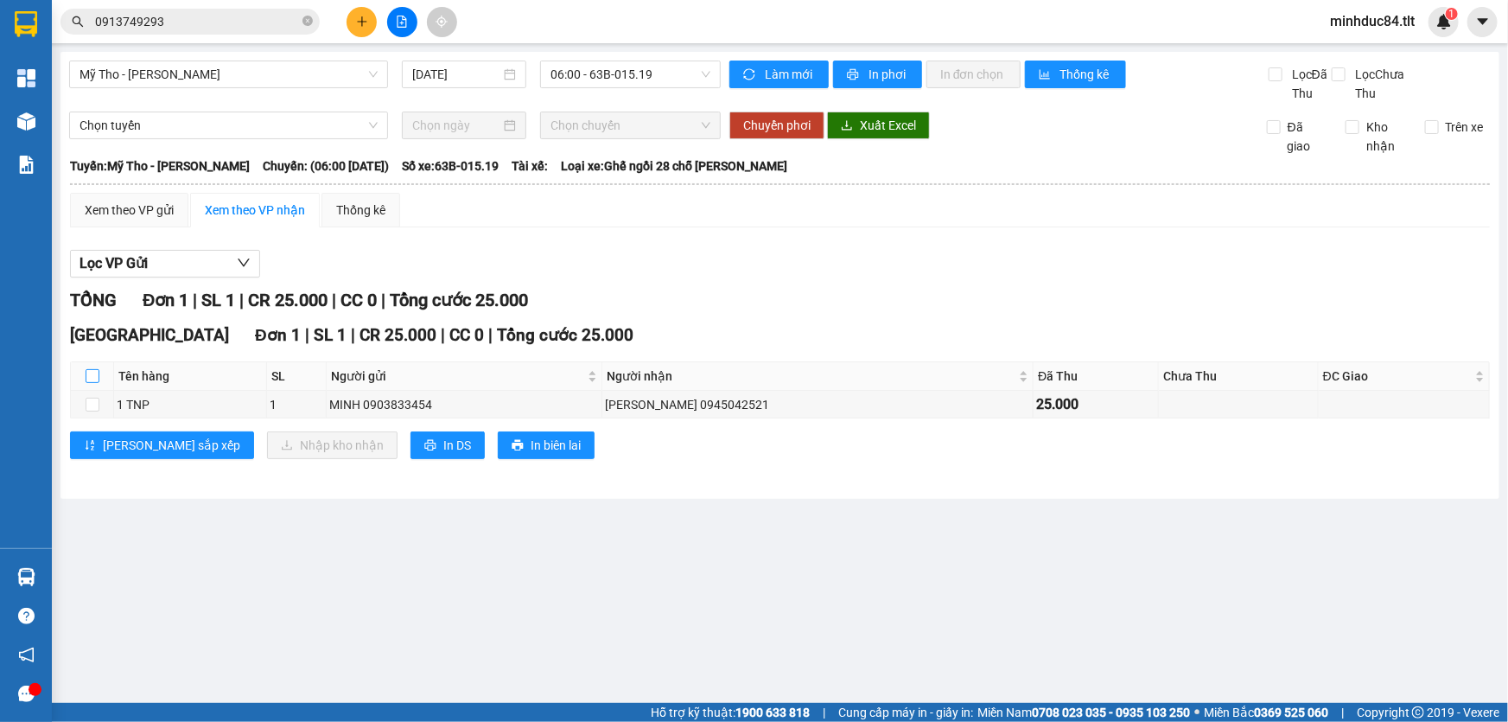
click at [91, 379] on input "checkbox" at bounding box center [93, 376] width 14 height 14
checkbox input "true"
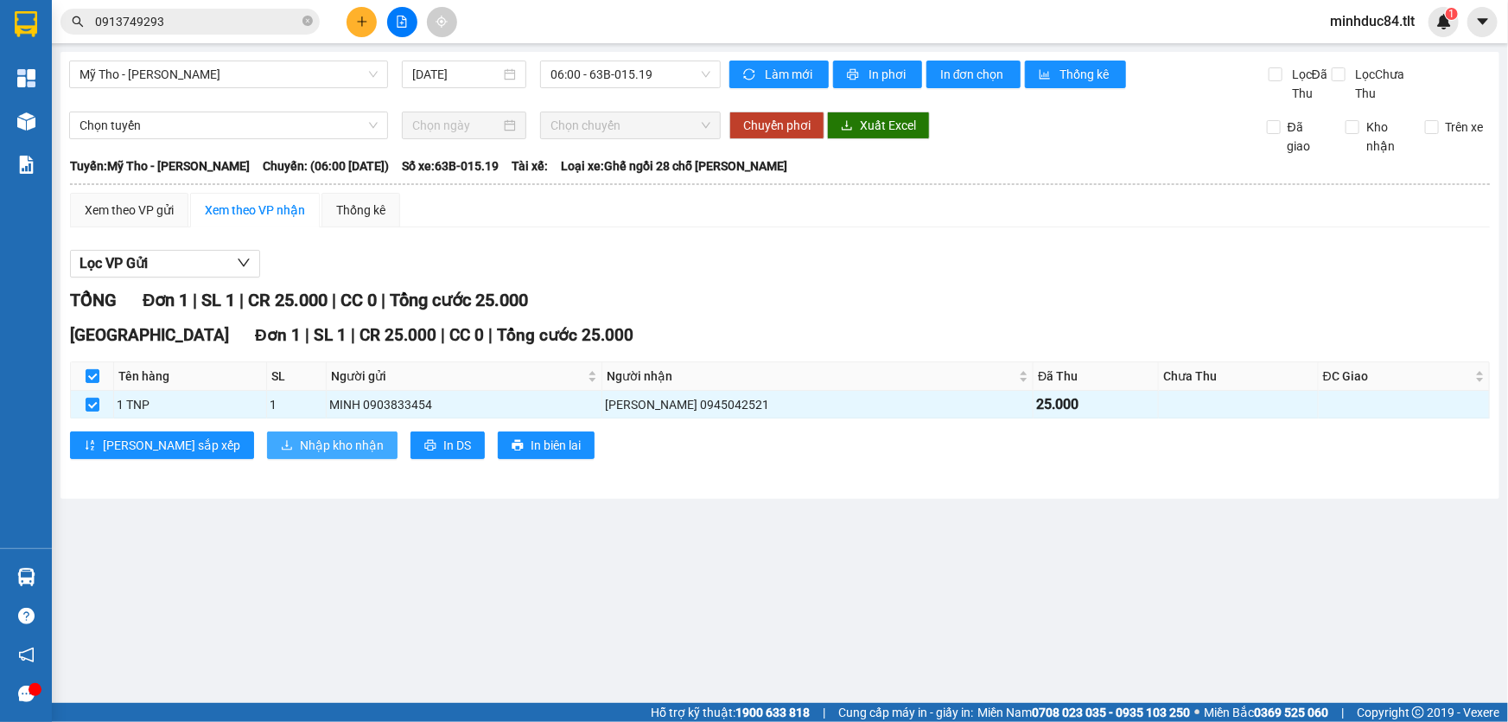
click at [267, 456] on button "Nhập kho nhận" at bounding box center [332, 445] width 130 height 28
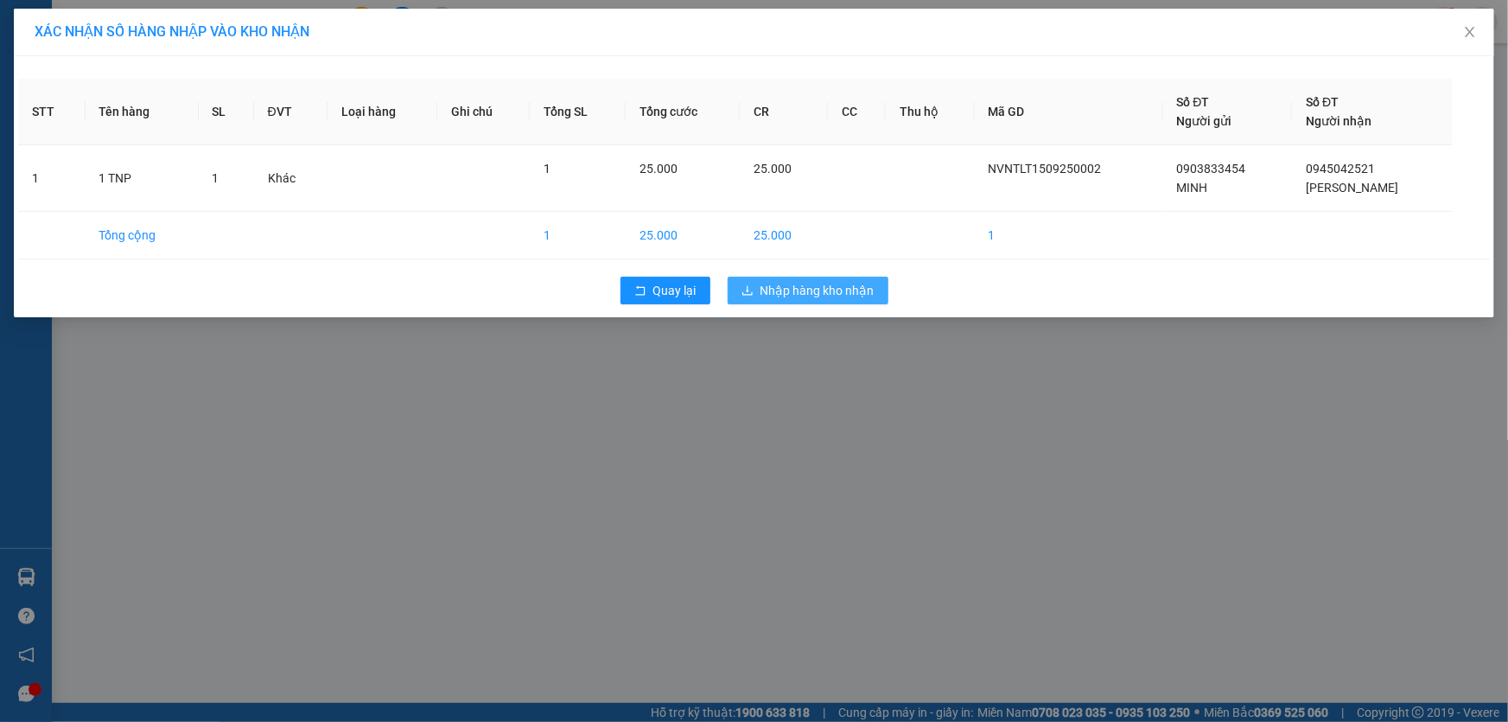
click at [863, 296] on span "Nhập hàng kho nhận" at bounding box center [817, 290] width 114 height 19
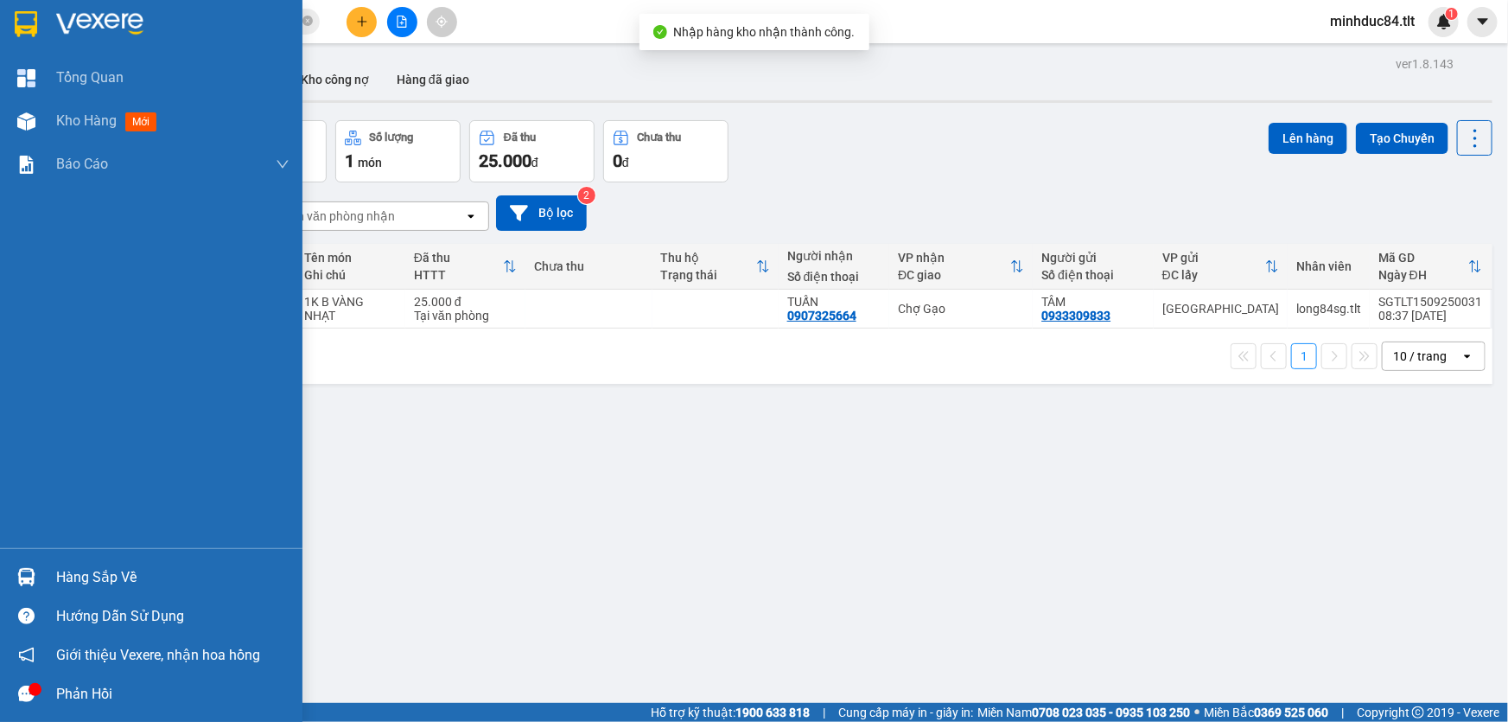
click at [59, 579] on div "Hàng sắp về" at bounding box center [172, 577] width 233 height 26
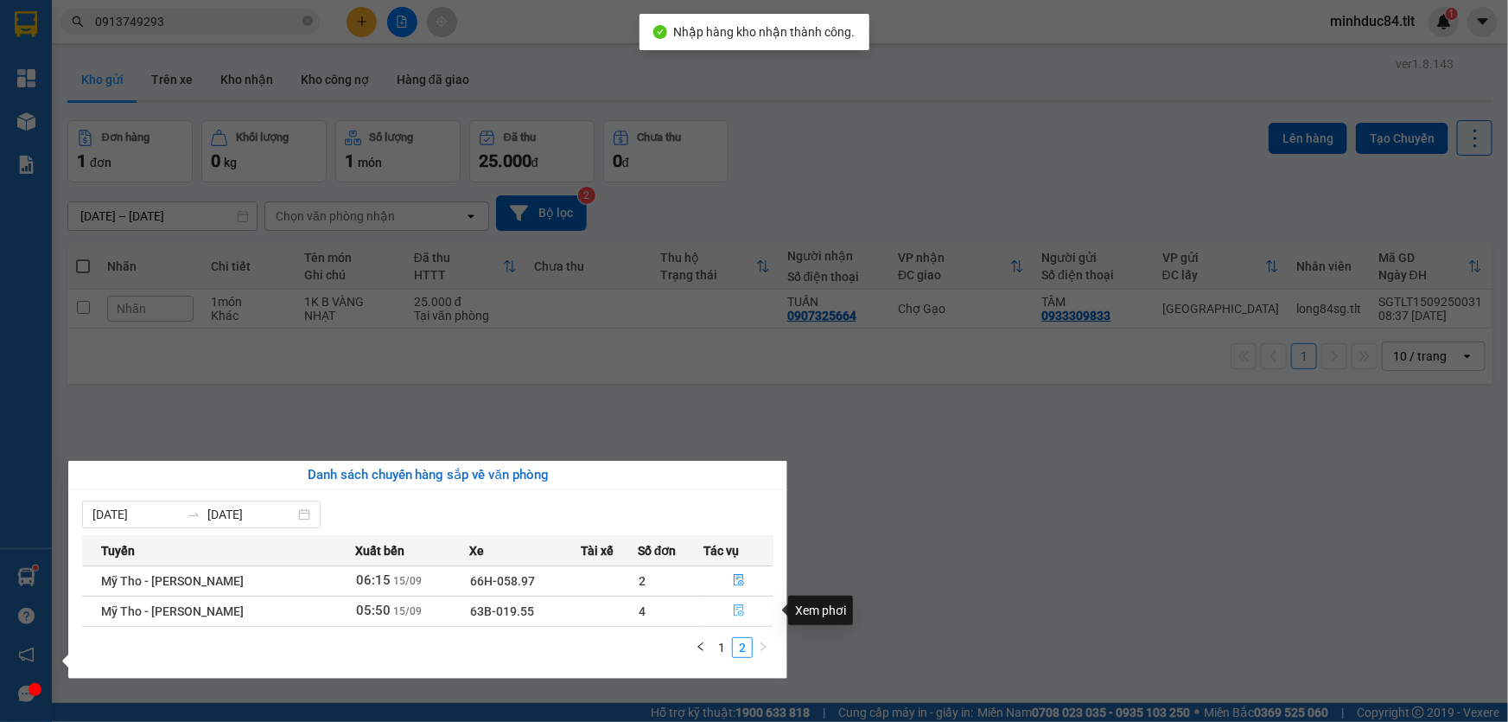
click at [734, 609] on icon "file-done" at bounding box center [739, 610] width 10 height 12
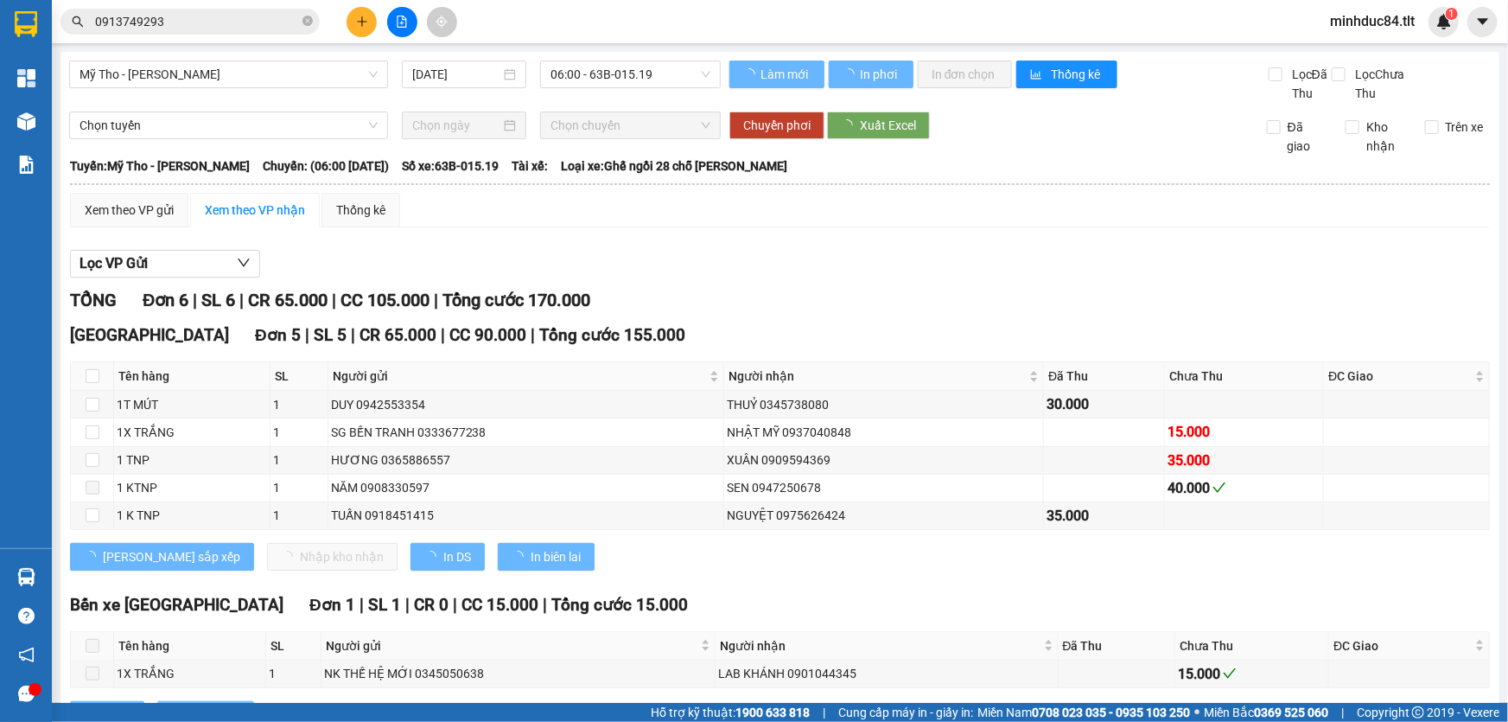
click at [920, 628] on div "Bến xe [GEOGRAPHIC_DATA] 1 | SL 1 | CR 0 | CC 15.000 | Tổng cước 15.000 Tên hàn…" at bounding box center [780, 667] width 1420 height 150
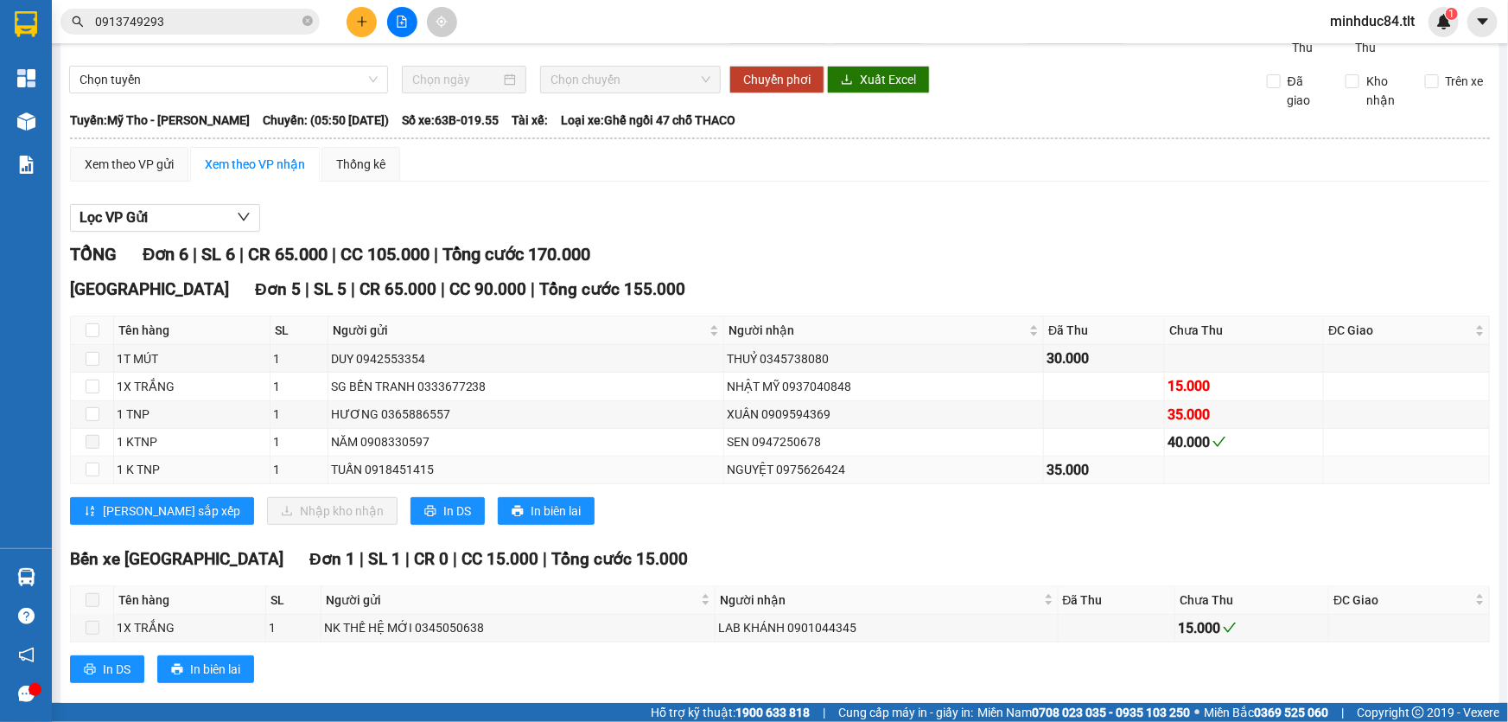
scroll to position [72, 0]
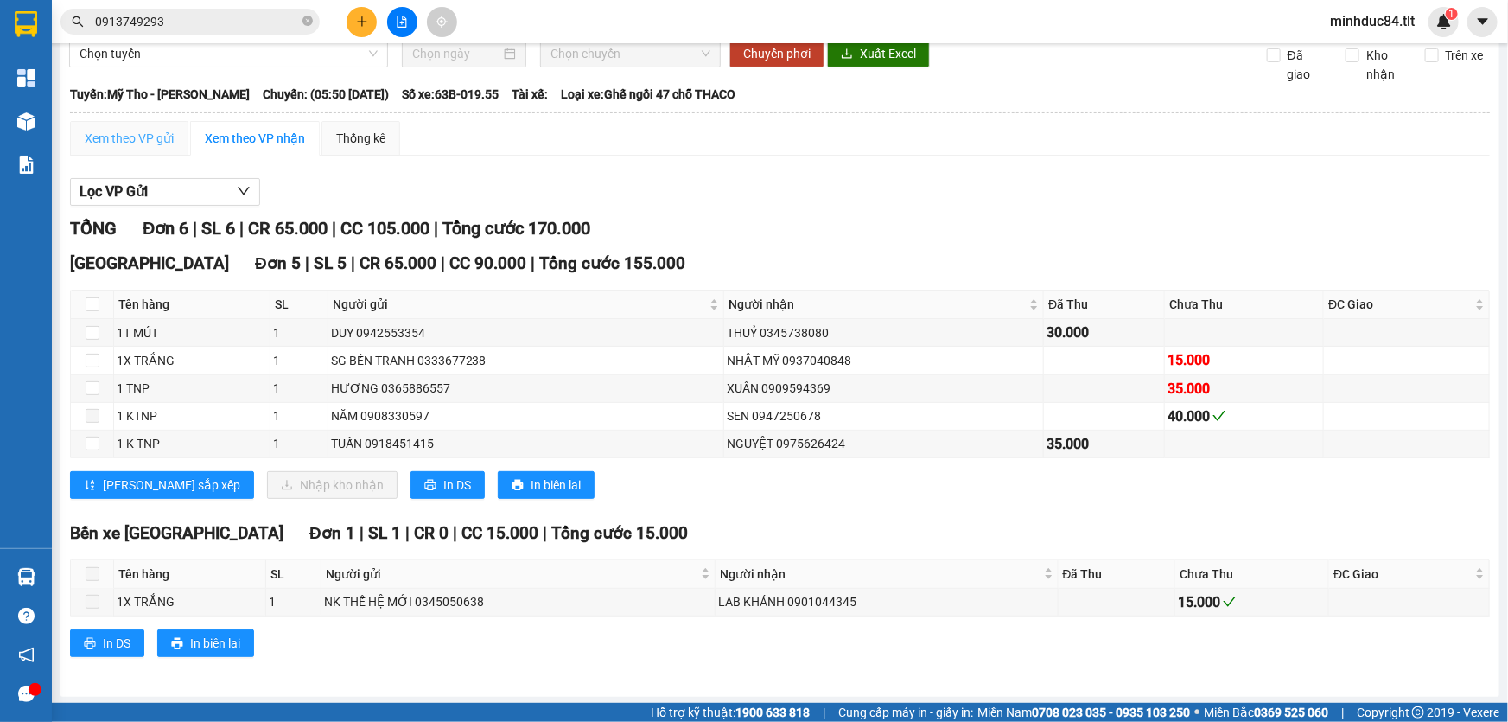
click at [128, 148] on div "Xem theo VP gửi" at bounding box center [129, 138] width 118 height 35
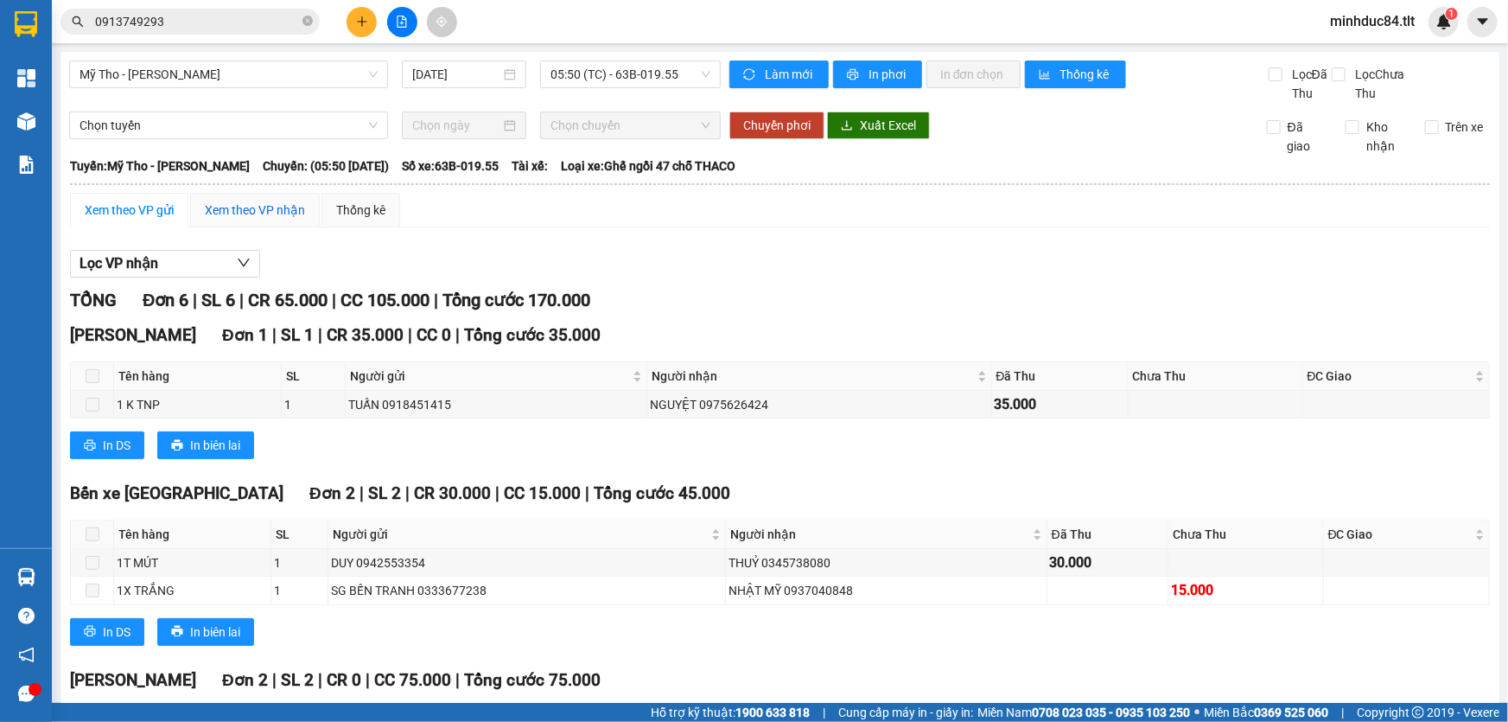
click at [283, 213] on div "Xem theo VP nhận" at bounding box center [255, 209] width 100 height 19
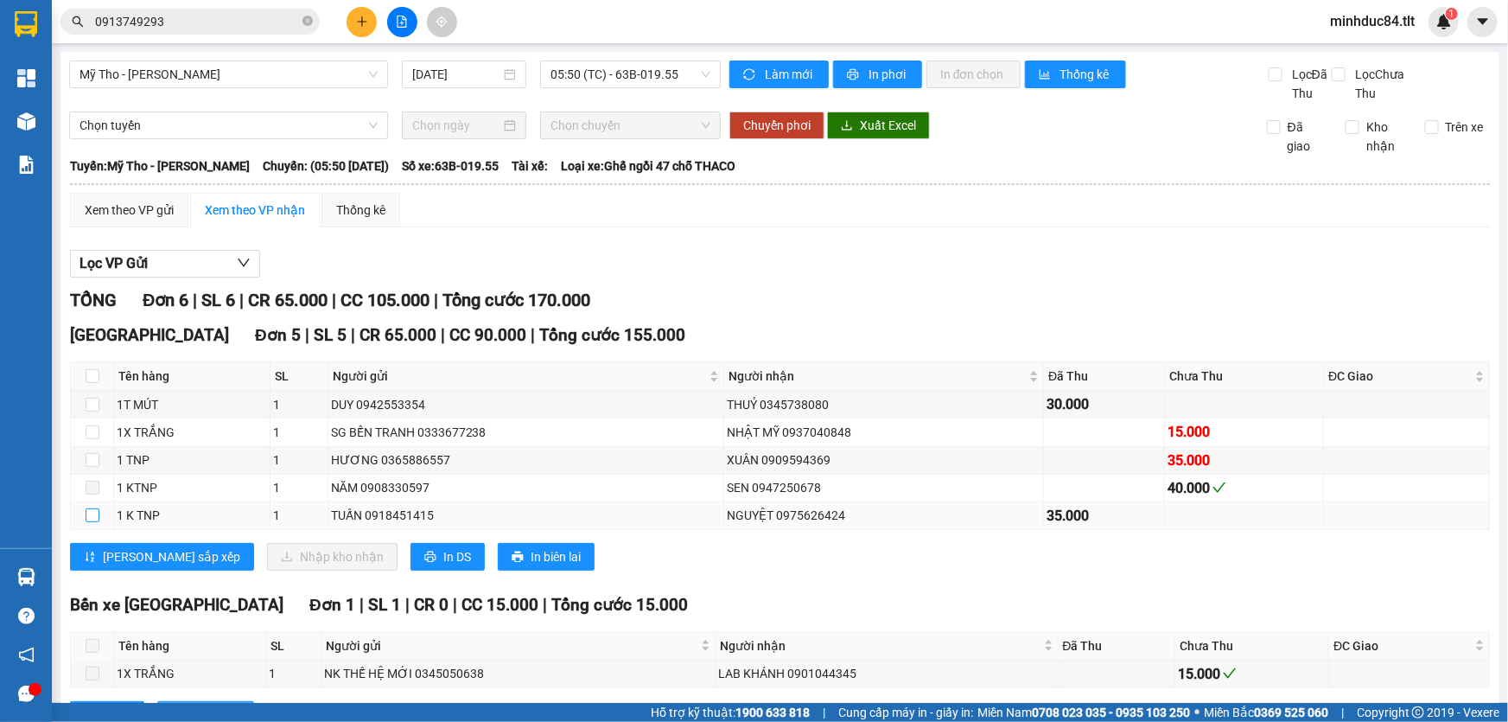
click at [87, 519] on input "checkbox" at bounding box center [93, 515] width 14 height 14
checkbox input "true"
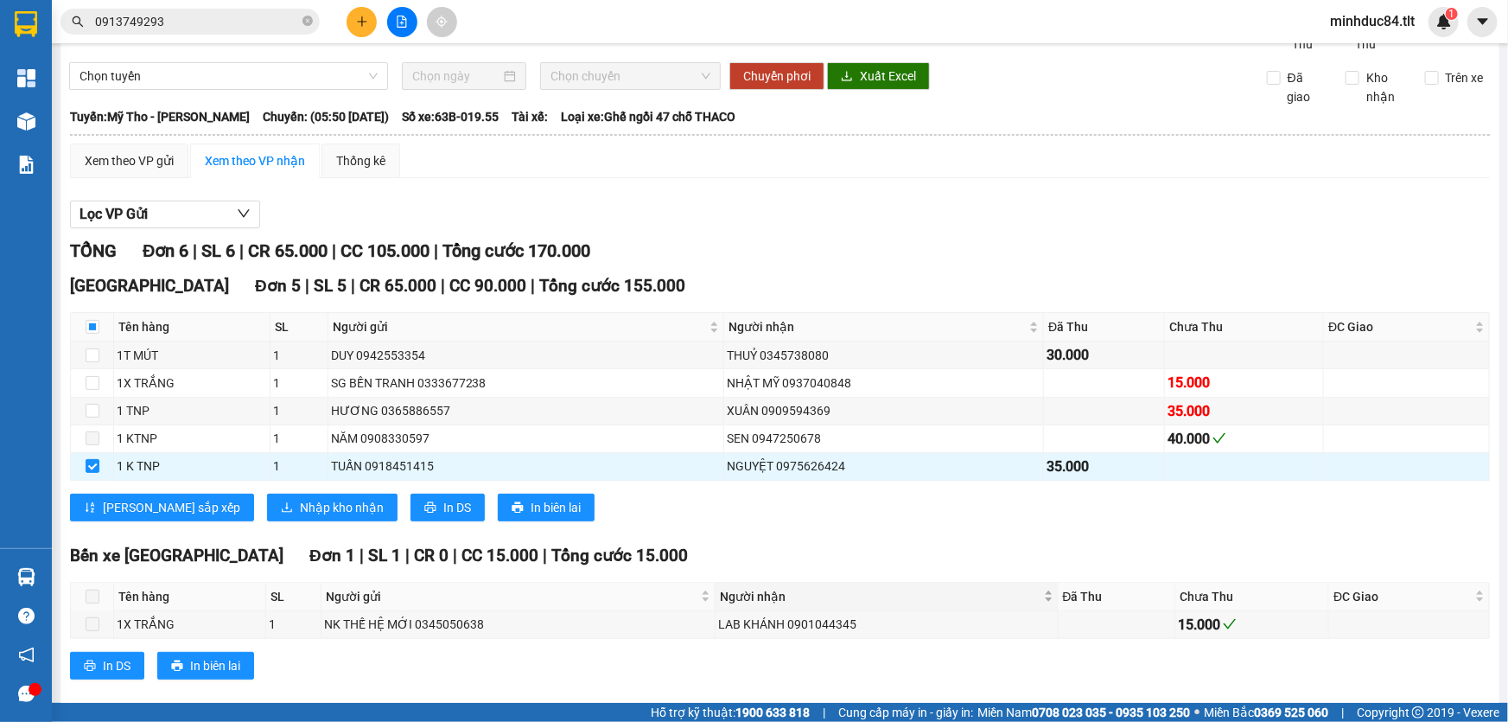
scroll to position [72, 0]
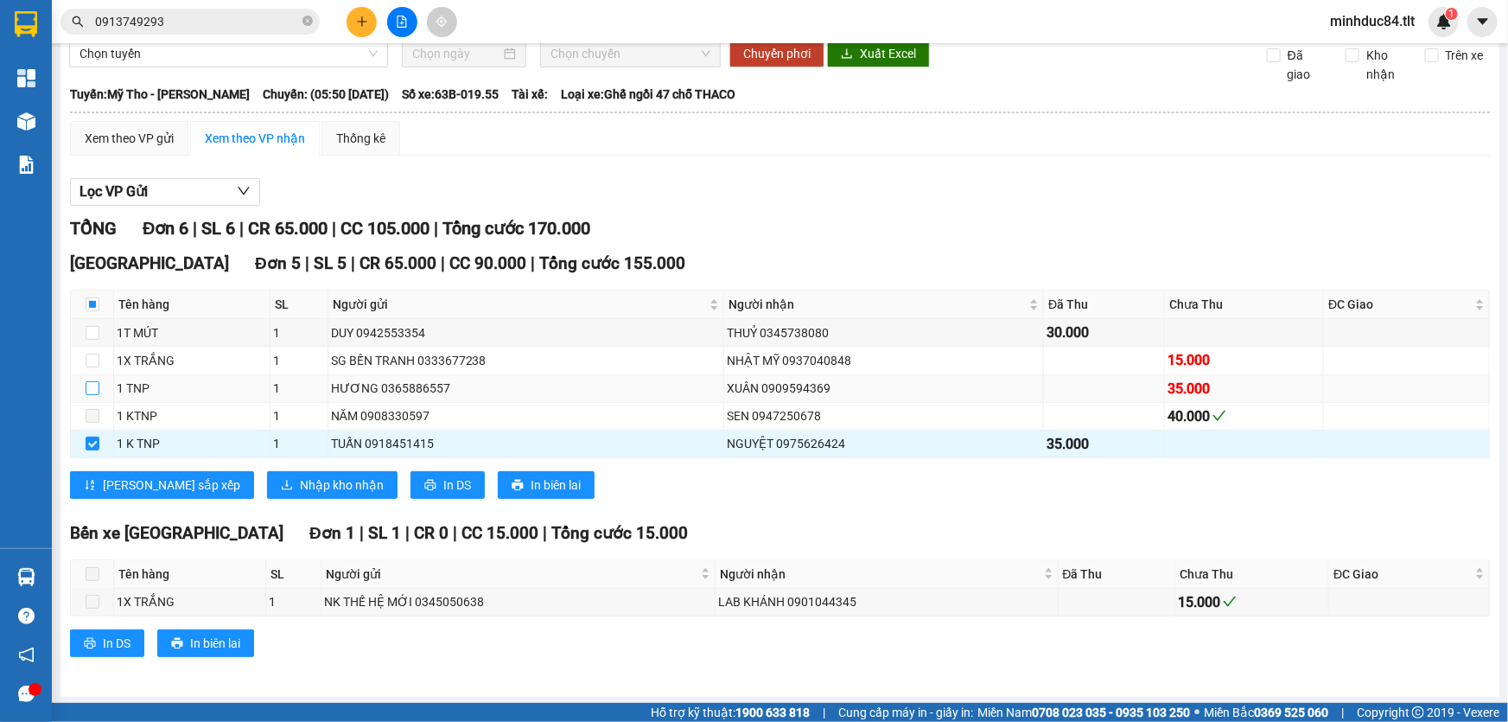
click at [88, 394] on label at bounding box center [93, 388] width 14 height 19
click at [88, 394] on input "checkbox" at bounding box center [93, 388] width 14 height 14
checkbox input "true"
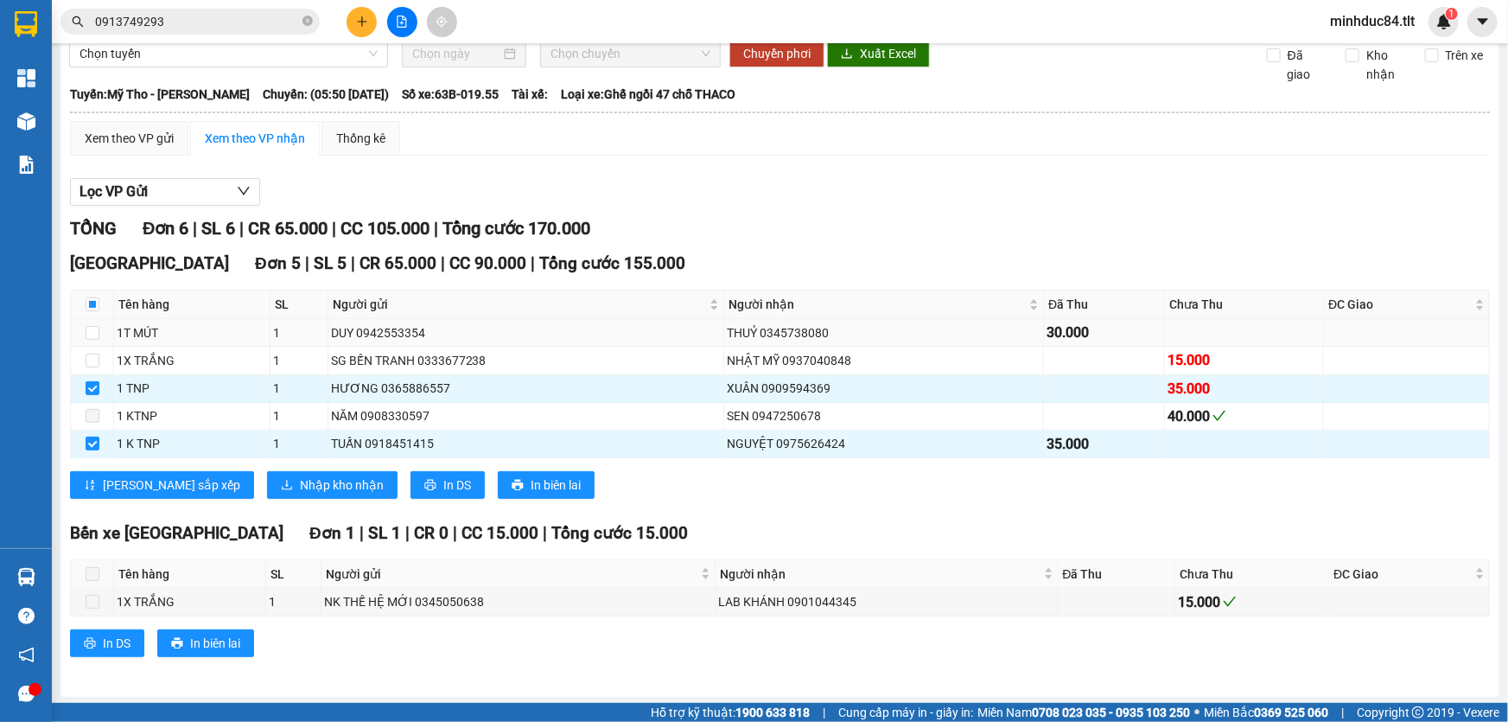
click at [102, 332] on td at bounding box center [92, 333] width 43 height 28
click at [92, 329] on input "checkbox" at bounding box center [93, 333] width 14 height 14
checkbox input "true"
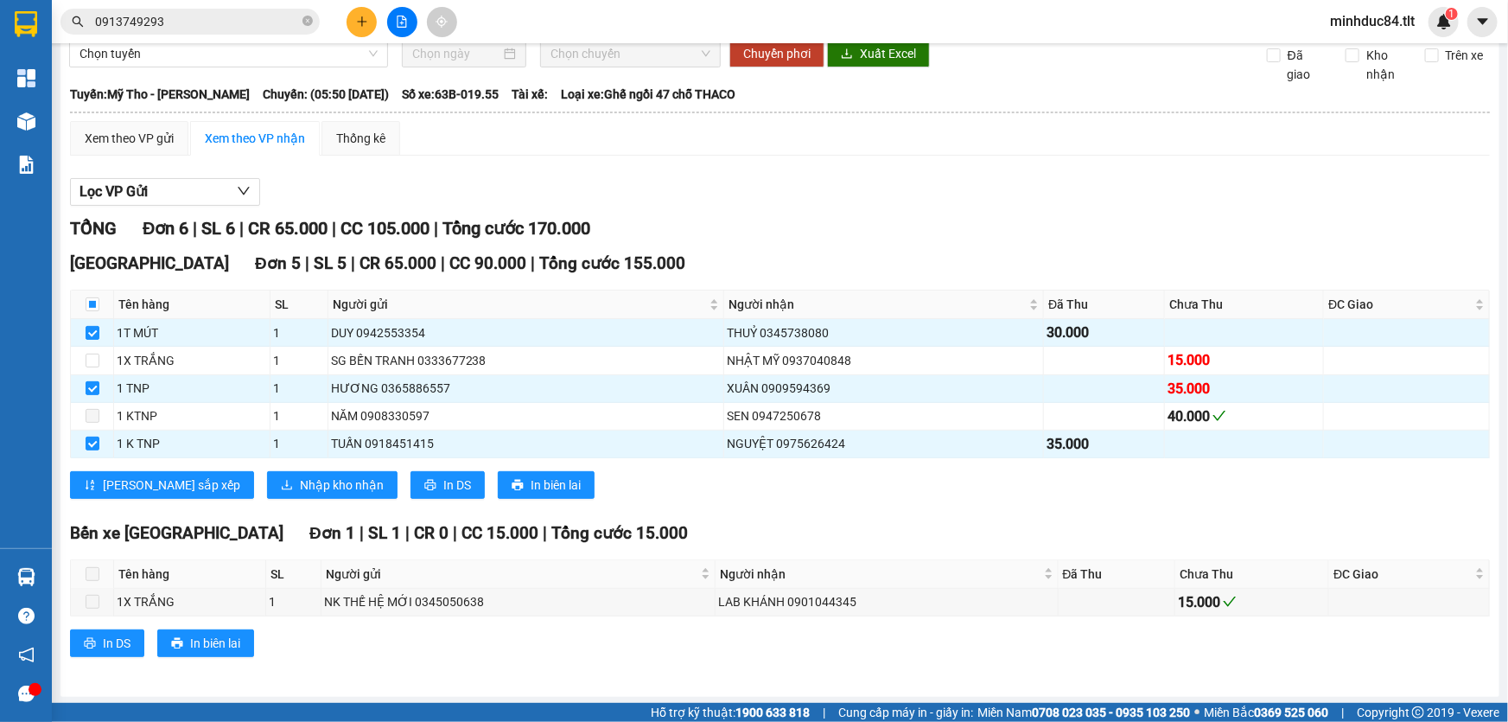
click at [242, 123] on div "Xem theo VP nhận" at bounding box center [255, 138] width 130 height 35
click at [89, 309] on input "checkbox" at bounding box center [93, 304] width 14 height 14
checkbox input "true"
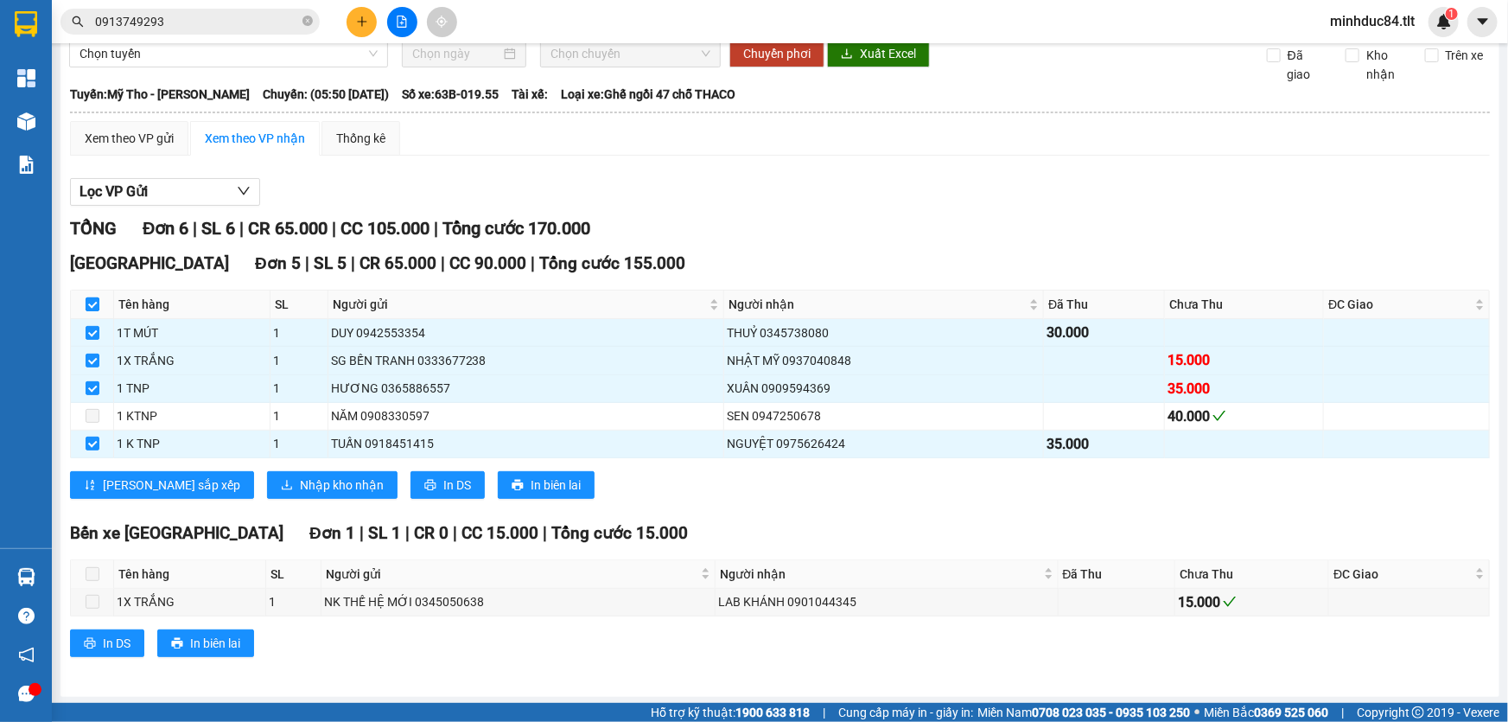
click at [88, 309] on input "checkbox" at bounding box center [93, 304] width 14 height 14
checkbox input "false"
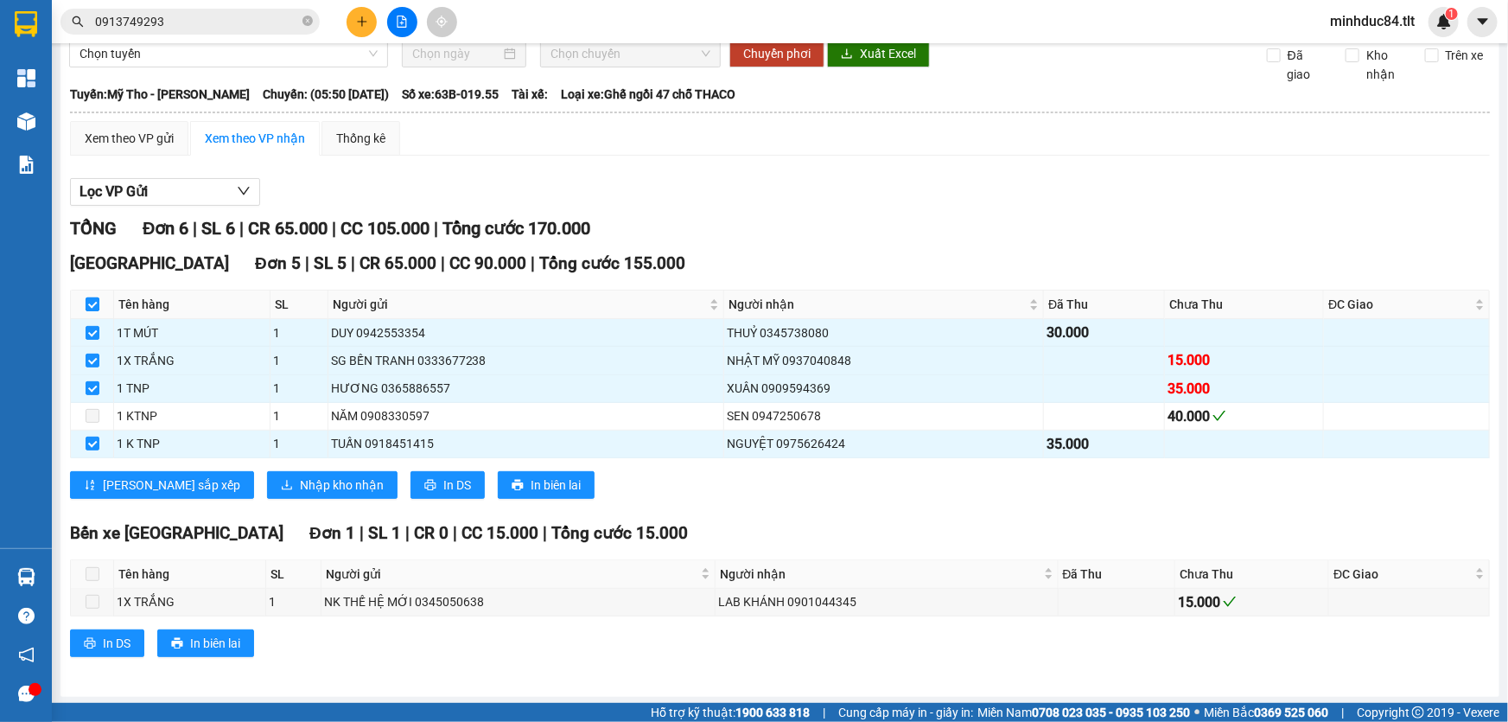
checkbox input "false"
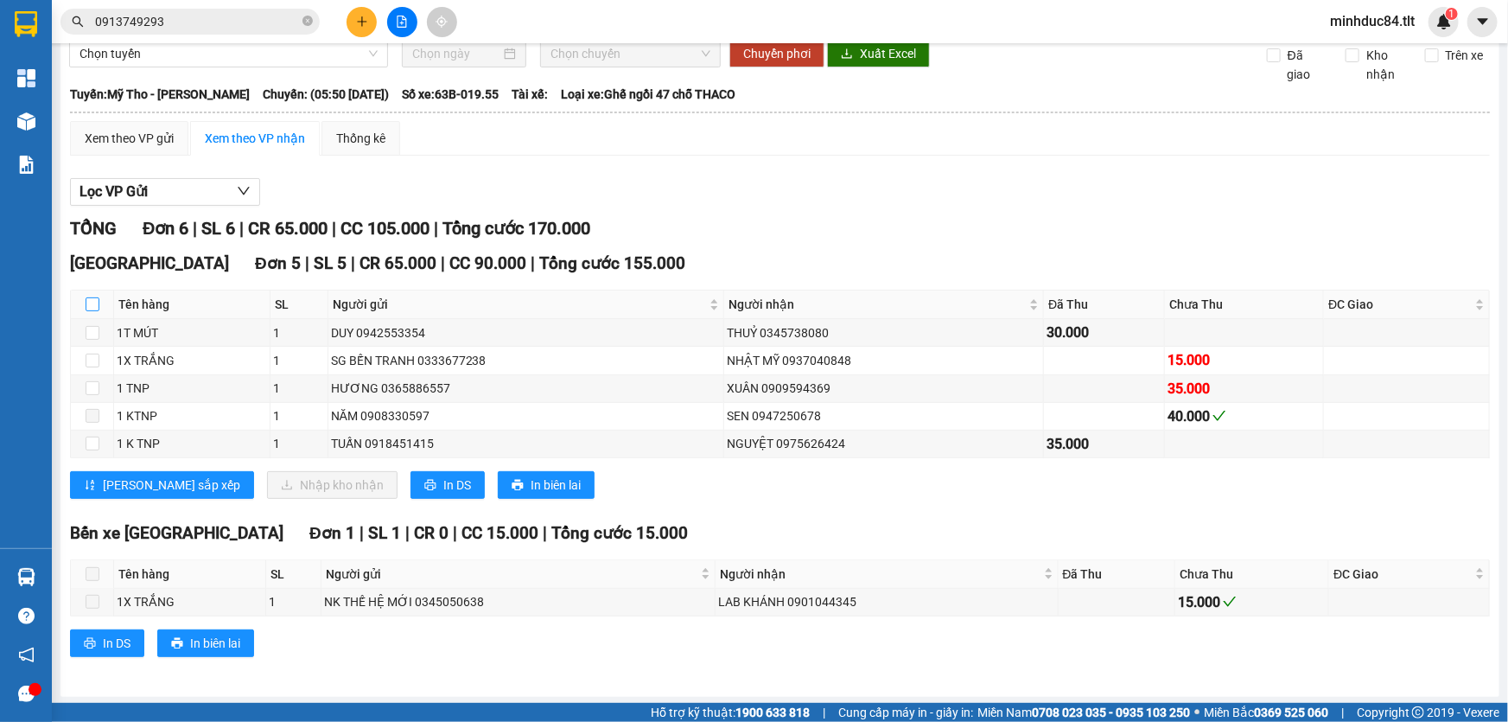
click at [98, 309] on input "checkbox" at bounding box center [93, 304] width 14 height 14
checkbox input "true"
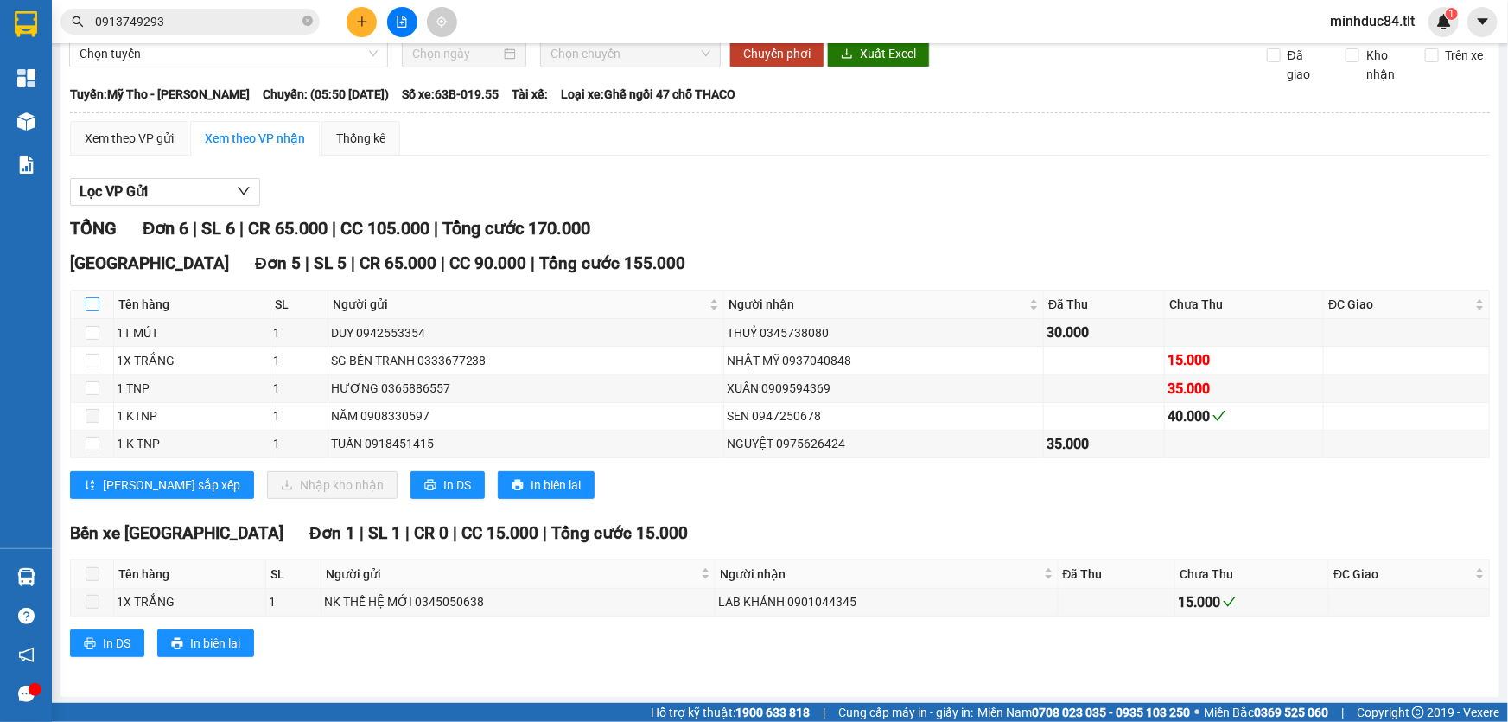
checkbox input "true"
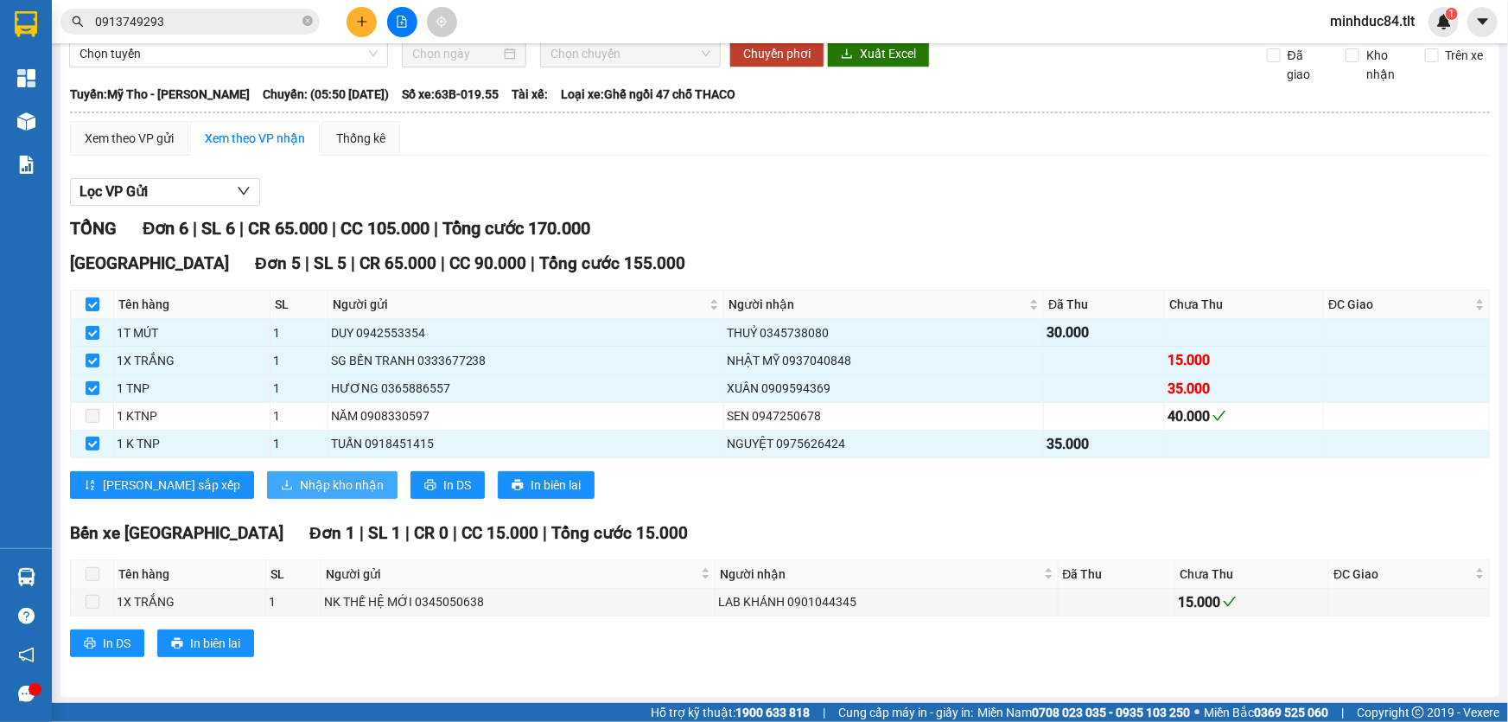
click at [267, 493] on button "Nhập kho nhận" at bounding box center [332, 485] width 130 height 28
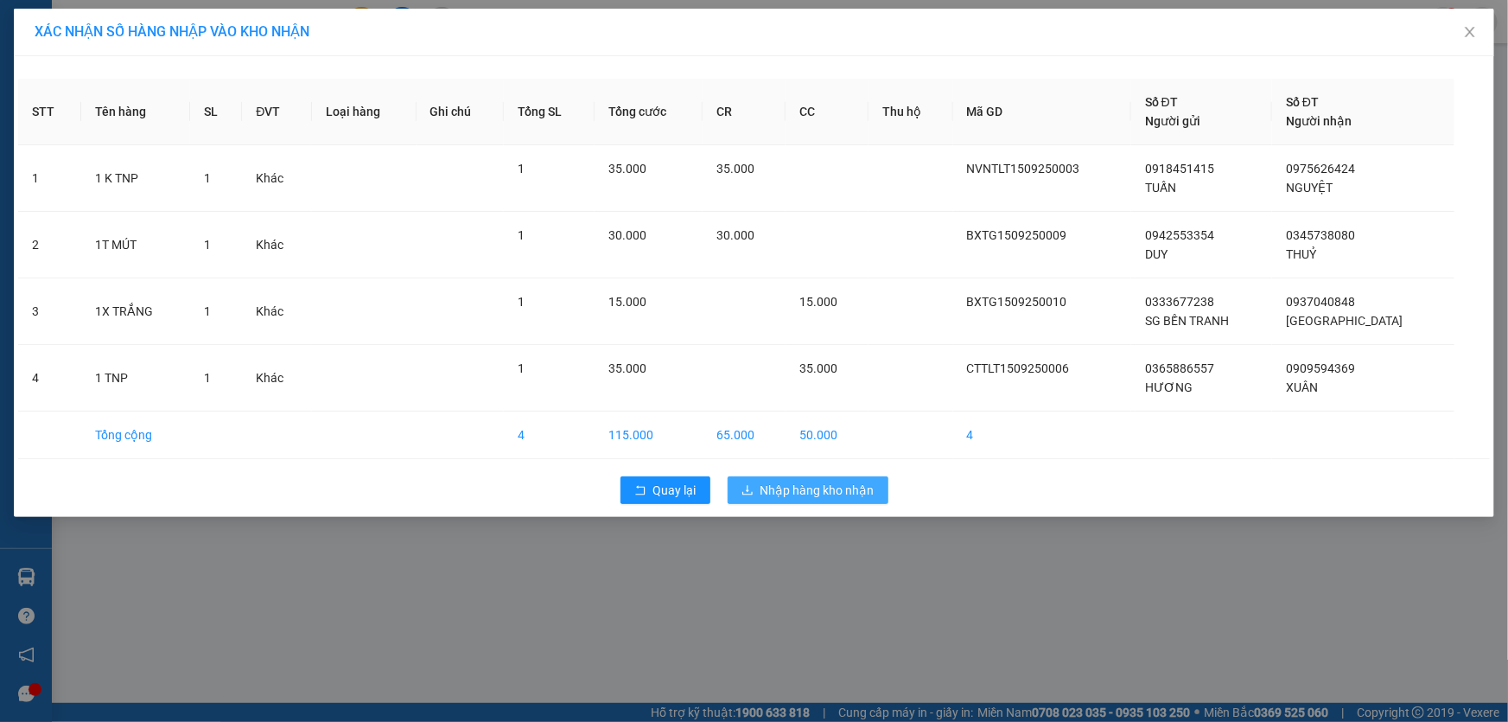
drag, startPoint x: 824, startPoint y: 500, endPoint x: 836, endPoint y: 506, distance: 12.8
click at [824, 498] on button "Nhập hàng kho nhận" at bounding box center [808, 490] width 161 height 28
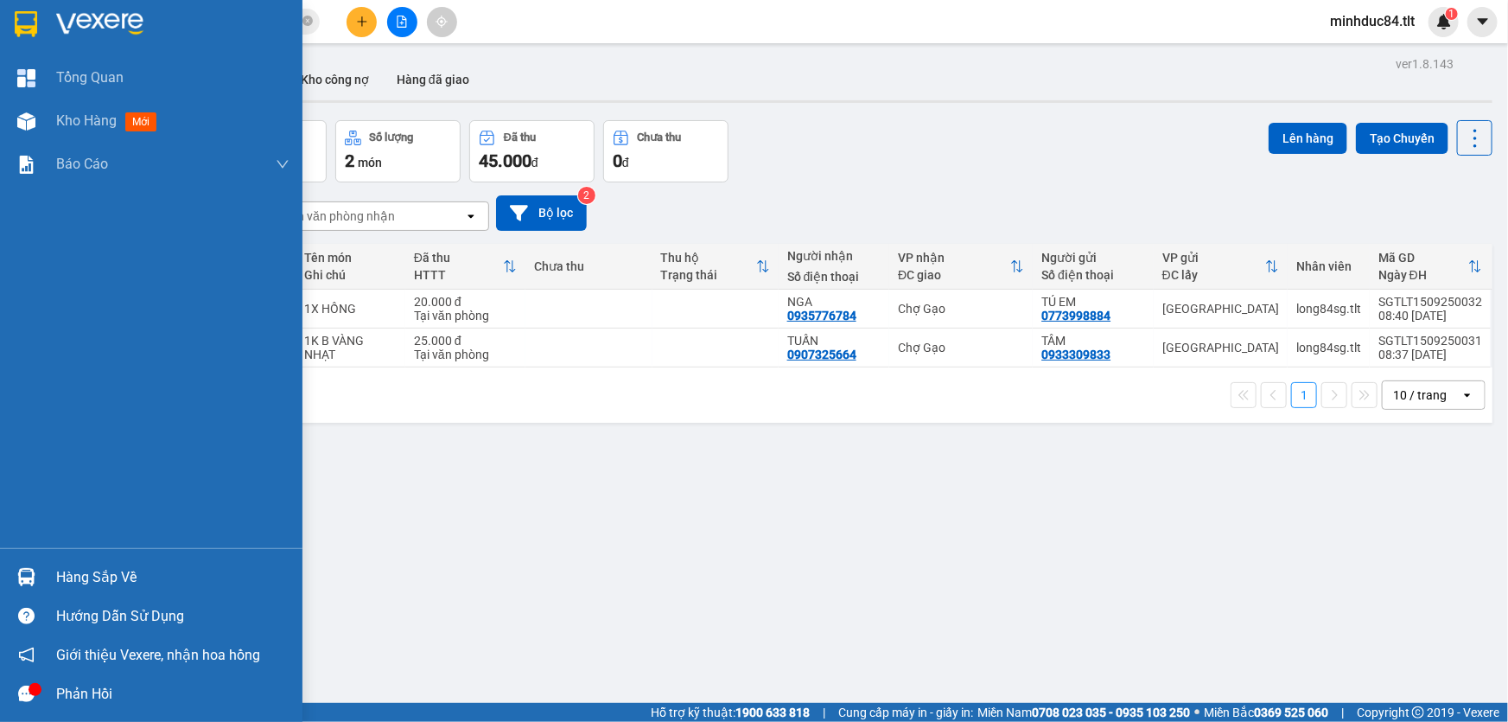
click at [13, 566] on div at bounding box center [26, 577] width 30 height 30
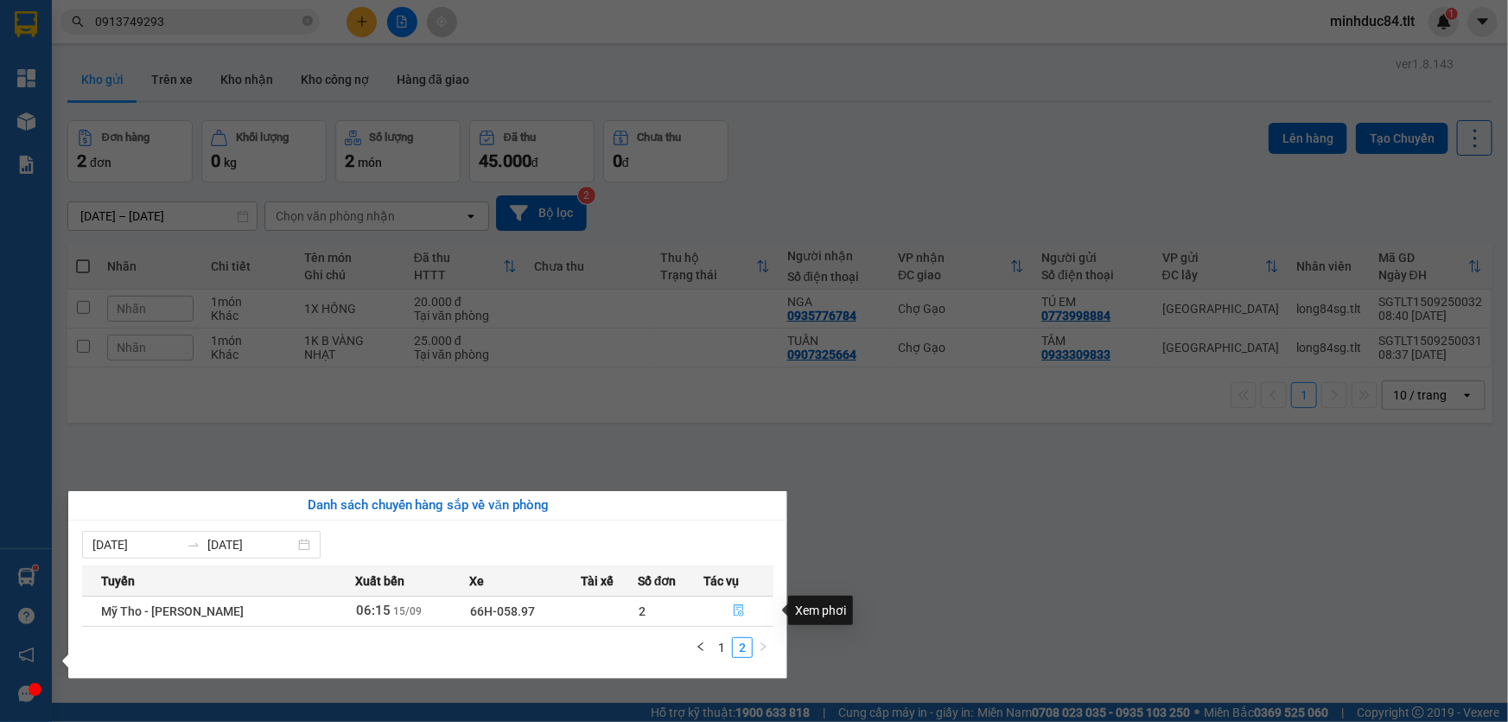
click at [735, 616] on span "file-done" at bounding box center [739, 611] width 12 height 14
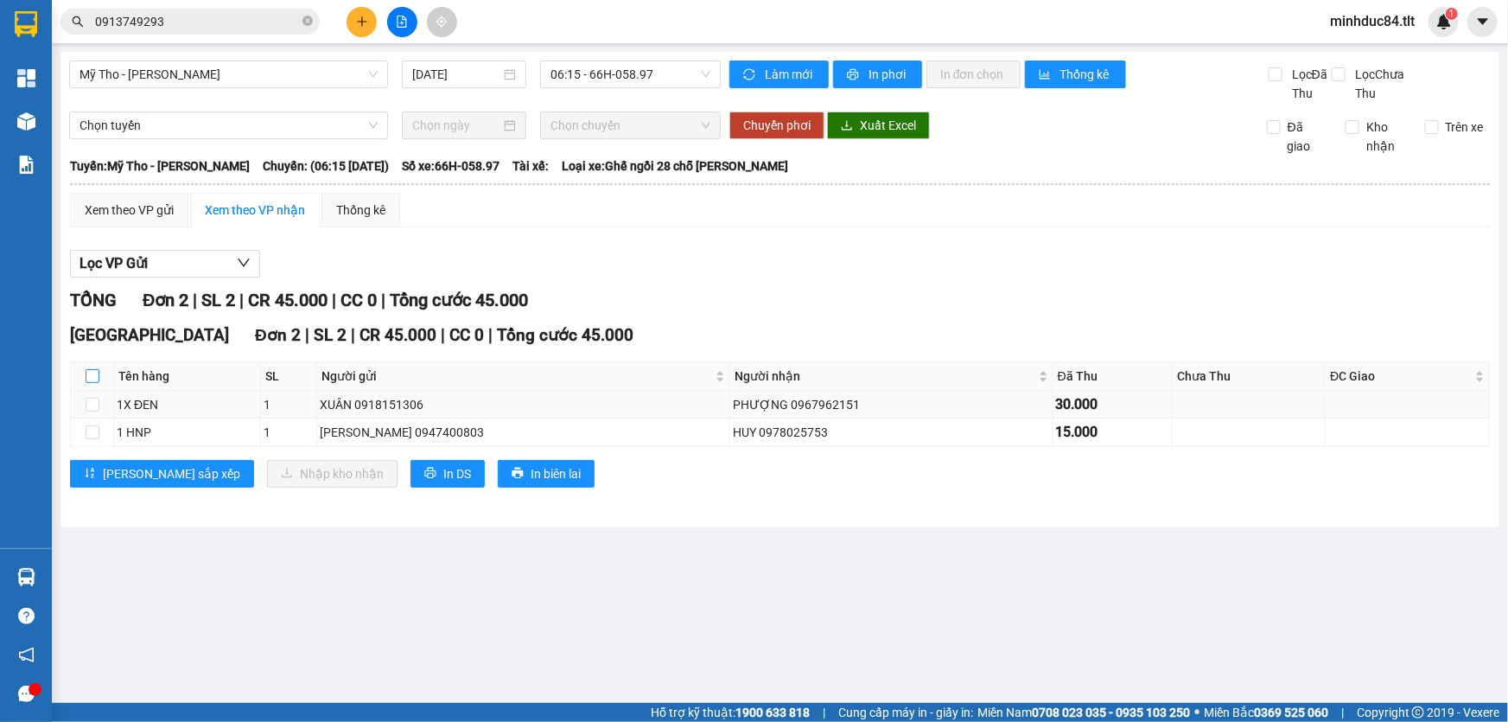
drag, startPoint x: 87, startPoint y: 371, endPoint x: 170, endPoint y: 414, distance: 93.5
click at [96, 371] on input "checkbox" at bounding box center [93, 376] width 14 height 14
checkbox input "true"
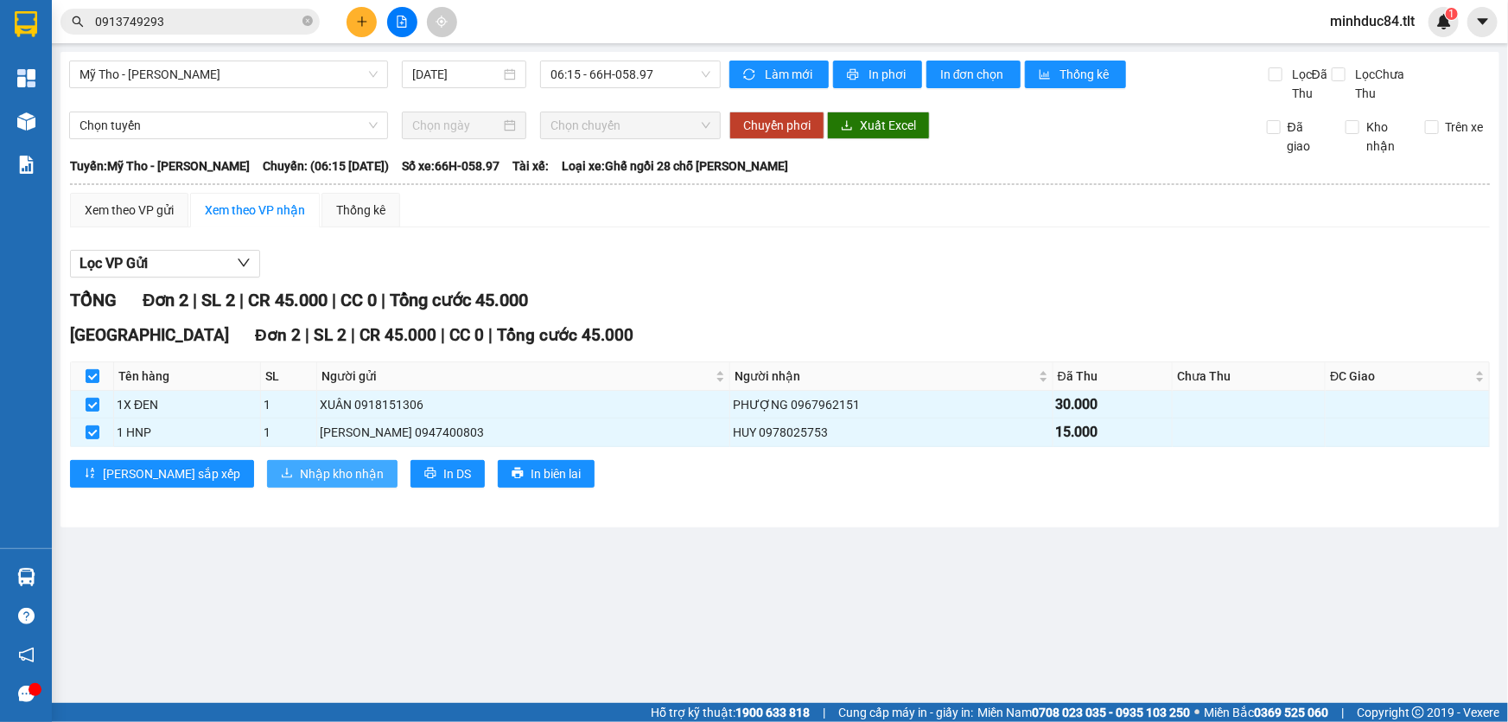
click at [300, 467] on span "Nhập kho nhận" at bounding box center [342, 473] width 84 height 19
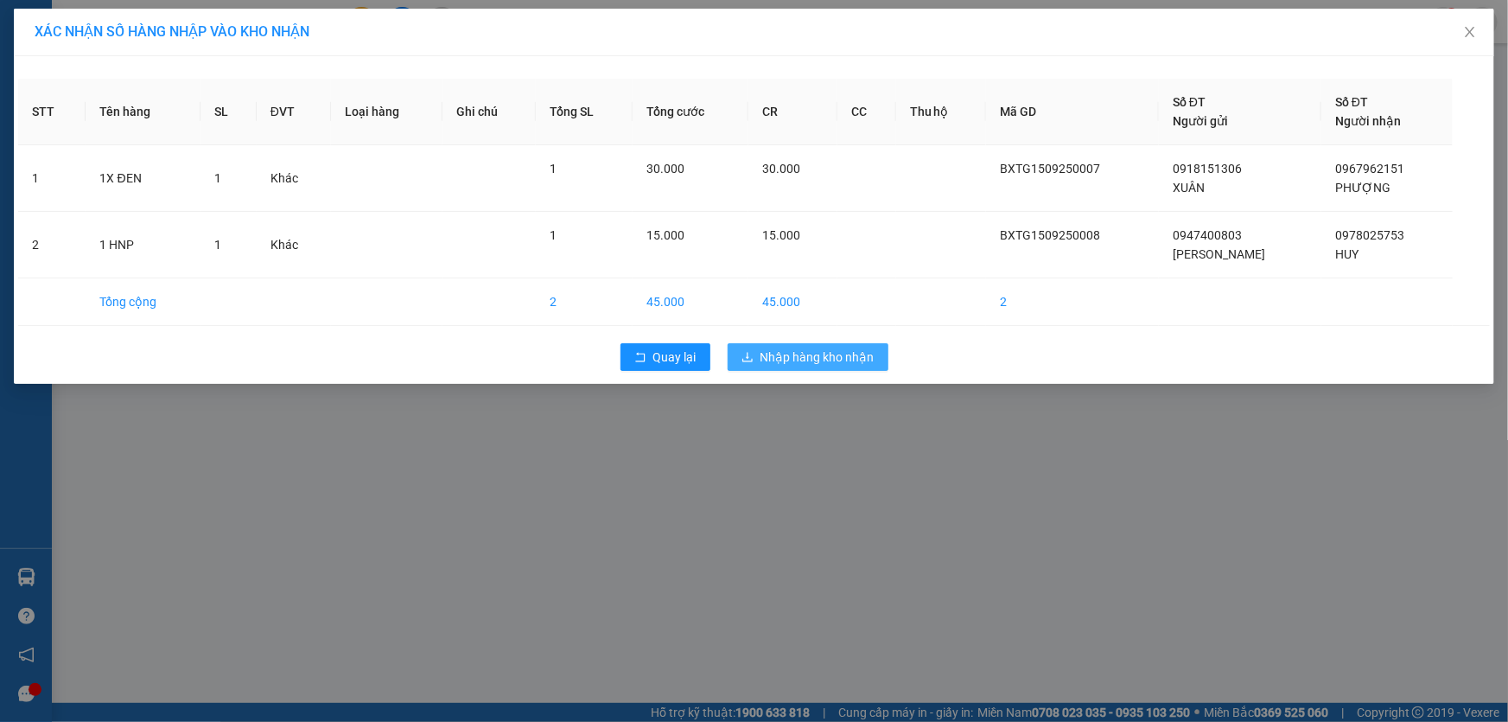
click at [844, 360] on span "Nhập hàng kho nhận" at bounding box center [817, 356] width 114 height 19
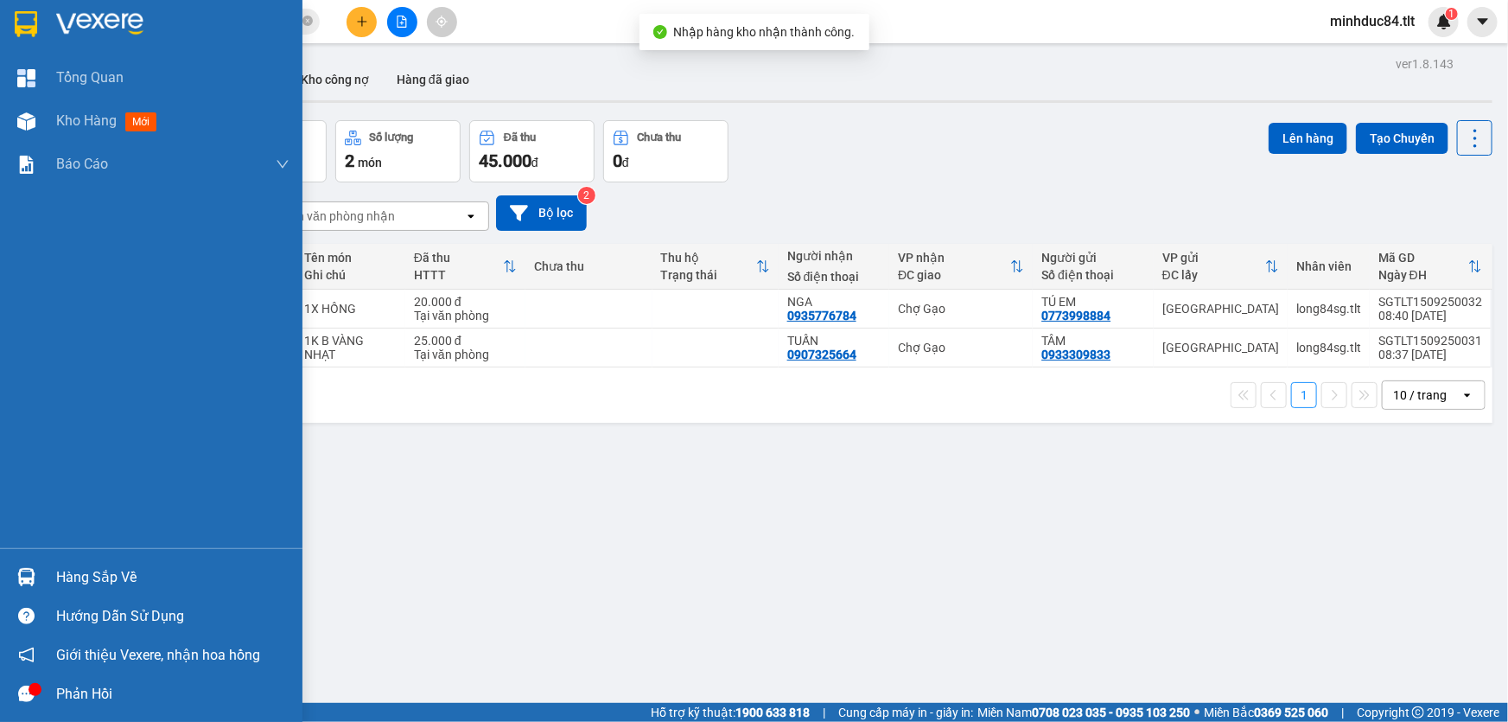
click at [95, 576] on div "Hàng sắp về" at bounding box center [172, 577] width 233 height 26
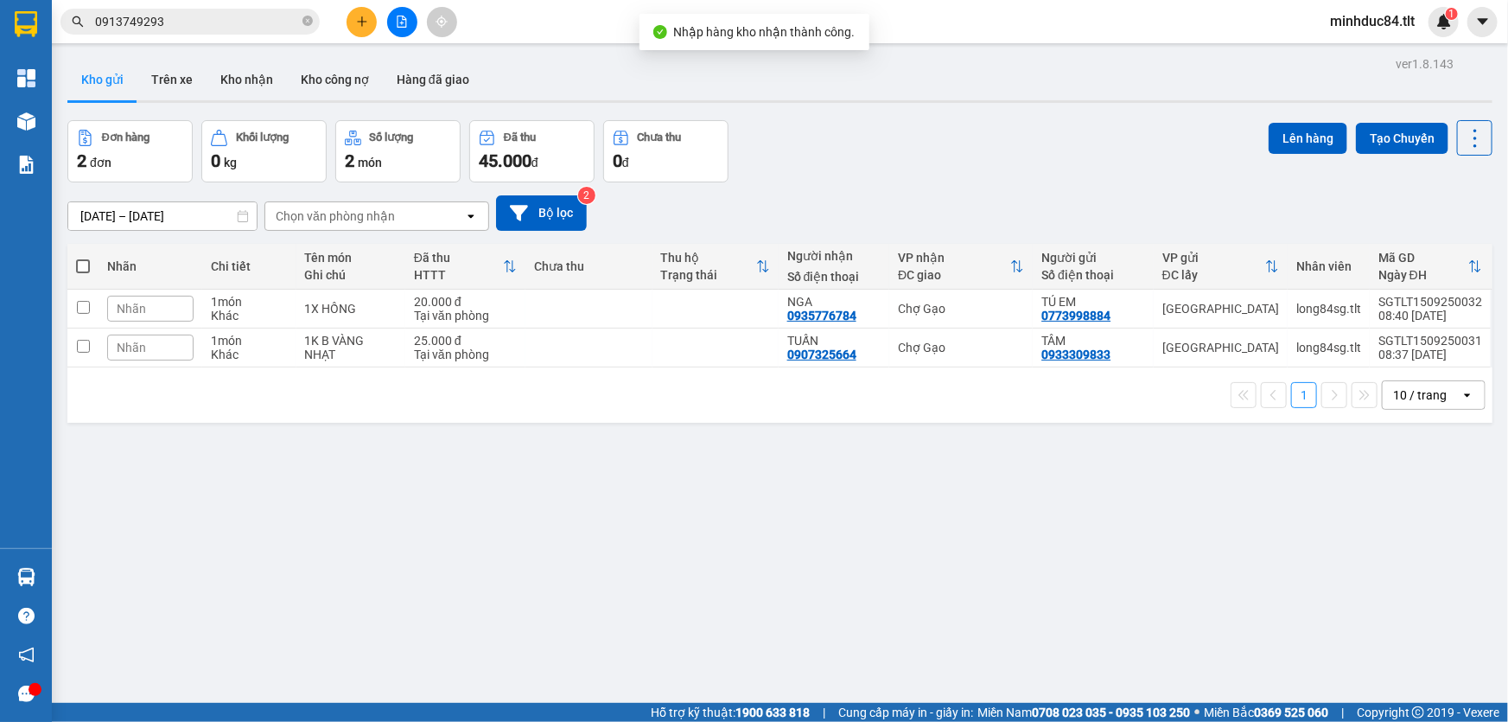
click at [909, 576] on section "Kết quả tìm kiếm ( 20 ) Bộ lọc Ngày tạo đơn gần nhất Mã ĐH Trạng thái Món hàng …" at bounding box center [754, 361] width 1508 height 722
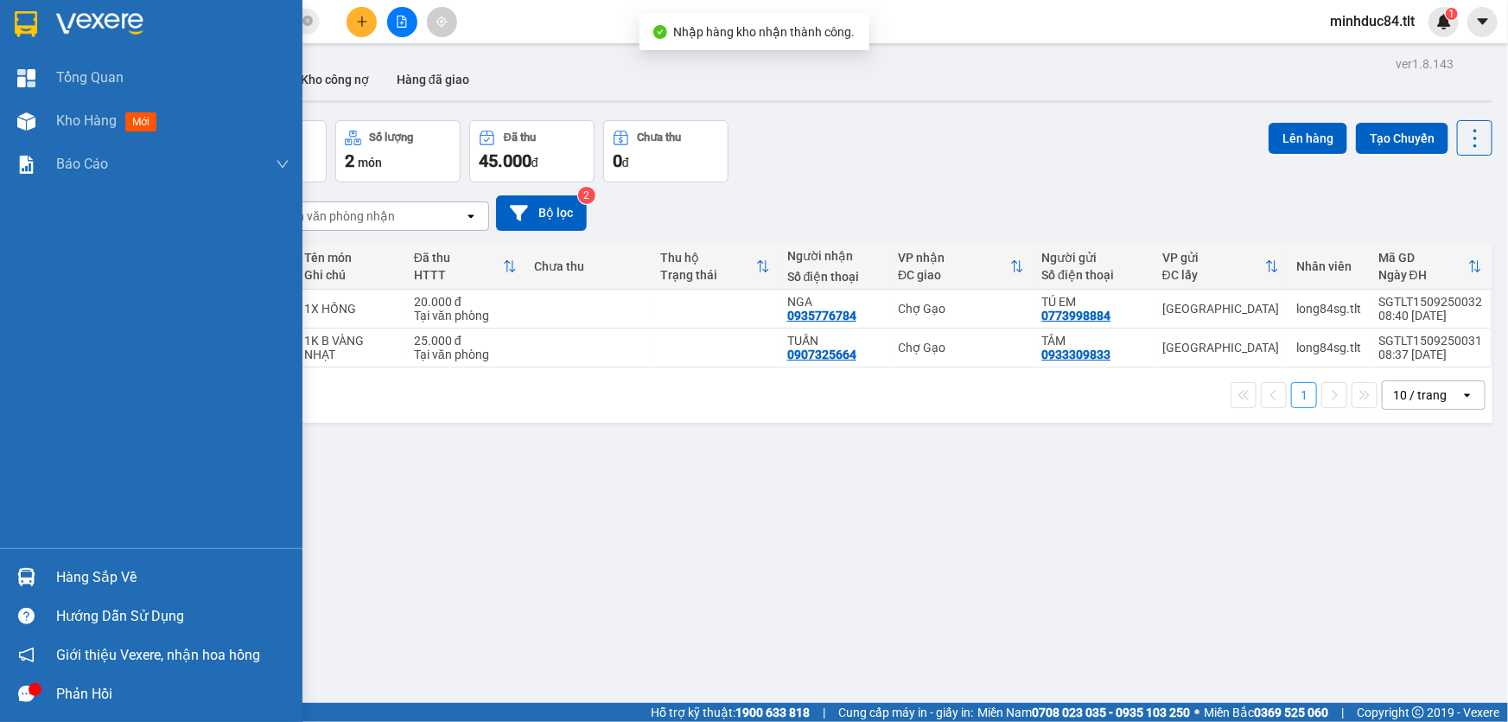
click at [29, 573] on img at bounding box center [26, 577] width 18 height 18
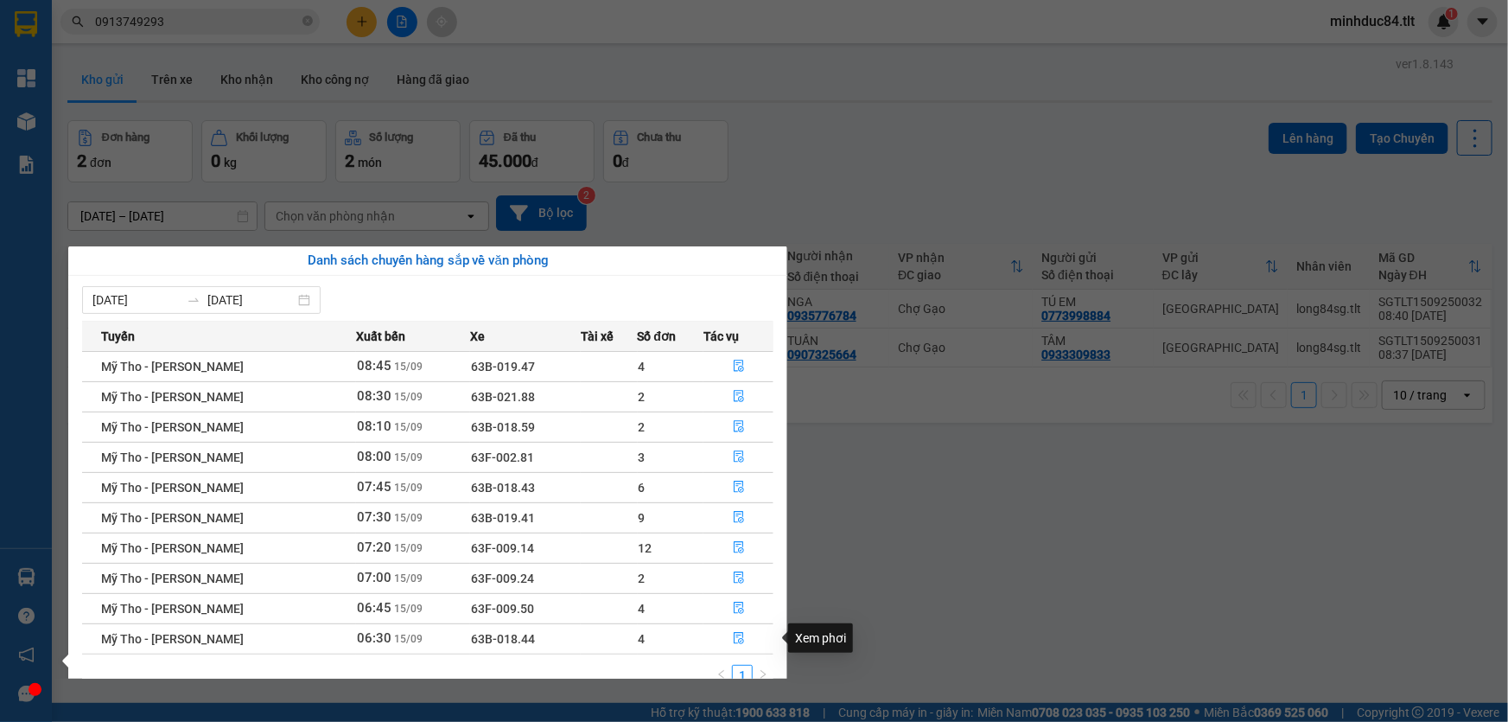
click at [899, 605] on section "Kết quả tìm kiếm ( 20 ) Bộ lọc Ngày tạo đơn gần nhất Mã ĐH Trạng thái Món hàng …" at bounding box center [754, 361] width 1508 height 722
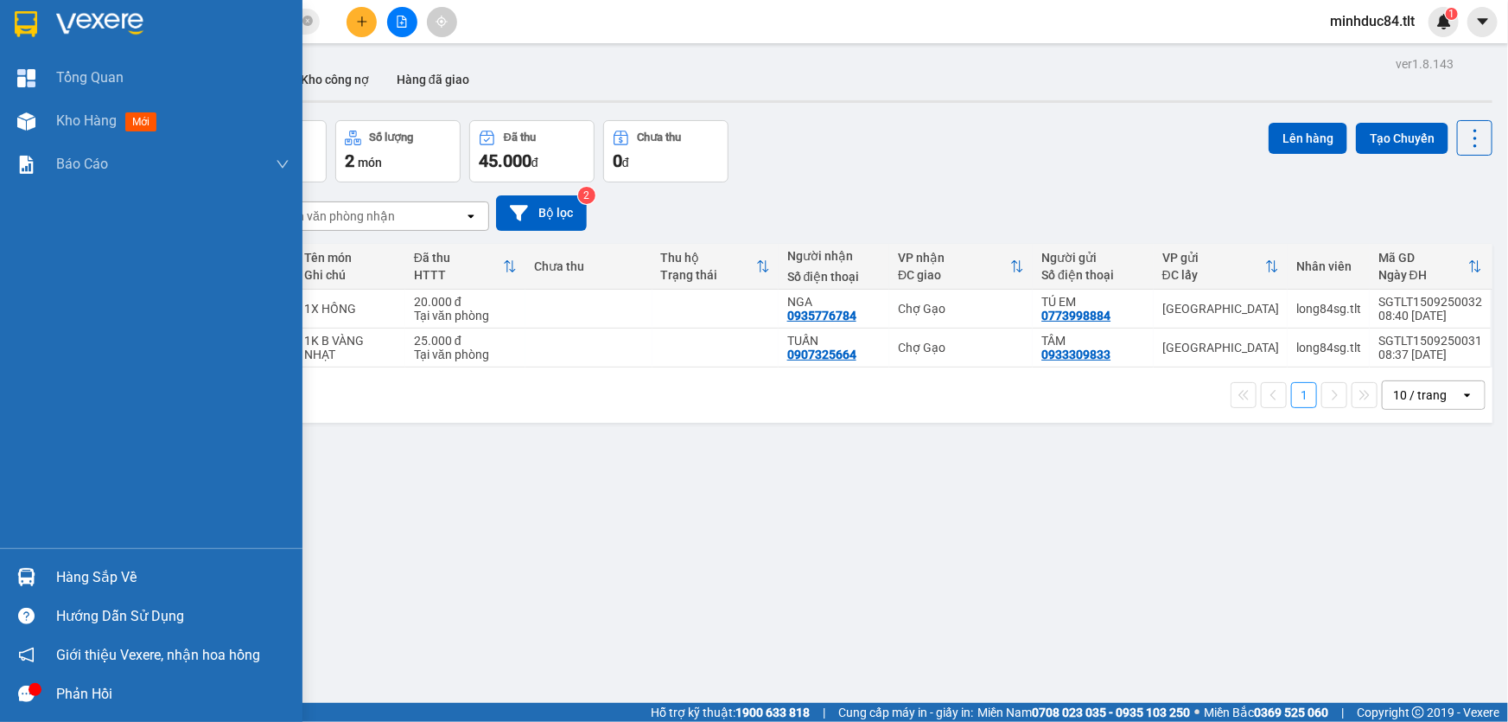
click at [0, 590] on div "Hàng sắp về" at bounding box center [151, 576] width 302 height 39
click at [18, 581] on div "Tổng Quan Kho hàng mới Báo cáo Báo cáo dòng tiền (Nhân Viên) Báo cáo dòng tiền …" at bounding box center [151, 361] width 302 height 722
click at [26, 581] on img at bounding box center [26, 577] width 18 height 18
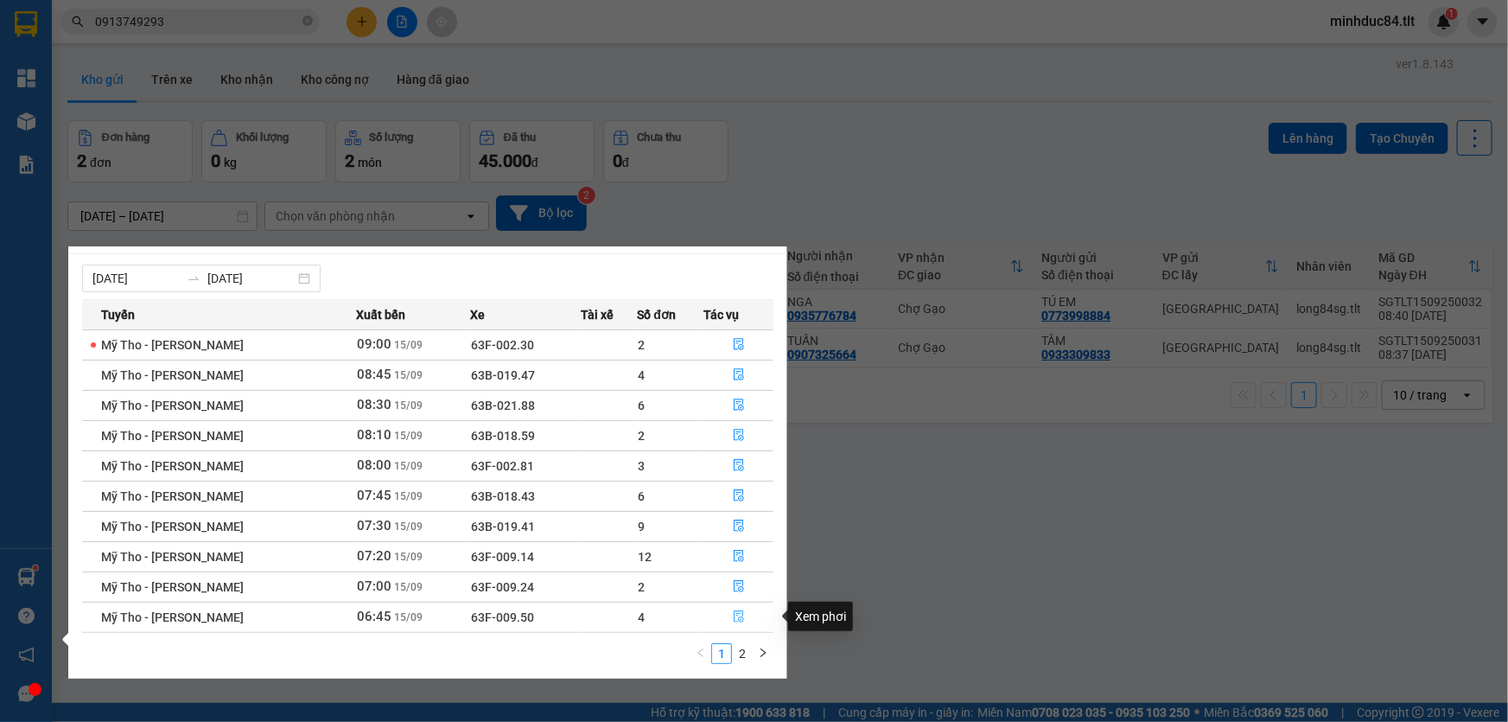
scroll to position [27, 0]
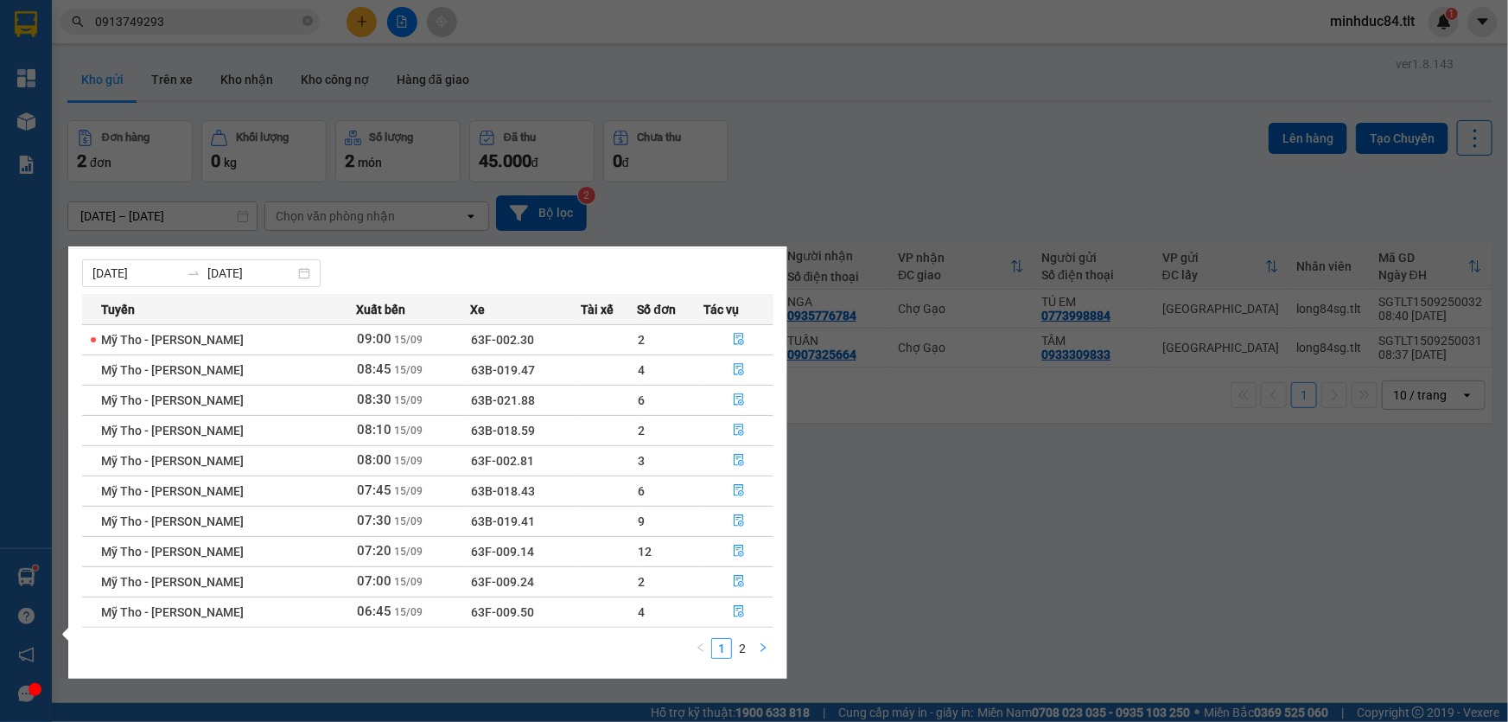
click at [755, 640] on button "button" at bounding box center [763, 648] width 21 height 21
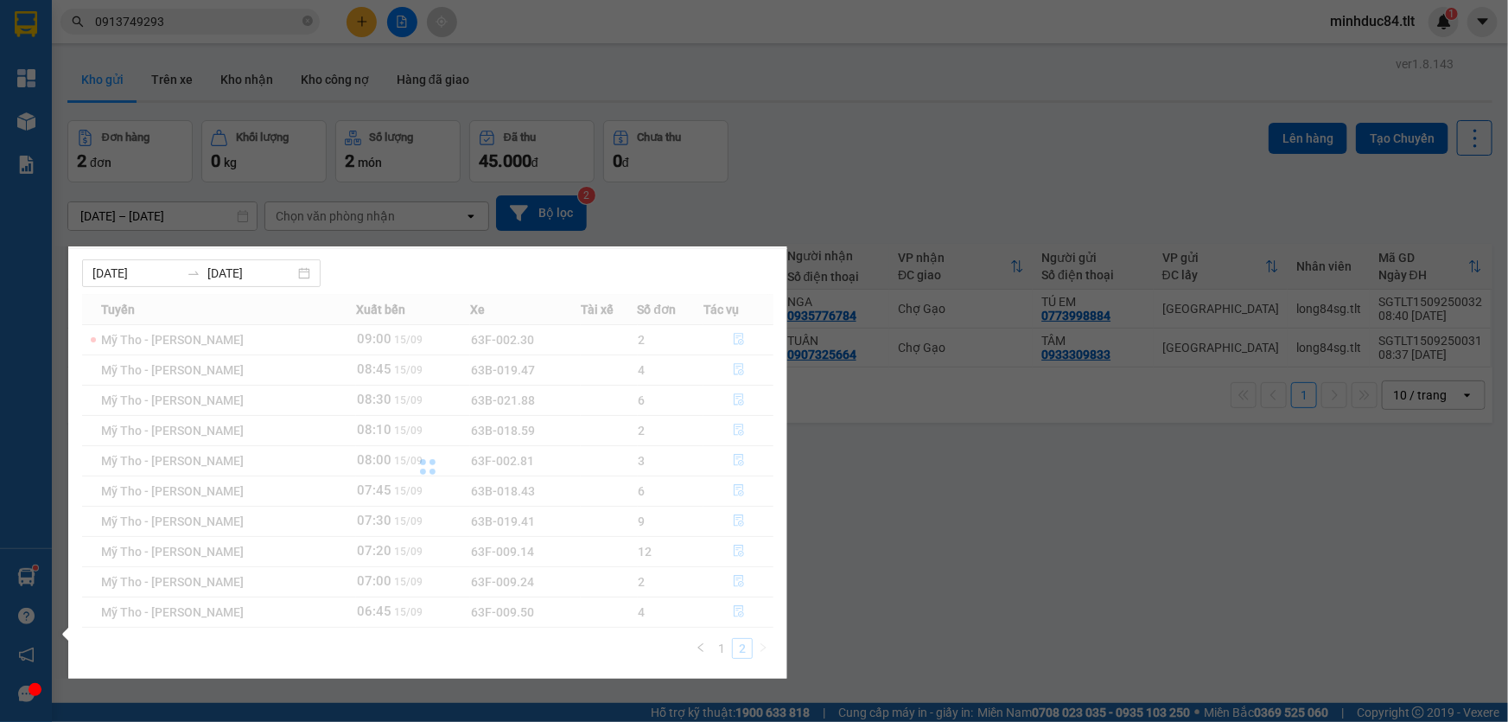
scroll to position [0, 0]
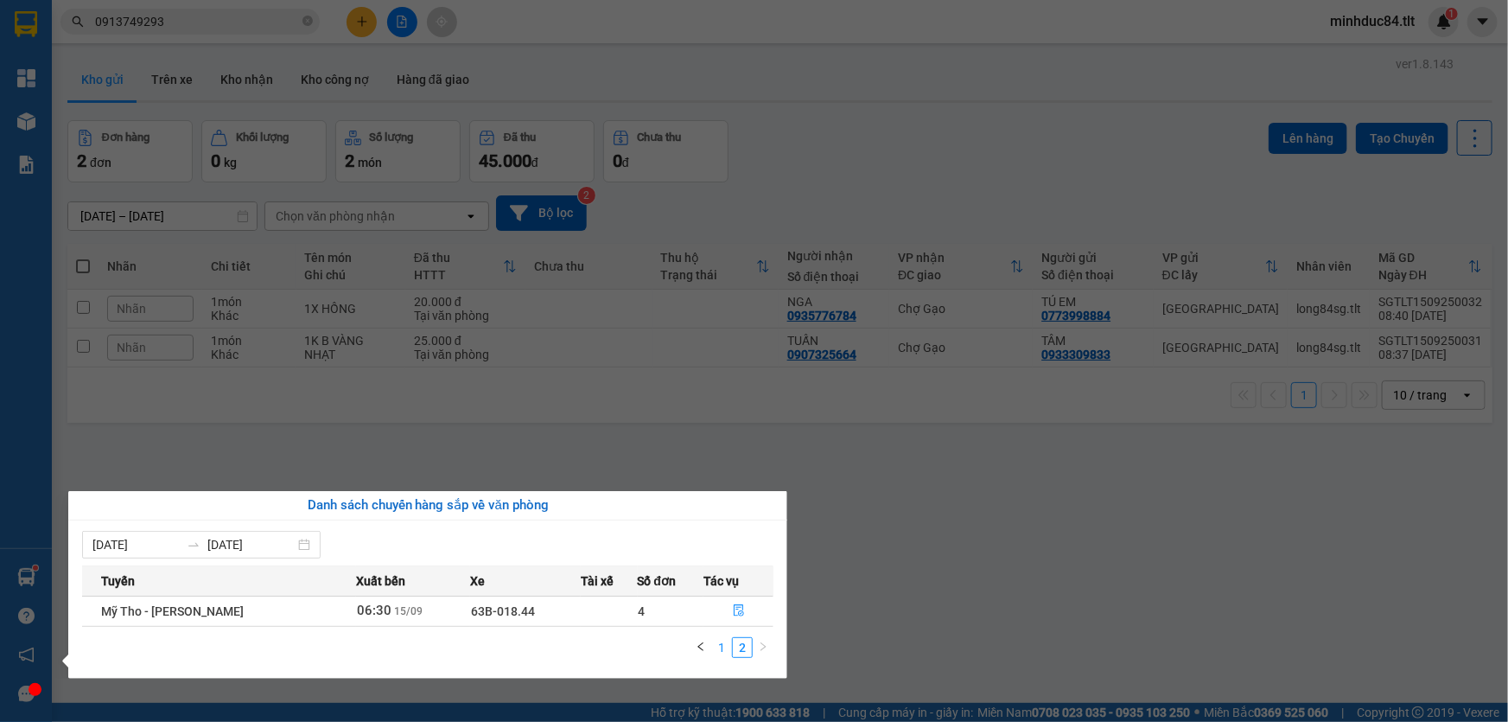
click at [719, 651] on link "1" at bounding box center [721, 647] width 19 height 19
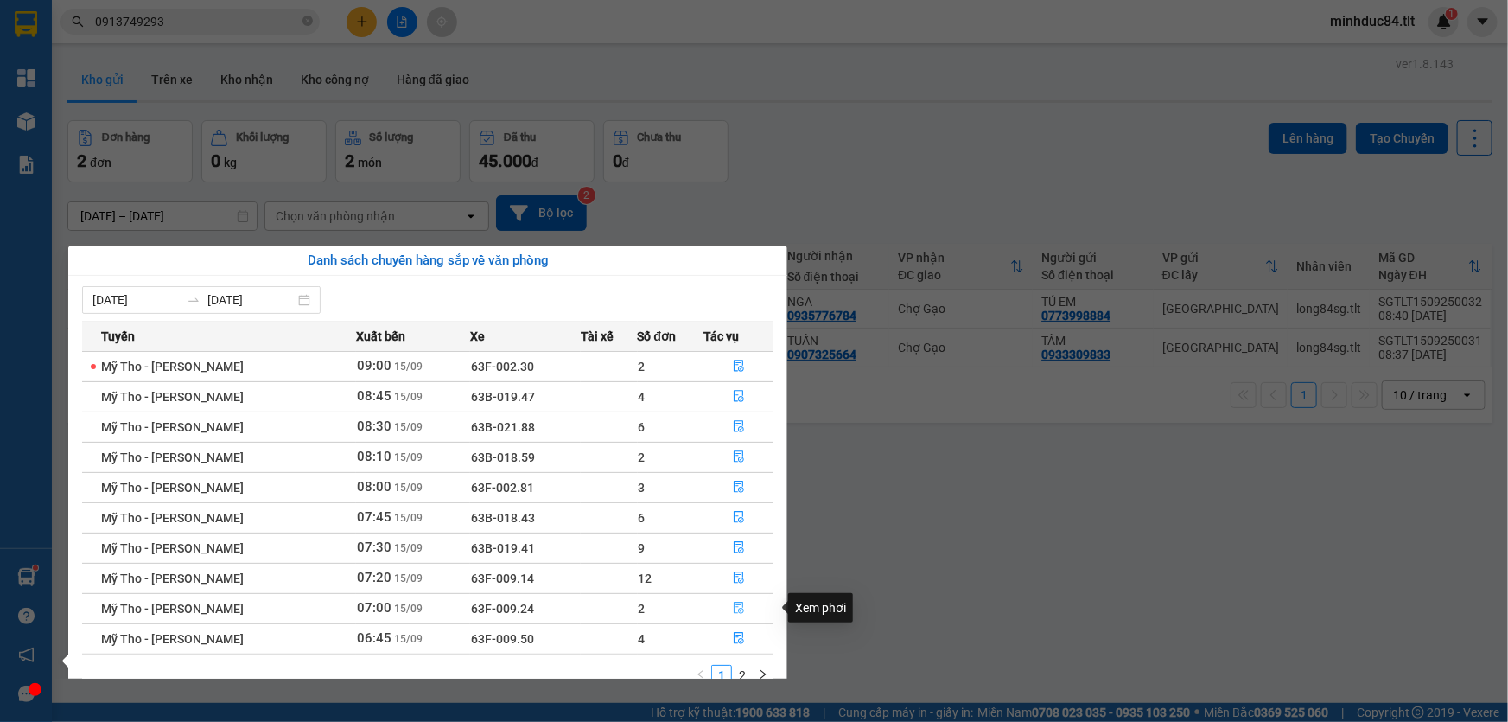
click at [735, 603] on icon "file-done" at bounding box center [739, 607] width 12 height 12
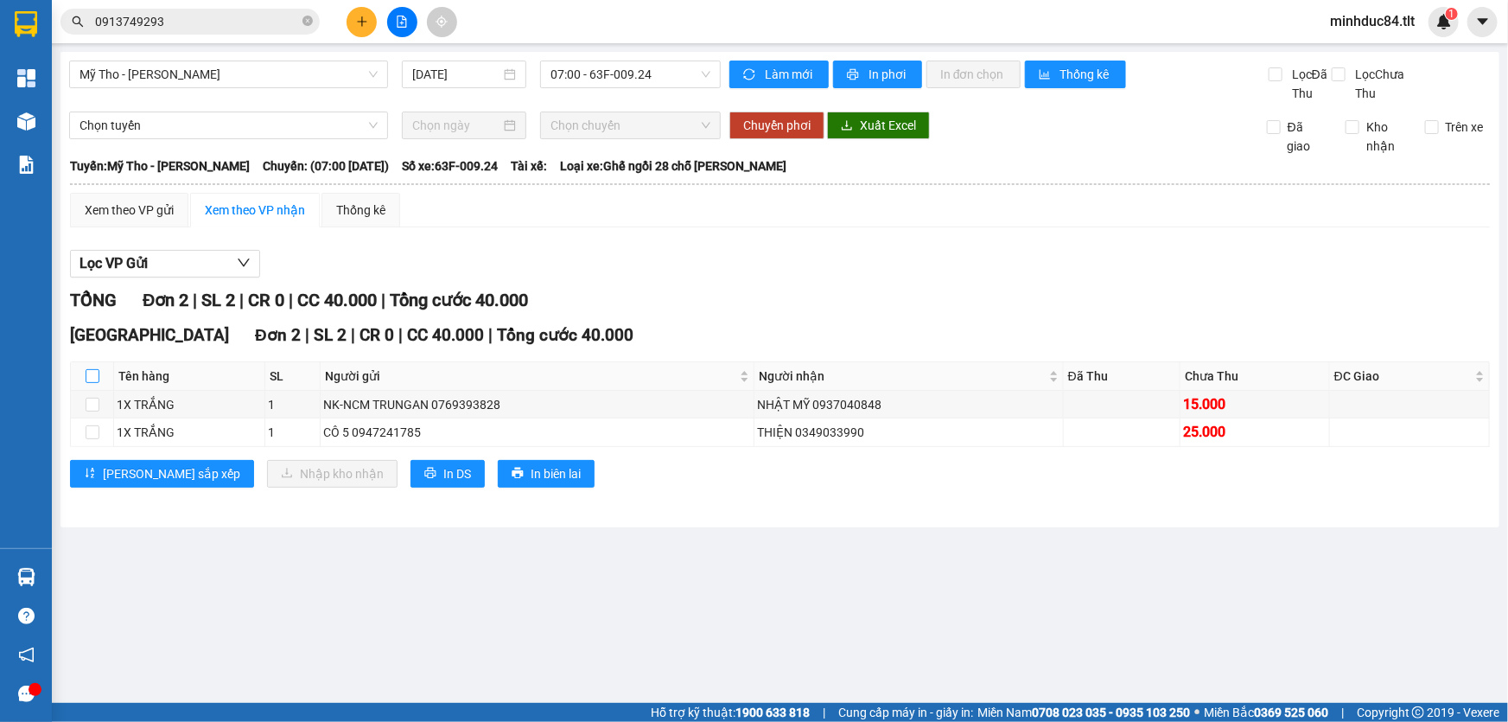
click at [94, 372] on input "checkbox" at bounding box center [93, 376] width 14 height 14
checkbox input "true"
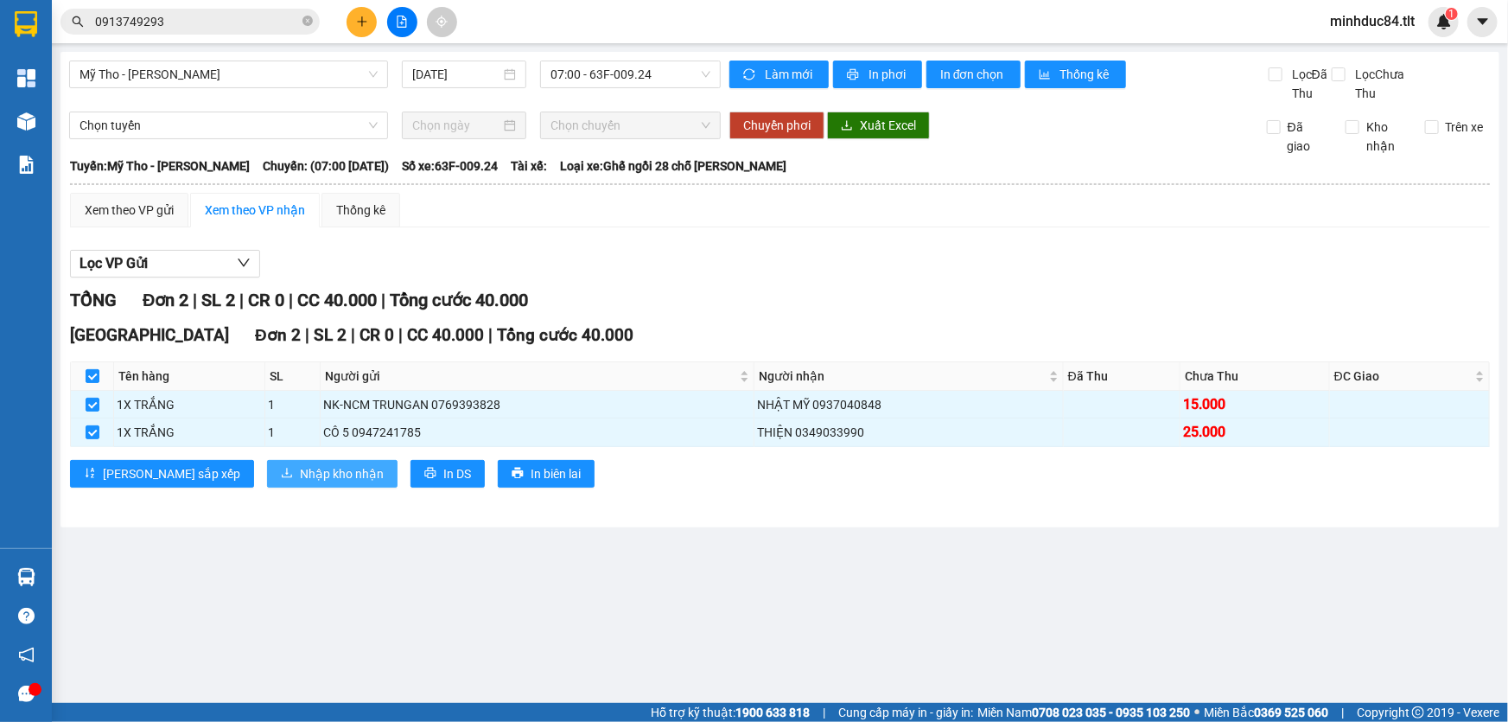
click at [300, 467] on span "Nhập kho nhận" at bounding box center [342, 473] width 84 height 19
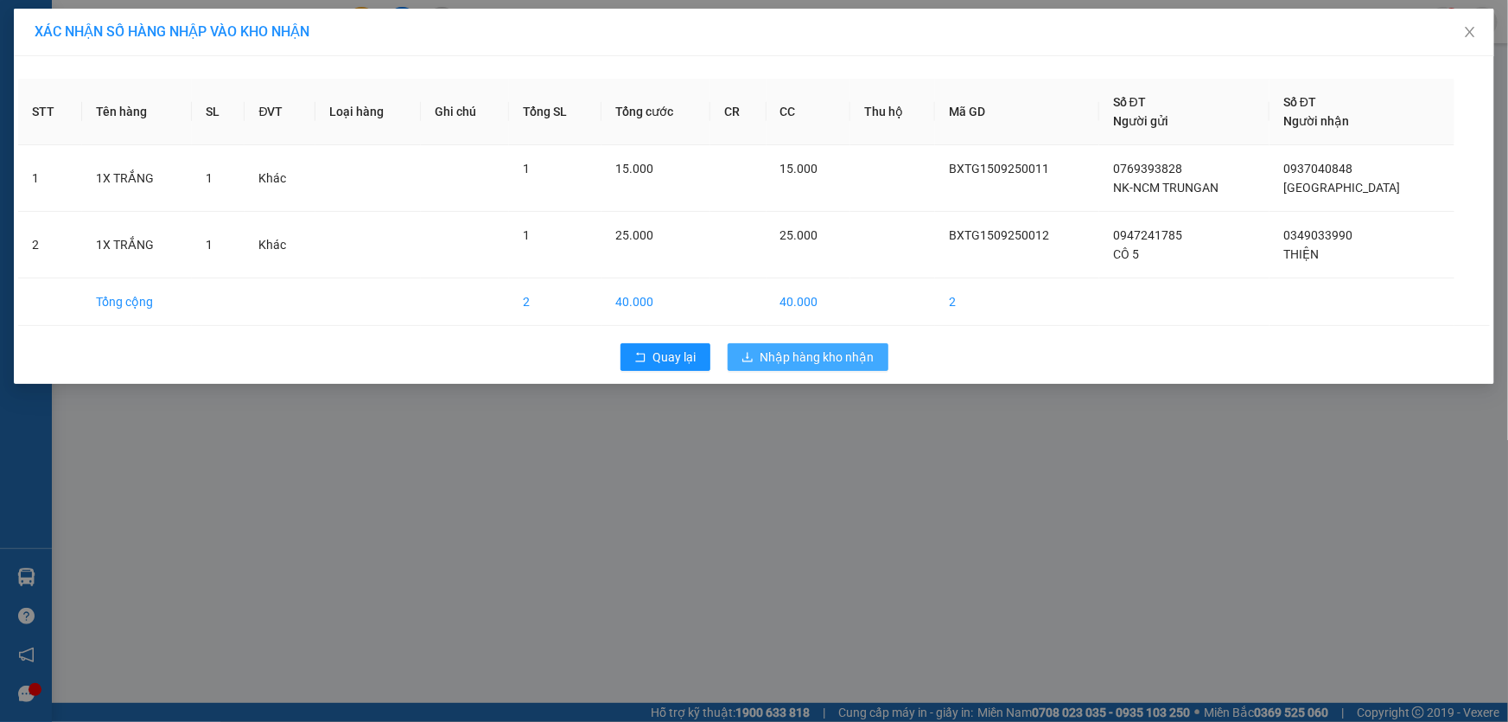
drag, startPoint x: 831, startPoint y: 345, endPoint x: 818, endPoint y: 337, distance: 15.1
click at [831, 343] on button "Nhập hàng kho nhận" at bounding box center [808, 357] width 161 height 28
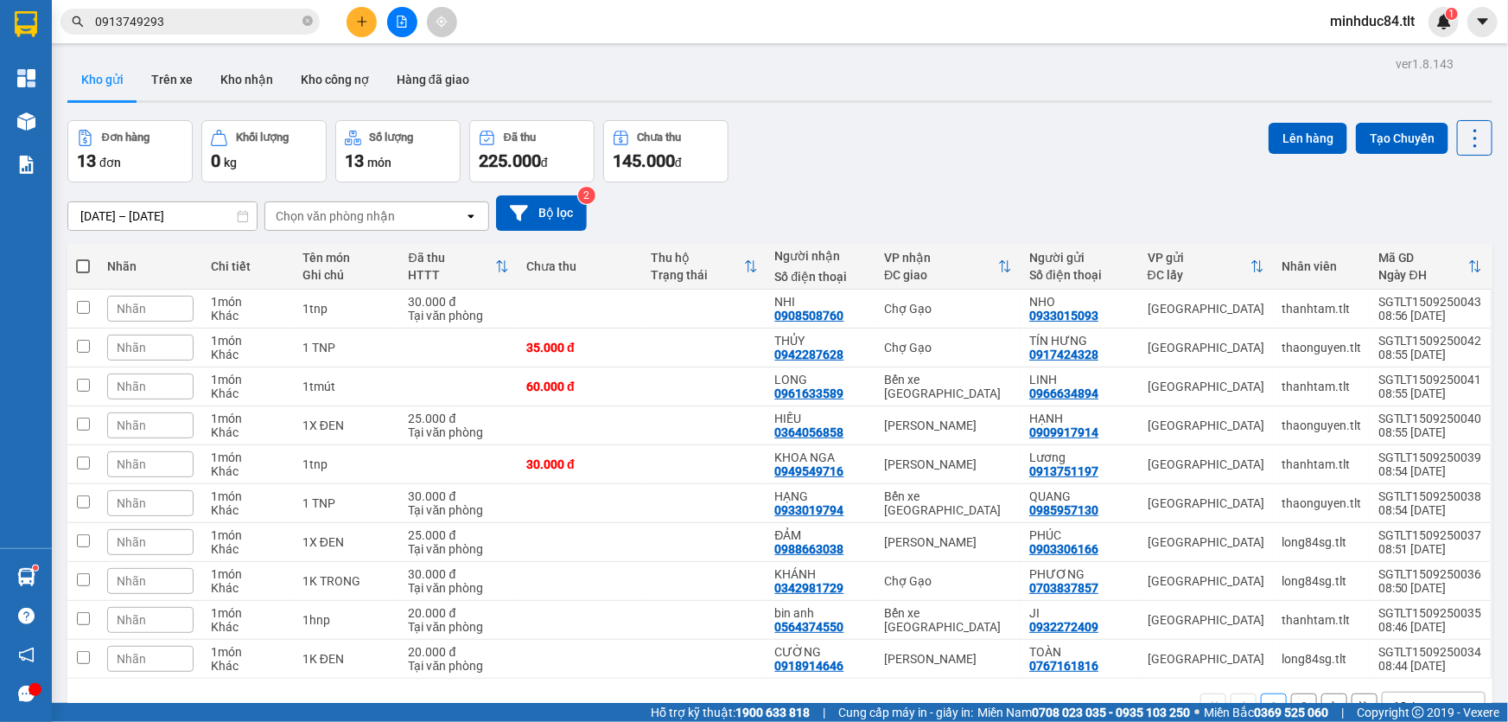
click at [309, 37] on div "Kết quả tìm kiếm ( 20 ) Bộ lọc Ngày tạo đơn gần nhất Mã ĐH Trạng thái Món hàng …" at bounding box center [754, 21] width 1508 height 43
click at [307, 28] on span at bounding box center [307, 22] width 10 height 16
click at [261, 25] on input "text" at bounding box center [197, 21] width 204 height 19
click at [256, 25] on input "text" at bounding box center [197, 21] width 204 height 19
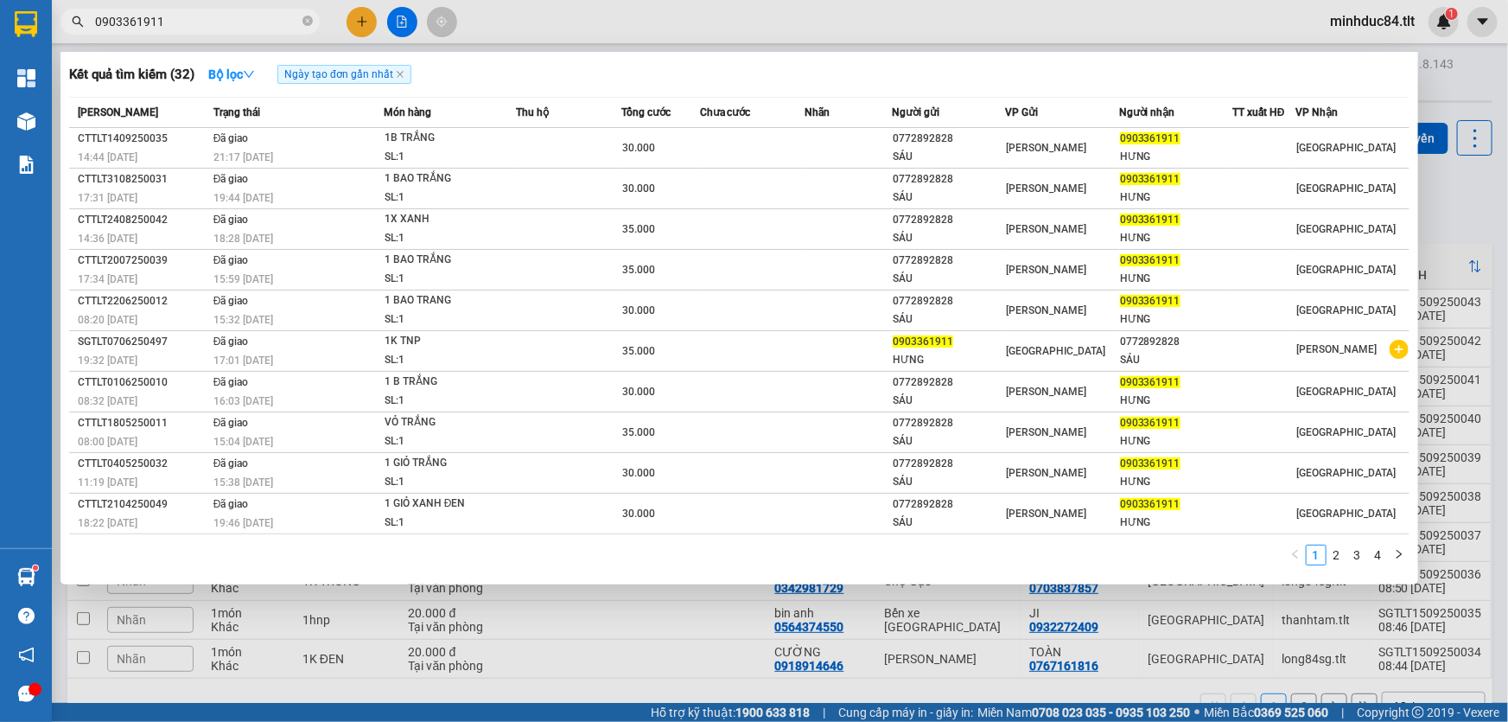
type input "0903361911"
click at [309, 27] on span at bounding box center [307, 22] width 10 height 16
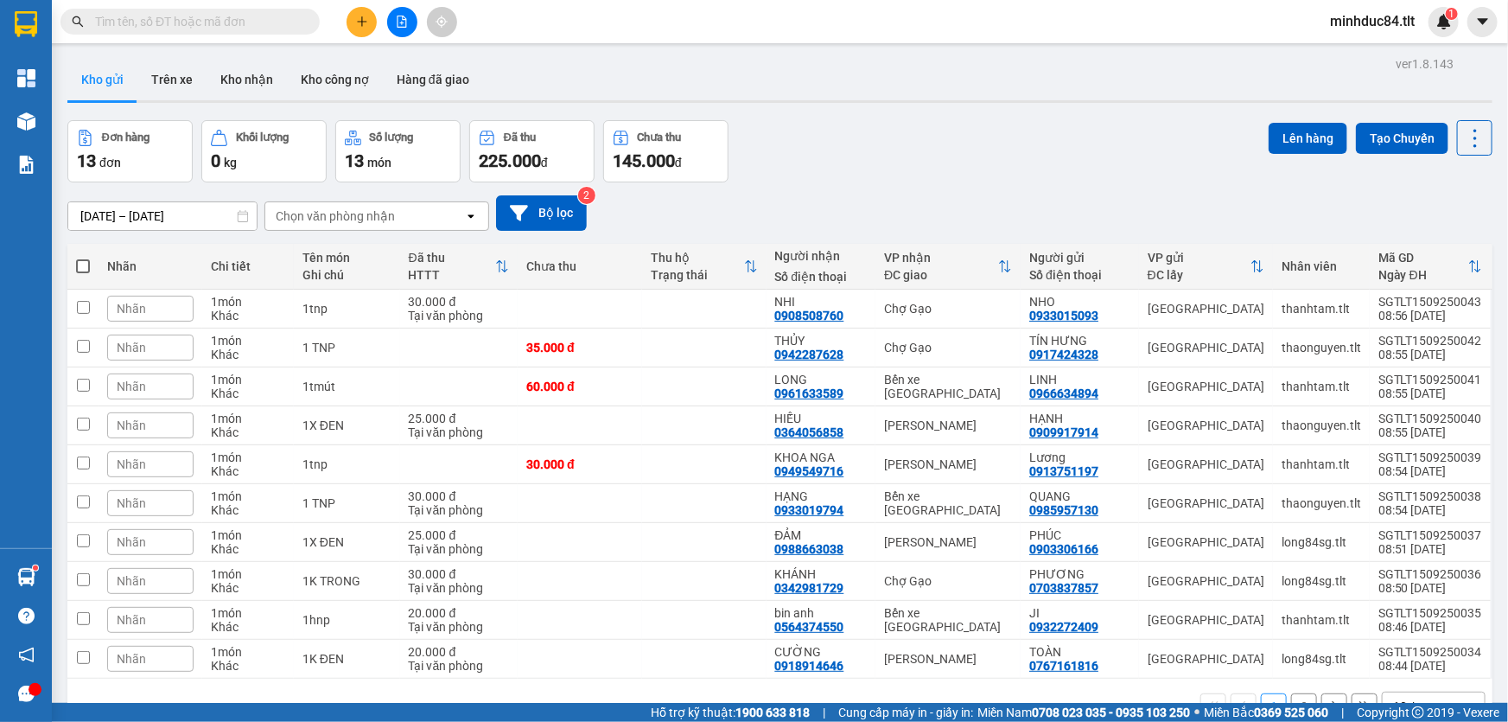
click at [290, 18] on input "text" at bounding box center [197, 21] width 204 height 19
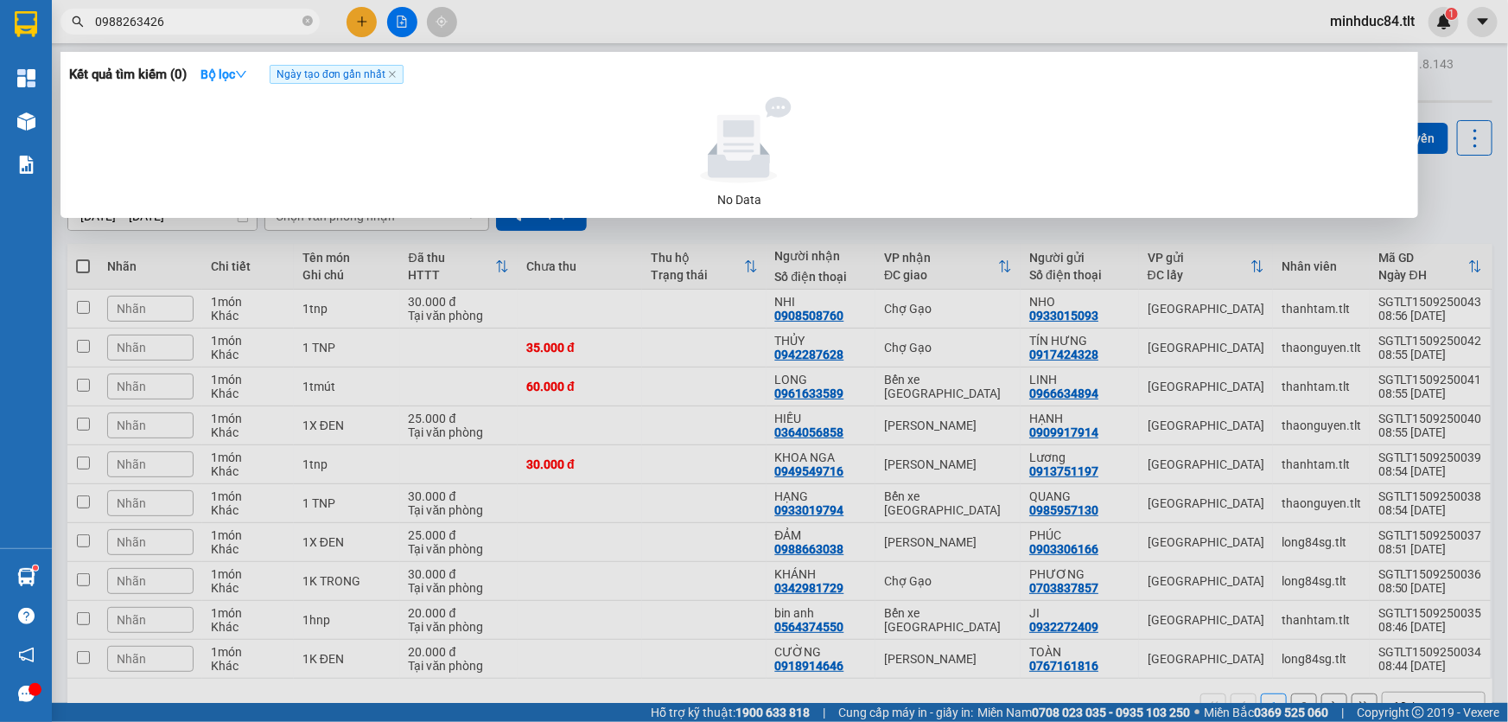
type input "0988263426"
